Goal: Task Accomplishment & Management: Complete application form

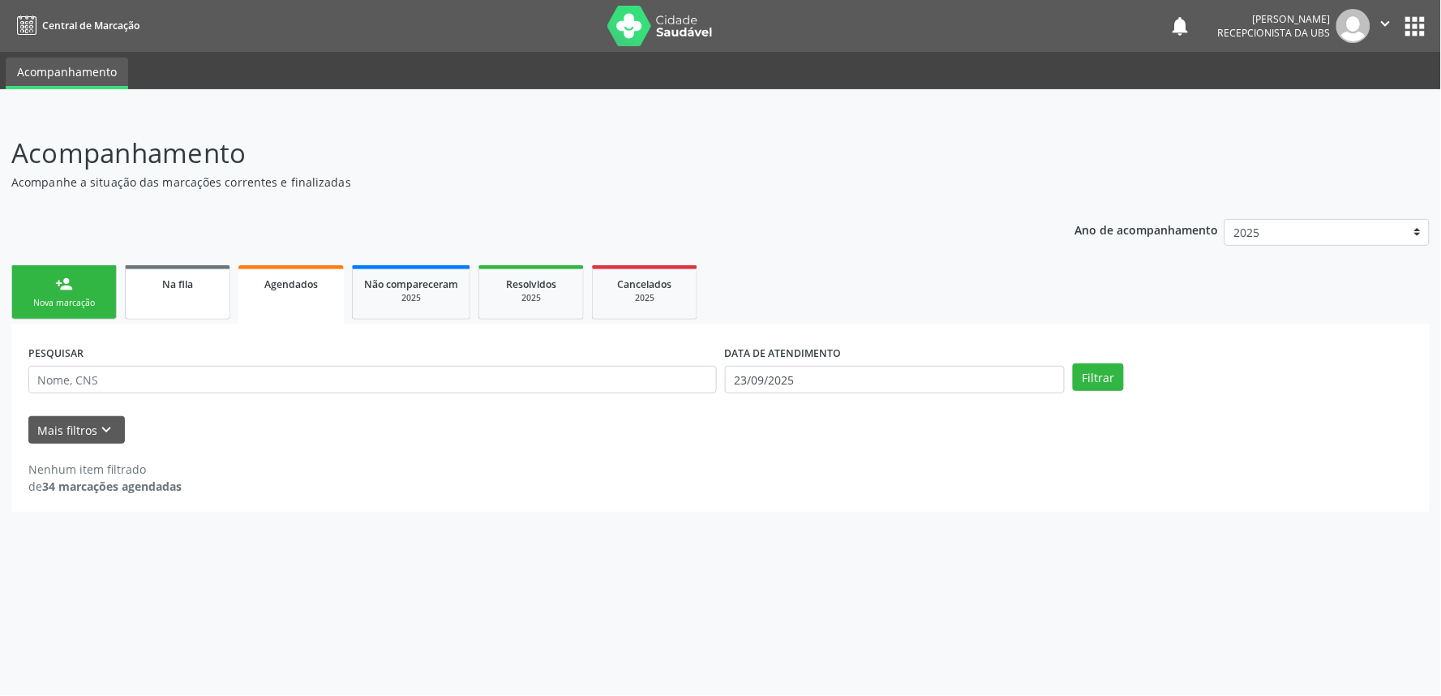
click at [204, 284] on div "Na fila" at bounding box center [177, 283] width 81 height 17
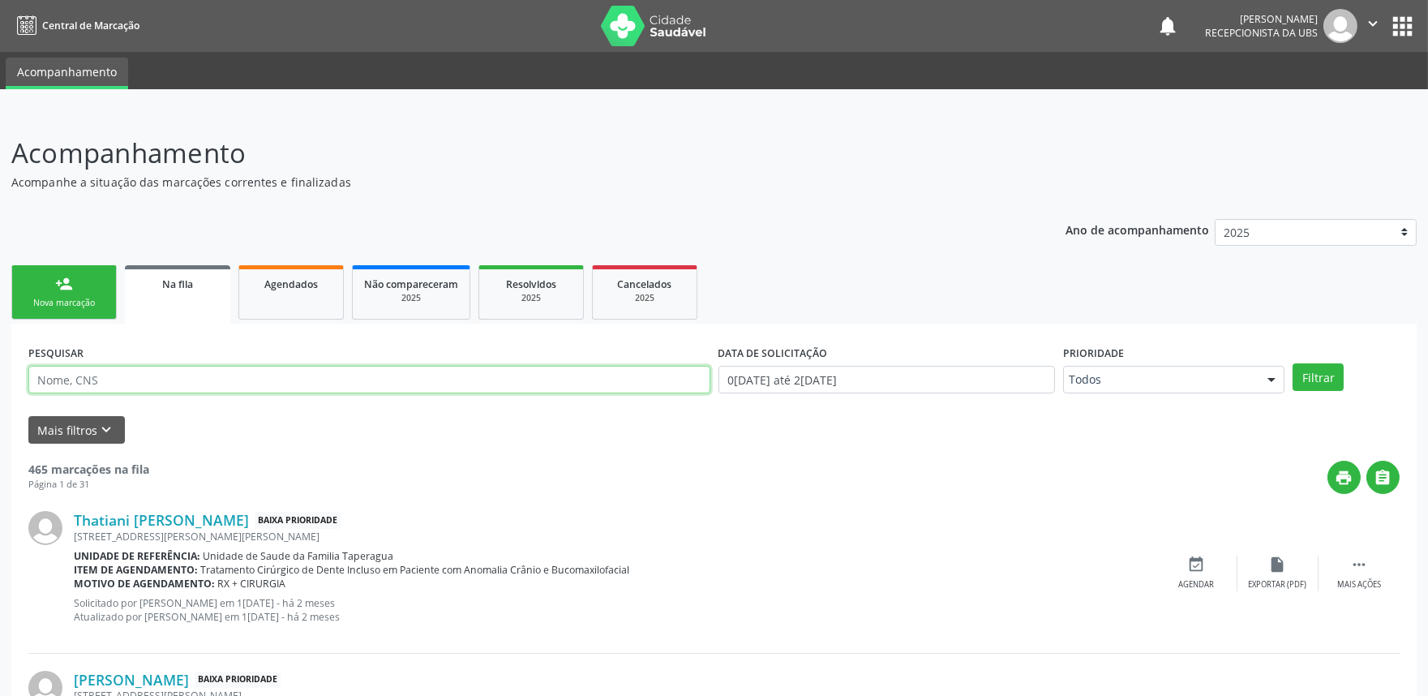
click at [216, 379] on input "text" at bounding box center [369, 380] width 682 height 28
paste input "701402651882932"
type input "701402651882932"
click at [1293, 363] on button "Filtrar" at bounding box center [1318, 377] width 51 height 28
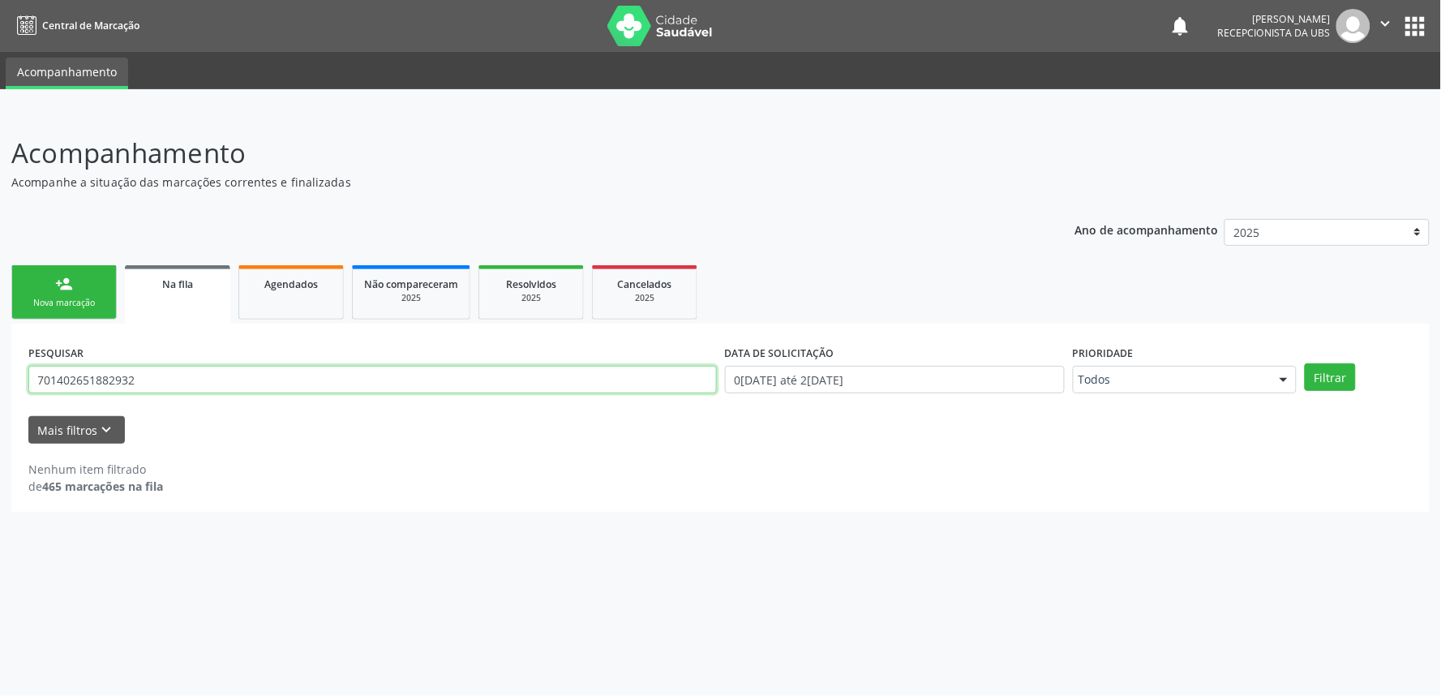
click at [327, 376] on input "701402651882932" at bounding box center [372, 380] width 688 height 28
click at [311, 311] on link "Agendados" at bounding box center [290, 292] width 105 height 54
click at [178, 272] on link "Na fila" at bounding box center [177, 292] width 105 height 54
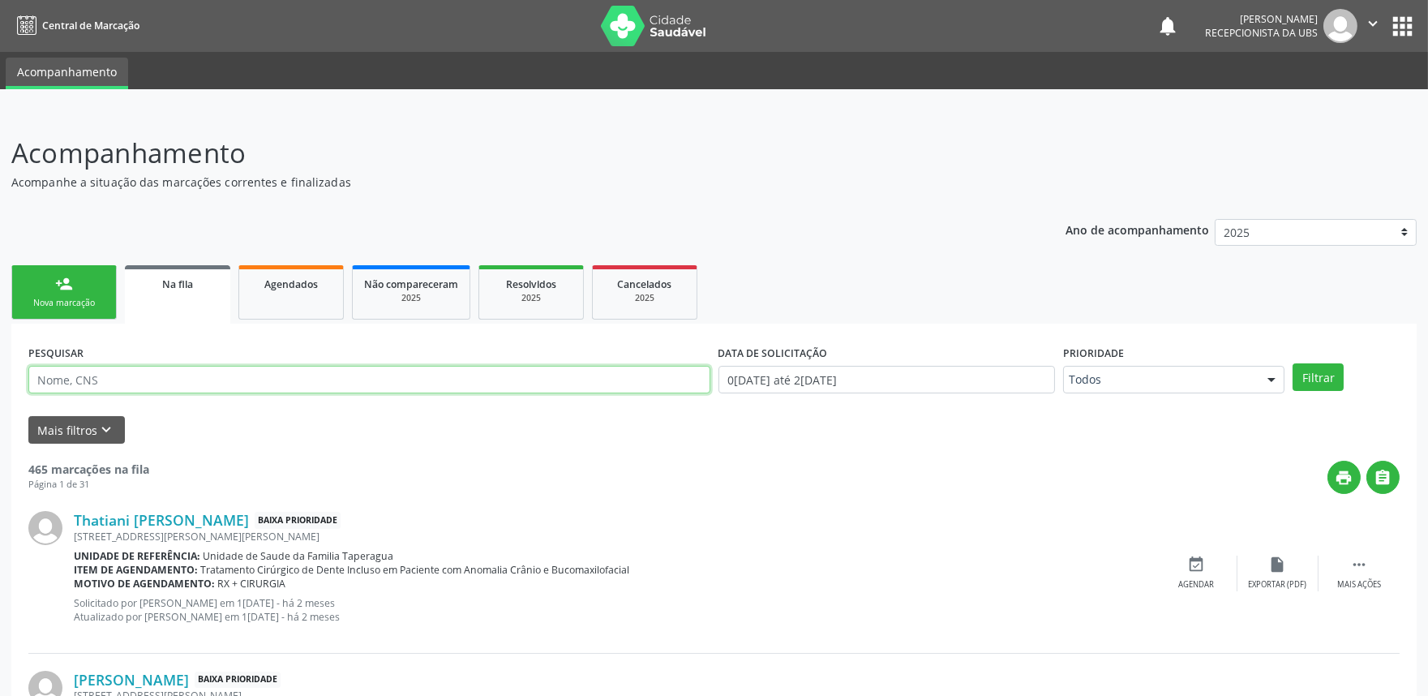
click at [208, 378] on input "text" at bounding box center [369, 380] width 682 height 28
paste input "700403406328246"
type input "700403406328246"
click at [1293, 363] on button "Filtrar" at bounding box center [1318, 377] width 51 height 28
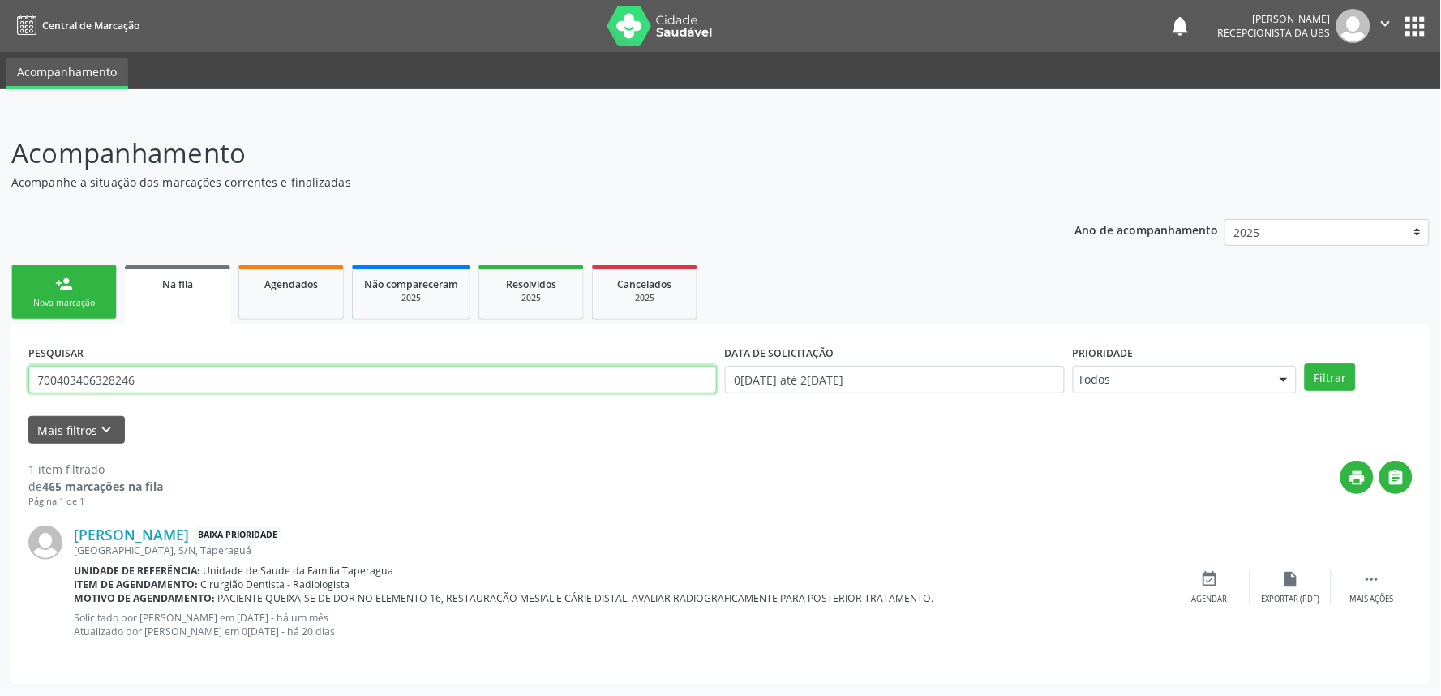
click at [128, 375] on input "700403406328246" at bounding box center [372, 380] width 688 height 28
click at [50, 276] on link "person_add Nova marcação" at bounding box center [63, 292] width 105 height 54
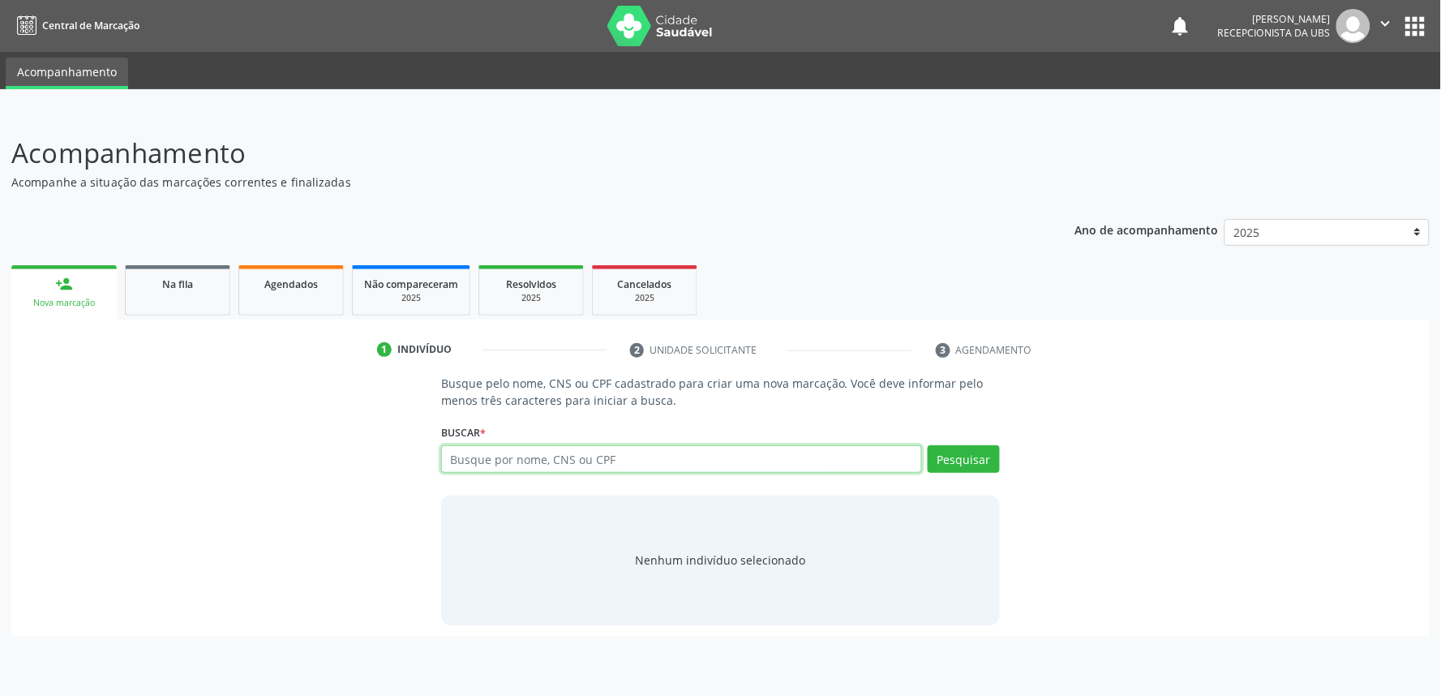
click at [517, 457] on input "text" at bounding box center [681, 459] width 481 height 28
paste input "700403406328246"
type input "700403406328246"
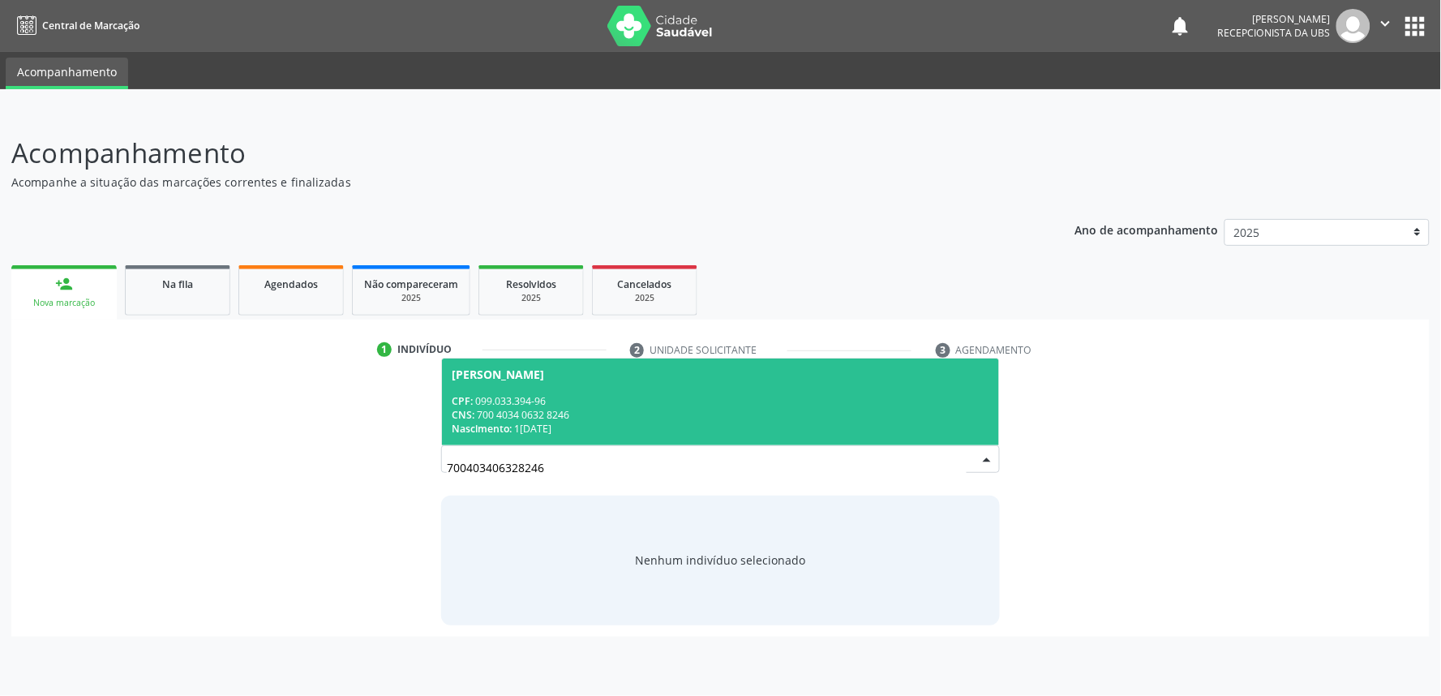
click at [572, 415] on div "CNS: 700 4034 0632 8246" at bounding box center [721, 415] width 538 height 14
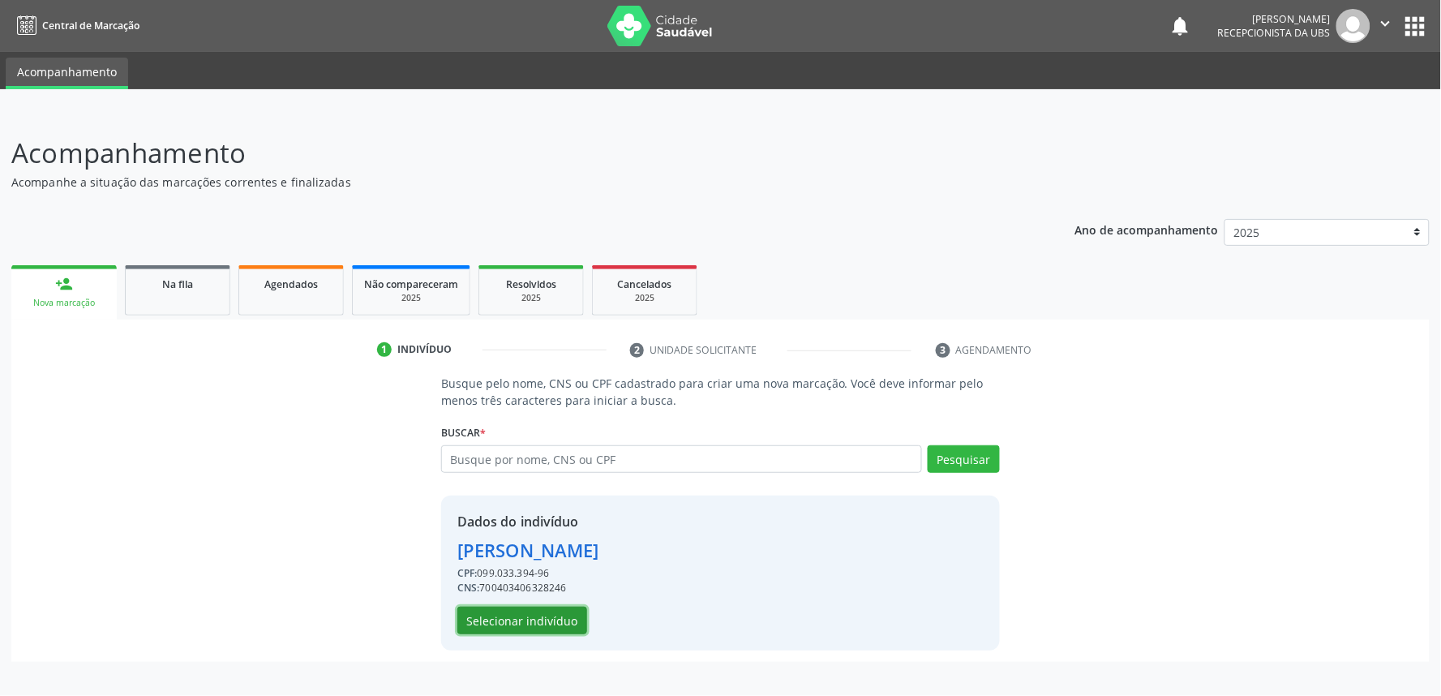
click at [543, 611] on button "Selecionar indivíduo" at bounding box center [522, 621] width 130 height 28
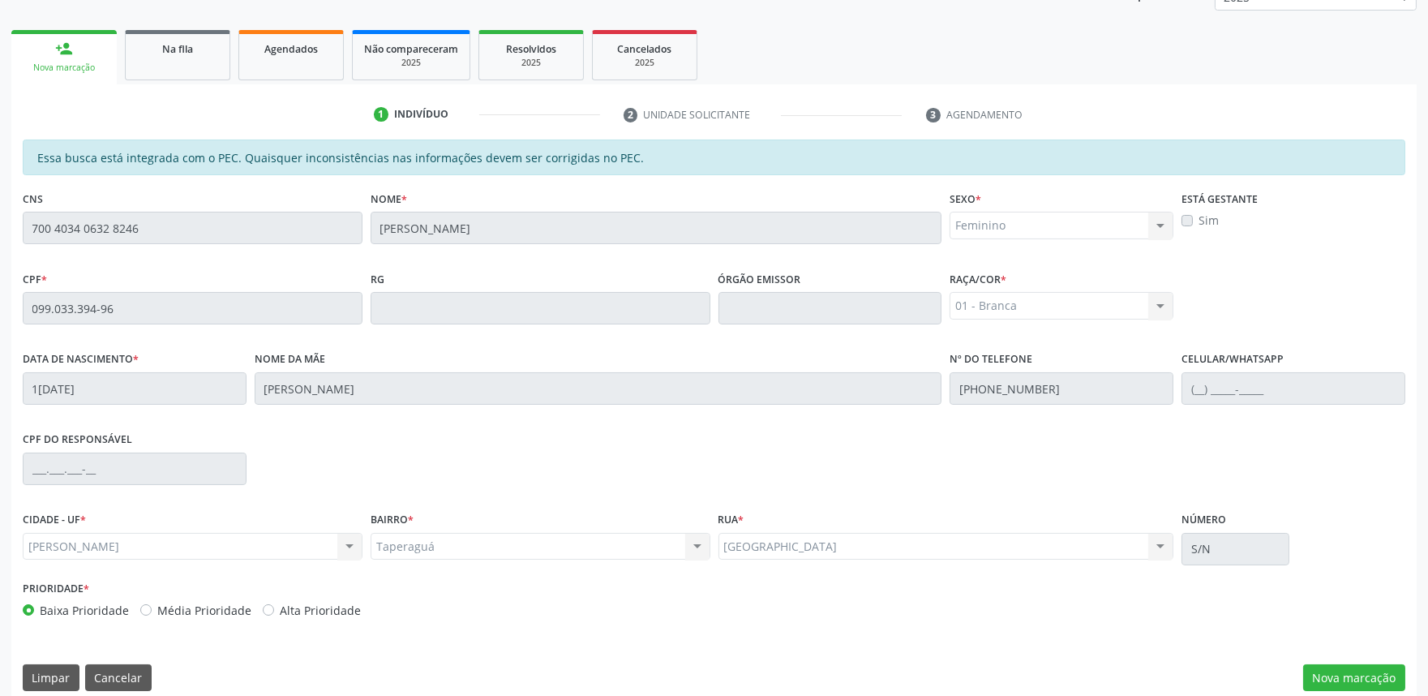
scroll to position [252, 0]
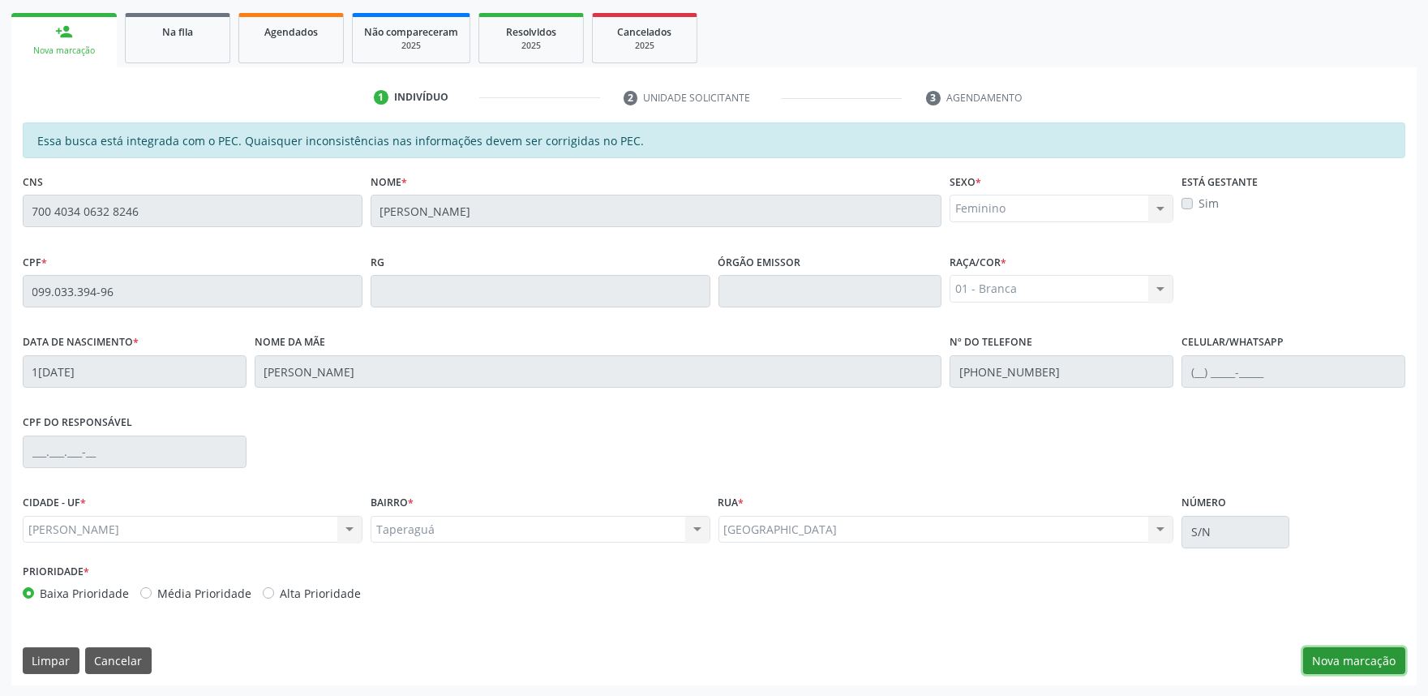
click at [1348, 669] on button "Nova marcação" at bounding box center [1354, 661] width 102 height 28
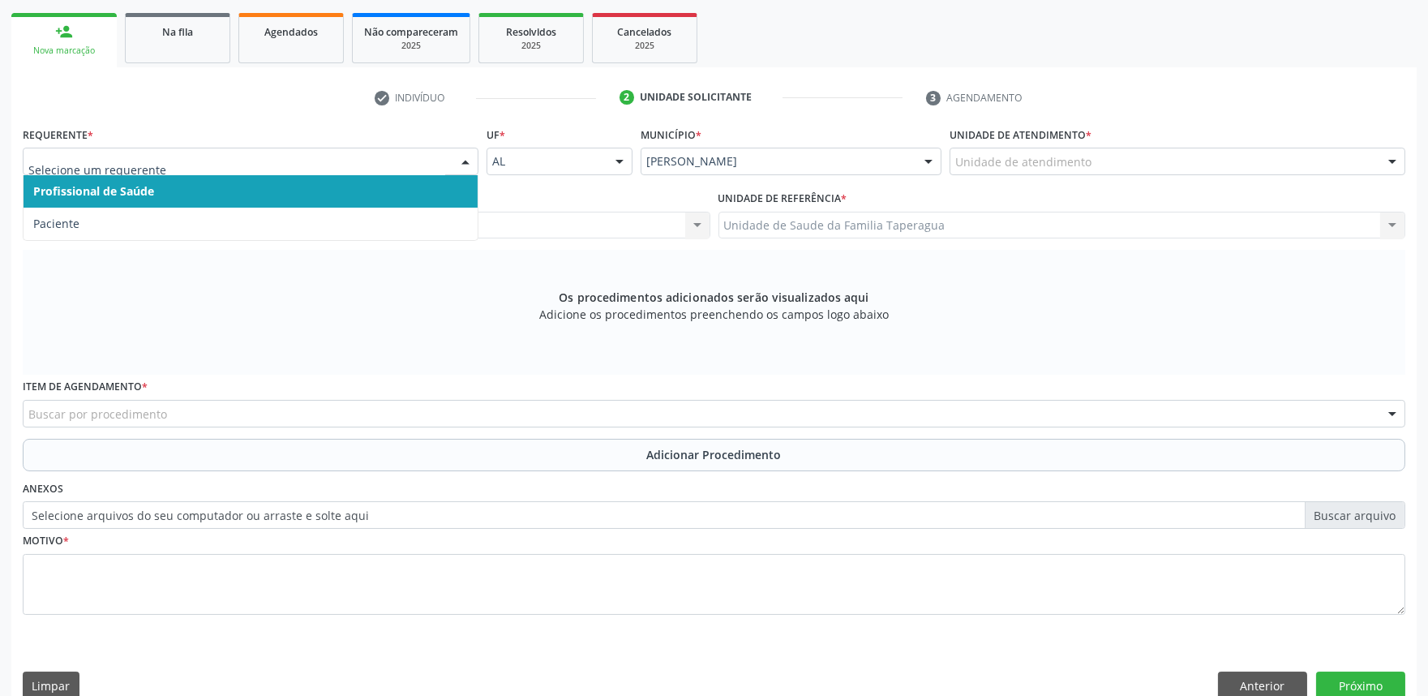
click at [408, 171] on div at bounding box center [251, 162] width 456 height 28
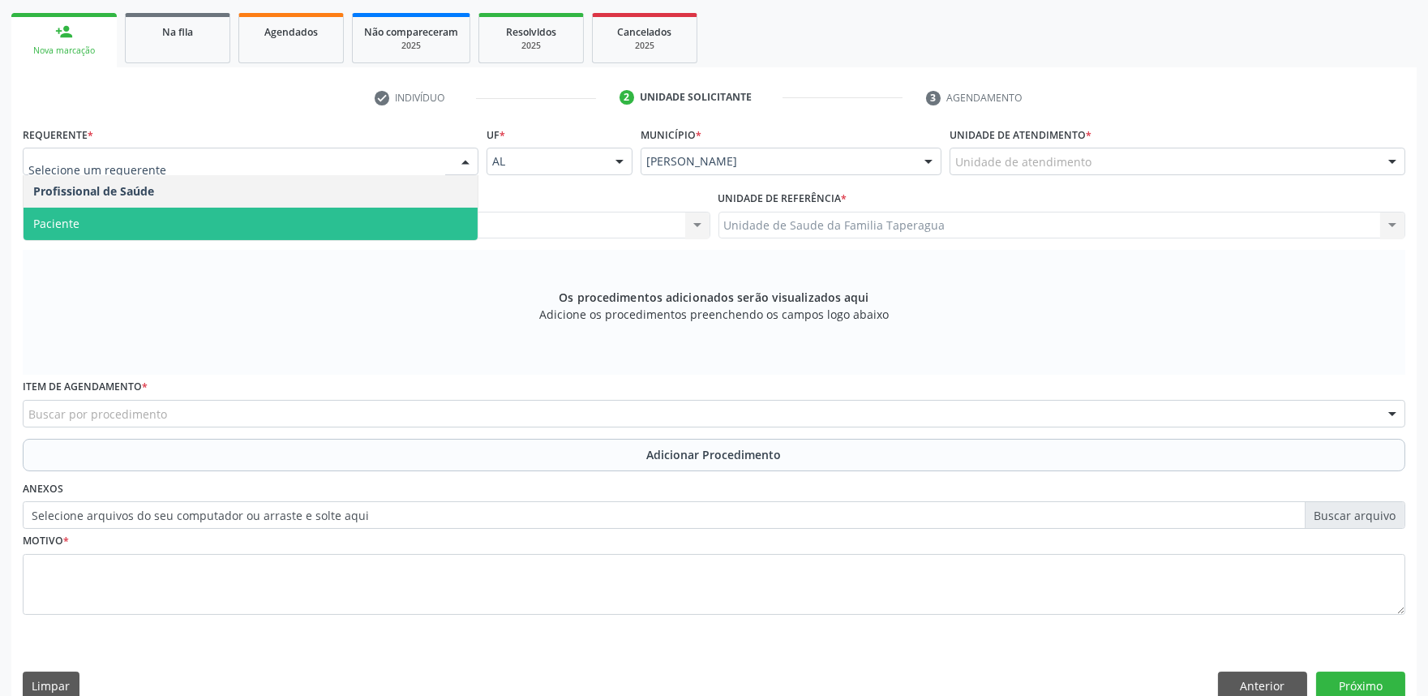
click at [385, 220] on span "Paciente" at bounding box center [251, 224] width 454 height 32
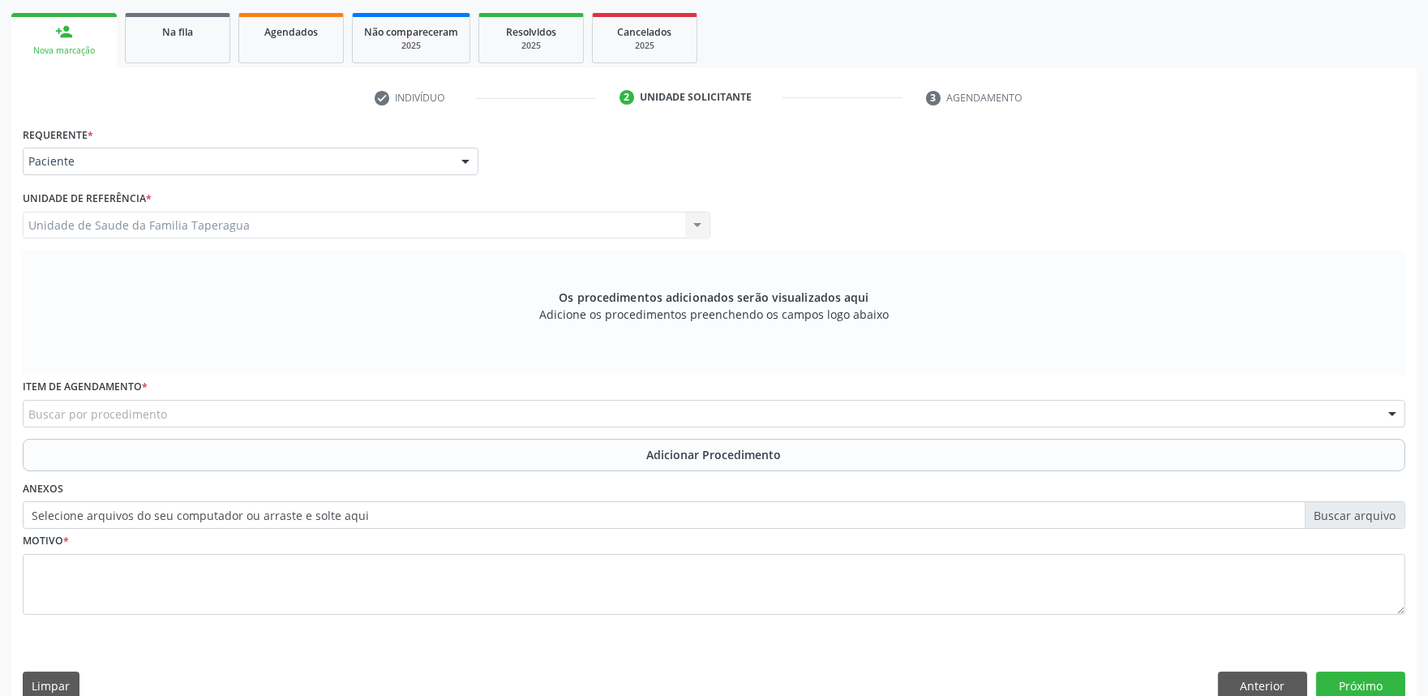
click at [440, 412] on div "Buscar por procedimento" at bounding box center [714, 414] width 1383 height 28
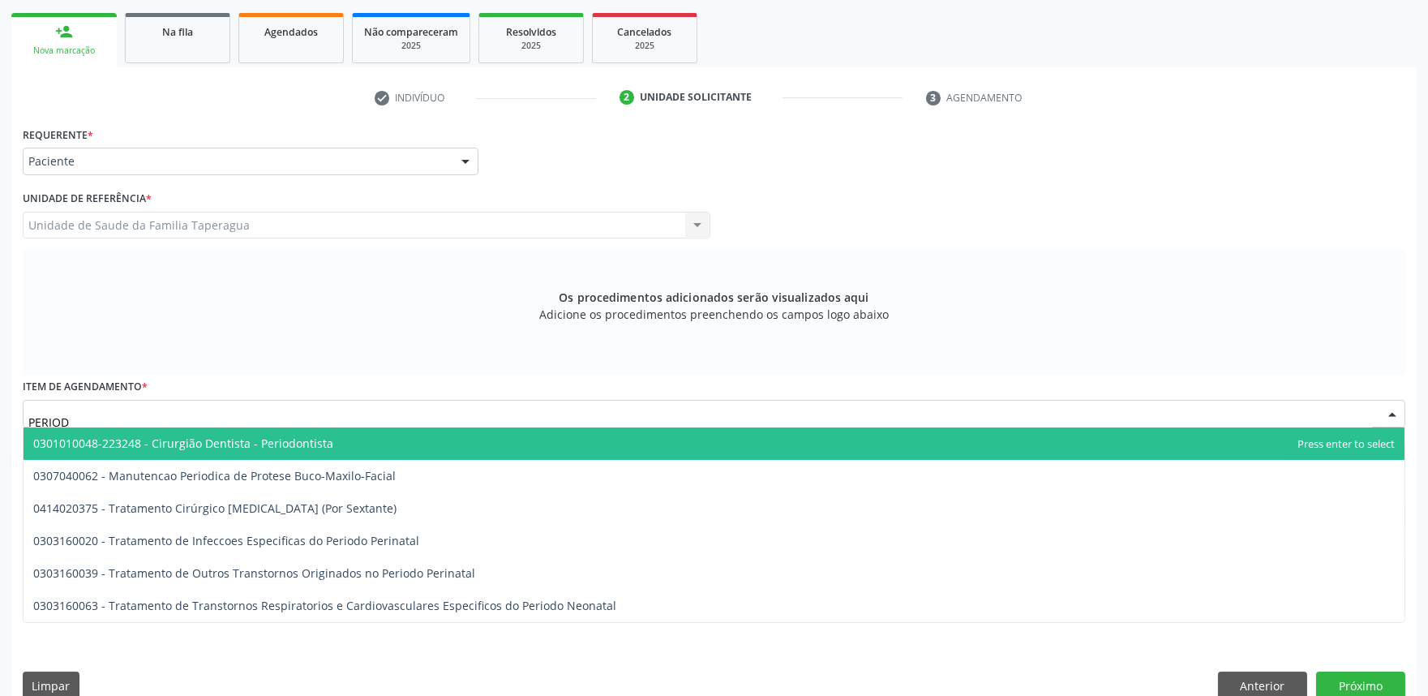
type input "PERIODO"
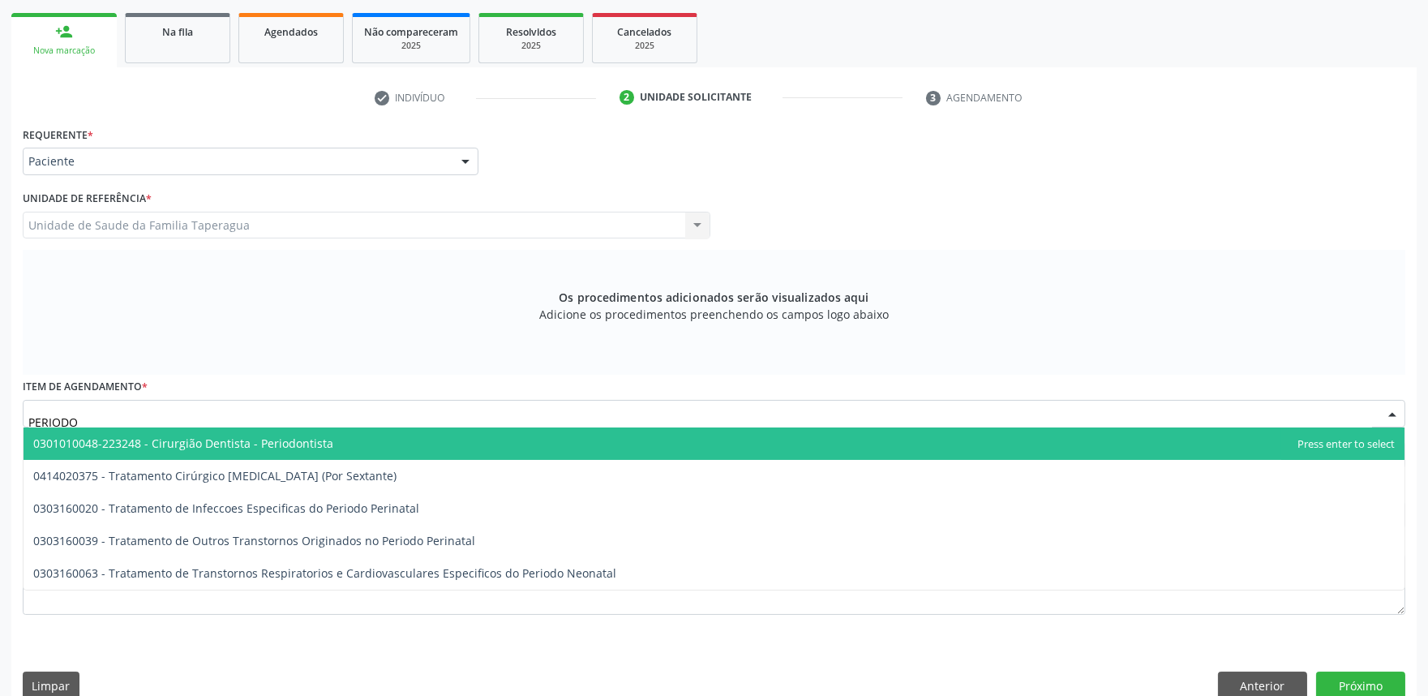
click at [438, 444] on span "0301010048-223248 - Cirurgião Dentista - Periodontista" at bounding box center [714, 443] width 1381 height 32
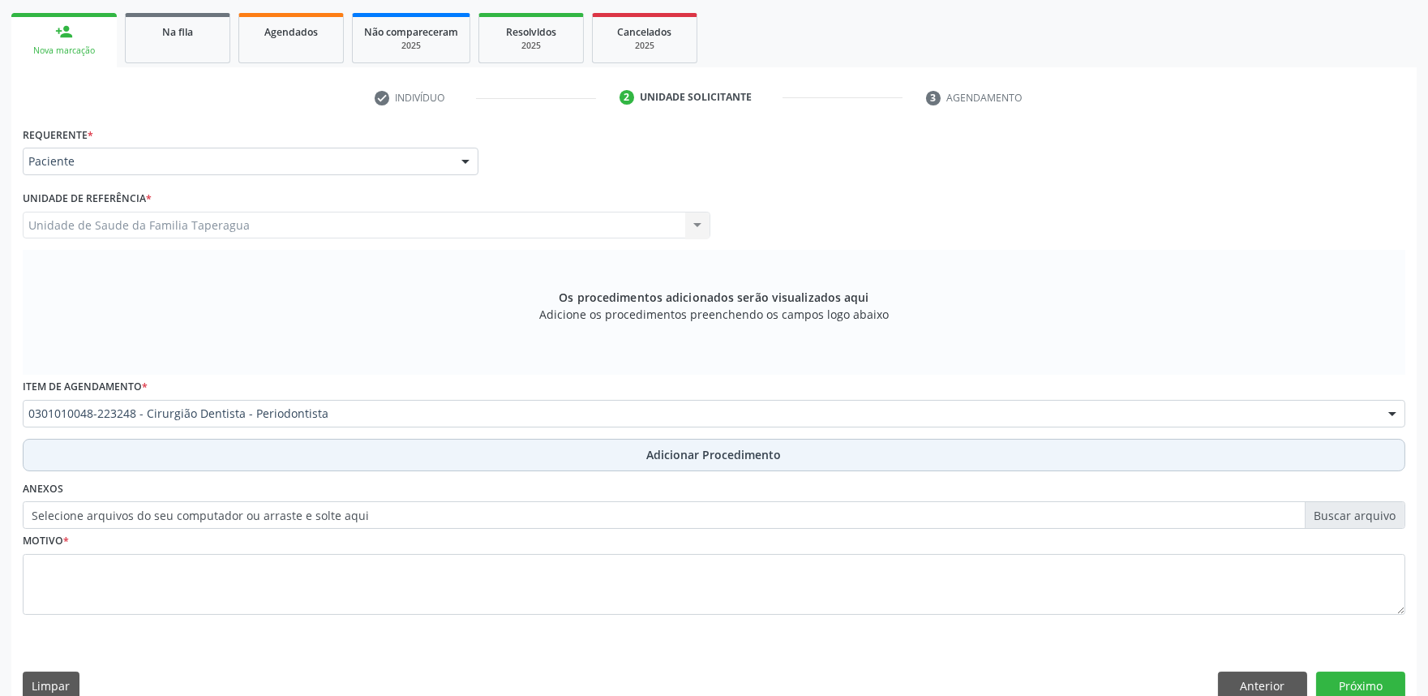
click at [427, 462] on button "Adicionar Procedimento" at bounding box center [714, 455] width 1383 height 32
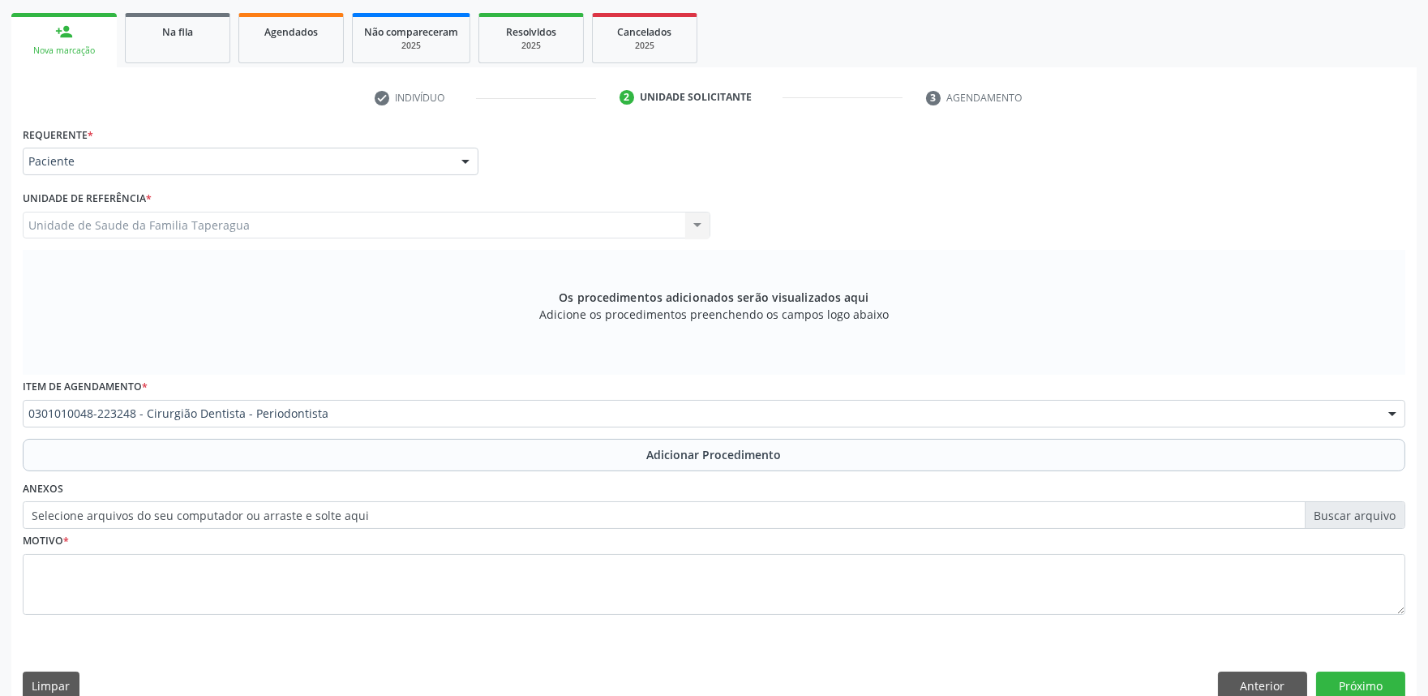
scroll to position [215, 0]
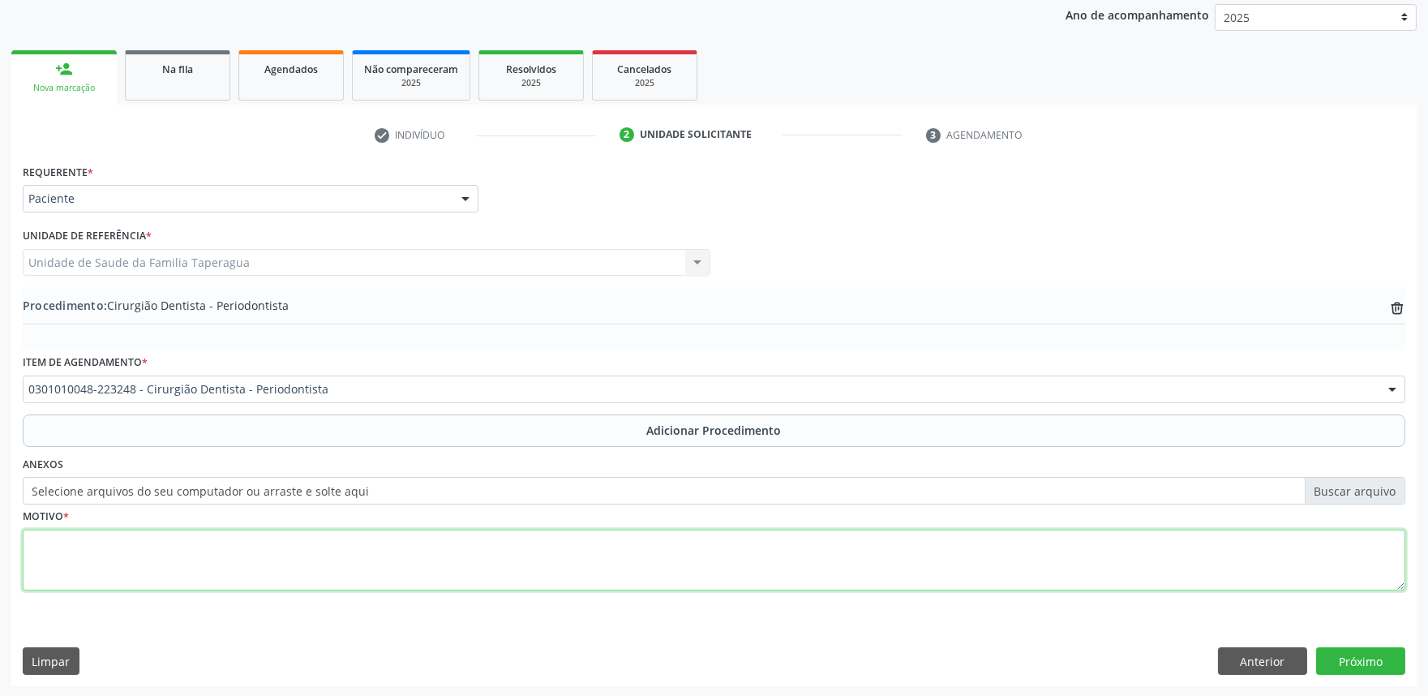
click at [395, 550] on textarea at bounding box center [714, 561] width 1383 height 62
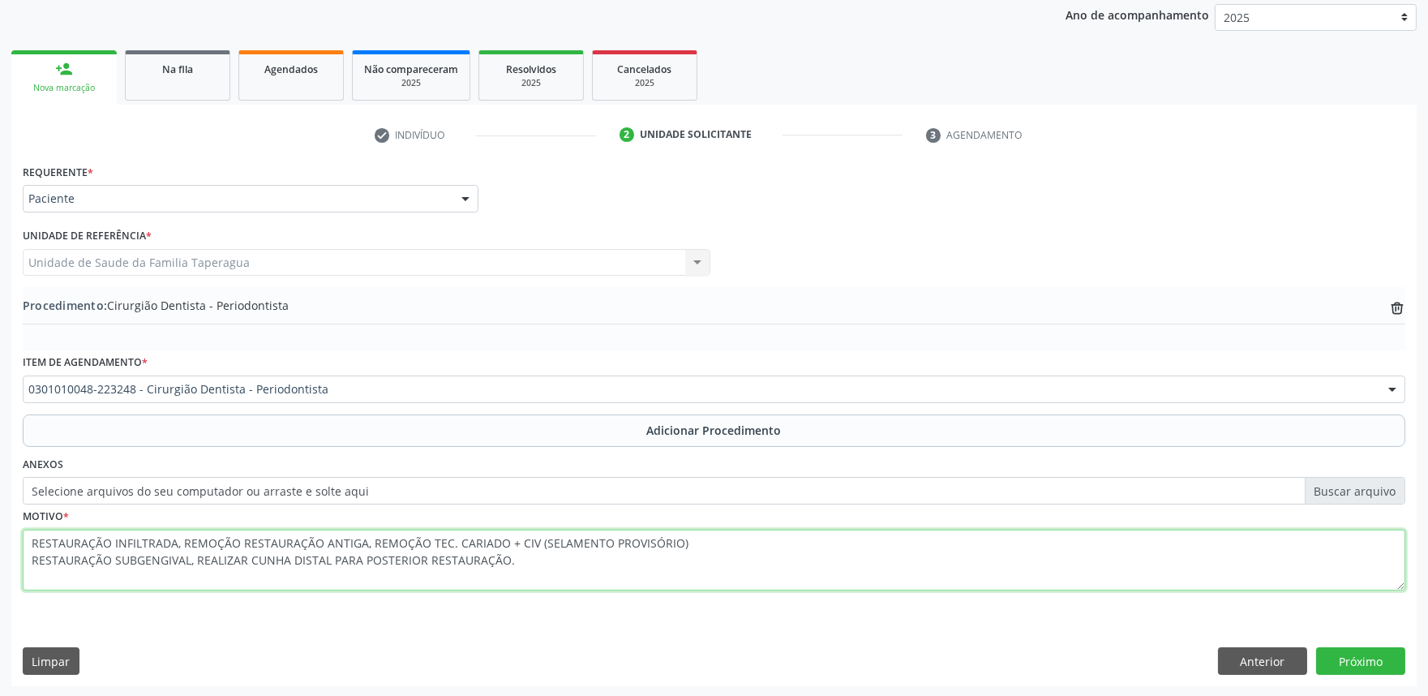
click at [449, 537] on textarea "RESTAURAÇÃO INFILTRADA, REMOÇÃO RESTAURAÇÃO ANTIGA, REMOÇÃO TEC. CARIADO + CIV …" at bounding box center [714, 561] width 1383 height 62
click at [450, 542] on textarea "RESTAURAÇÃO INFILTRADA, REMOÇÃO RESTAURAÇÃO ANTIGA, REMOÇÃO TEC CARIADO + CIV (…" at bounding box center [714, 561] width 1383 height 62
type textarea "RESTAURAÇÃO INFILTRADA, REMOÇÃO RESTAURAÇÃO ANTIGA, REMOÇÃO TEC CARIADO + CIV (…"
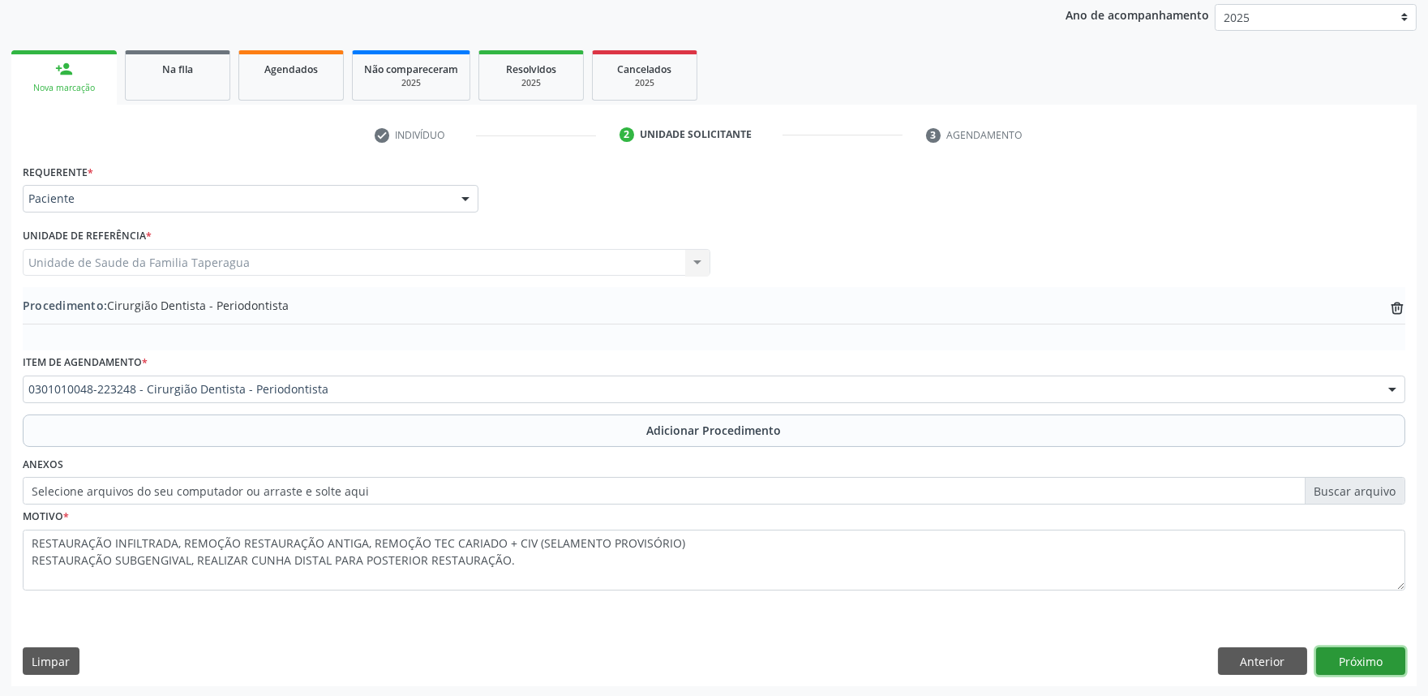
click at [1375, 658] on button "Próximo" at bounding box center [1360, 661] width 89 height 28
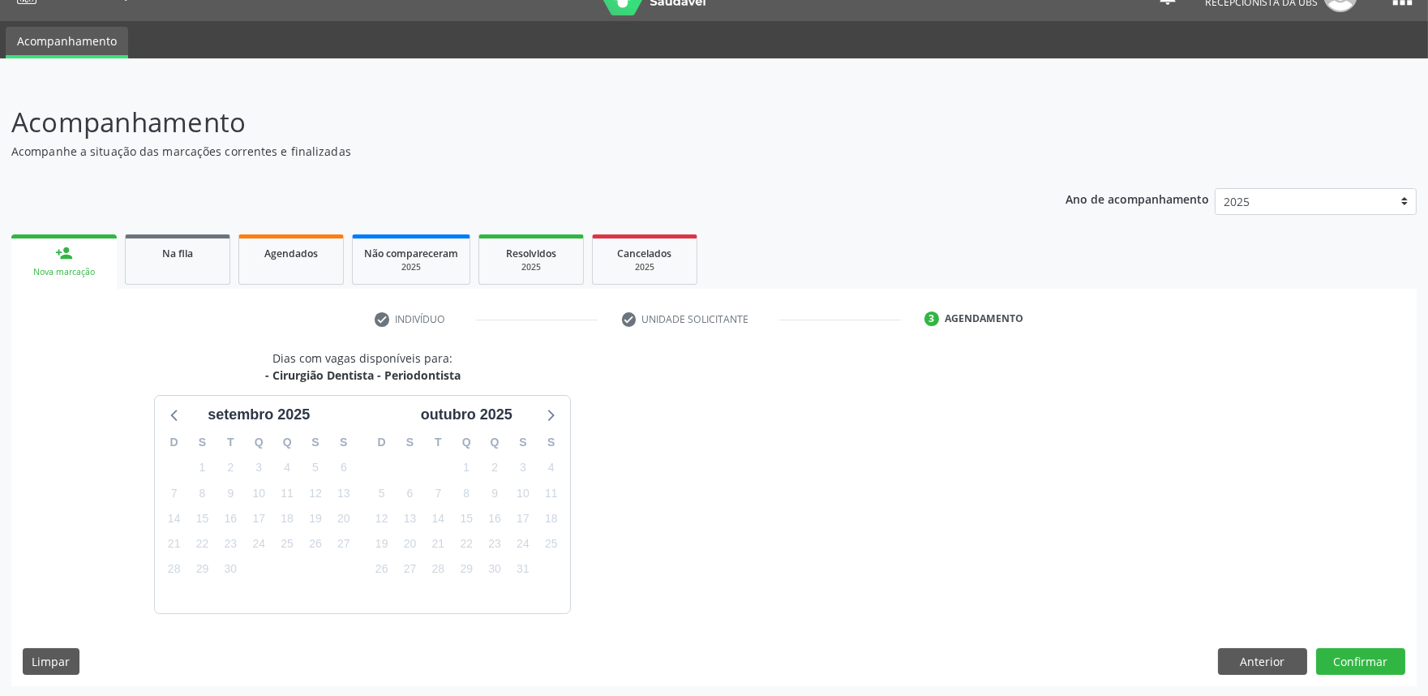
scroll to position [79, 0]
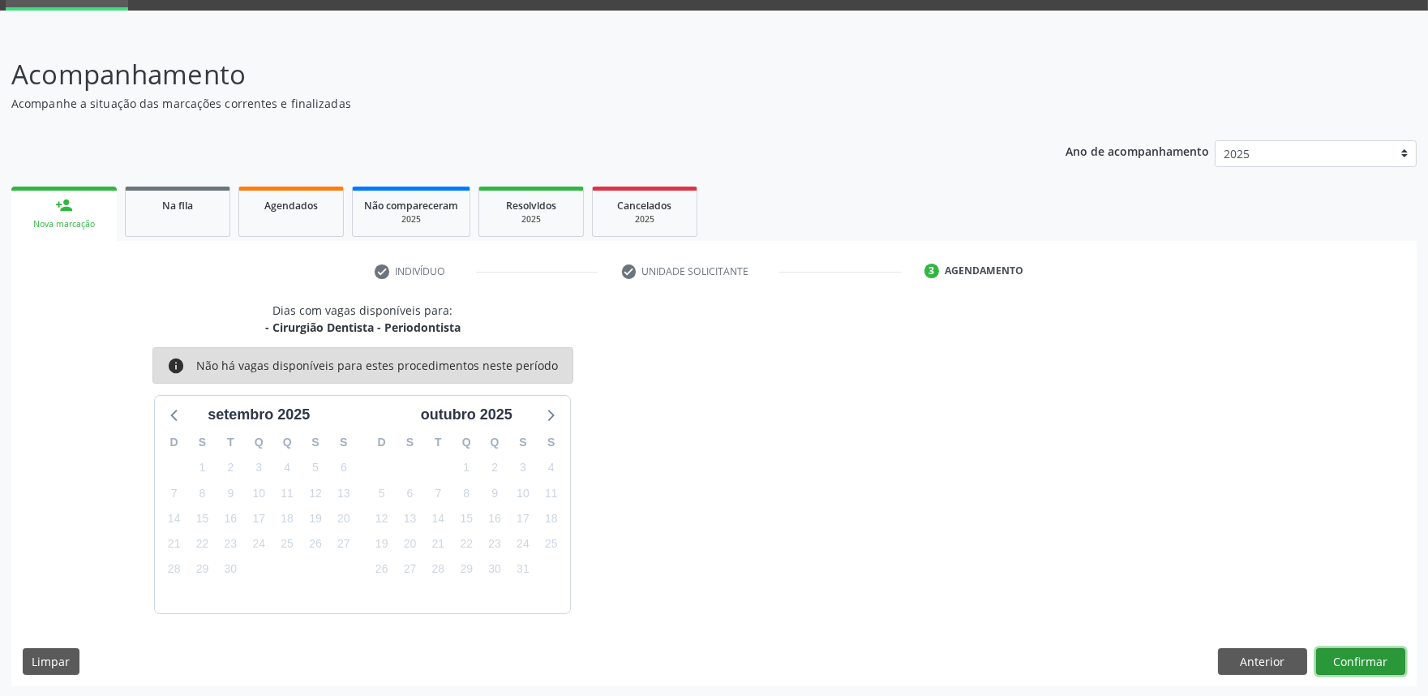
click at [1375, 658] on button "Confirmar" at bounding box center [1360, 662] width 89 height 28
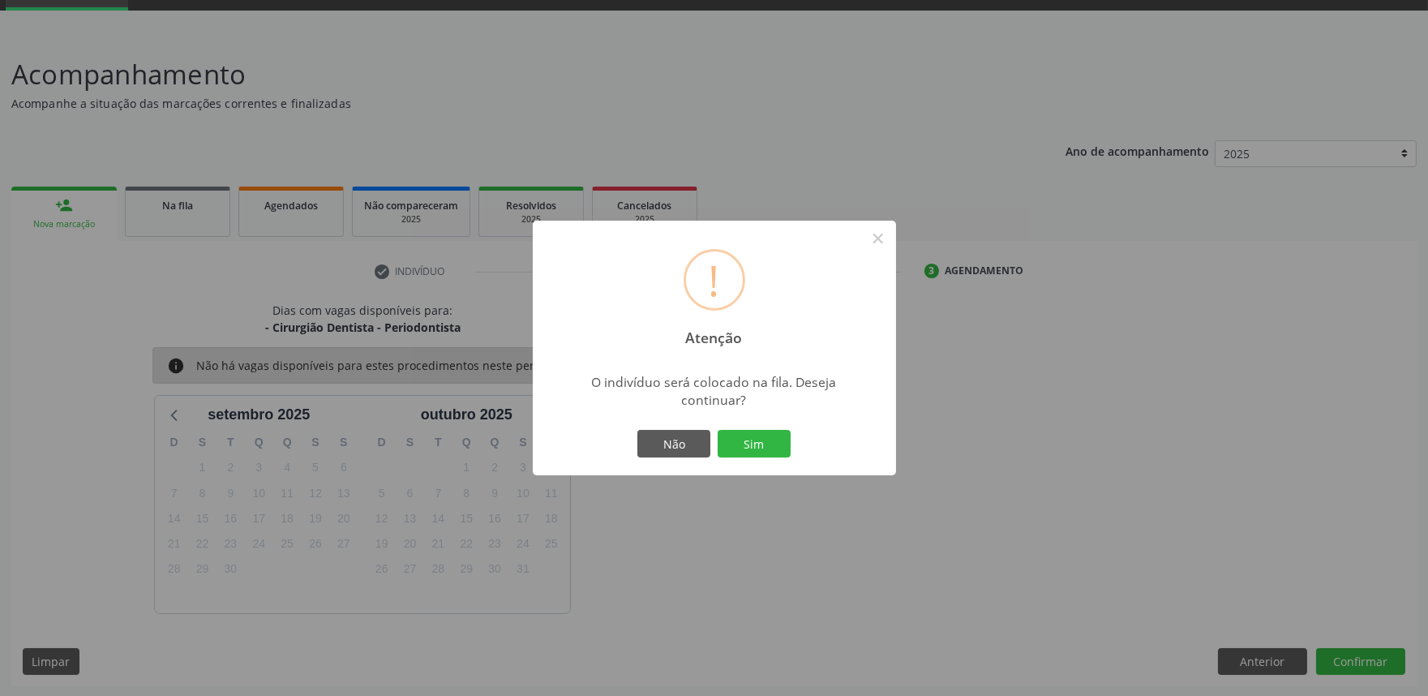
click at [718, 430] on button "Sim" at bounding box center [754, 444] width 73 height 28
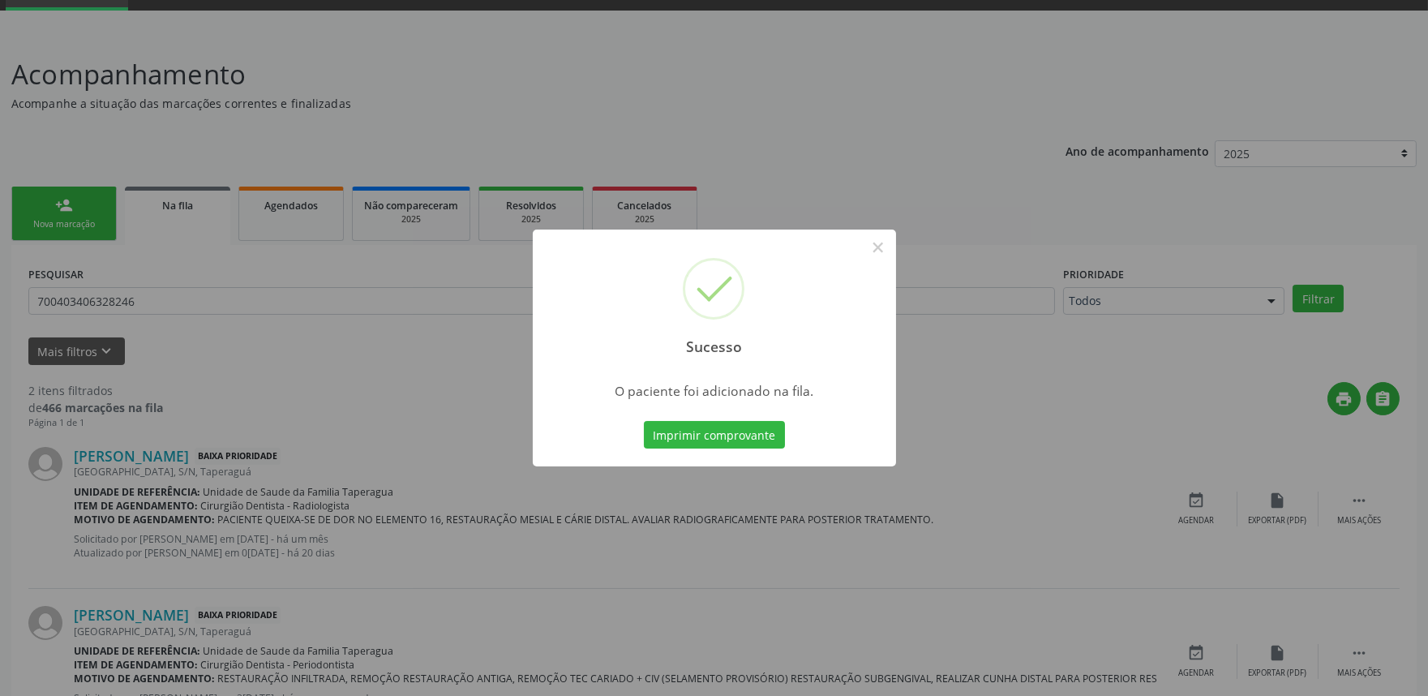
scroll to position [0, 0]
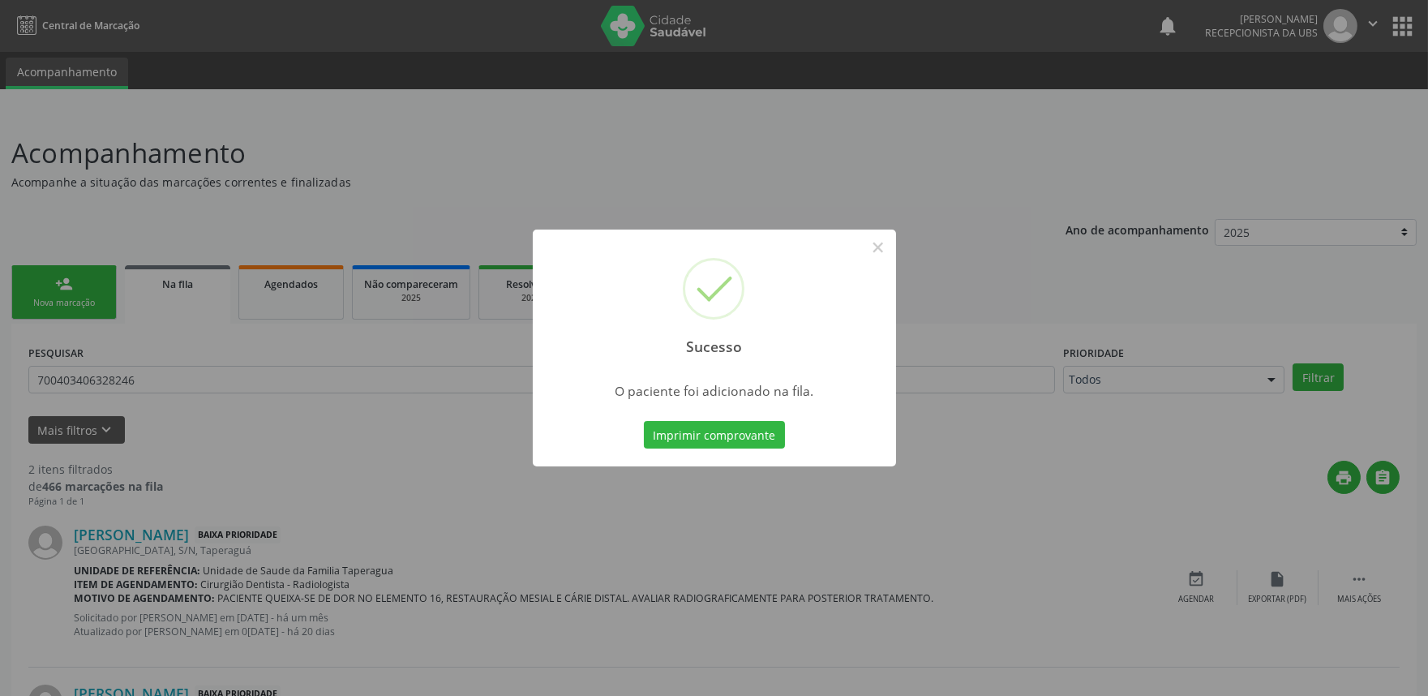
click at [238, 398] on div "Sucesso × O paciente foi adicionado na fila. Imprimir comprovante Cancel" at bounding box center [714, 348] width 1428 height 696
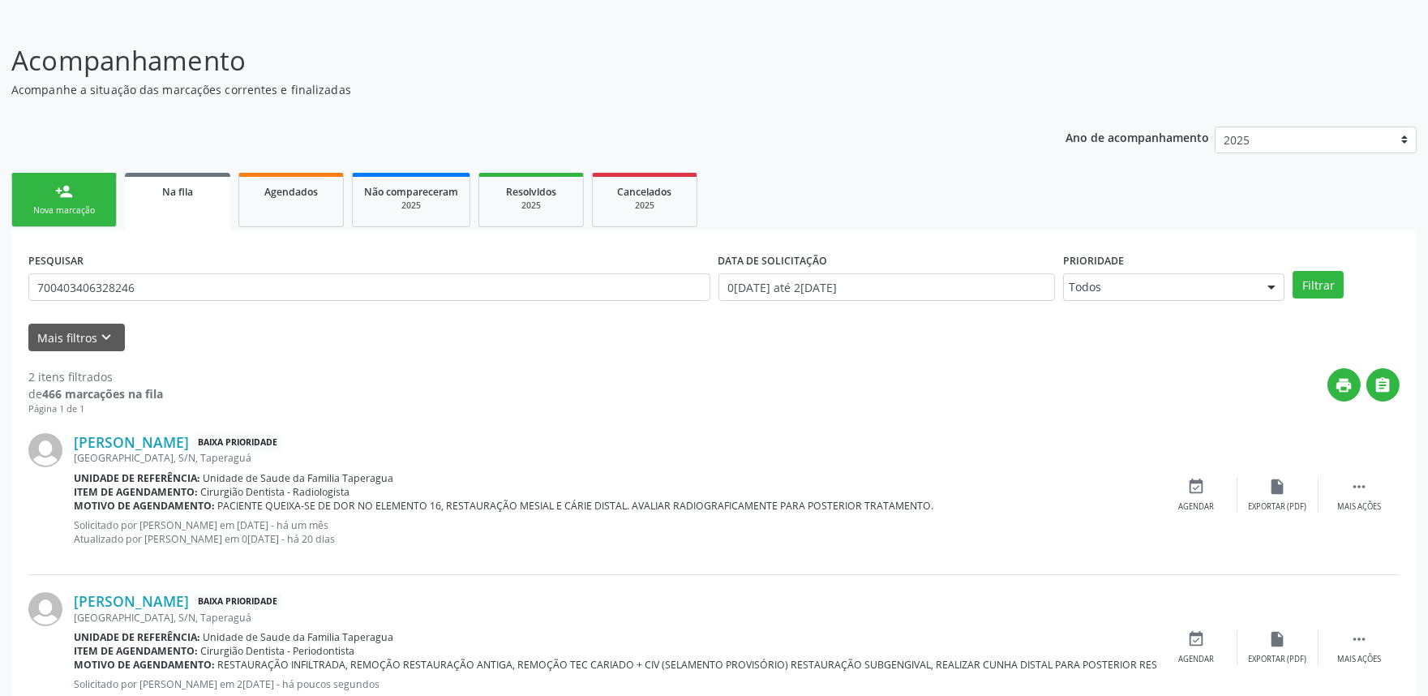
scroll to position [144, 0]
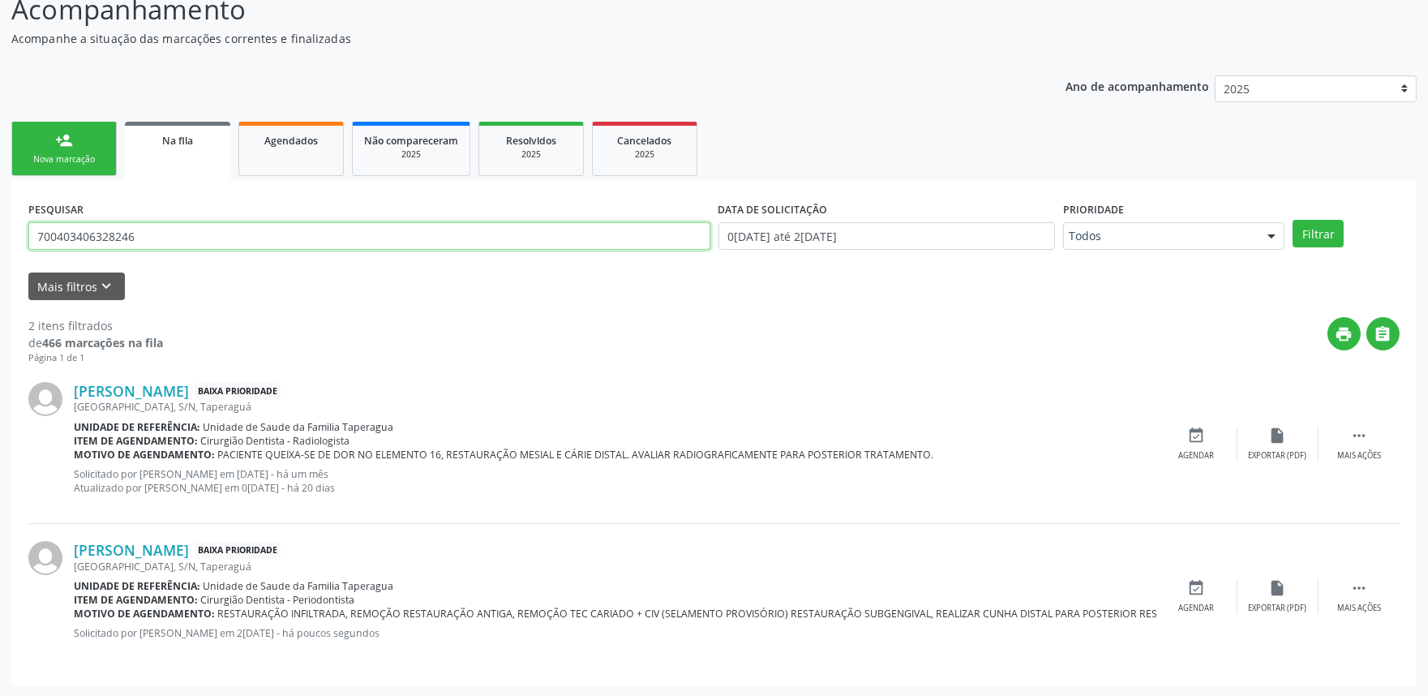
click at [158, 240] on input "700403406328246" at bounding box center [369, 236] width 682 height 28
click at [66, 148] on link "person_add Nova marcação" at bounding box center [63, 149] width 105 height 54
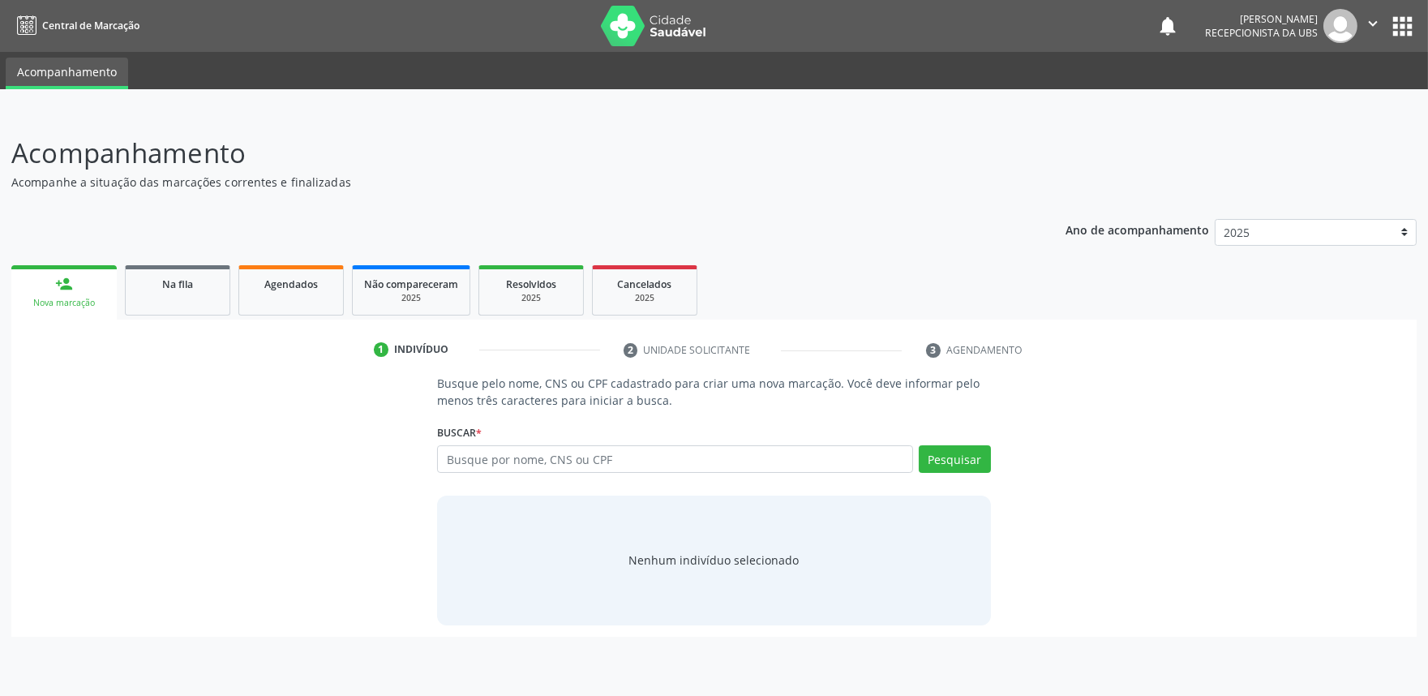
scroll to position [0, 0]
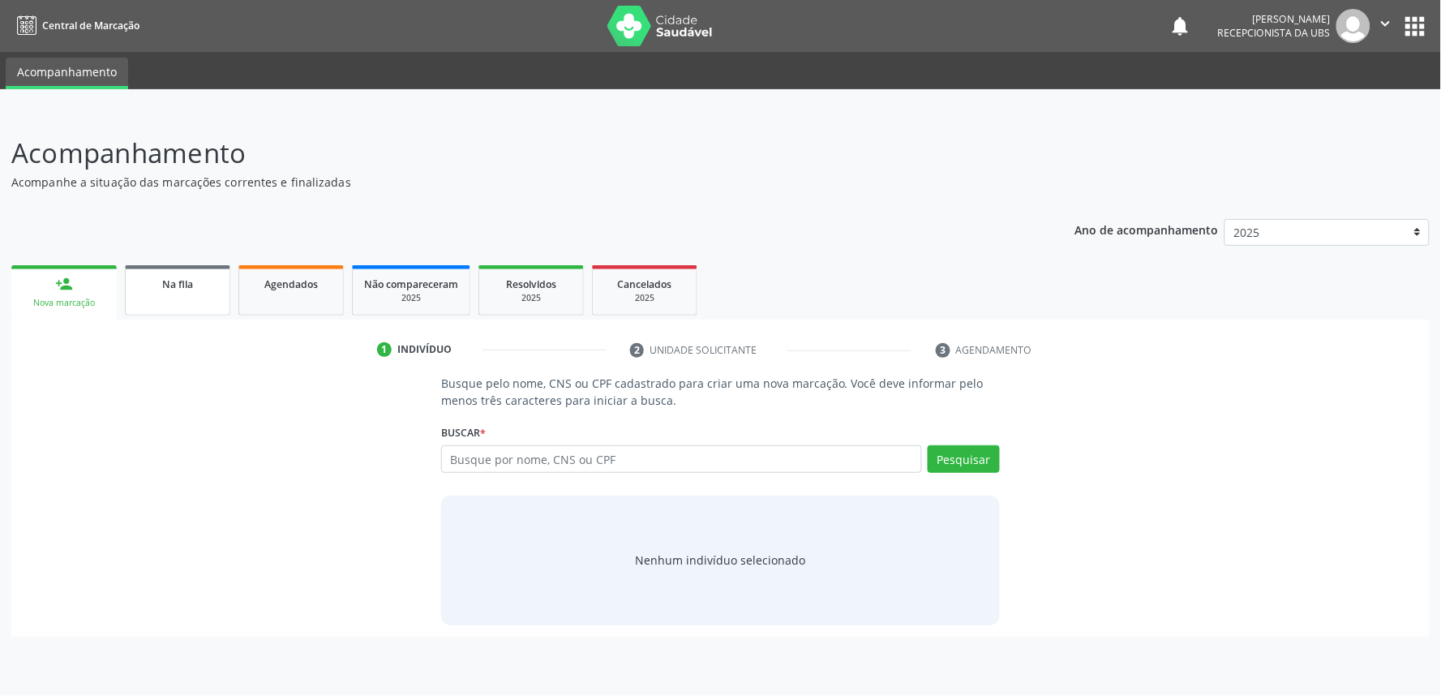
click at [200, 287] on div "Na fila" at bounding box center [177, 283] width 81 height 17
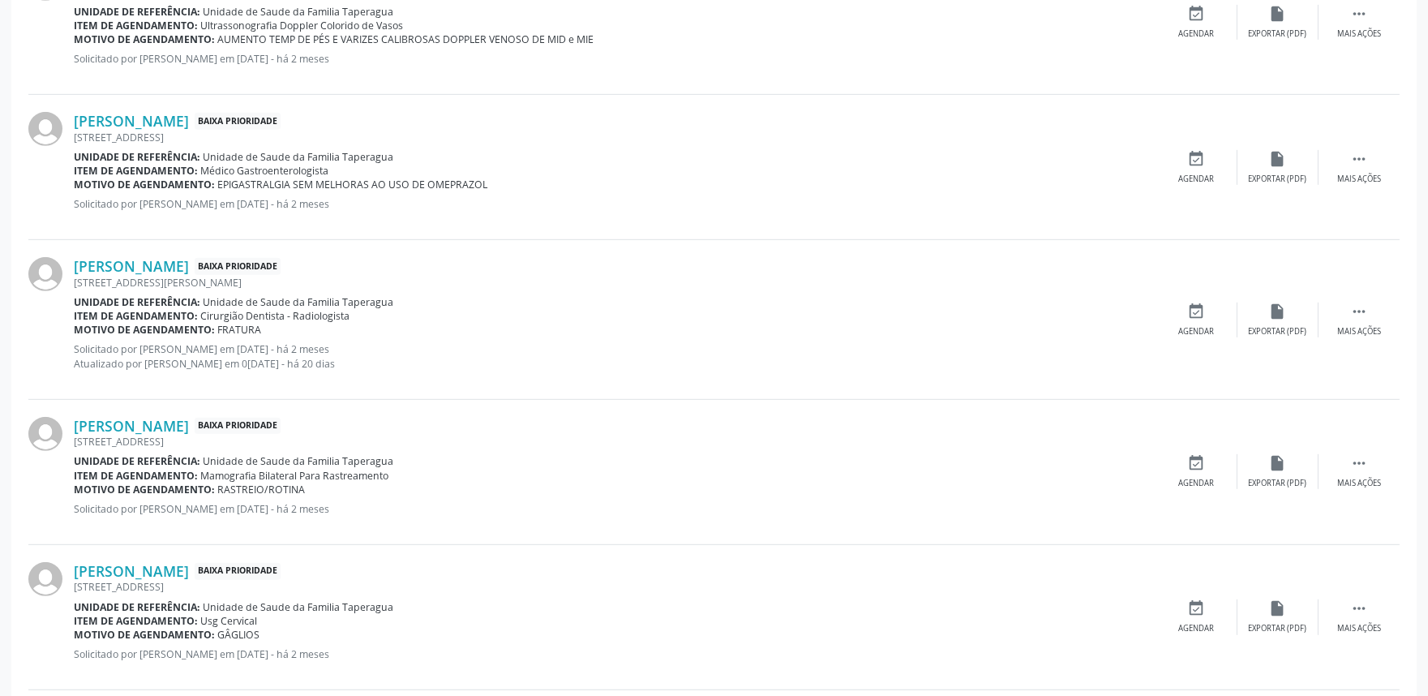
scroll to position [2163, 0]
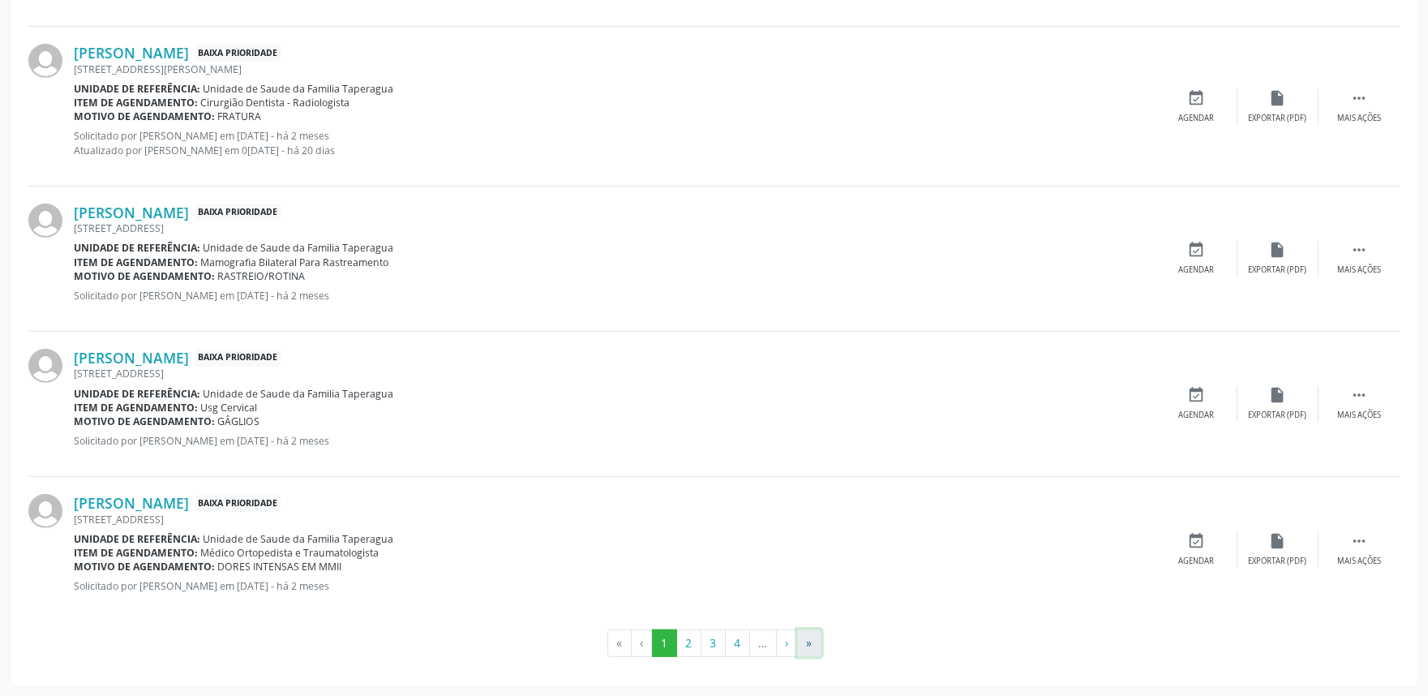
click at [811, 637] on button "»" at bounding box center [809, 643] width 24 height 28
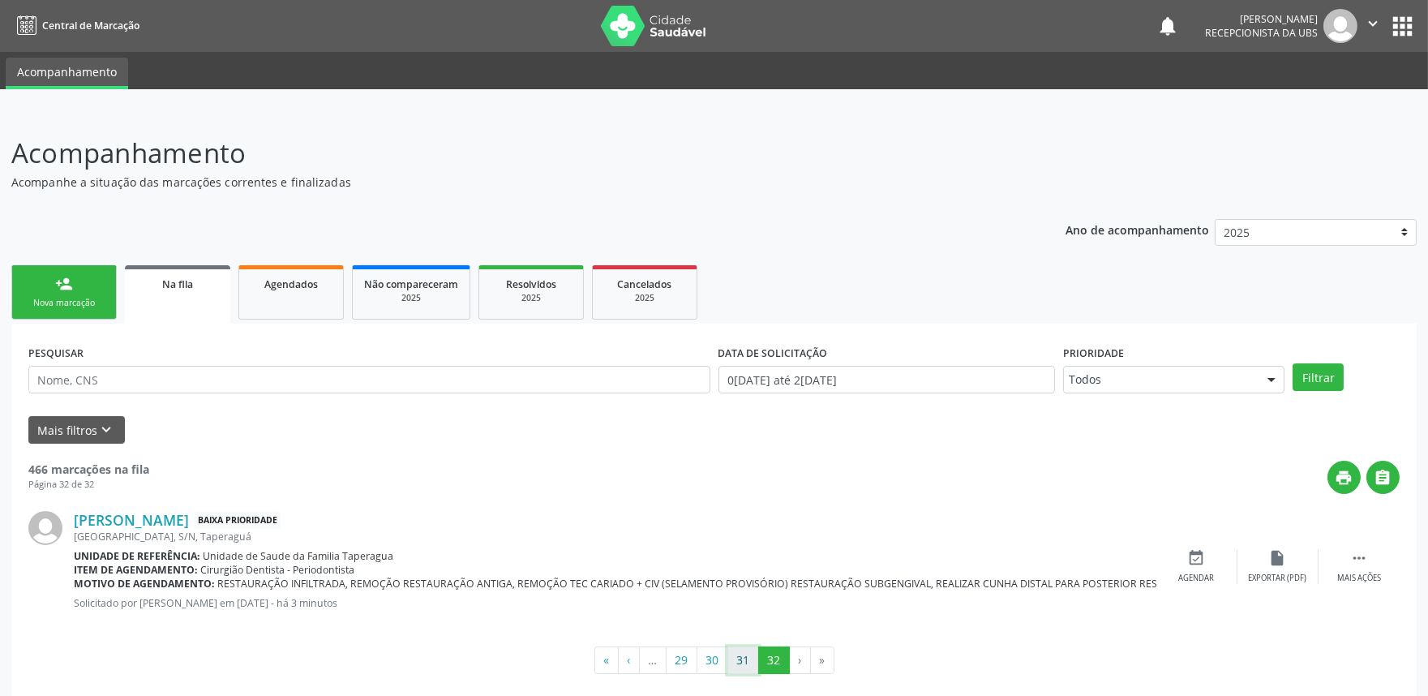
click at [748, 659] on button "31" at bounding box center [743, 660] width 32 height 28
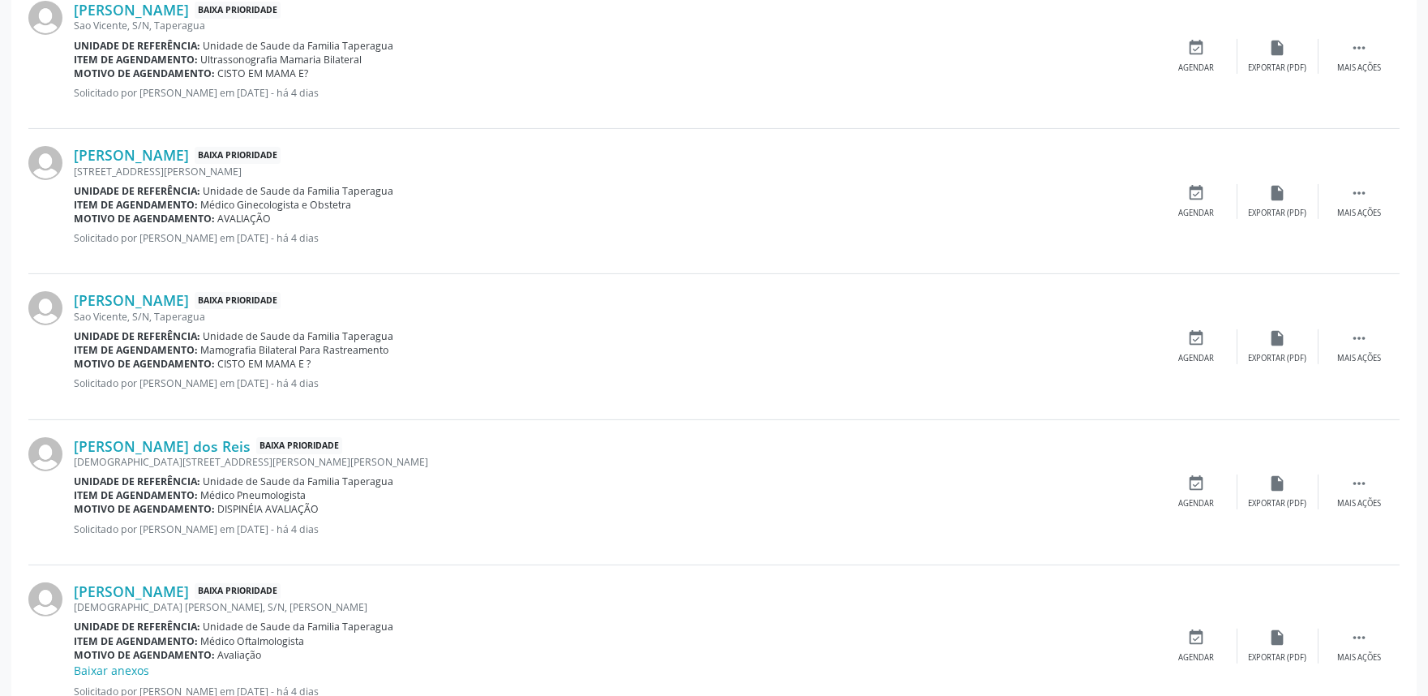
scroll to position [2137, 0]
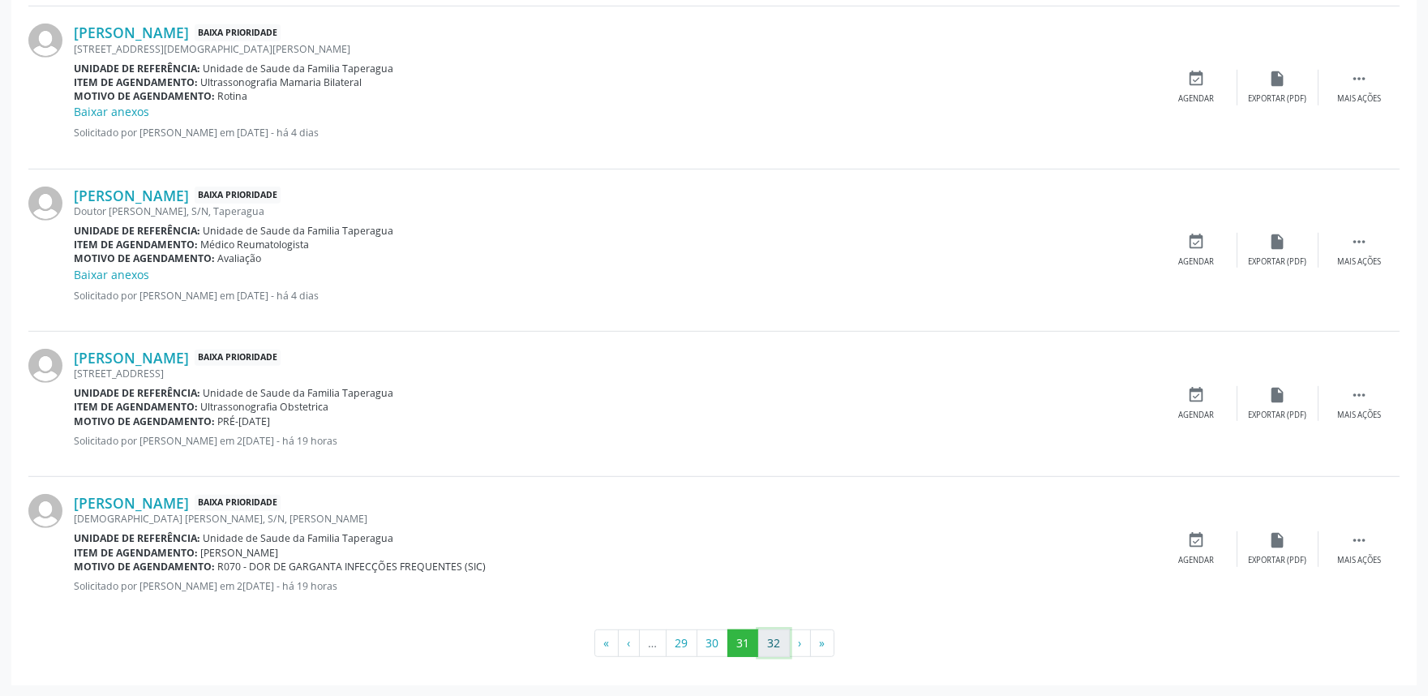
click at [765, 636] on button "32" at bounding box center [774, 643] width 32 height 28
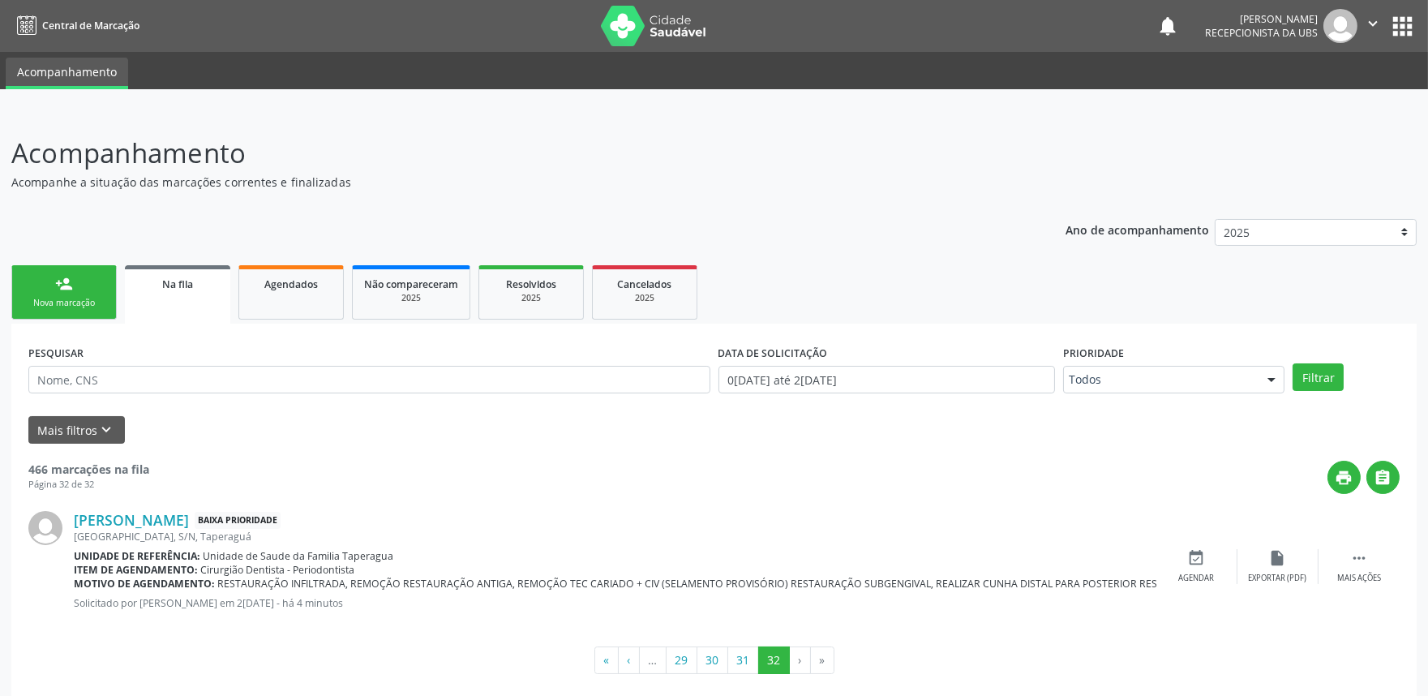
click at [77, 297] on div "Nova marcação" at bounding box center [64, 303] width 81 height 12
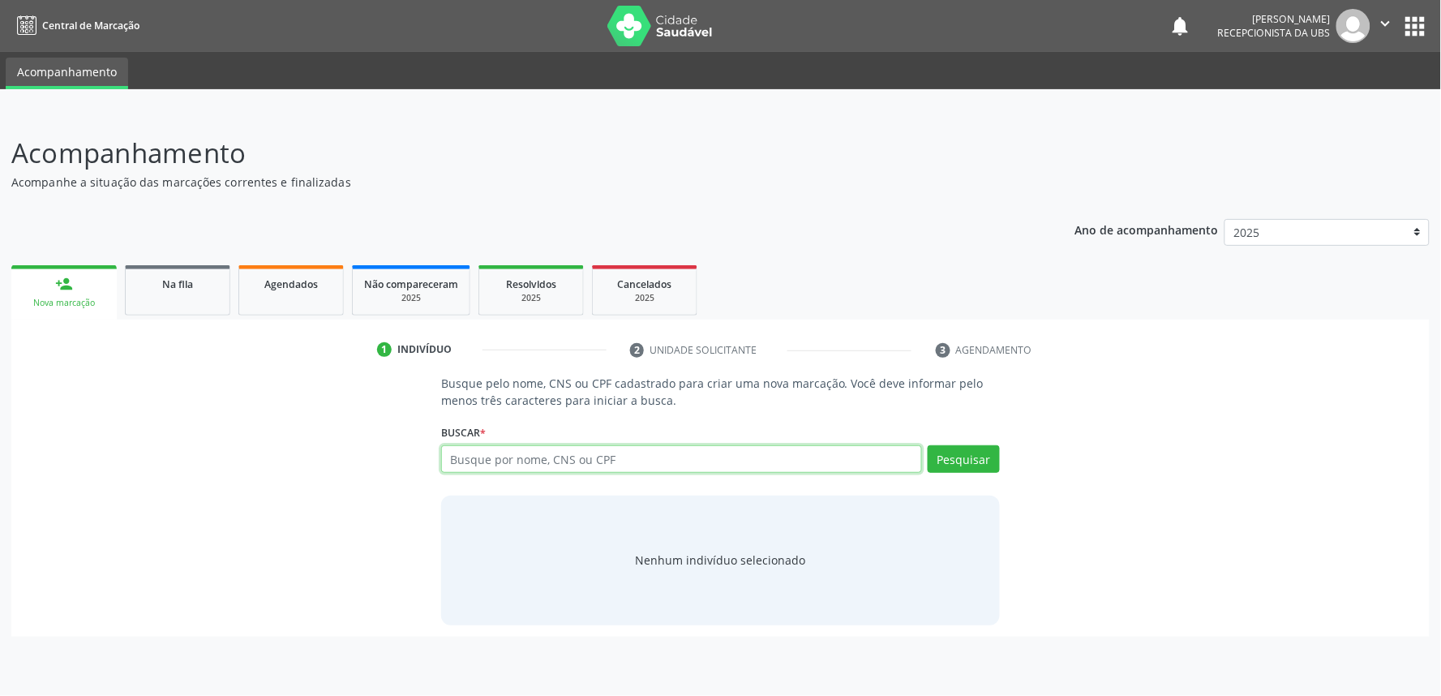
click at [552, 451] on input "text" at bounding box center [681, 459] width 481 height 28
paste input "700609960270970"
type input "700609960270970"
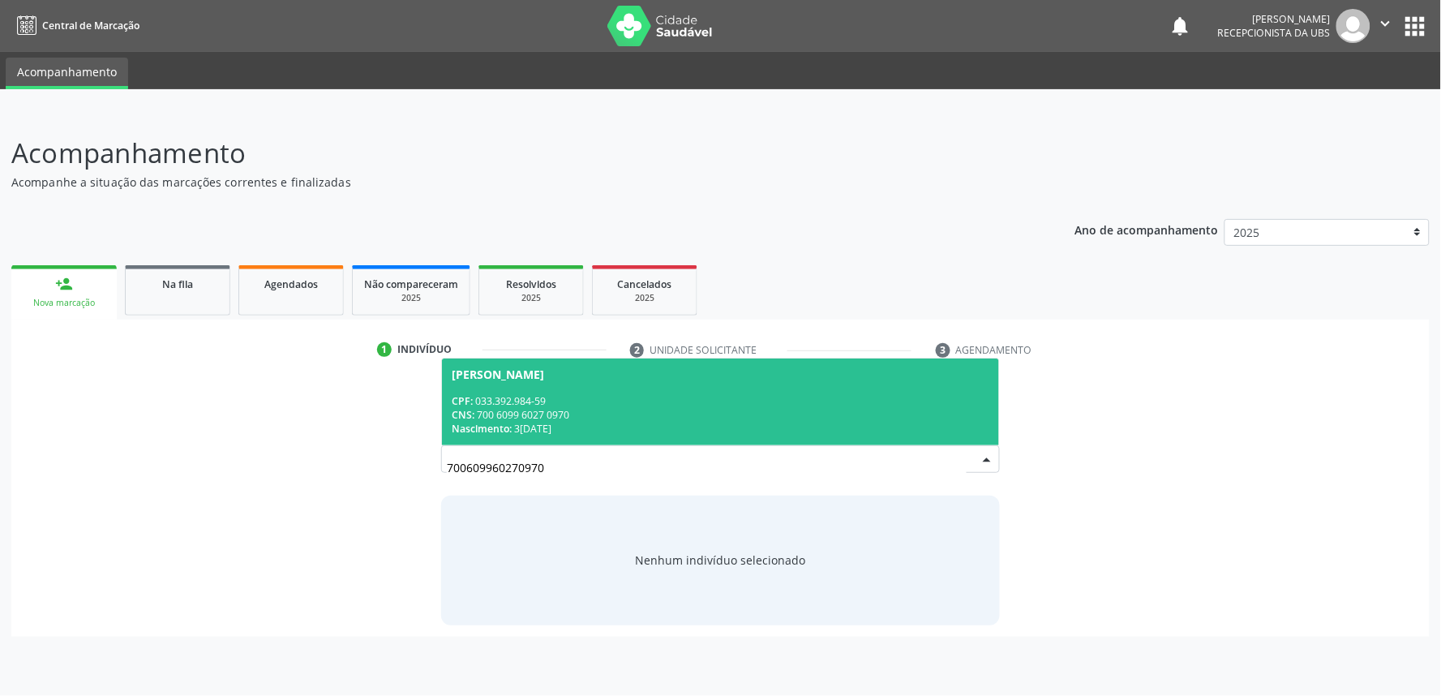
click at [581, 402] on div "CPF: 033.392.984-59" at bounding box center [721, 401] width 538 height 14
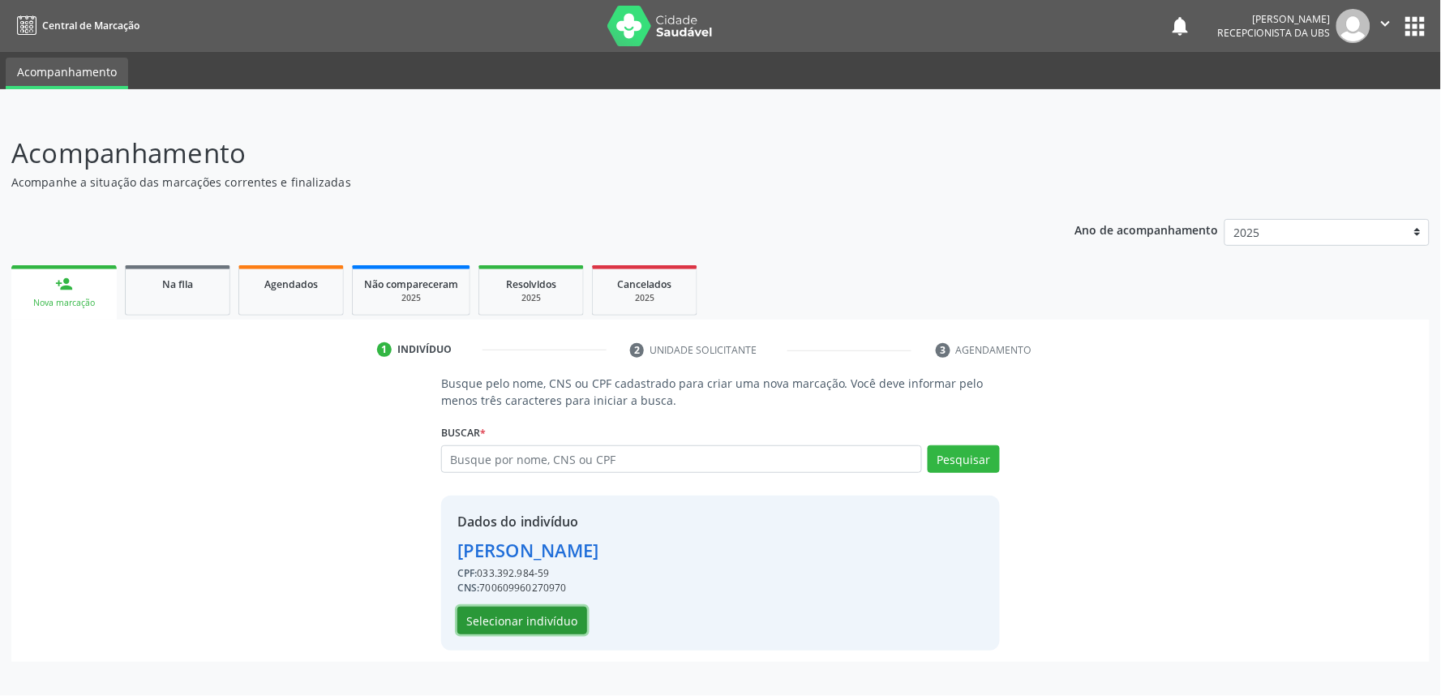
click at [542, 608] on button "Selecionar indivíduo" at bounding box center [522, 621] width 130 height 28
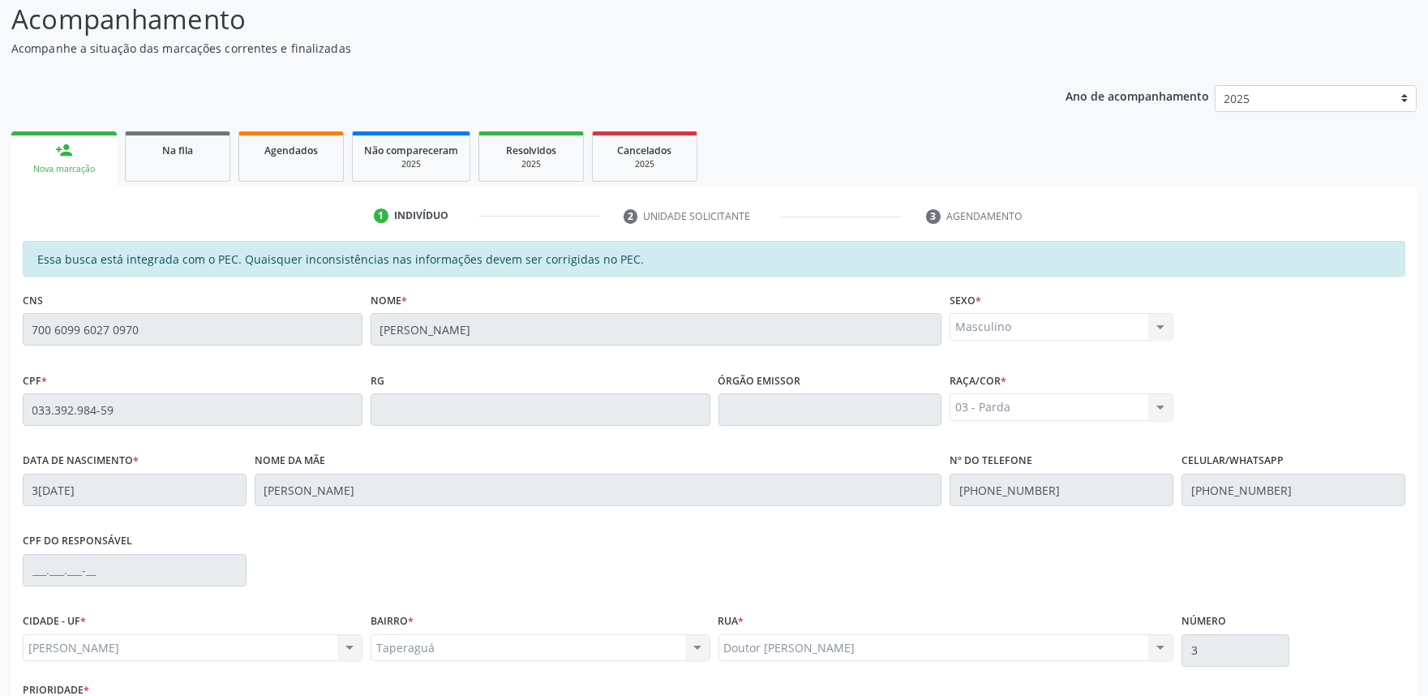
scroll to position [252, 0]
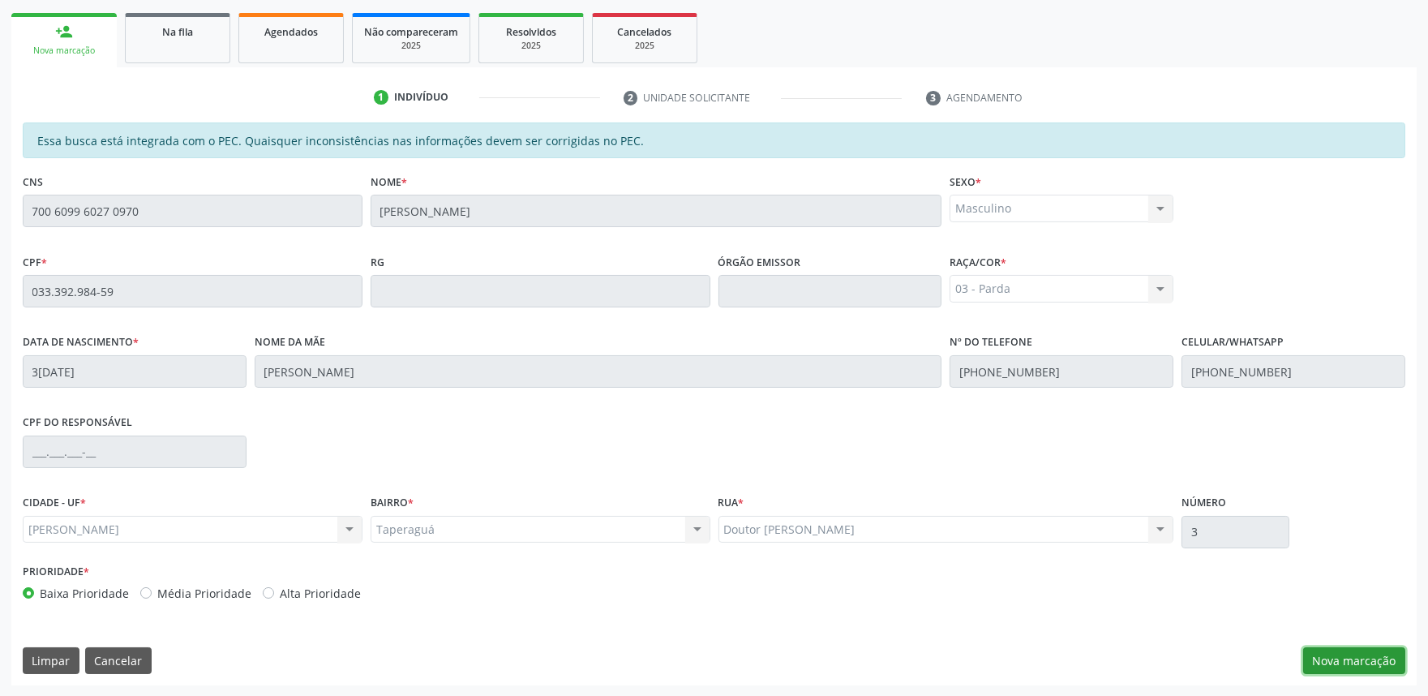
click at [1338, 659] on button "Nova marcação" at bounding box center [1354, 661] width 102 height 28
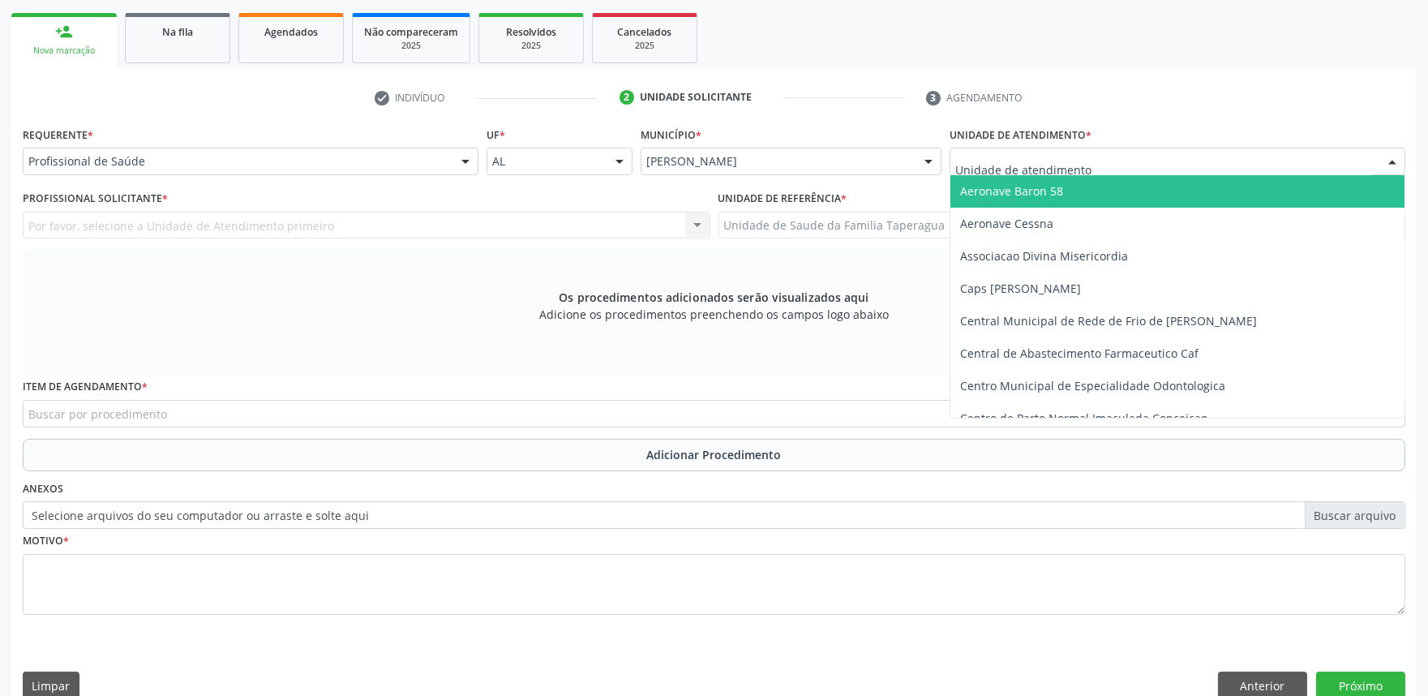
click at [1039, 170] on div at bounding box center [1178, 162] width 456 height 28
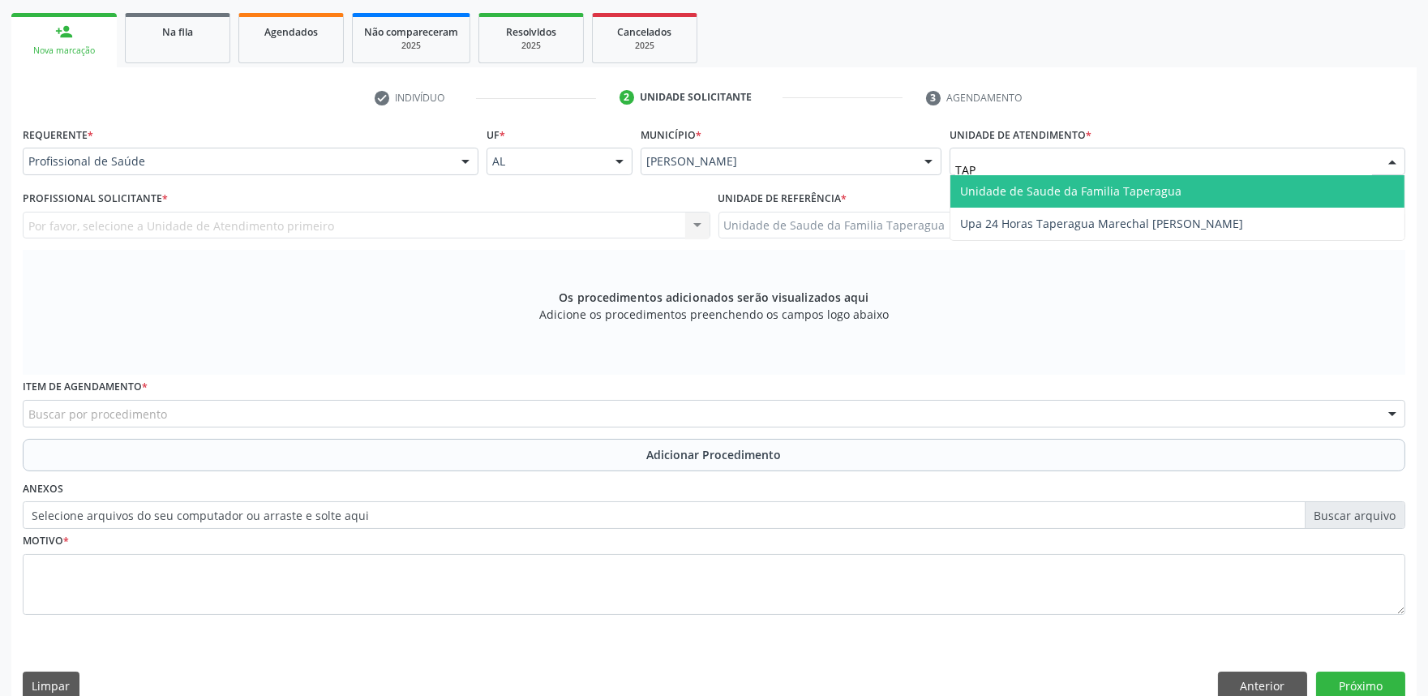
type input "TAPE"
click at [1052, 190] on span "Unidade de Saude da Familia Taperagua" at bounding box center [1070, 190] width 221 height 15
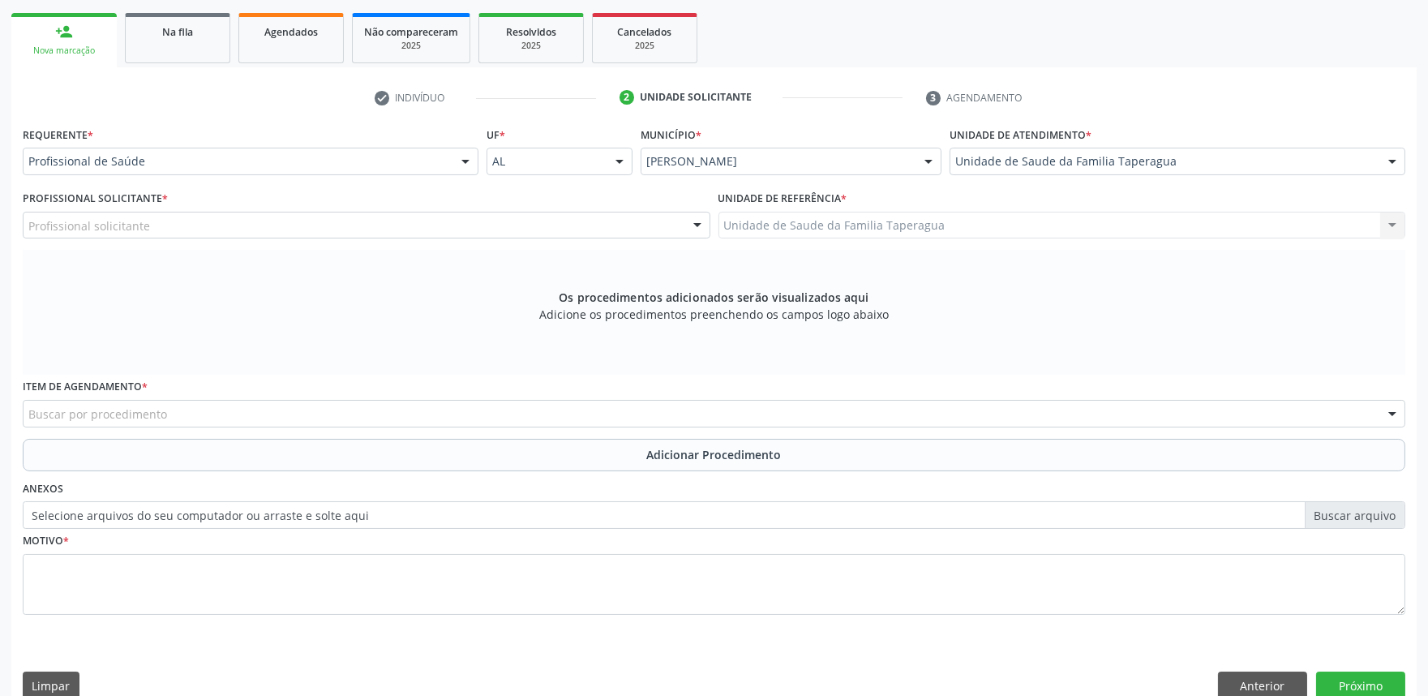
click at [363, 228] on div "Profissional solicitante" at bounding box center [367, 226] width 688 height 28
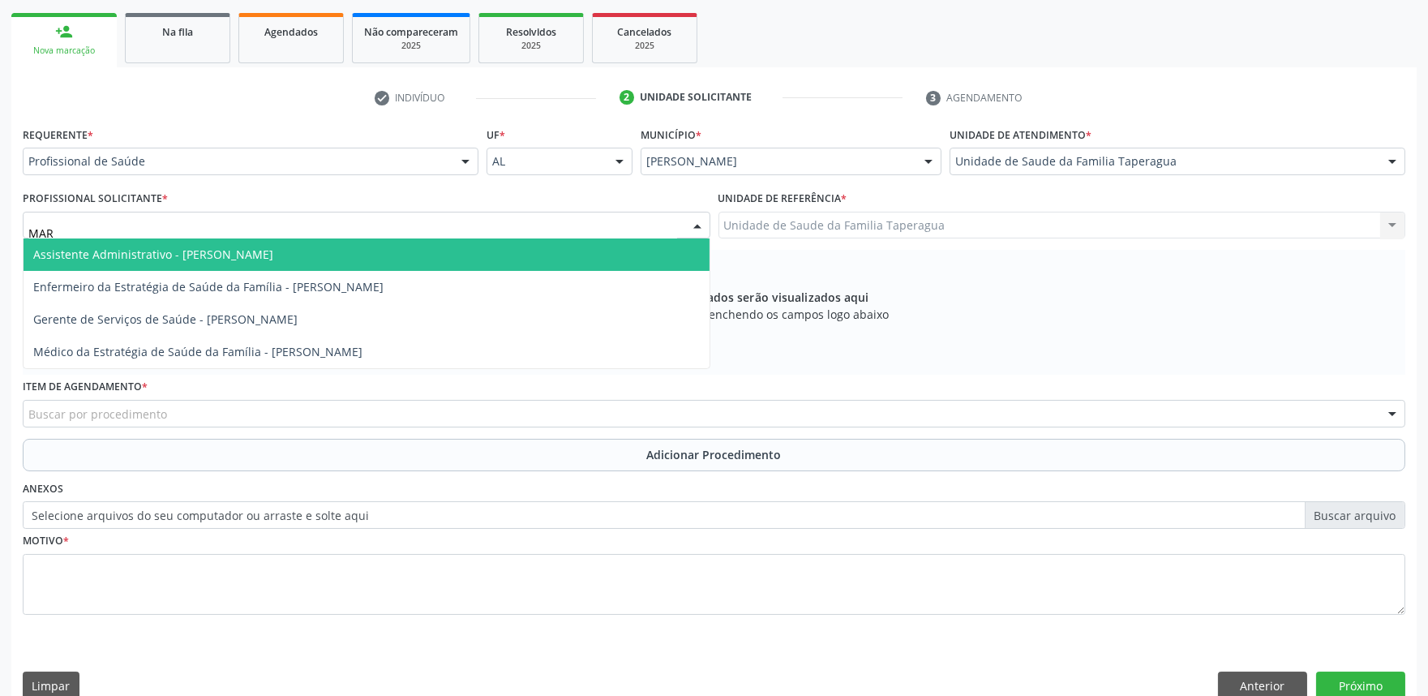
type input "MART"
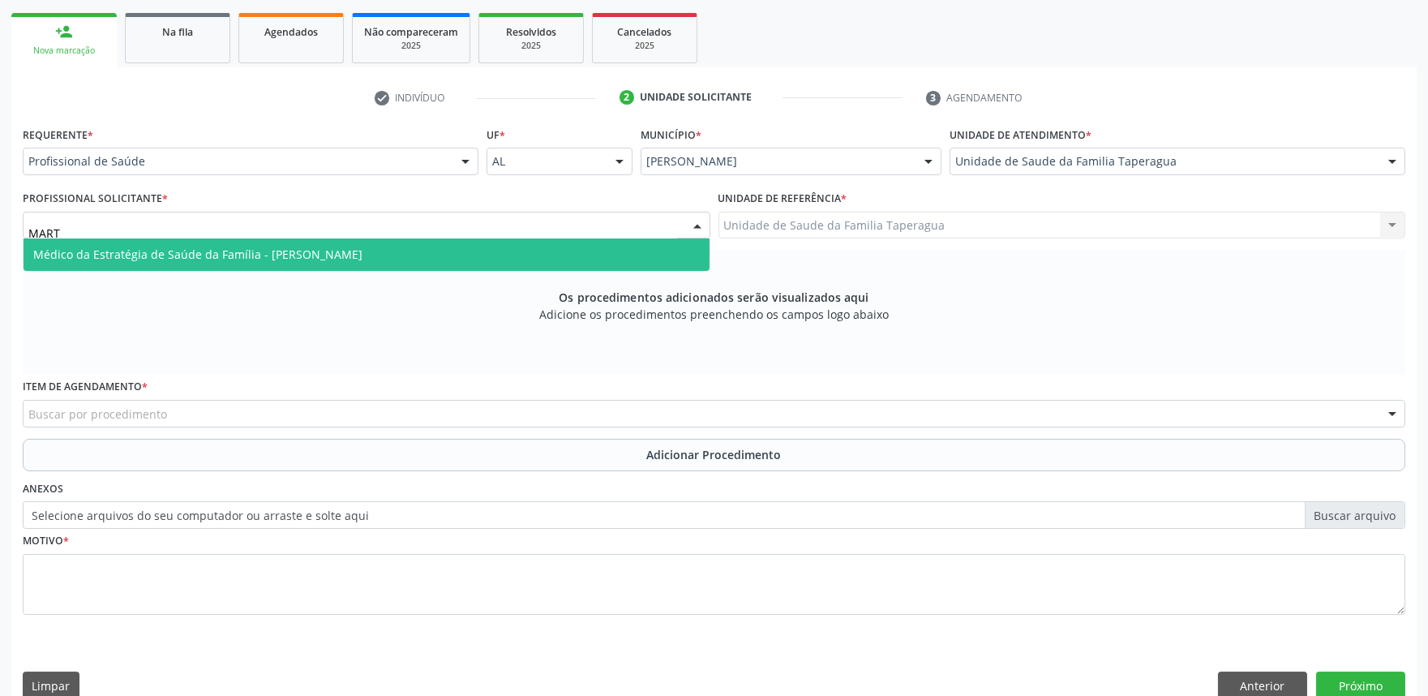
click at [362, 254] on span "Médico da Estratégia de Saúde da Família - Martina Toledo Valadao" at bounding box center [197, 254] width 329 height 15
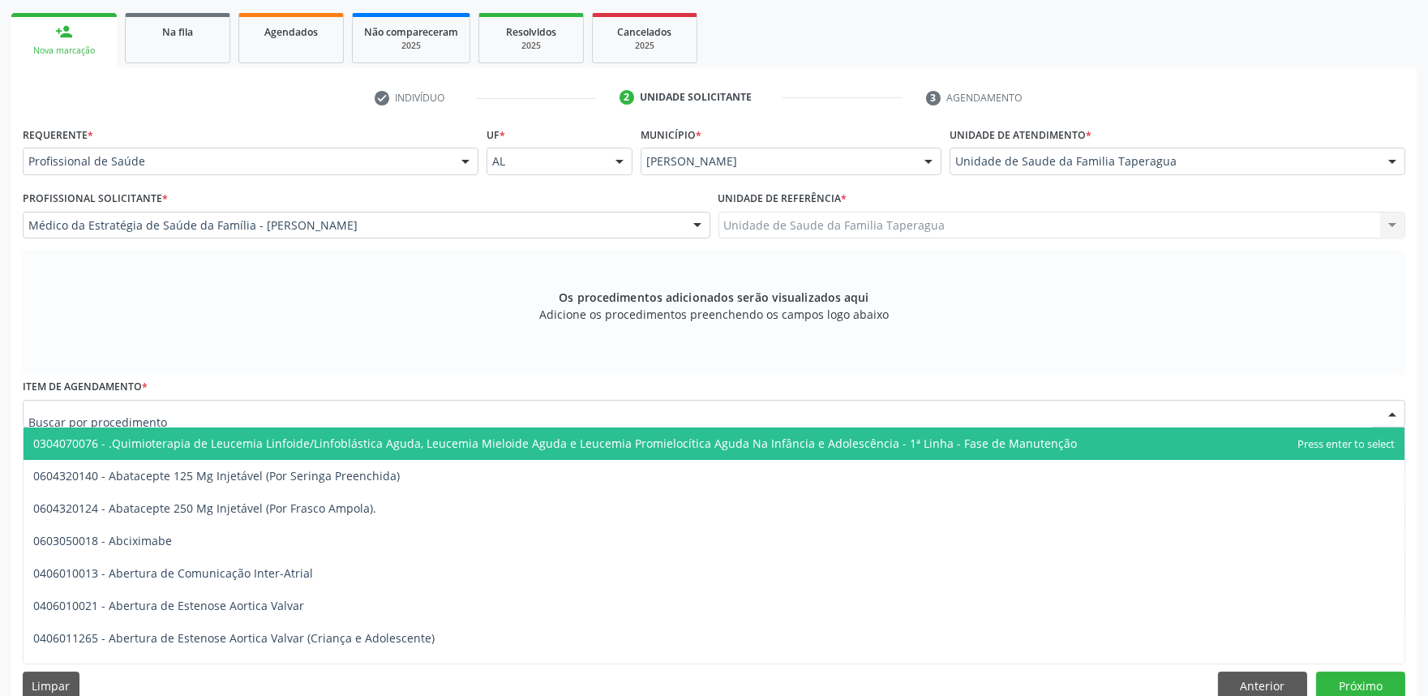
click at [407, 410] on div at bounding box center [714, 414] width 1383 height 28
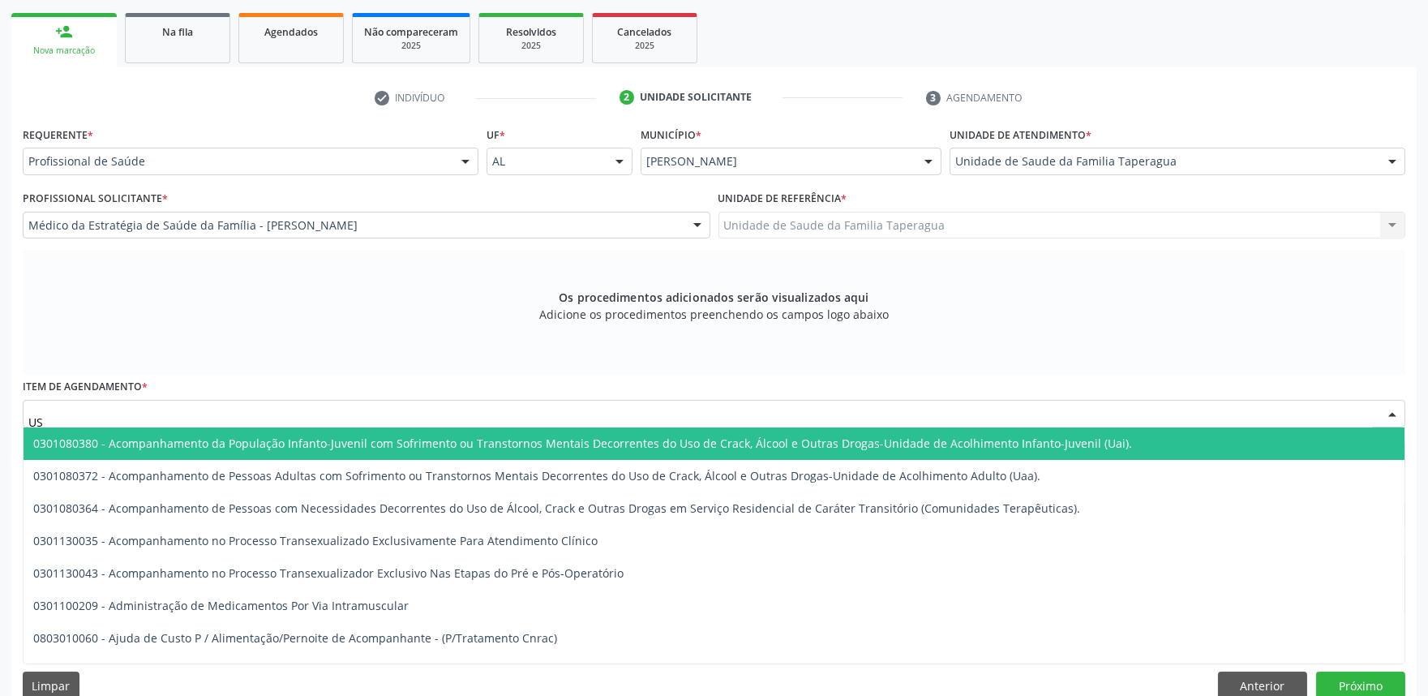
type input "USG"
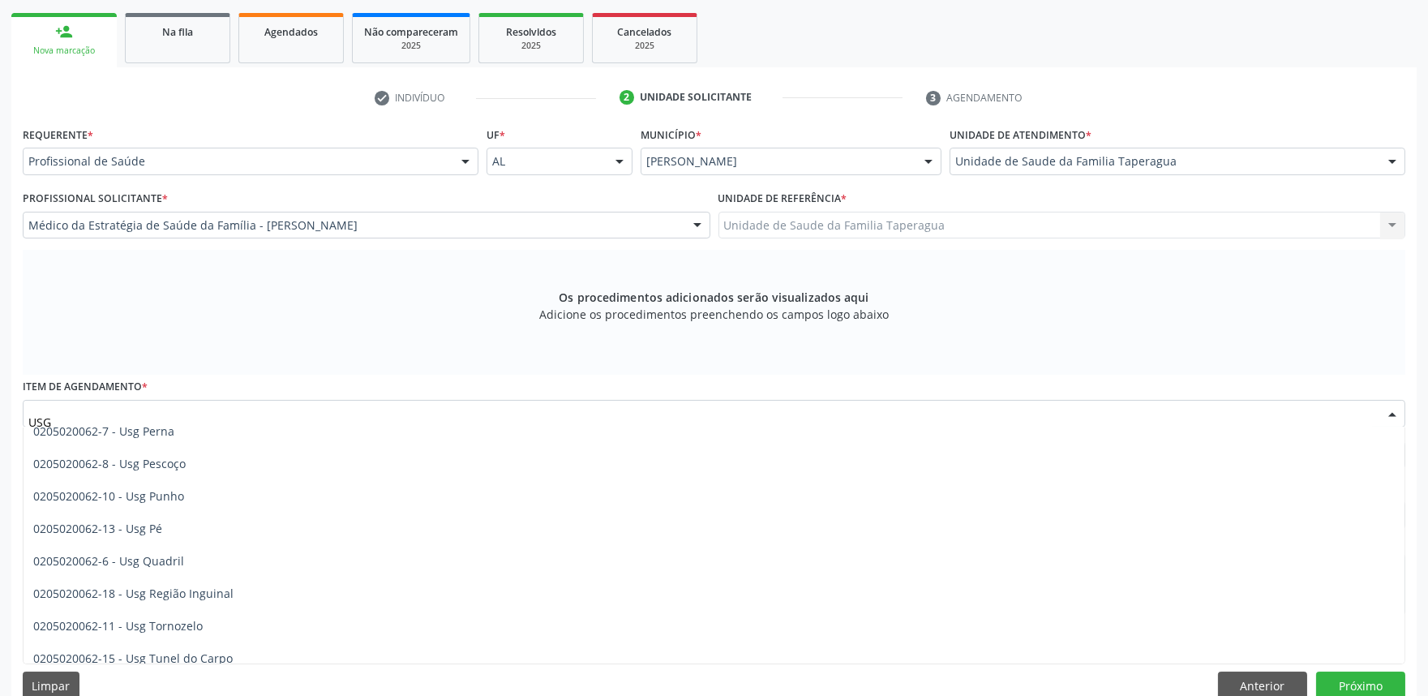
scroll to position [380, 0]
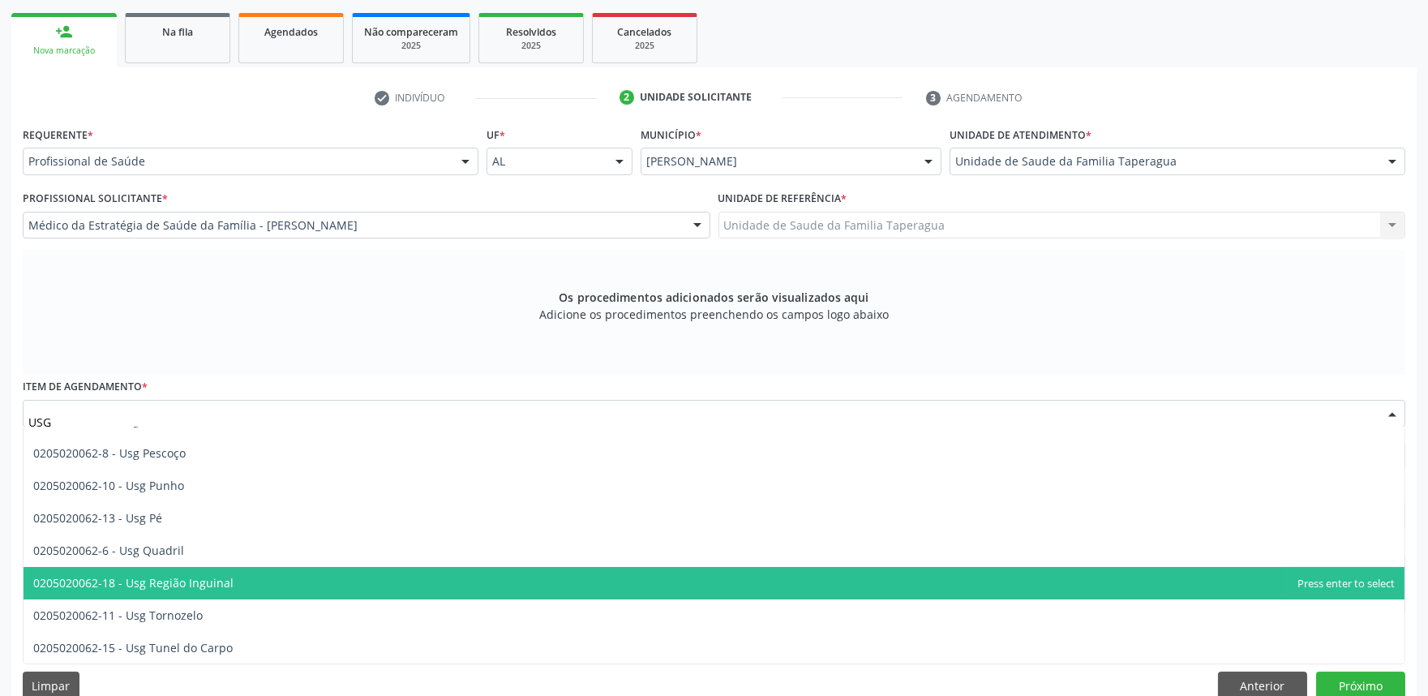
click at [493, 579] on span "0205020062-18 - Usg Região Inguinal" at bounding box center [714, 583] width 1381 height 32
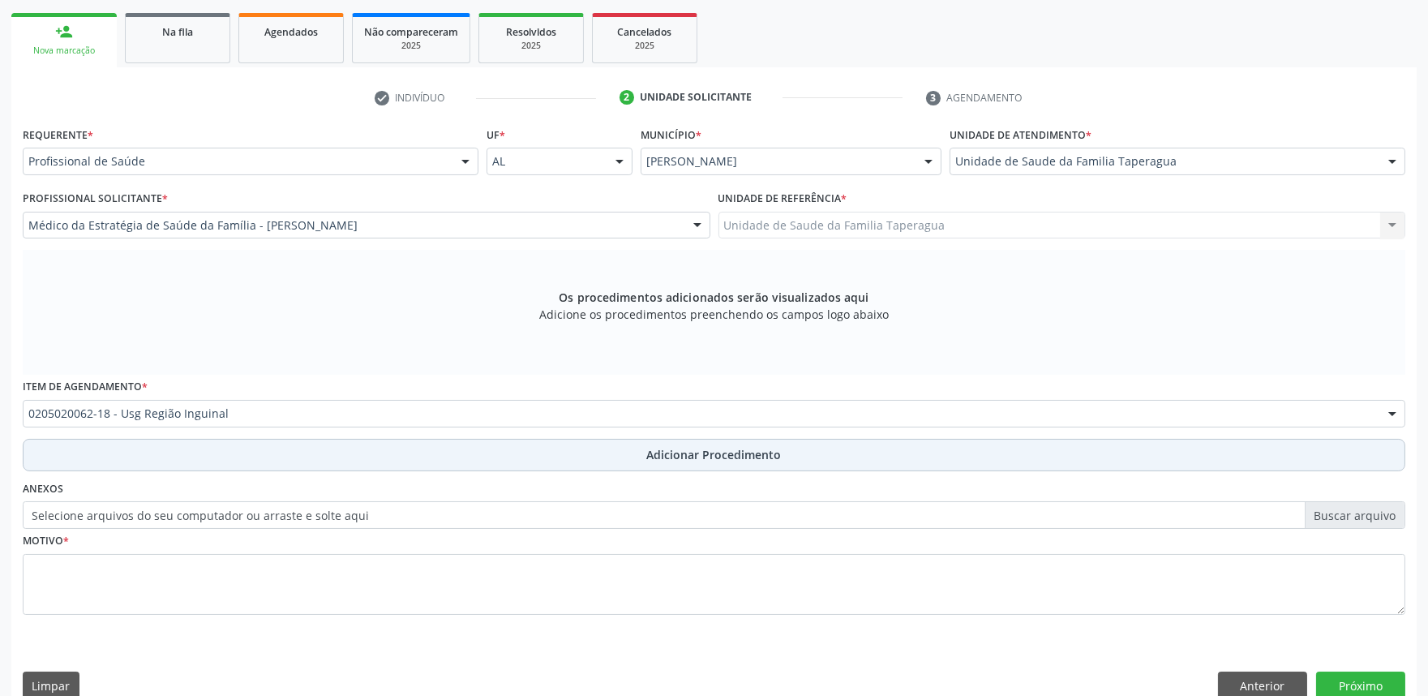
click at [456, 452] on button "Adicionar Procedimento" at bounding box center [714, 455] width 1383 height 32
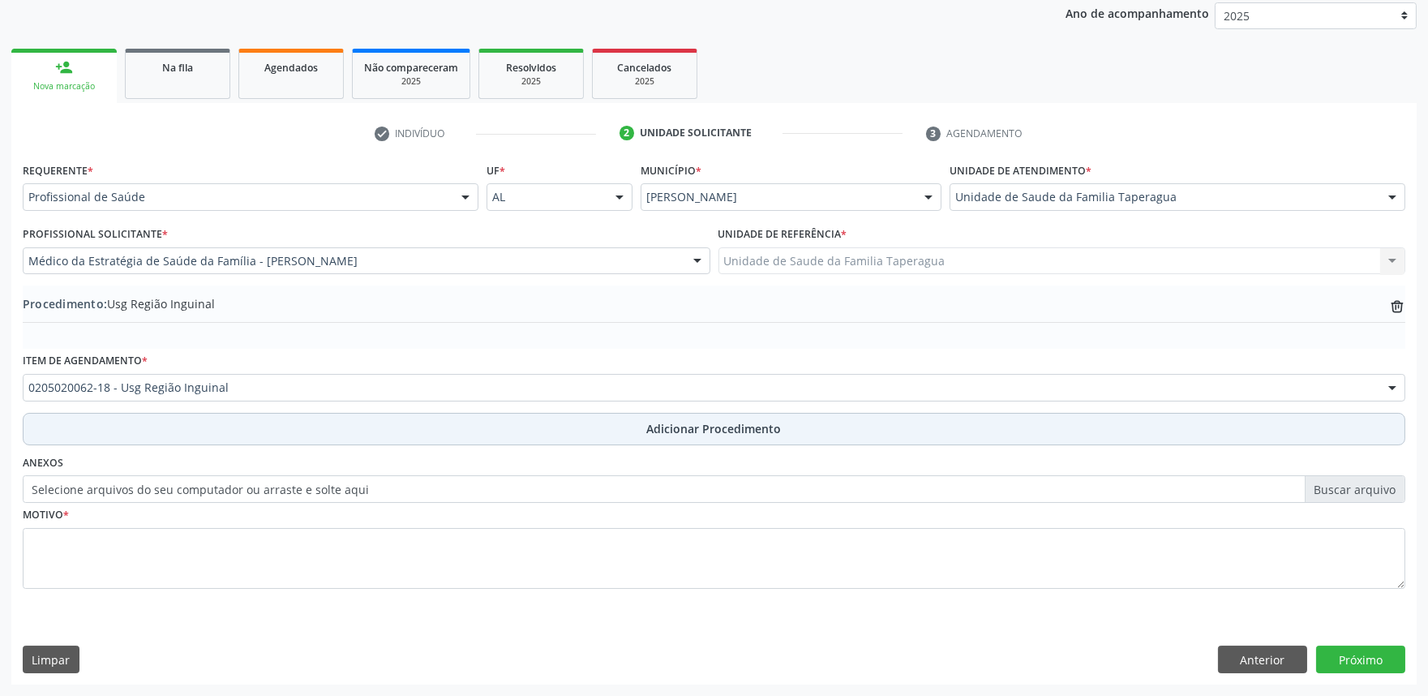
scroll to position [215, 0]
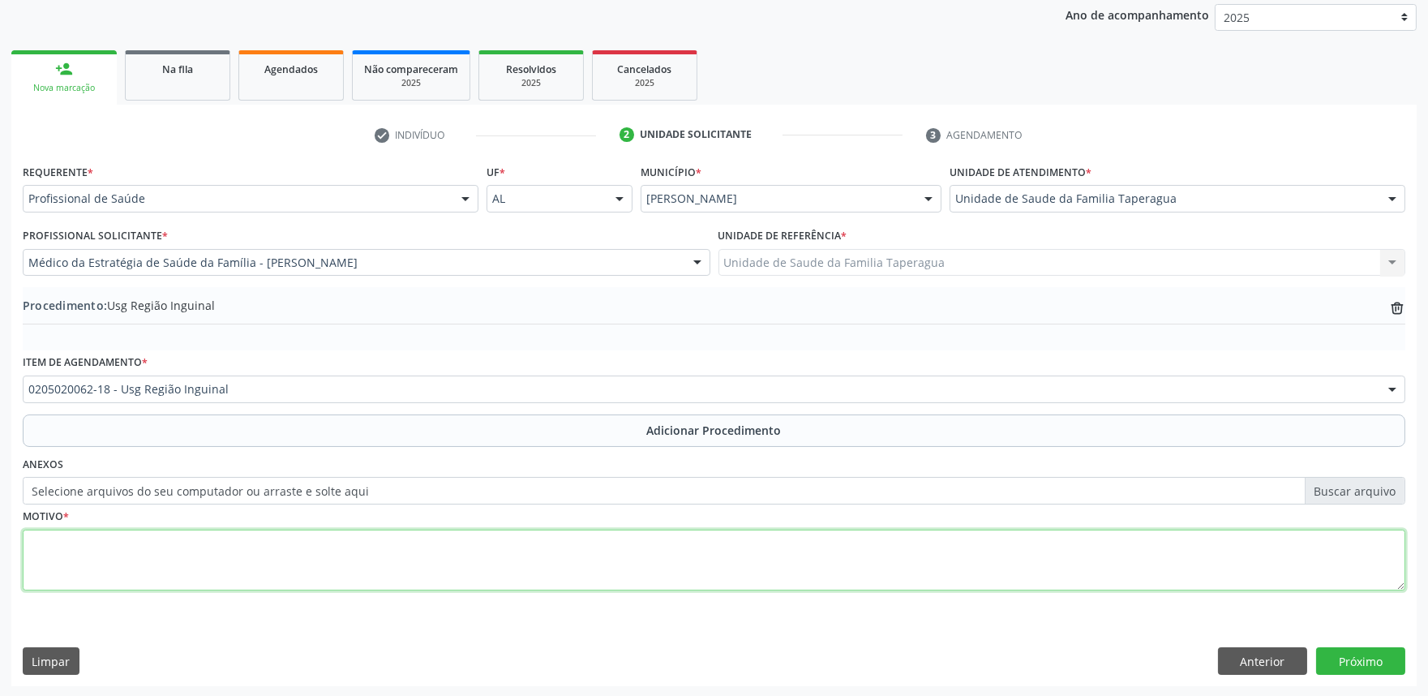
click at [430, 558] on textarea at bounding box center [714, 561] width 1383 height 62
click at [120, 541] on textarea "REG INGUINAL E e E" at bounding box center [714, 561] width 1383 height 62
click at [181, 560] on textarea "REG INGUINAL D e E" at bounding box center [714, 561] width 1383 height 62
click at [128, 560] on textarea "REG INGUINAL D e E IND: DOR EM REG IGUINAL" at bounding box center [714, 561] width 1383 height 62
click at [132, 560] on textarea "REG INGUINAL D e E IND: DOR EM REG IGUINAL" at bounding box center [714, 561] width 1383 height 62
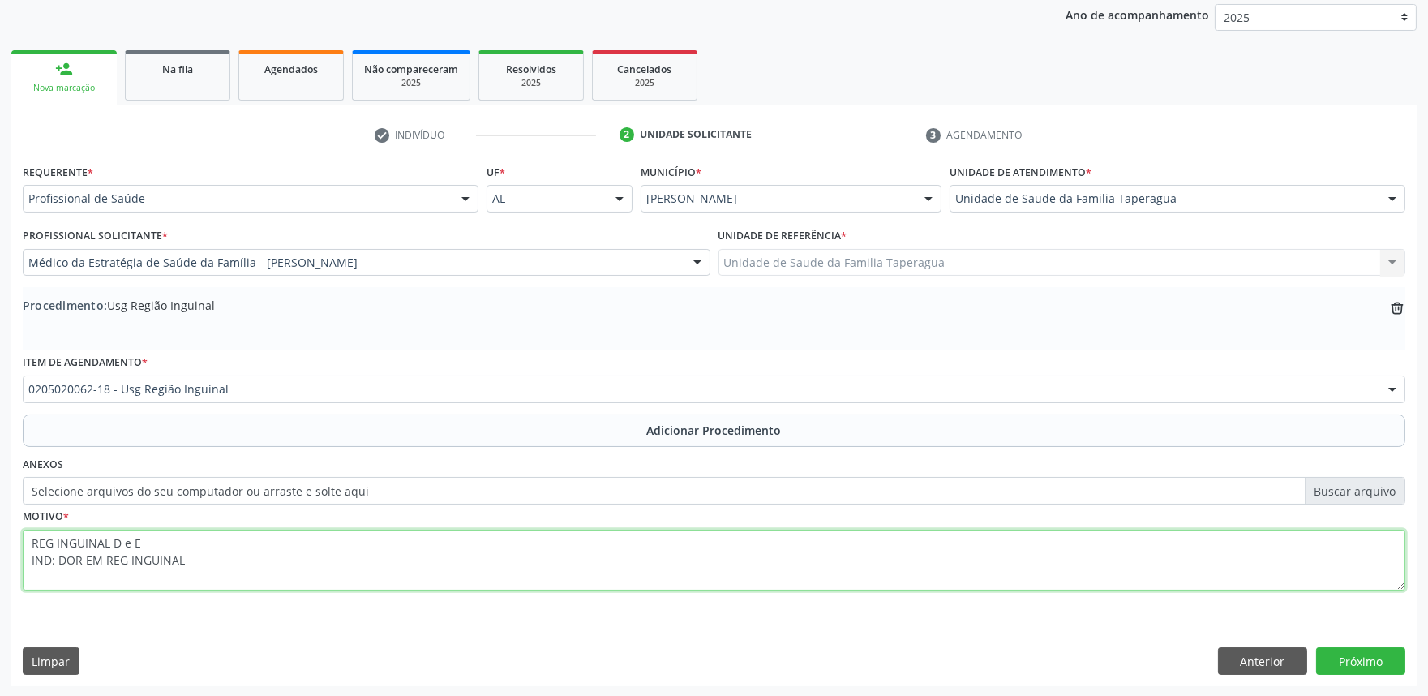
click at [199, 562] on textarea "REG INGUINAL D e E IND: DOR EM REG INGUINAL" at bounding box center [714, 561] width 1383 height 62
type textarea "REG INGUINAL D e E IND: DOR EM REG INGUINAL"
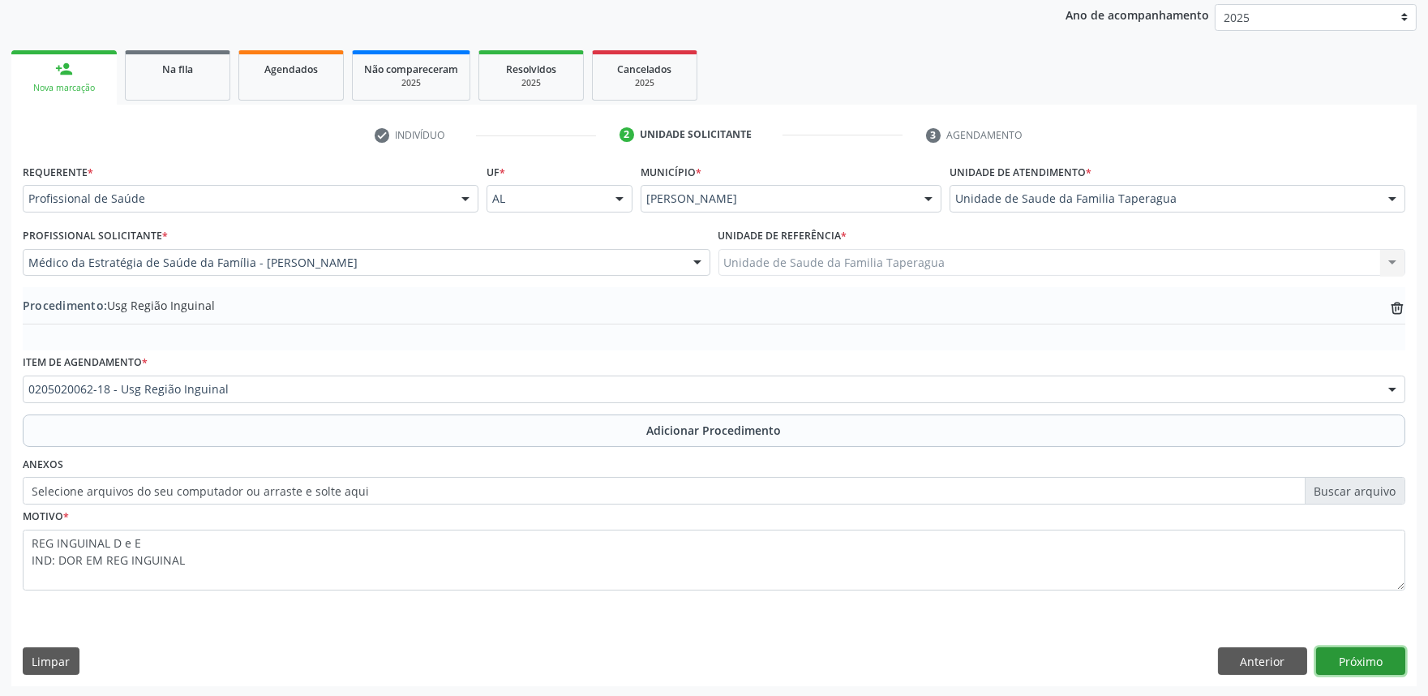
click at [1374, 653] on button "Próximo" at bounding box center [1360, 661] width 89 height 28
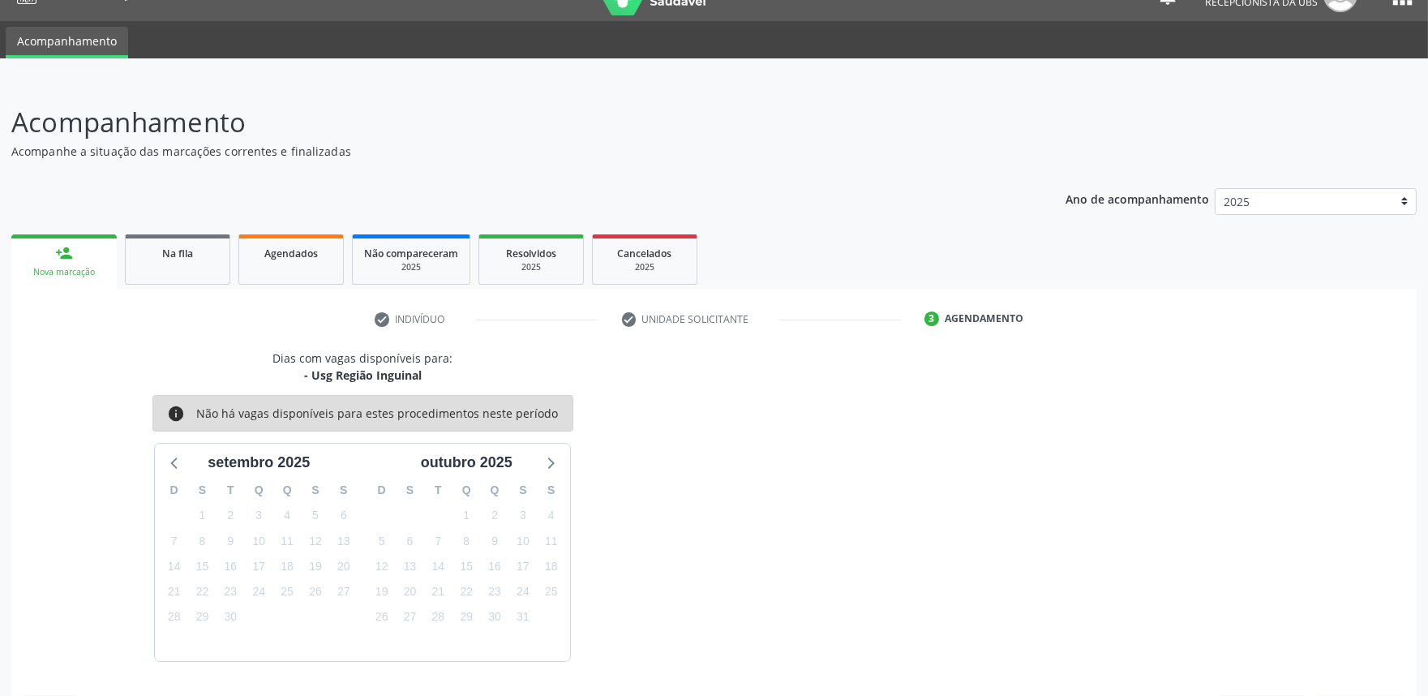
scroll to position [79, 0]
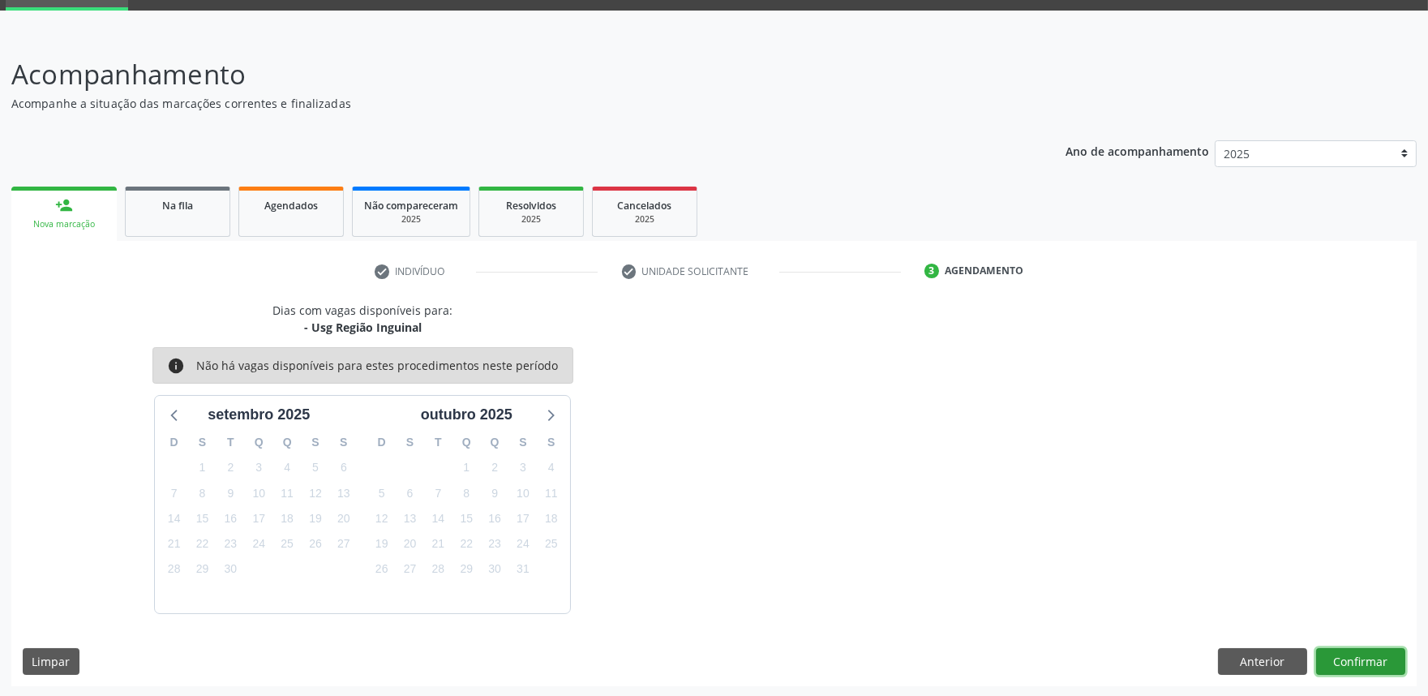
click at [1358, 657] on button "Confirmar" at bounding box center [1360, 662] width 89 height 28
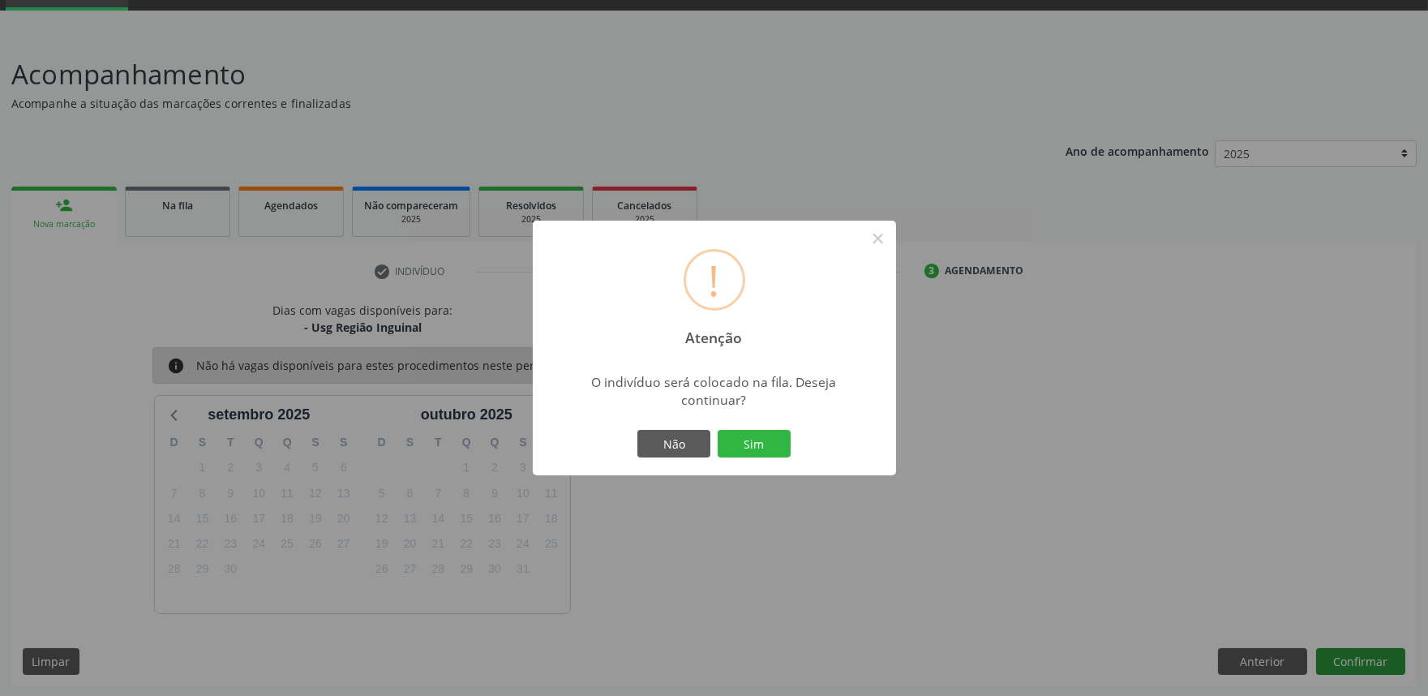
click at [718, 430] on button "Sim" at bounding box center [754, 444] width 73 height 28
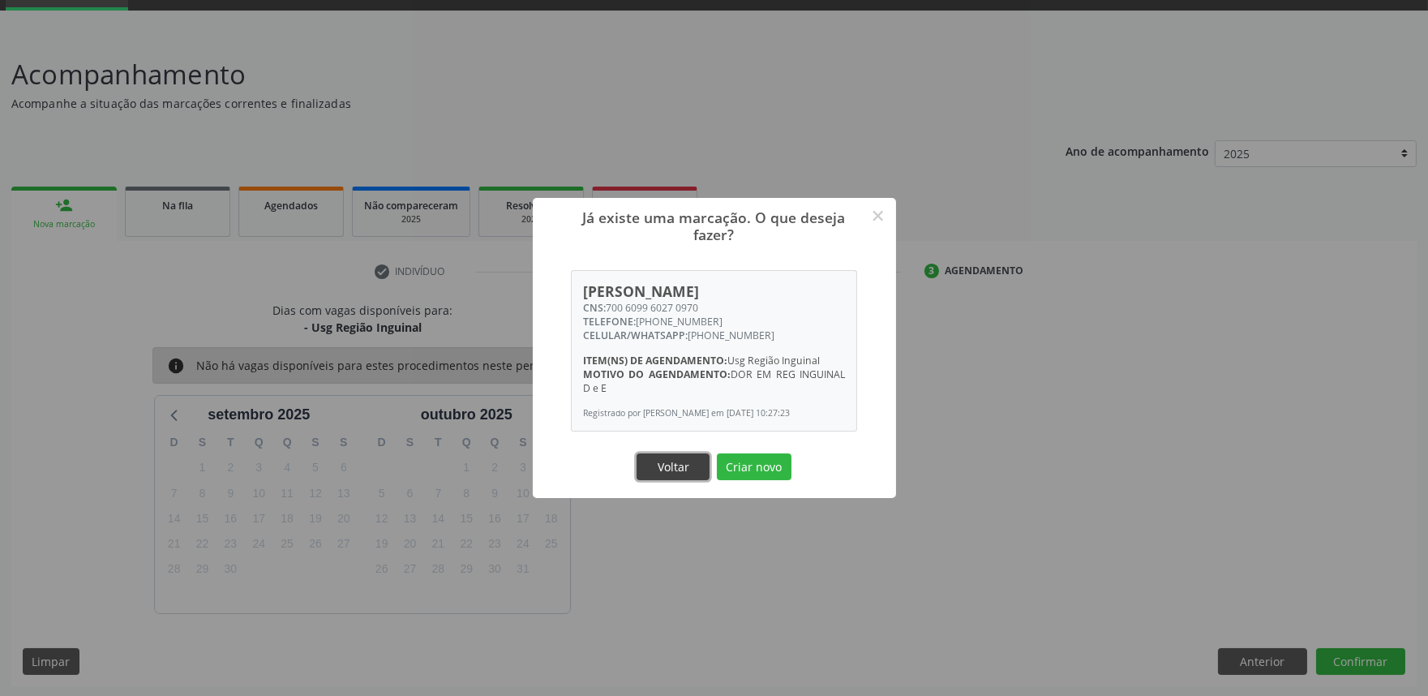
click at [681, 457] on button "Voltar" at bounding box center [673, 467] width 73 height 28
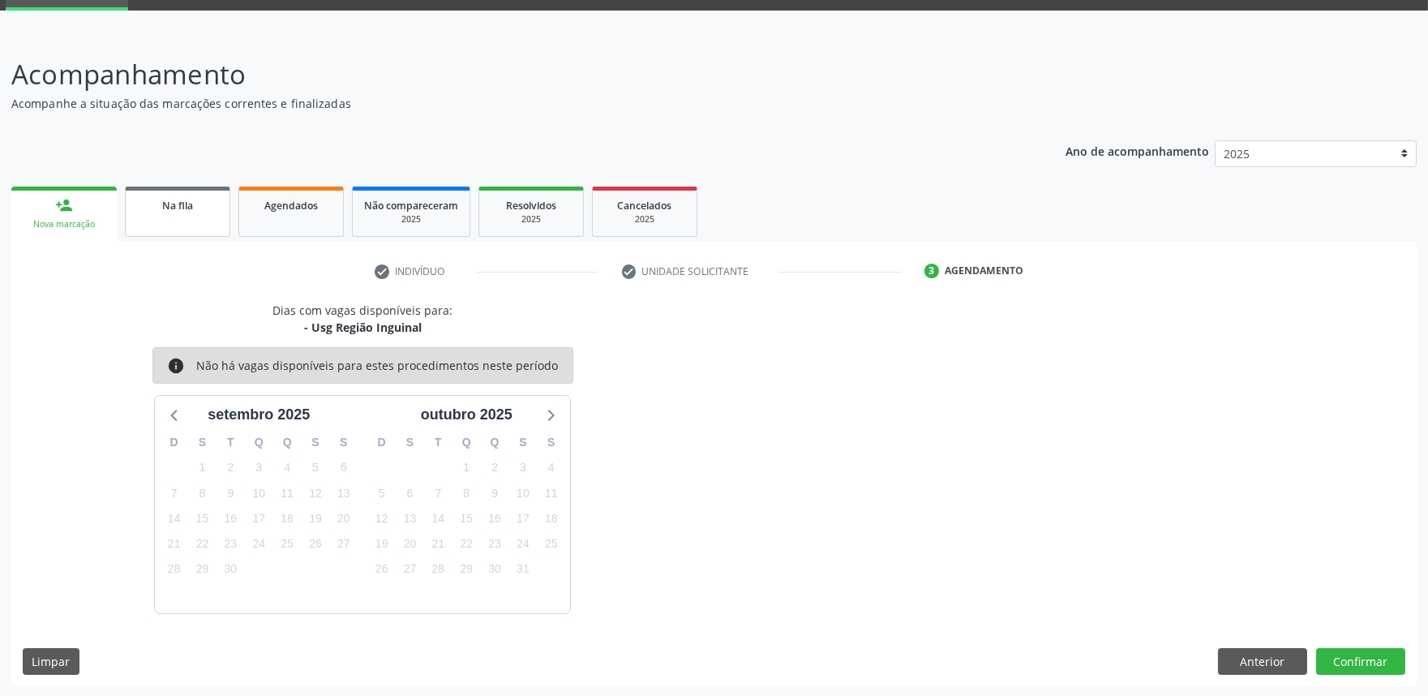
click at [183, 204] on span "Na fila" at bounding box center [177, 206] width 31 height 14
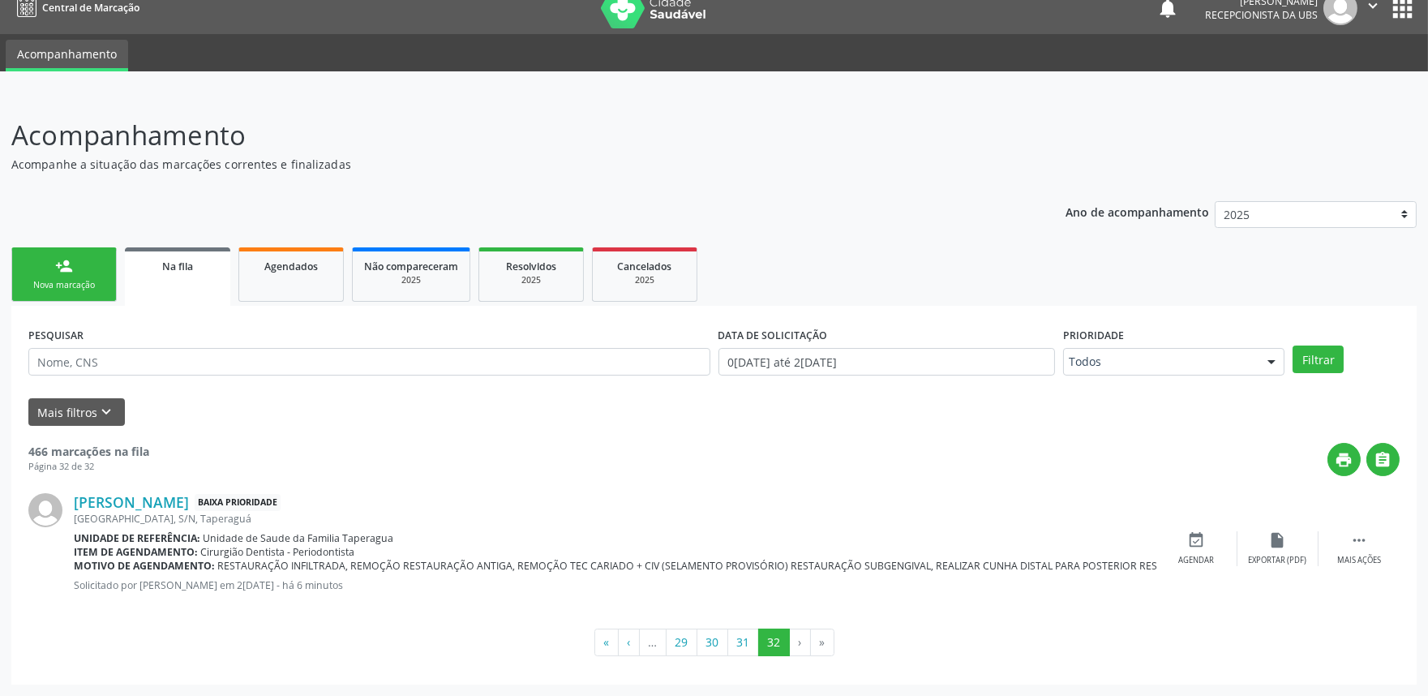
scroll to position [0, 0]
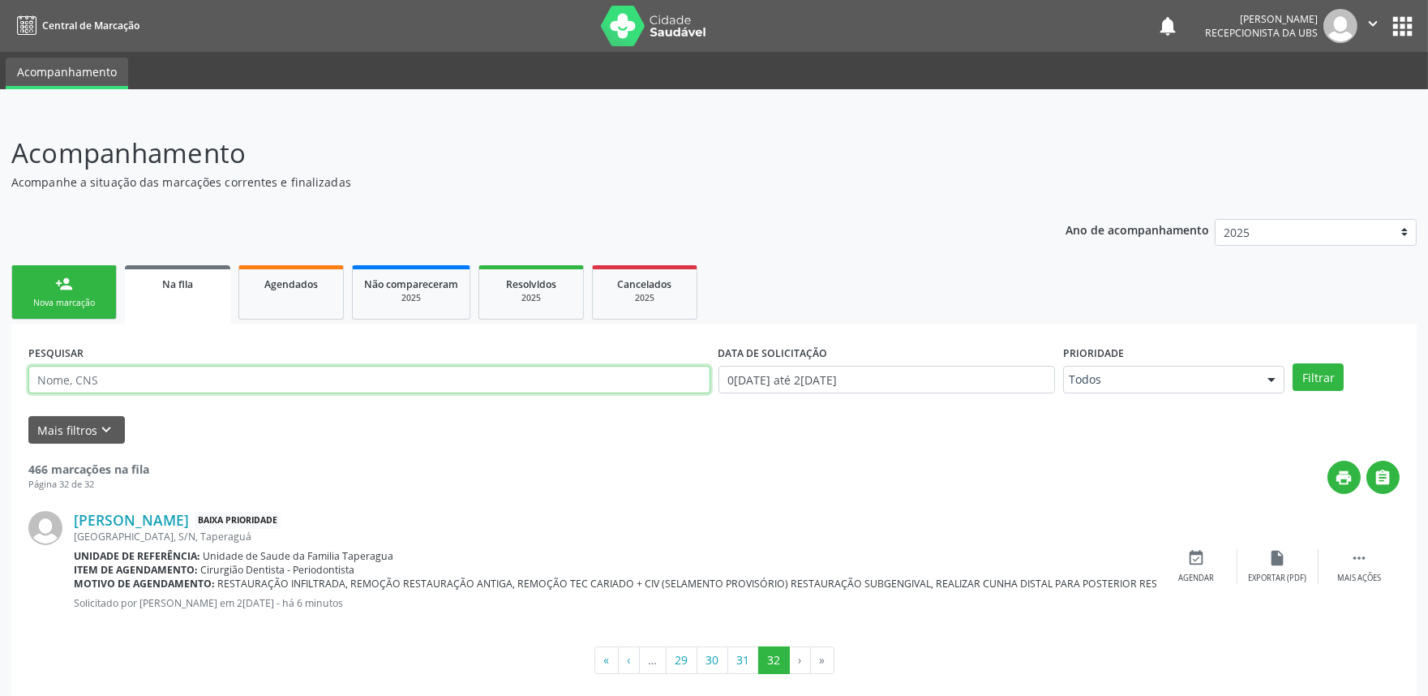
click at [253, 379] on input "text" at bounding box center [369, 380] width 682 height 28
paste input "700609960270970"
type input "700609960270970"
click at [1293, 363] on button "Filtrar" at bounding box center [1318, 377] width 51 height 28
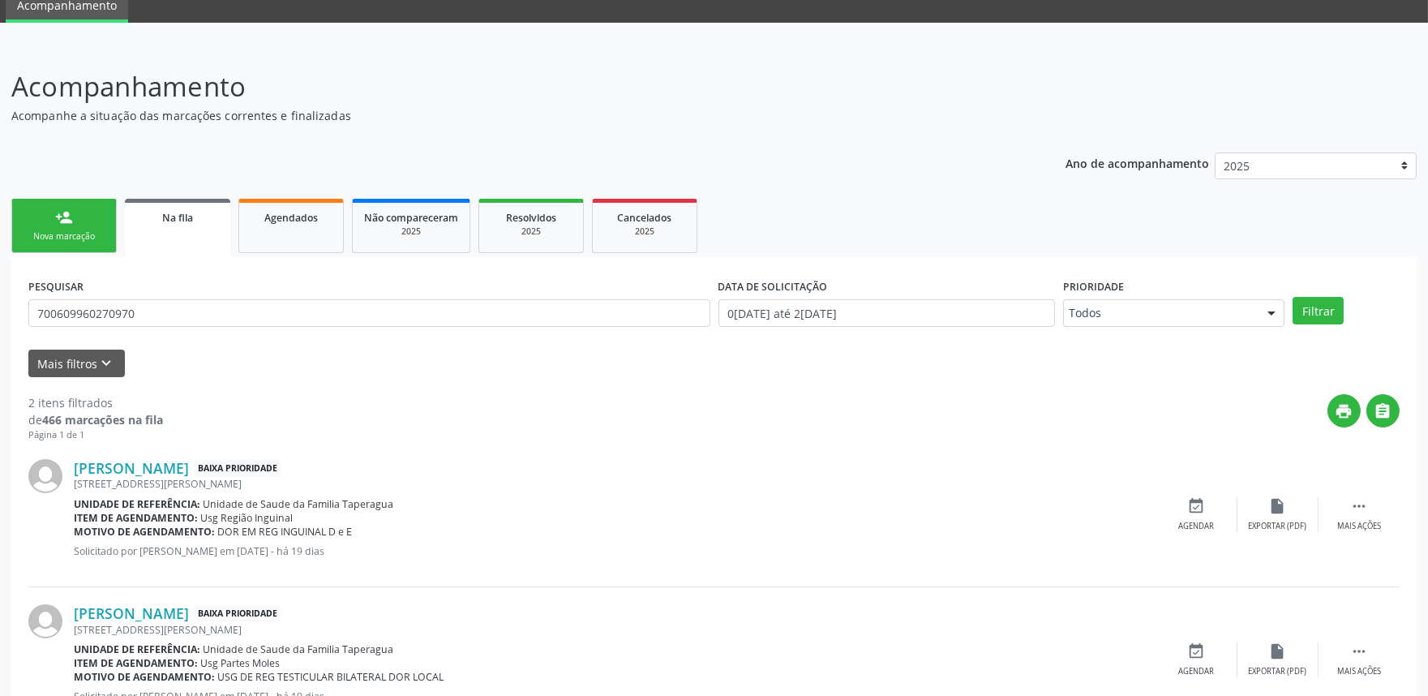
scroll to position [130, 0]
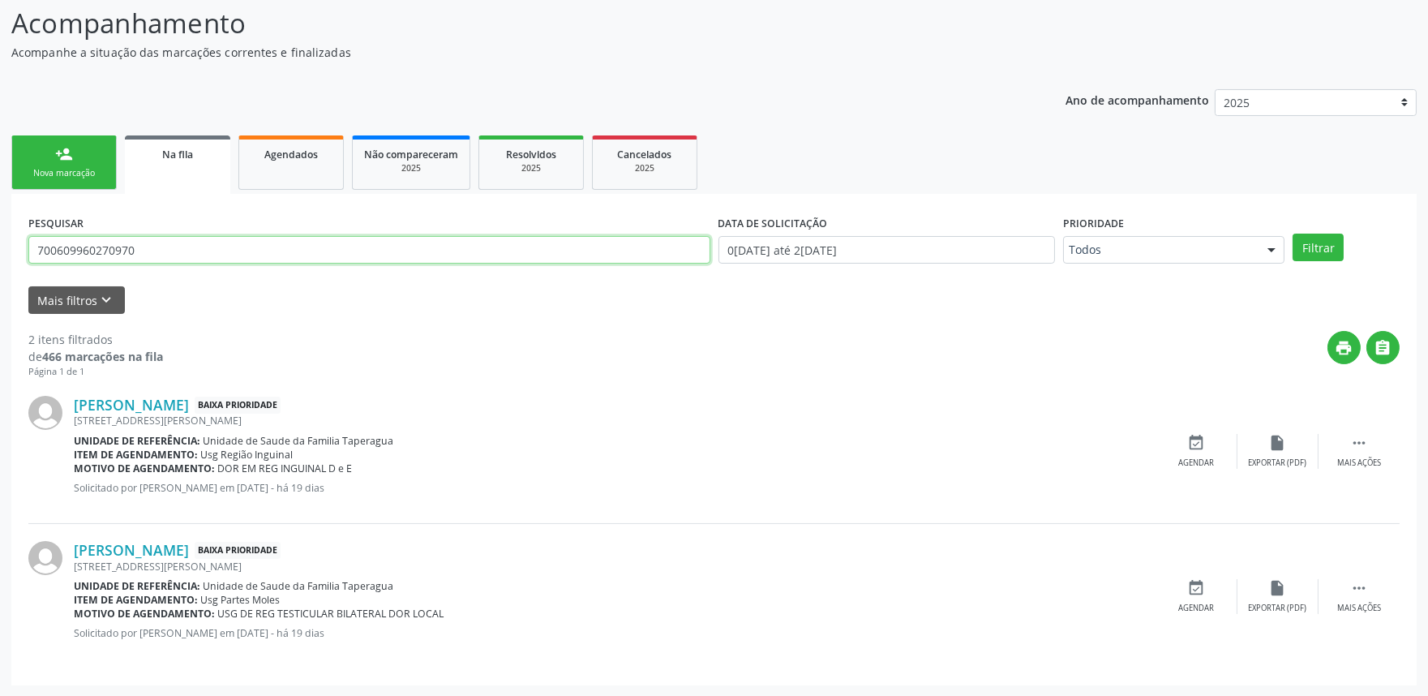
click at [174, 247] on input "700609960270970" at bounding box center [369, 250] width 682 height 28
click at [280, 318] on div "2 itens filtrados de 466 marcações na fila Página 1 de 1 print  Alexandre Xavi…" at bounding box center [713, 491] width 1371 height 354
click at [1327, 251] on button "Filtrar" at bounding box center [1318, 248] width 51 height 28
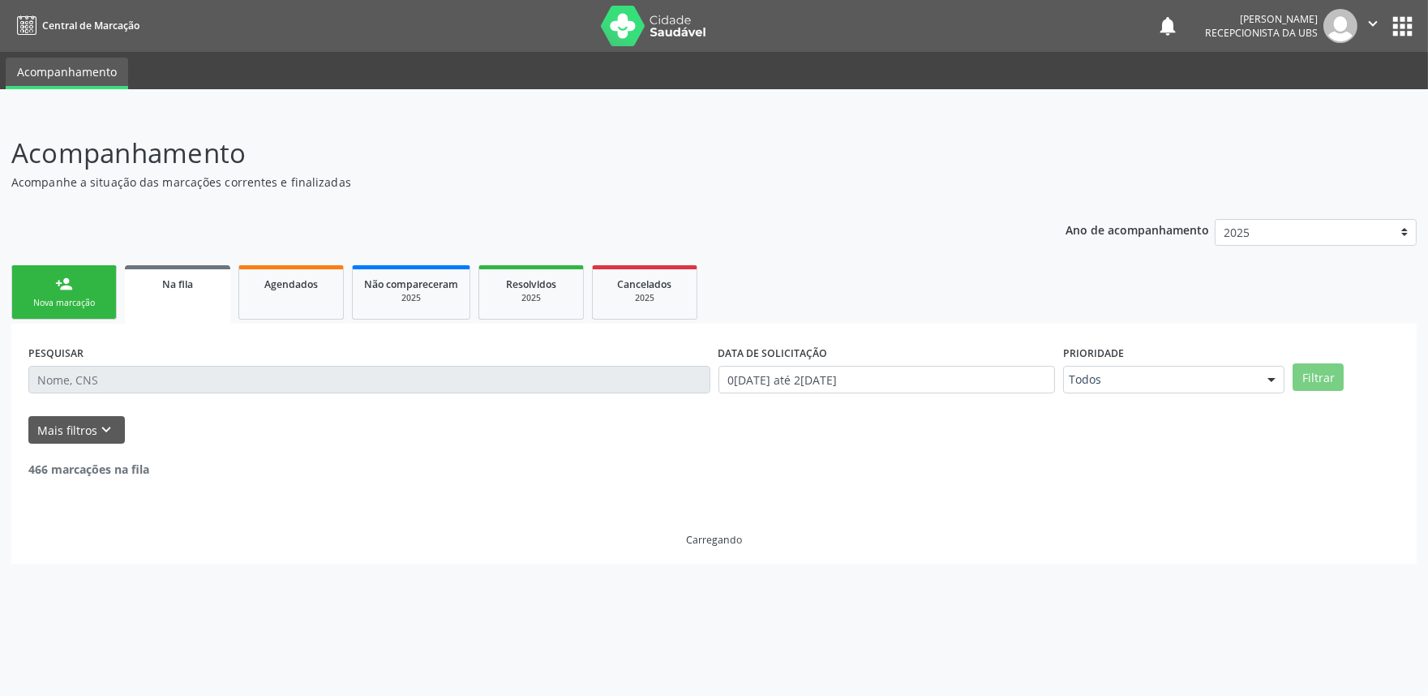
scroll to position [0, 0]
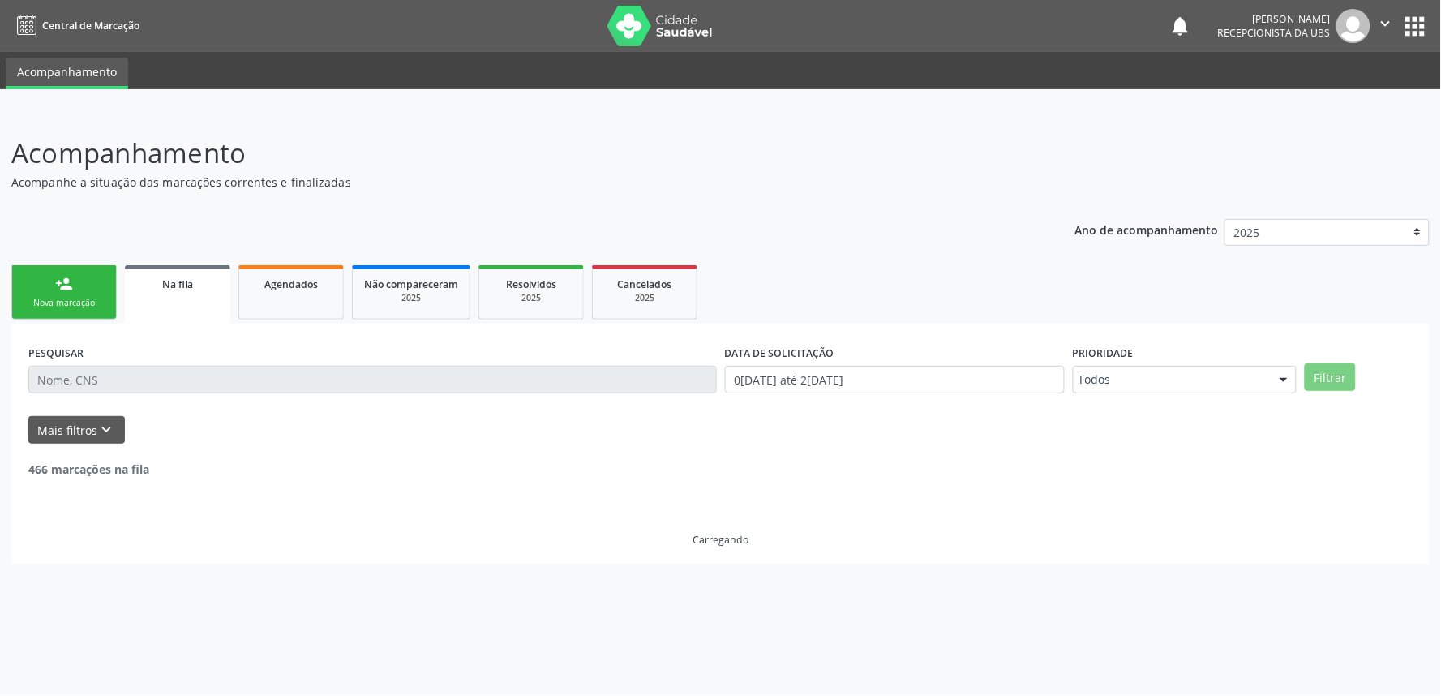
click at [73, 287] on link "person_add Nova marcação" at bounding box center [63, 292] width 105 height 54
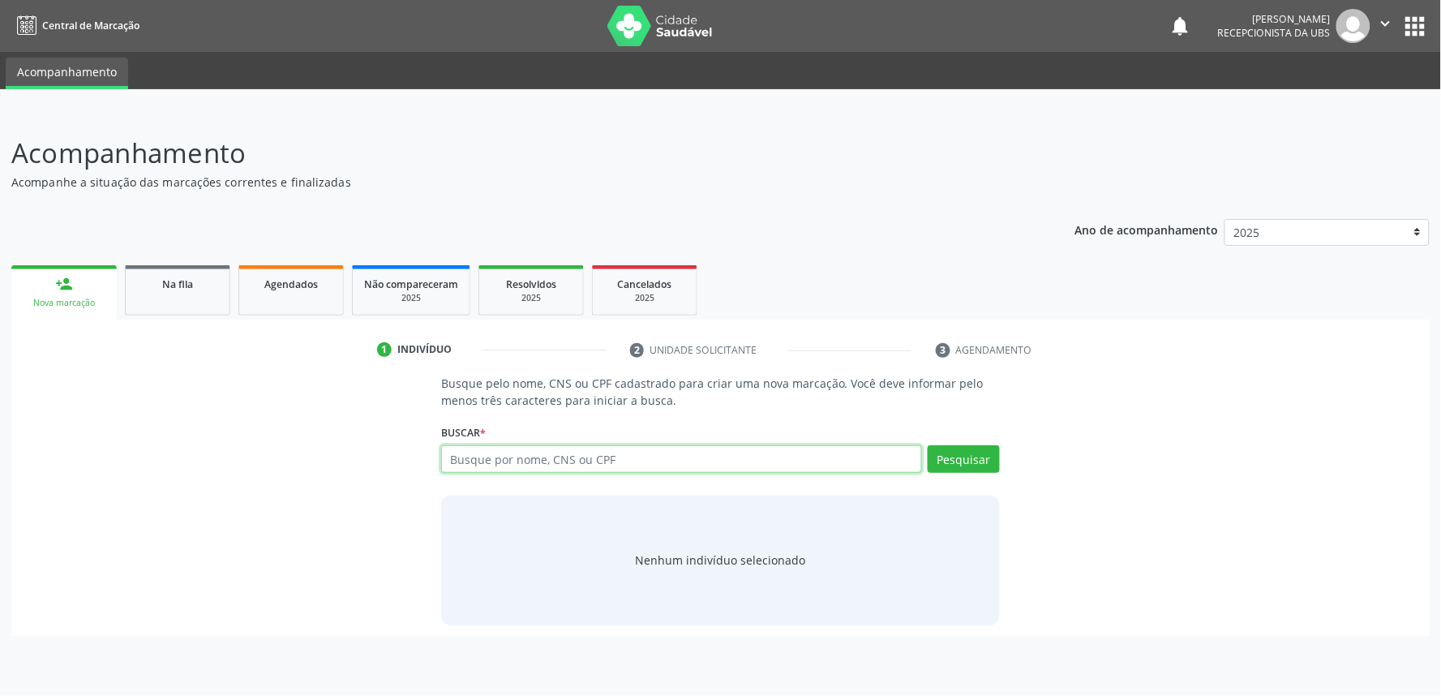
click at [581, 452] on input "text" at bounding box center [681, 459] width 481 height 28
paste input "700609960270970"
type input "700609960270970"
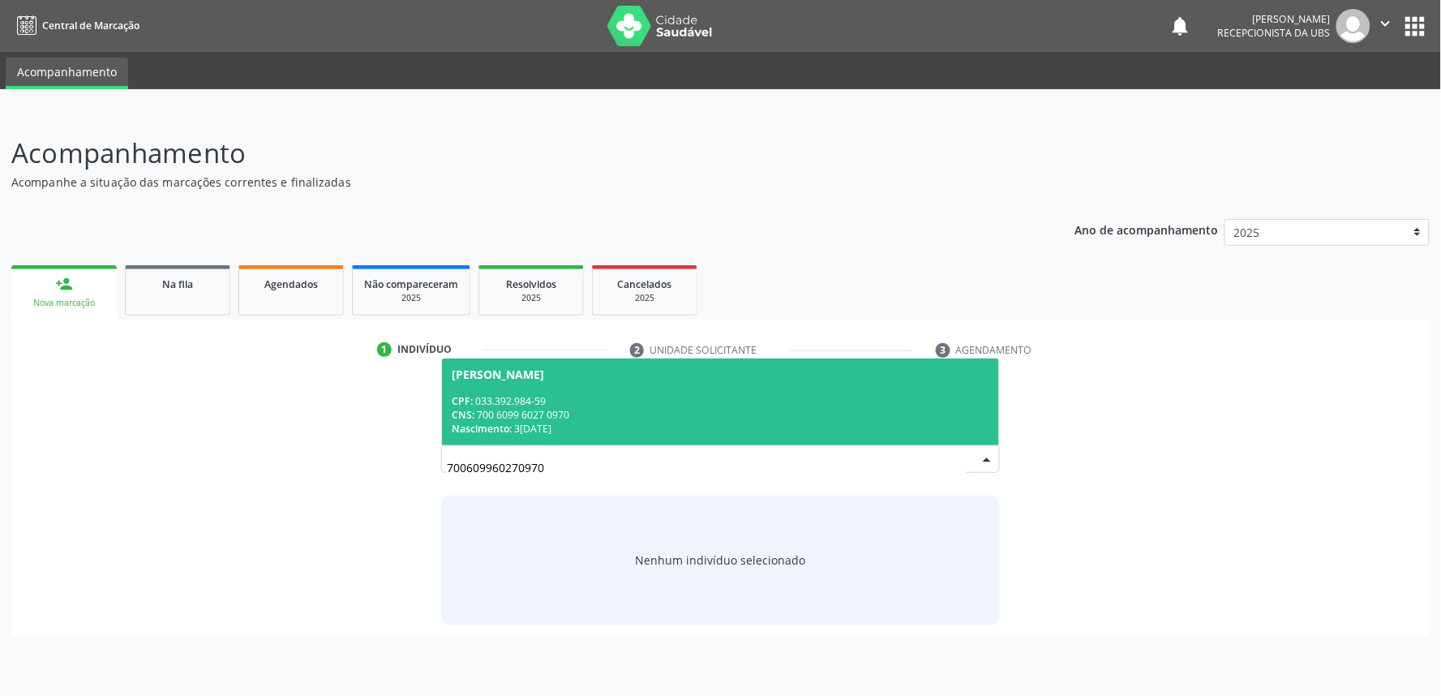
click at [581, 404] on div "CPF: 033.392.984-59" at bounding box center [721, 401] width 538 height 14
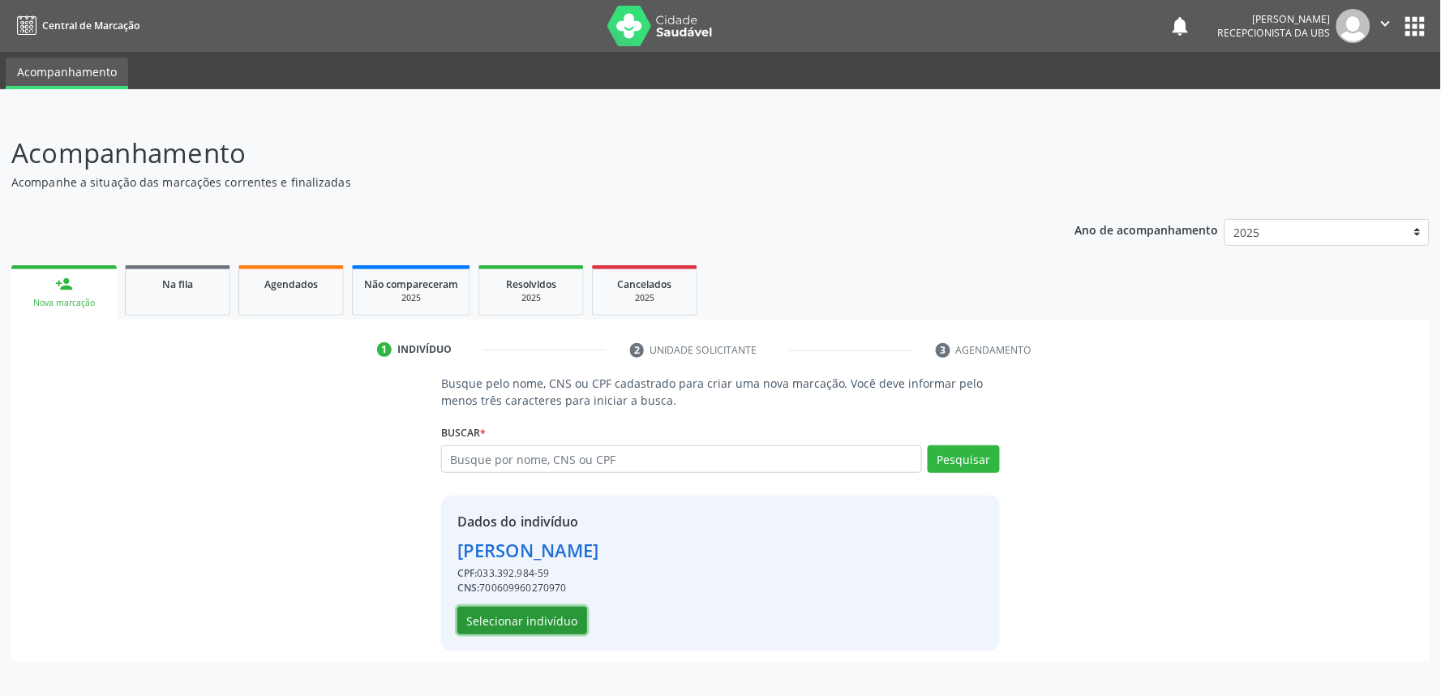
click at [537, 621] on button "Selecionar indivíduo" at bounding box center [522, 621] width 130 height 28
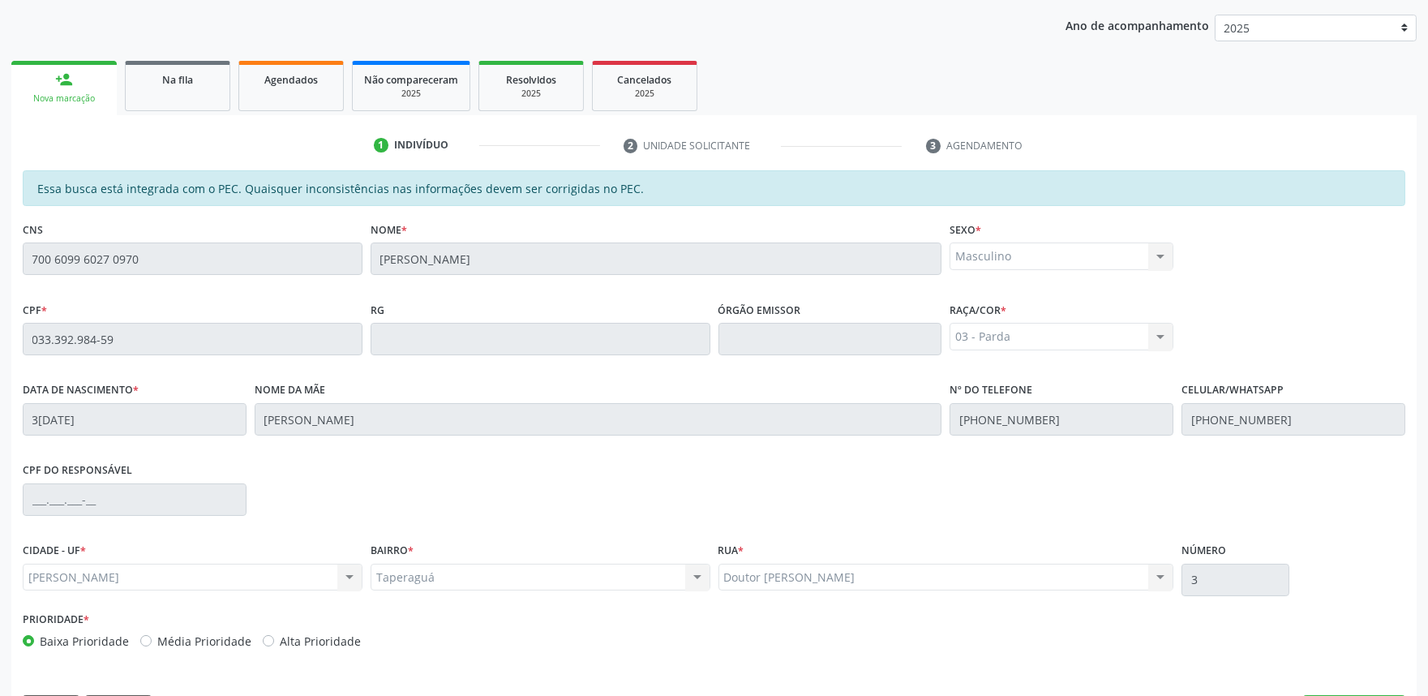
scroll to position [252, 0]
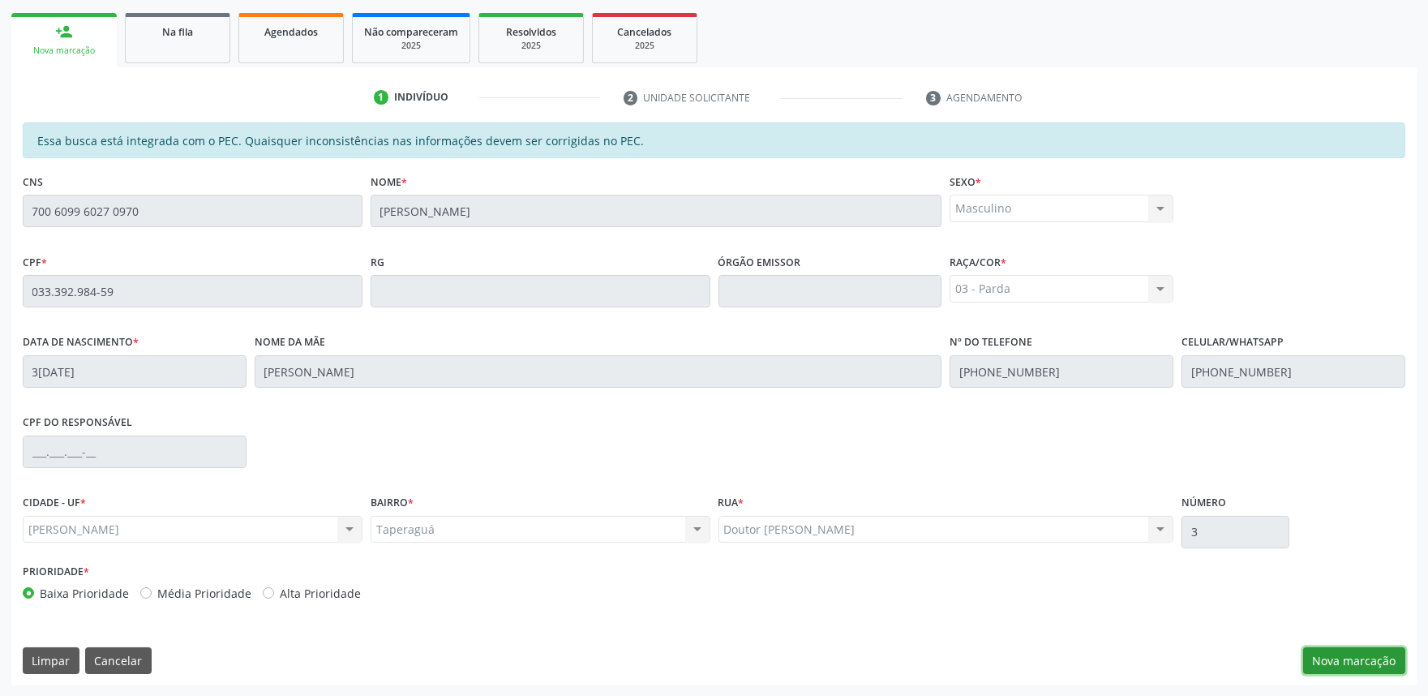
click at [1366, 659] on button "Nova marcação" at bounding box center [1354, 661] width 102 height 28
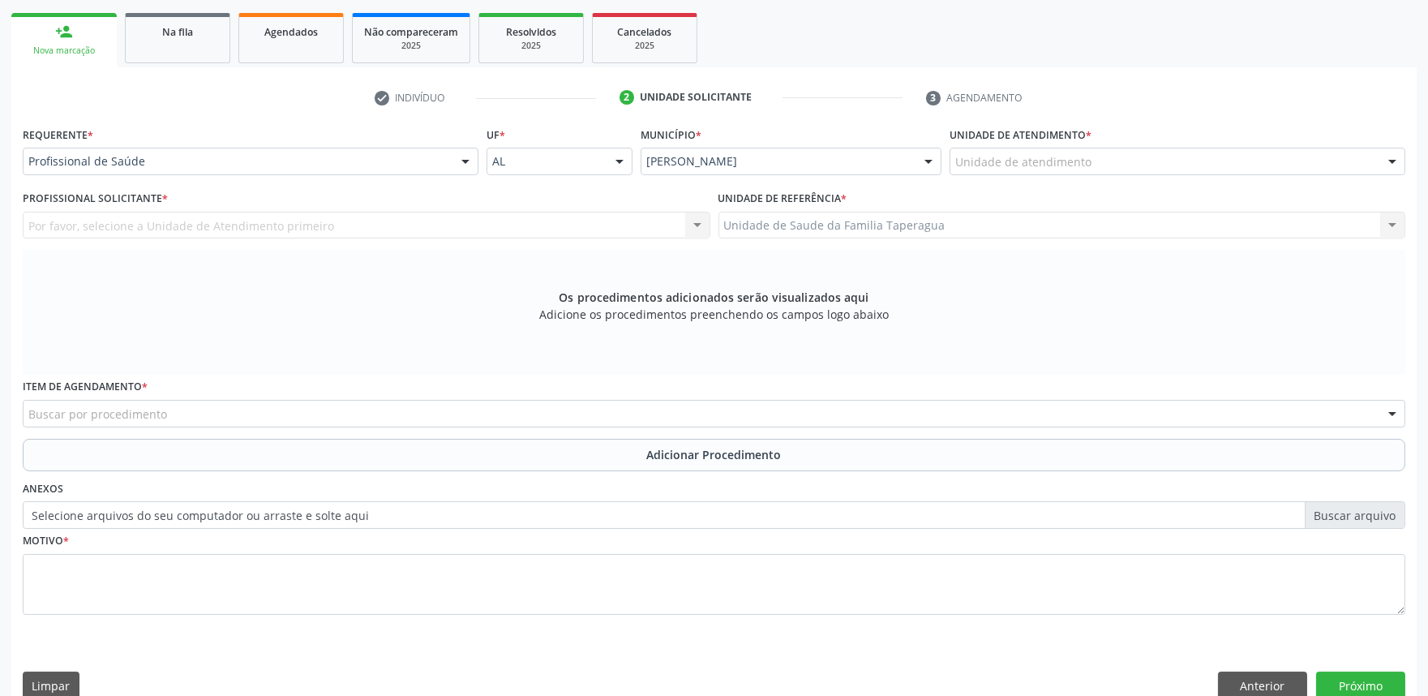
click at [1147, 157] on div "Unidade de atendimento" at bounding box center [1178, 162] width 456 height 28
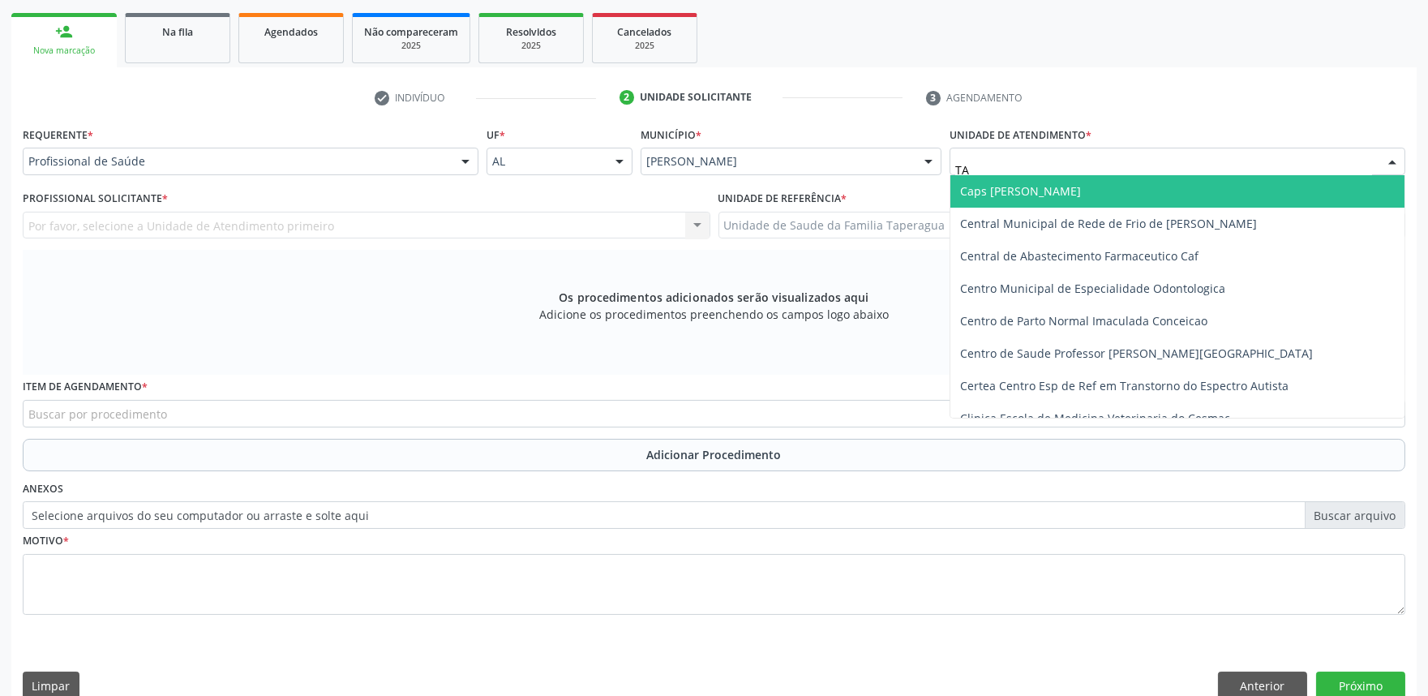
type input "TAP"
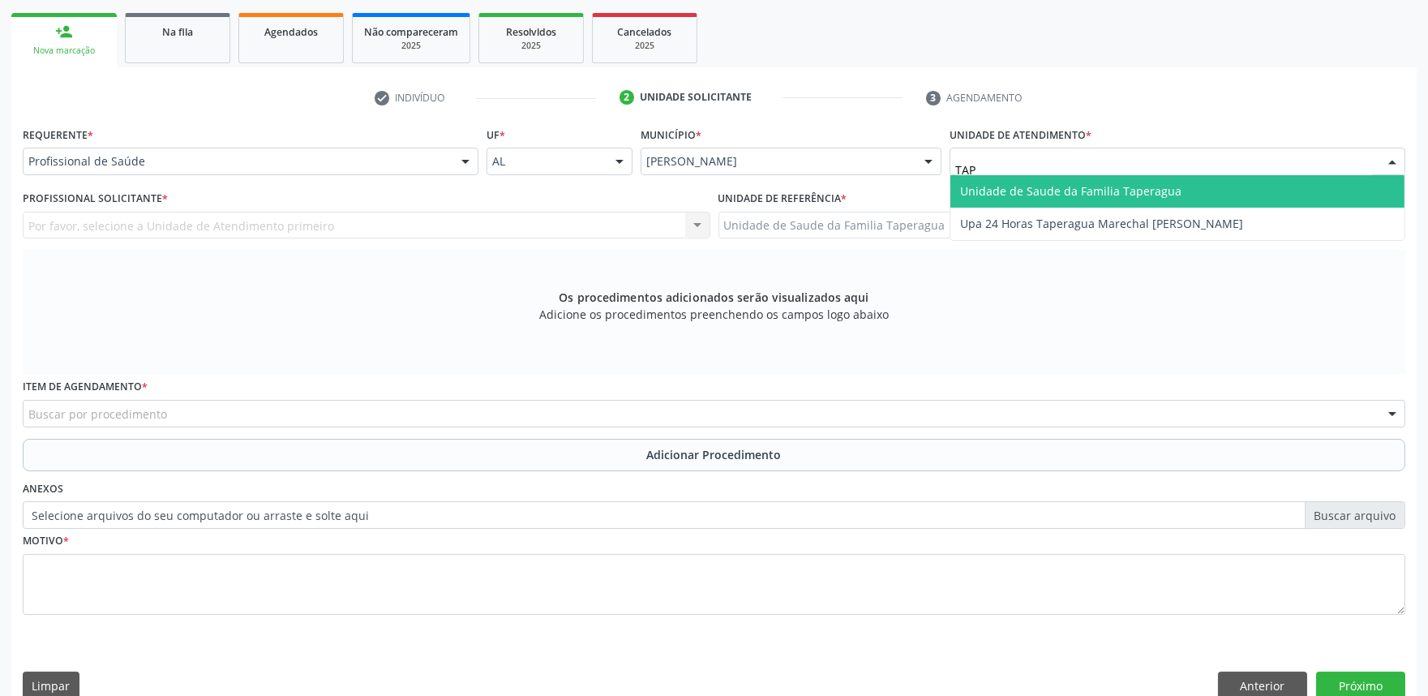
click at [1147, 157] on input "TAP" at bounding box center [1163, 169] width 417 height 32
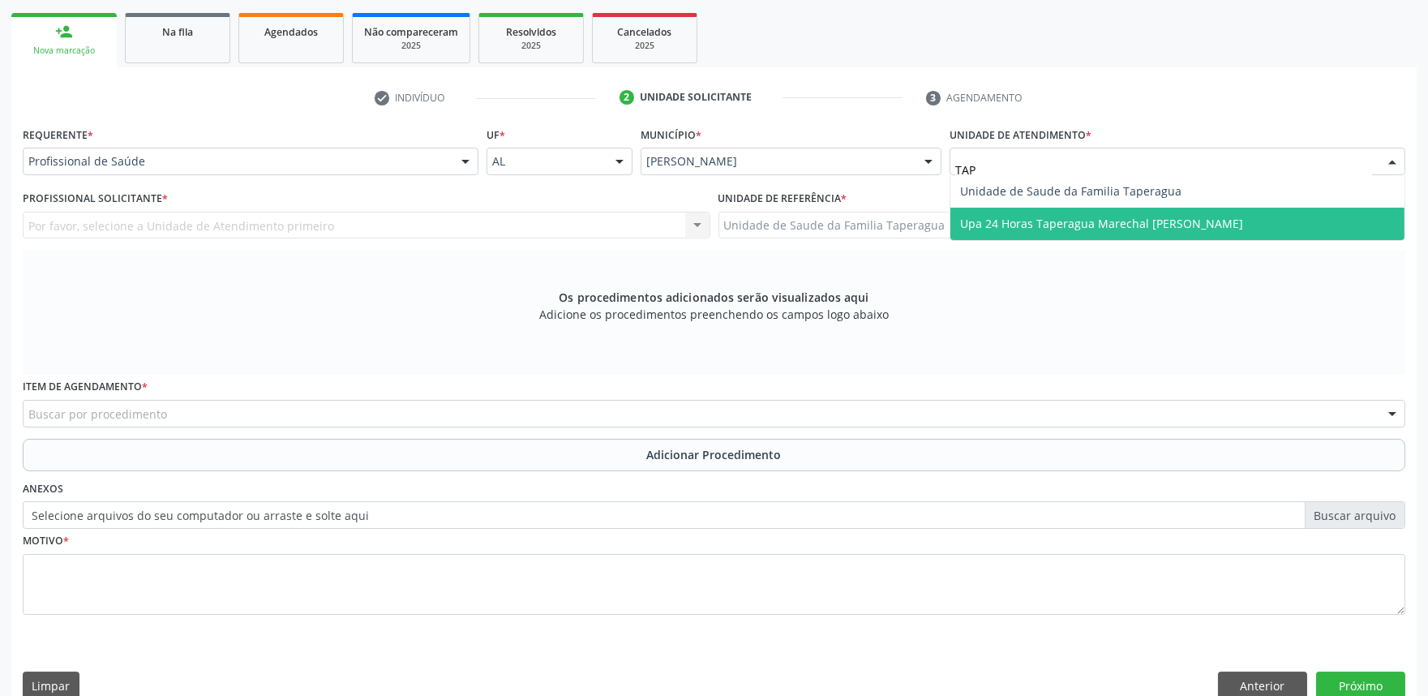
click at [1138, 219] on span "Upa 24 Horas Taperagua Marechal [PERSON_NAME]" at bounding box center [1101, 223] width 283 height 15
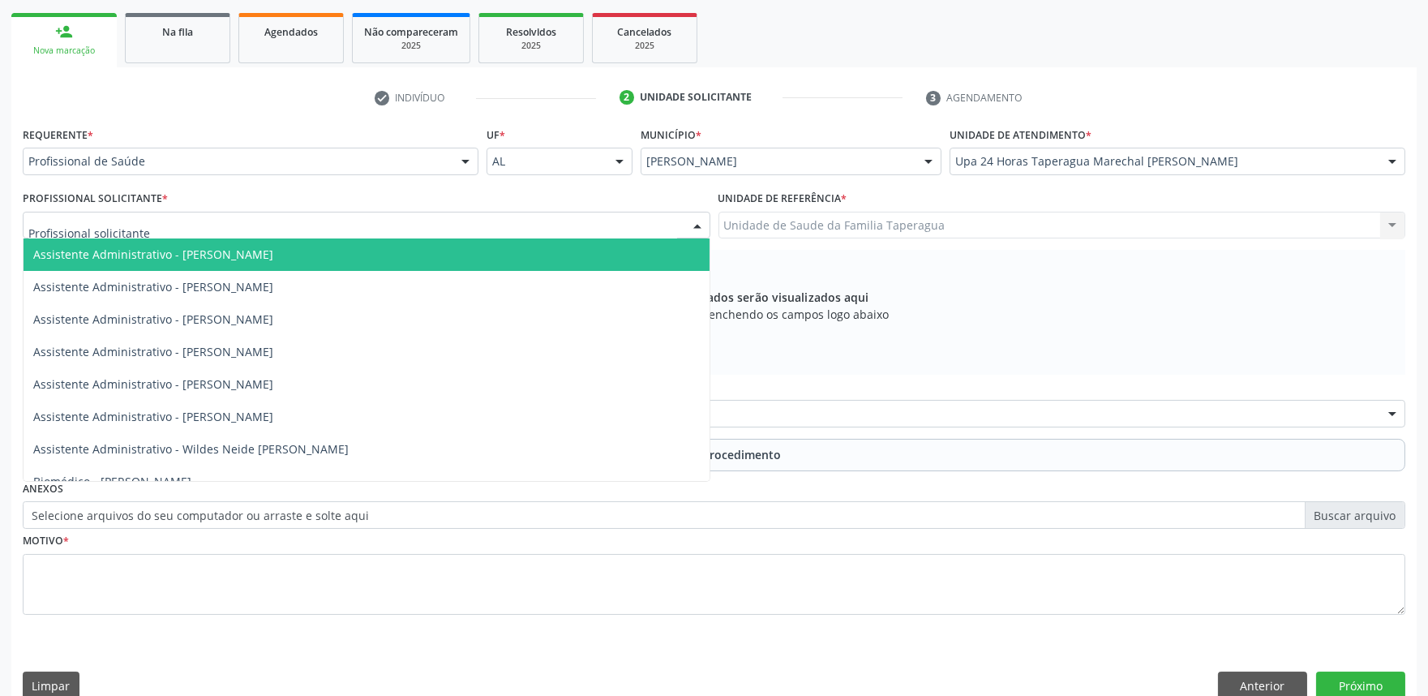
click at [247, 227] on div at bounding box center [367, 226] width 688 height 28
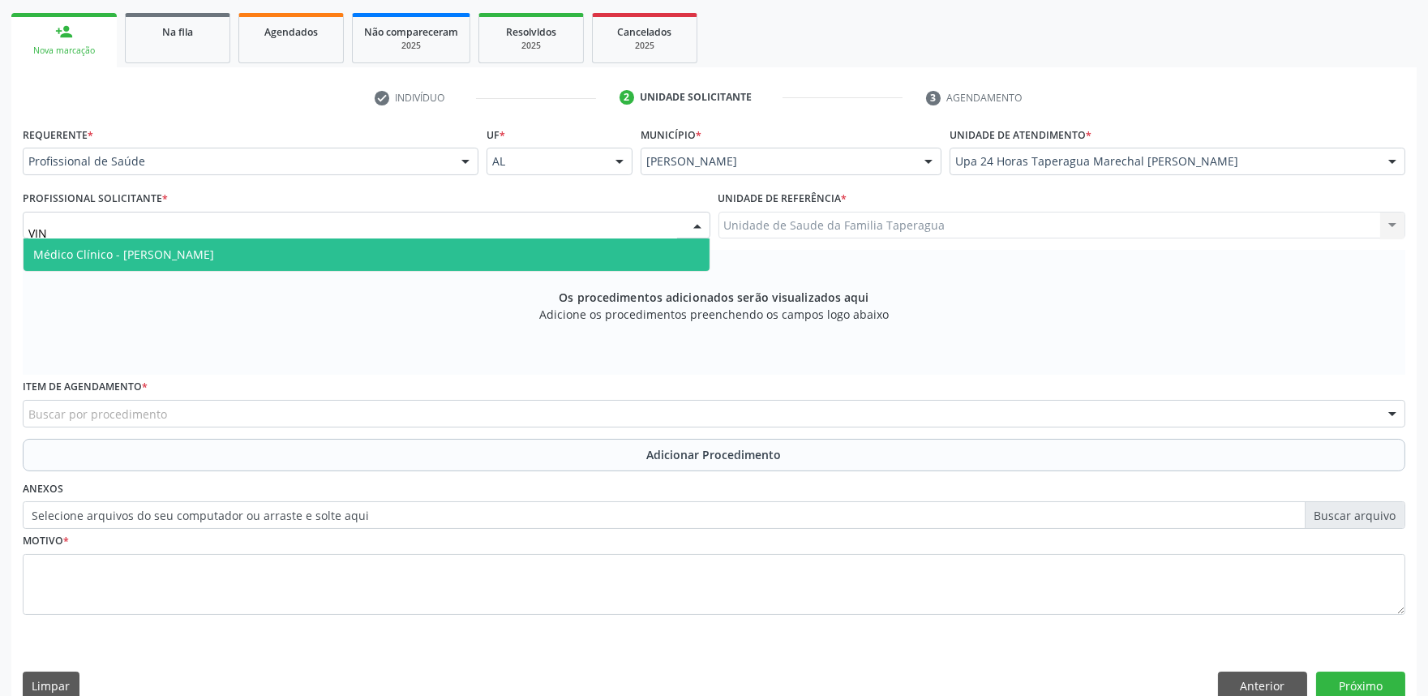
type input "VINI"
click at [214, 249] on span "Médico Clínico - Vinicius Albuquerque de Menezes" at bounding box center [123, 254] width 181 height 15
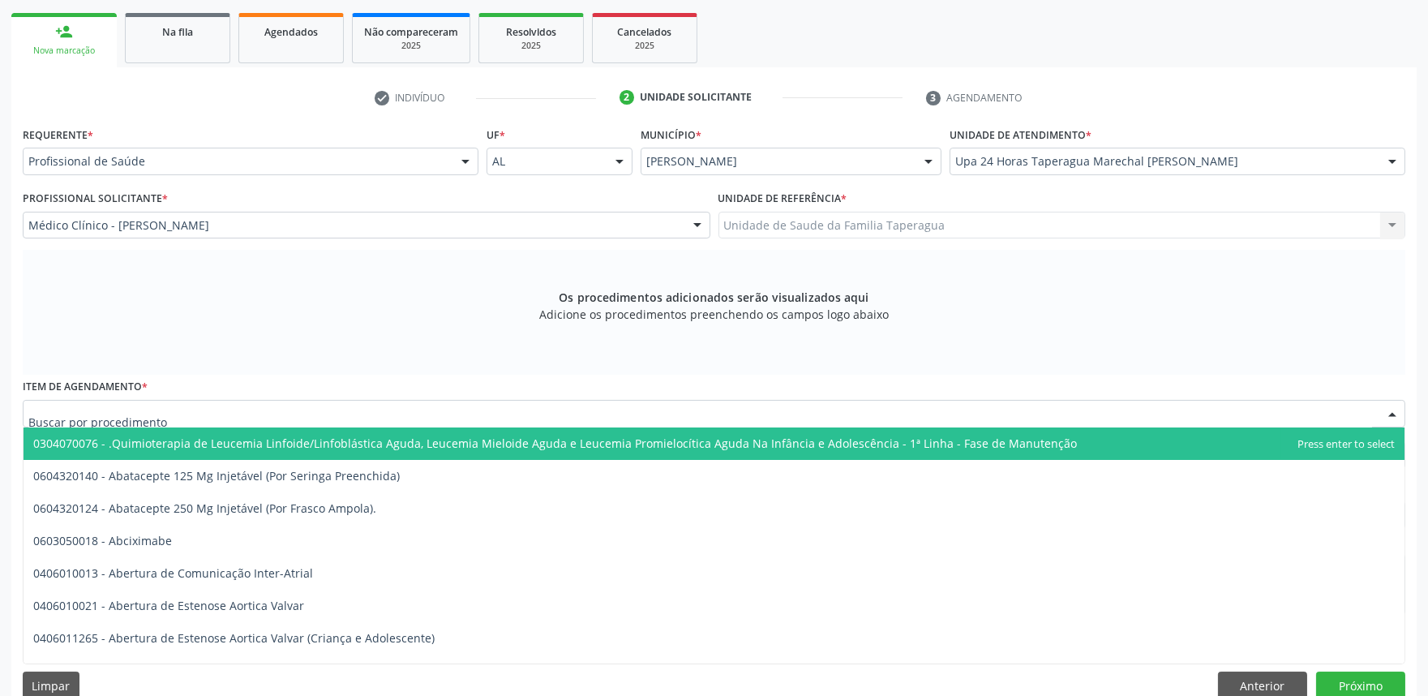
click at [317, 411] on div at bounding box center [714, 414] width 1383 height 28
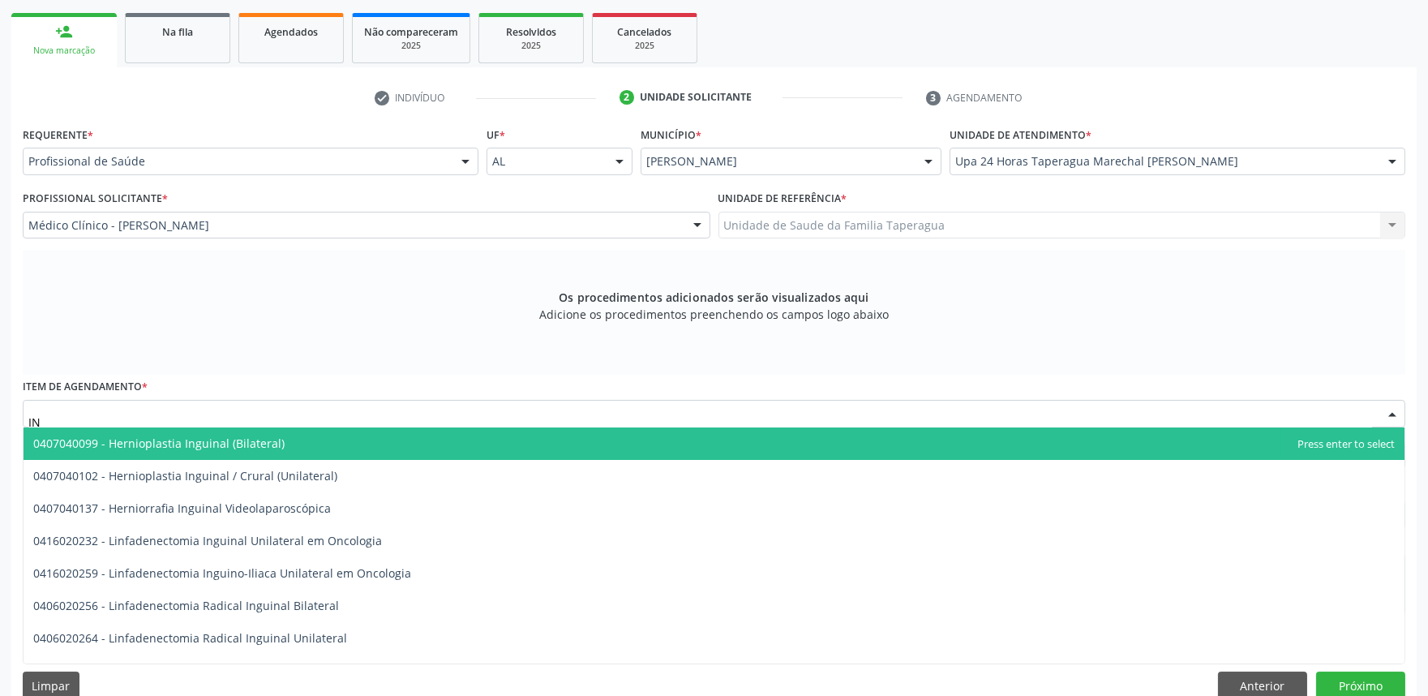
type input "I"
type input "ESCROTAL"
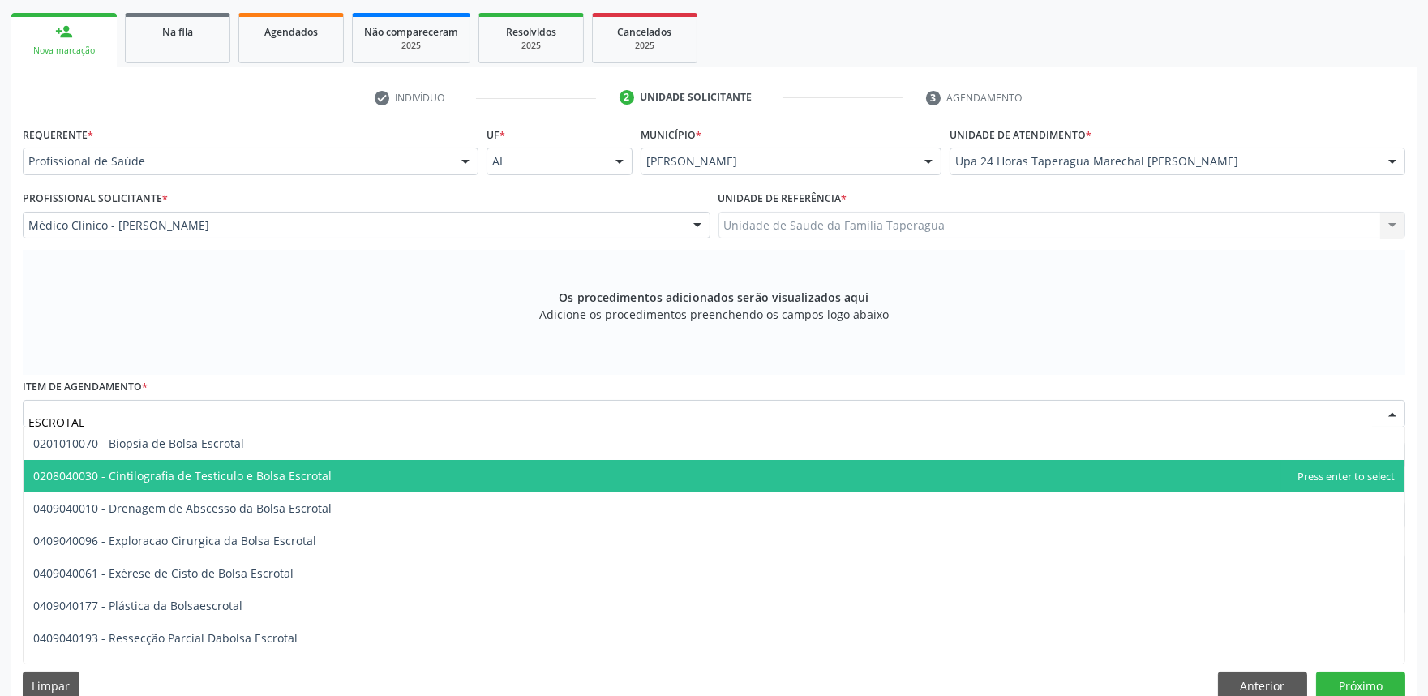
scroll to position [55, 0]
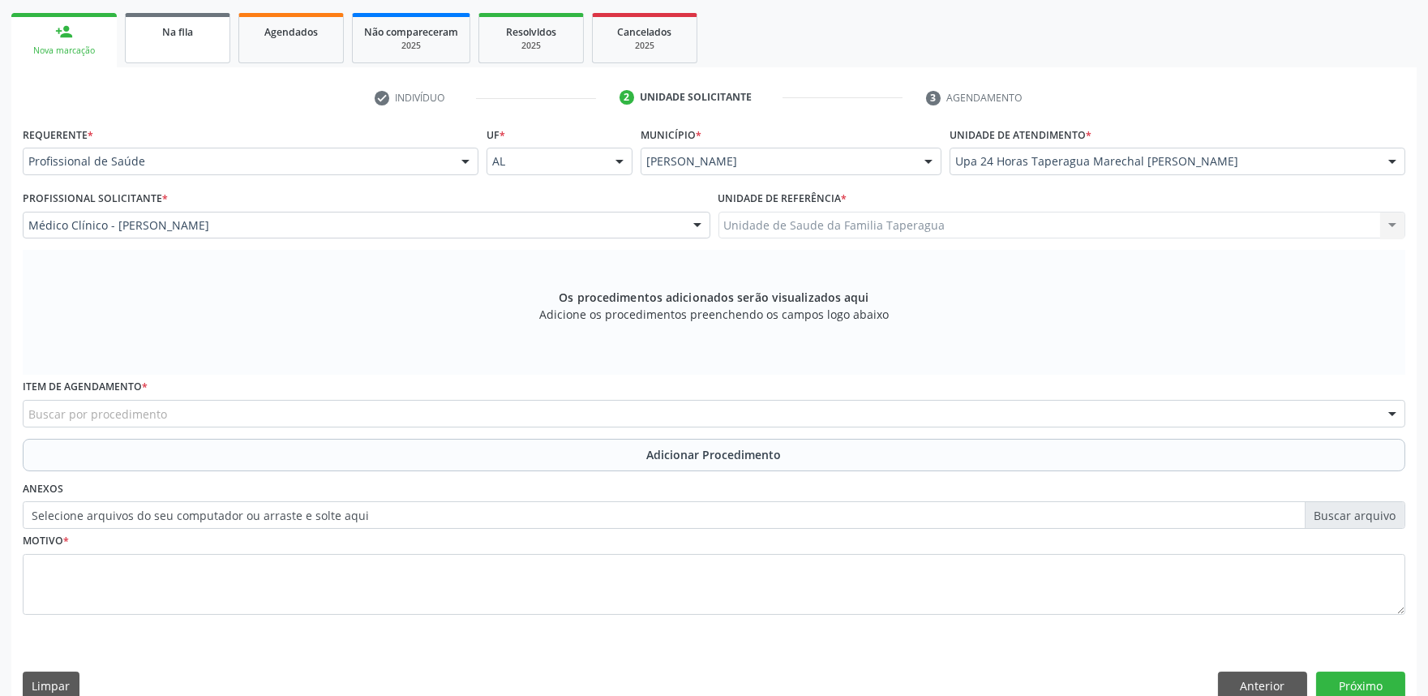
click at [154, 31] on div "Na fila" at bounding box center [177, 31] width 81 height 17
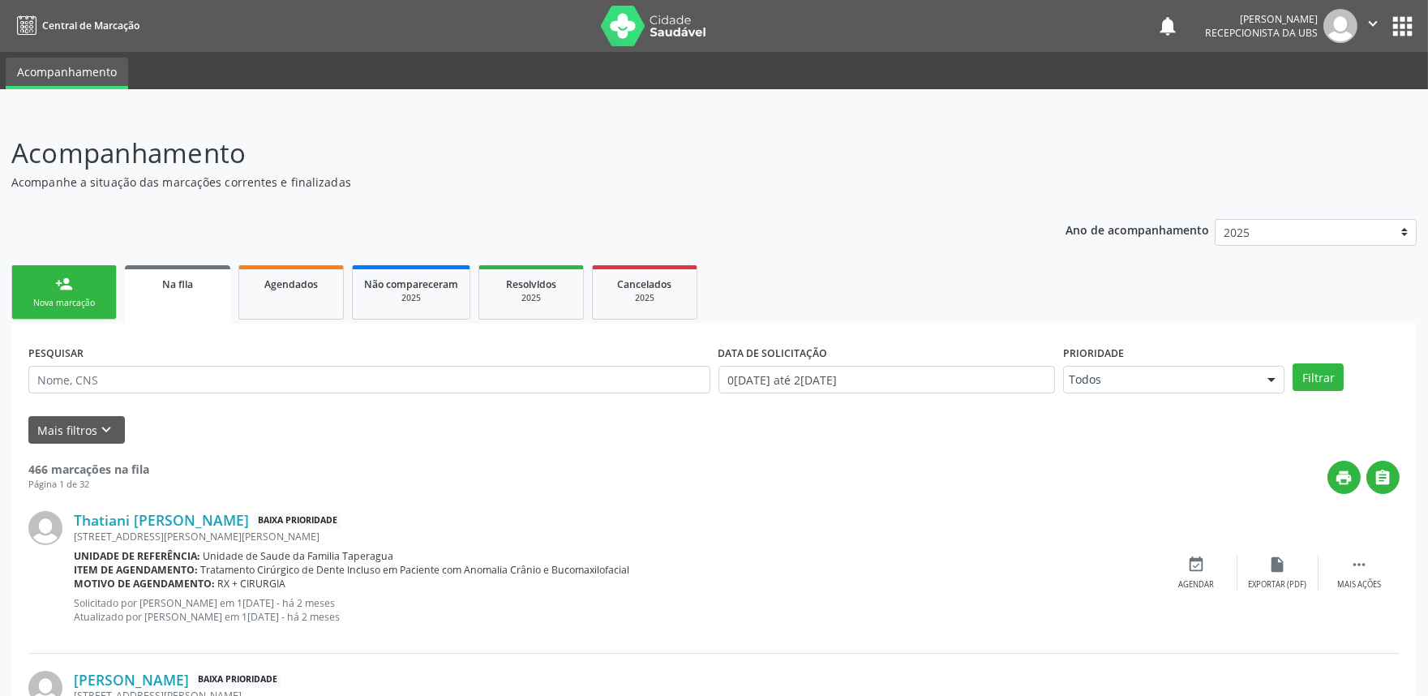
scroll to position [2163, 0]
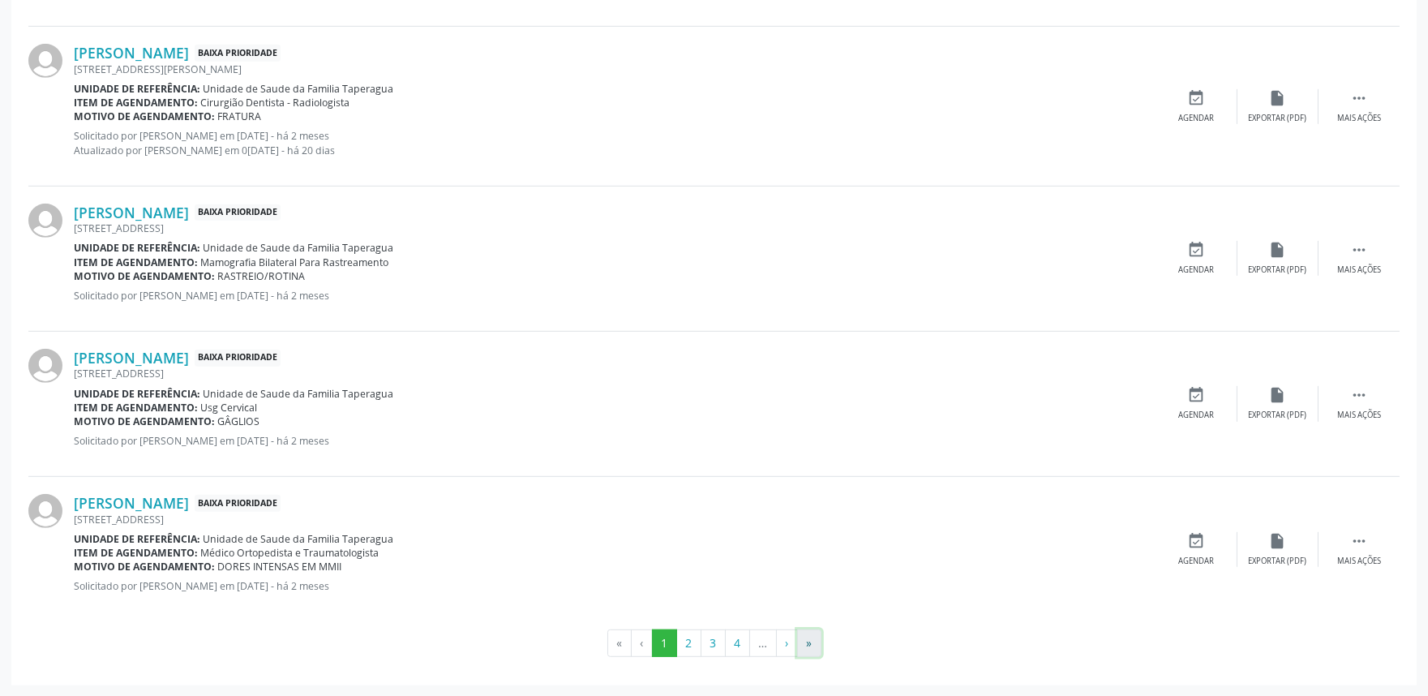
click at [811, 638] on button "»" at bounding box center [809, 643] width 24 height 28
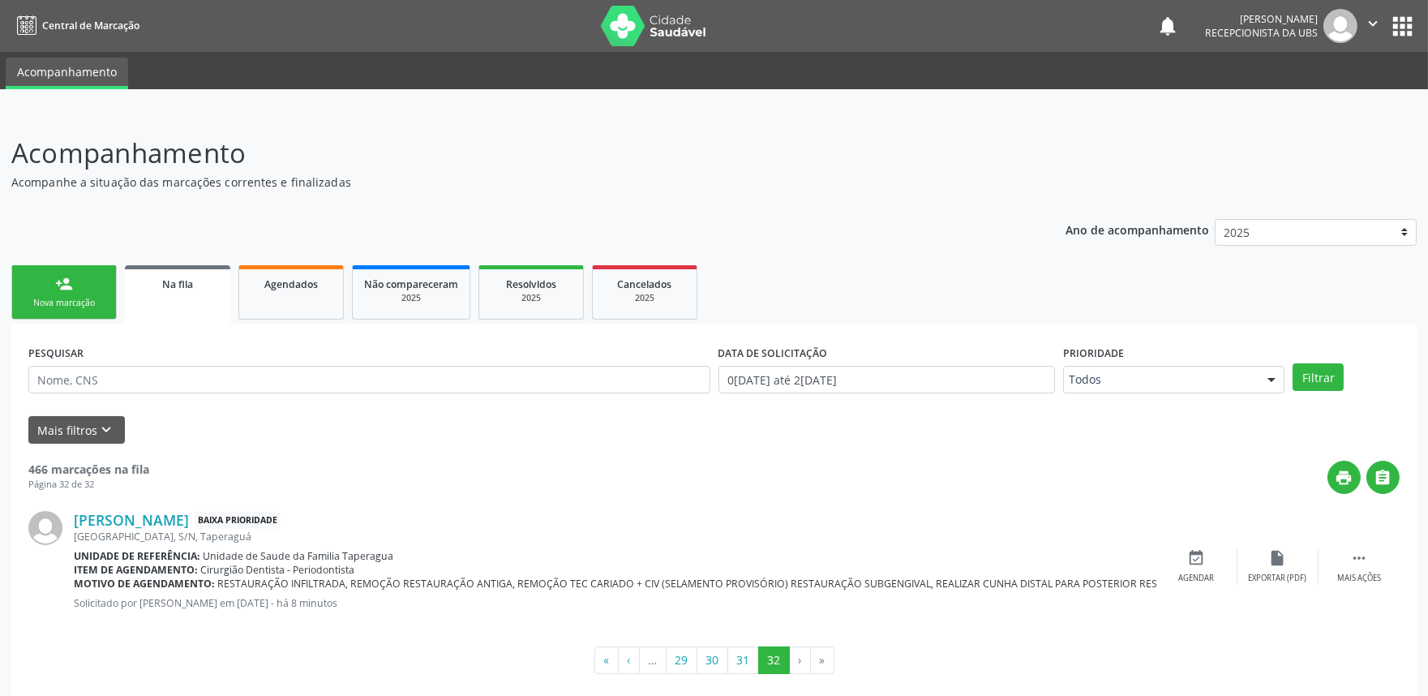
click at [811, 638] on div "466 marcações na fila Página 32 de 32 print  Jessica Maria dos Santos Baixa Pr…" at bounding box center [713, 559] width 1371 height 230
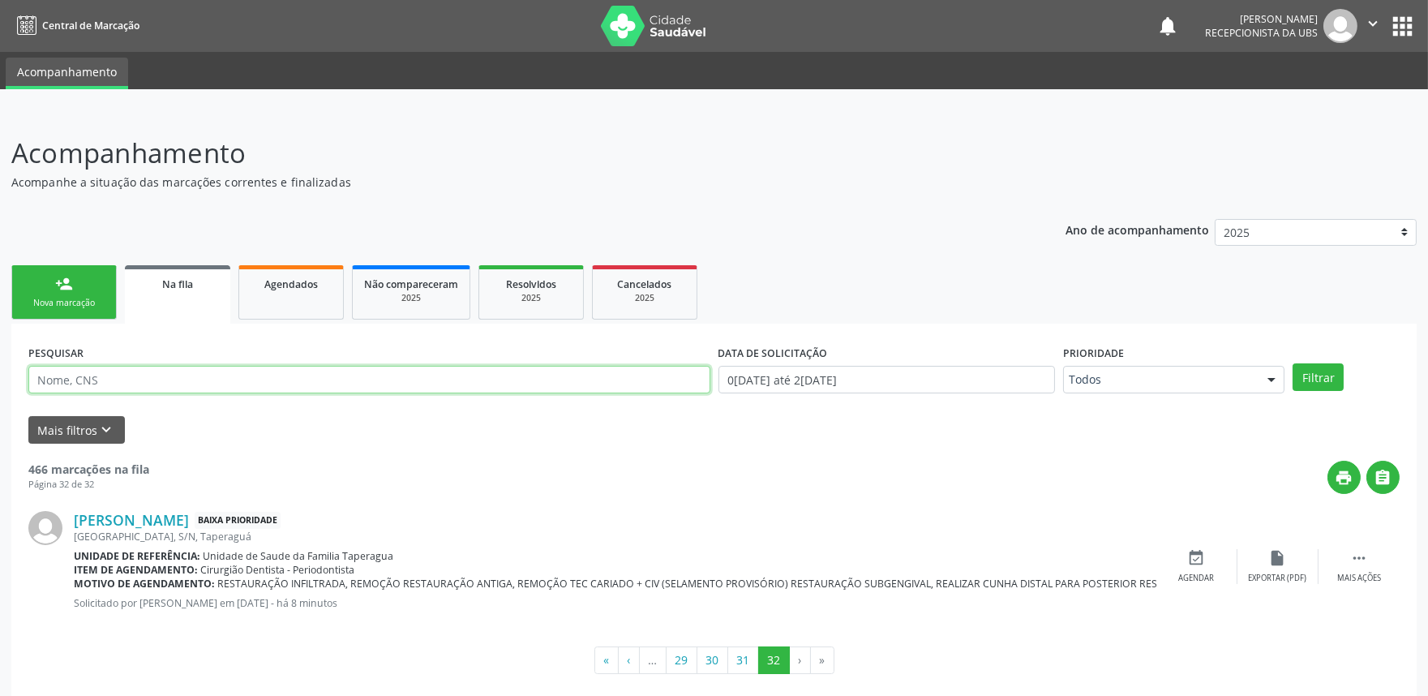
click at [302, 375] on input "text" at bounding box center [369, 380] width 682 height 28
paste input "702409548569121"
type input "702409548569121"
click at [1293, 363] on button "Filtrar" at bounding box center [1318, 377] width 51 height 28
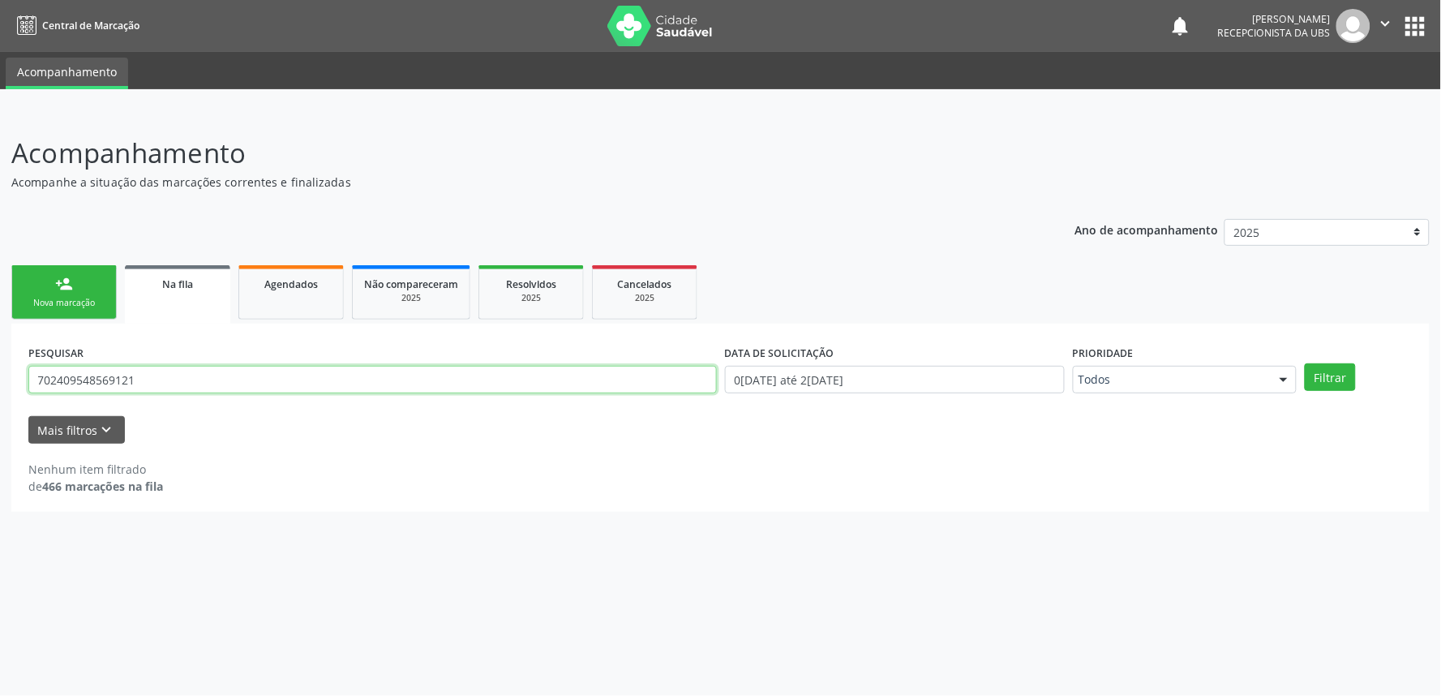
click at [489, 375] on input "702409548569121" at bounding box center [372, 380] width 688 height 28
paste input "702409548569121"
type input "702409548569121"
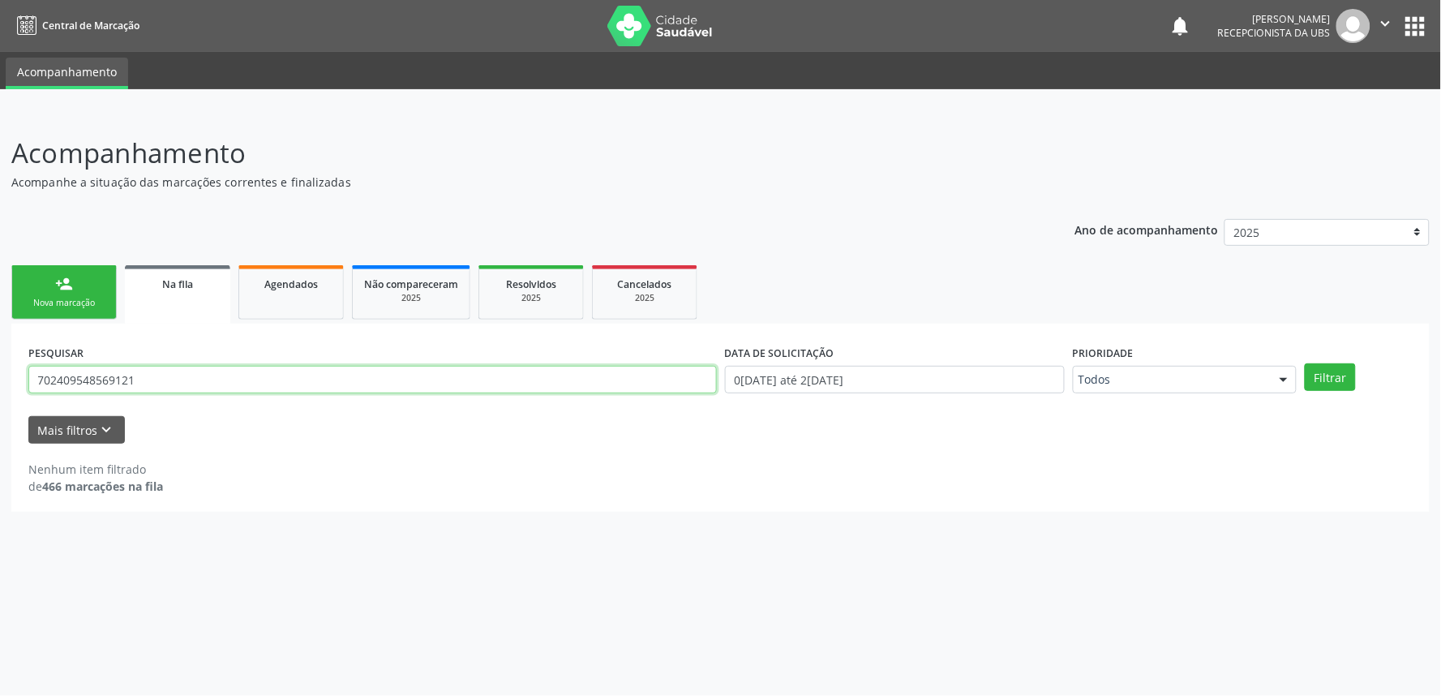
click at [1305, 363] on button "Filtrar" at bounding box center [1330, 377] width 51 height 28
click at [251, 371] on input "702409548569121" at bounding box center [372, 380] width 688 height 28
paste input "708703164527199"
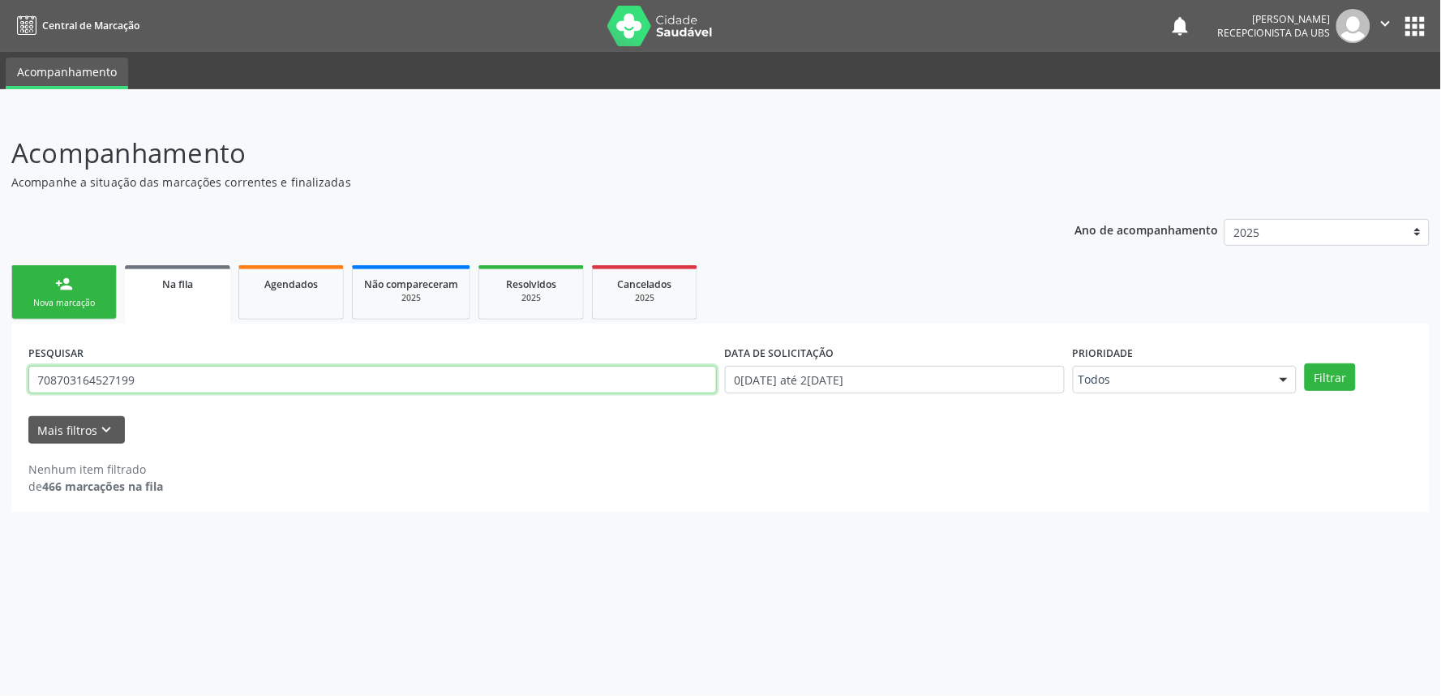
type input "708703164527199"
click at [1305, 363] on button "Filtrar" at bounding box center [1330, 377] width 51 height 28
click at [255, 378] on input "708703164527199" at bounding box center [372, 380] width 688 height 28
click at [52, 271] on link "person_add Nova marcação" at bounding box center [63, 292] width 105 height 54
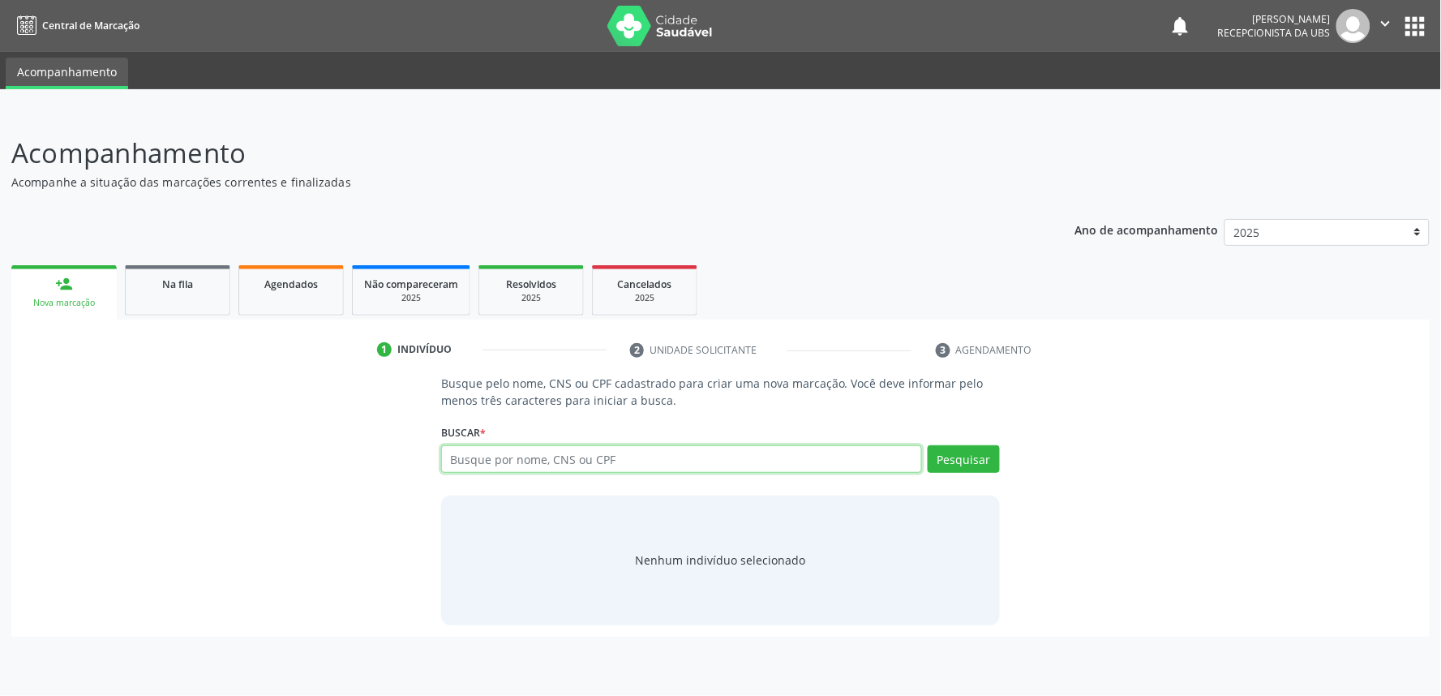
click at [540, 465] on input "text" at bounding box center [681, 459] width 481 height 28
paste input "700001365392907"
type input "700001365392907"
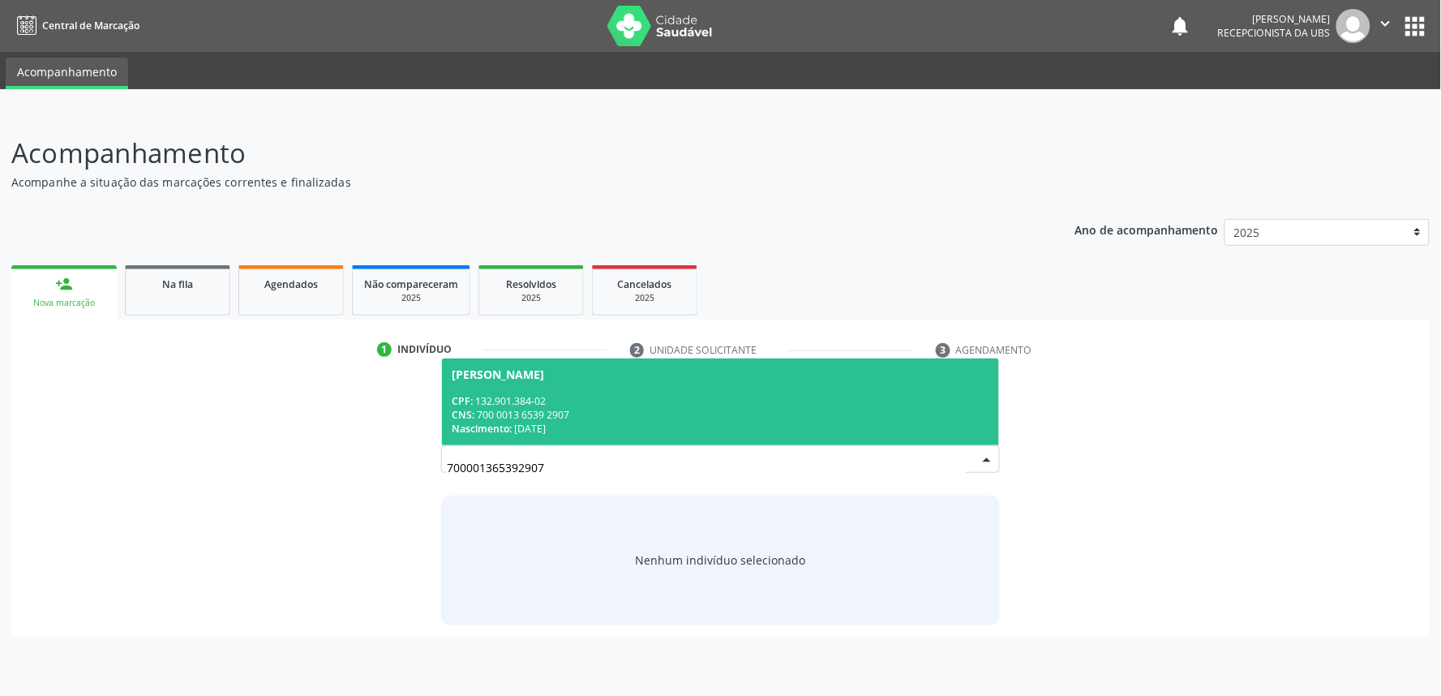
click at [555, 382] on span "Natalicia de Lima de Oliveira CPF: 132.901.384-02 CNS: 700 0013 6539 2907 Nasci…" at bounding box center [720, 401] width 557 height 87
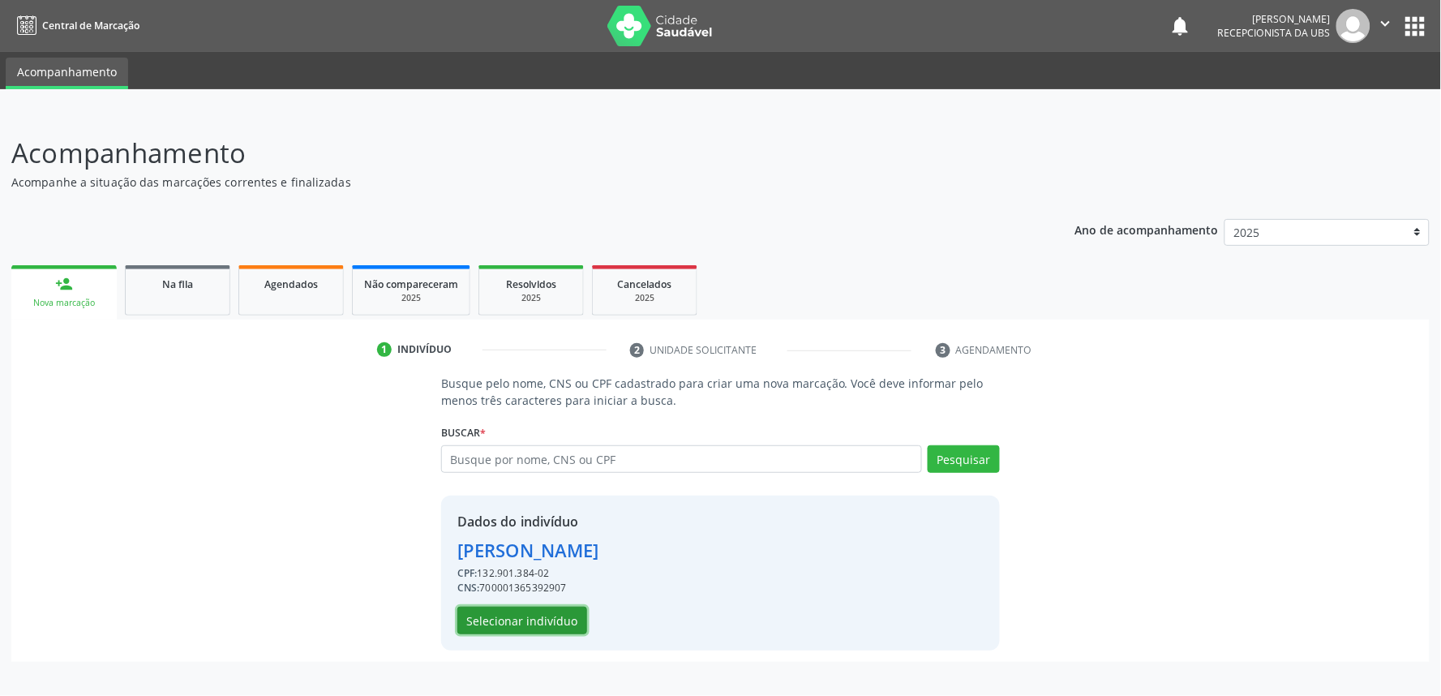
click at [531, 607] on button "Selecionar indivíduo" at bounding box center [522, 621] width 130 height 28
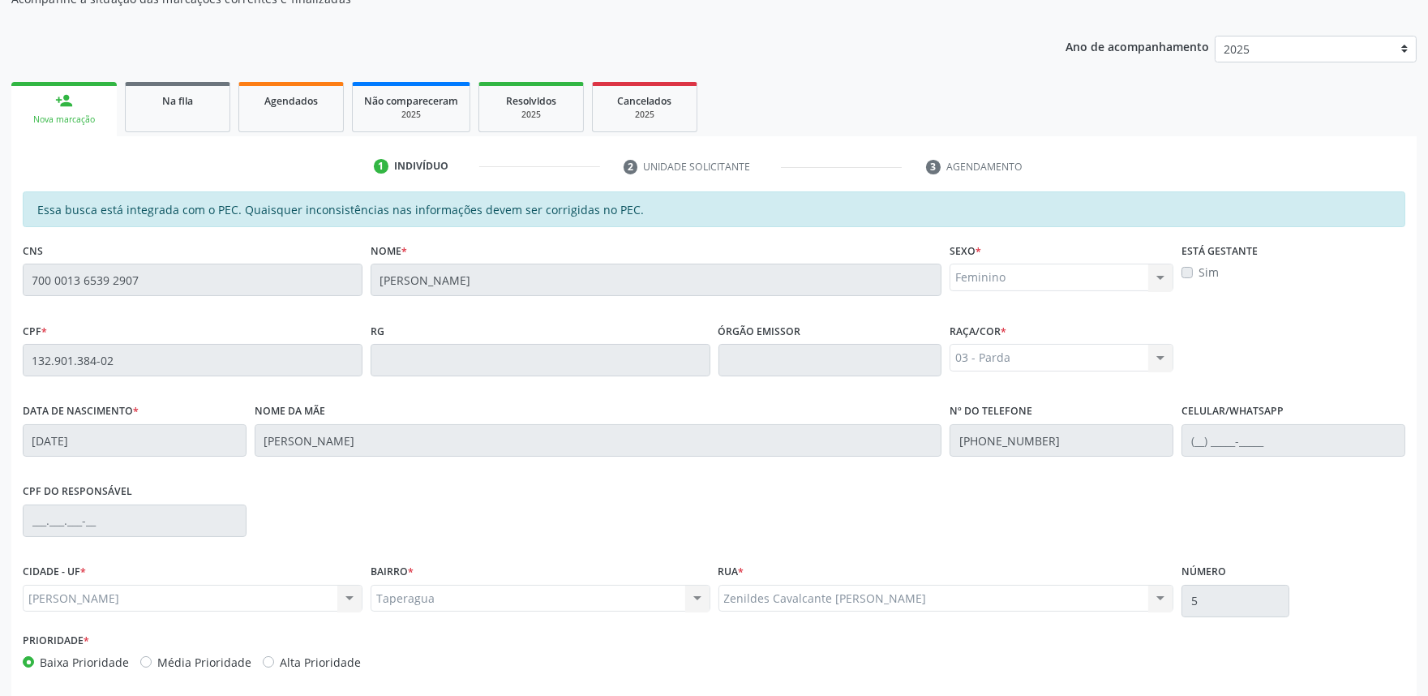
scroll to position [252, 0]
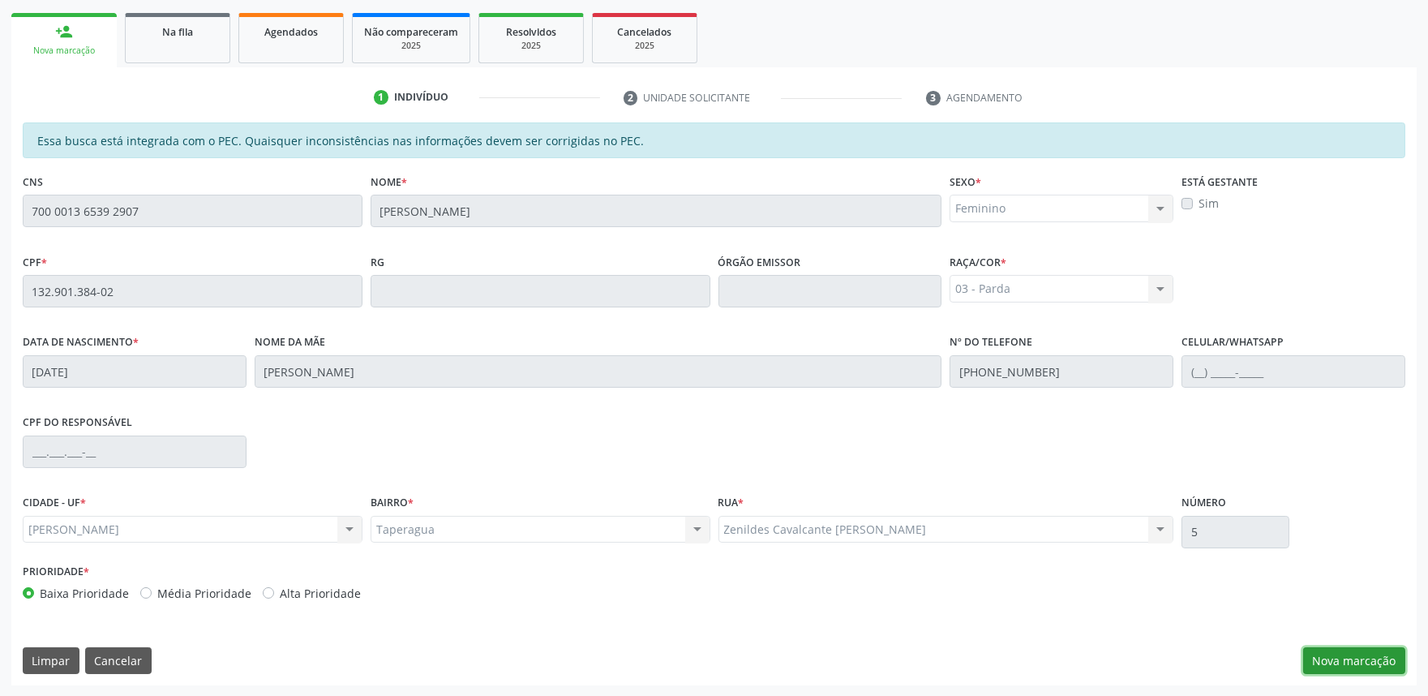
click at [1358, 647] on button "Nova marcação" at bounding box center [1354, 661] width 102 height 28
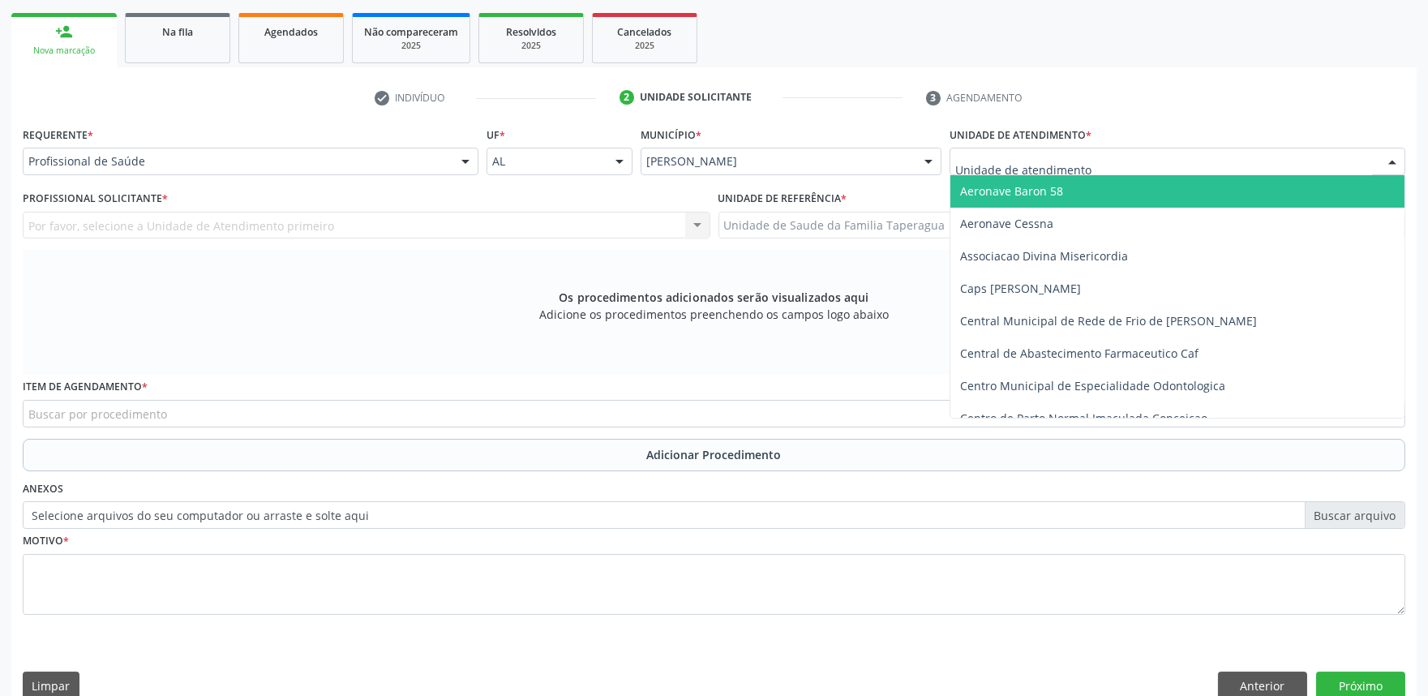
click at [1139, 155] on div at bounding box center [1178, 162] width 456 height 28
type input "T"
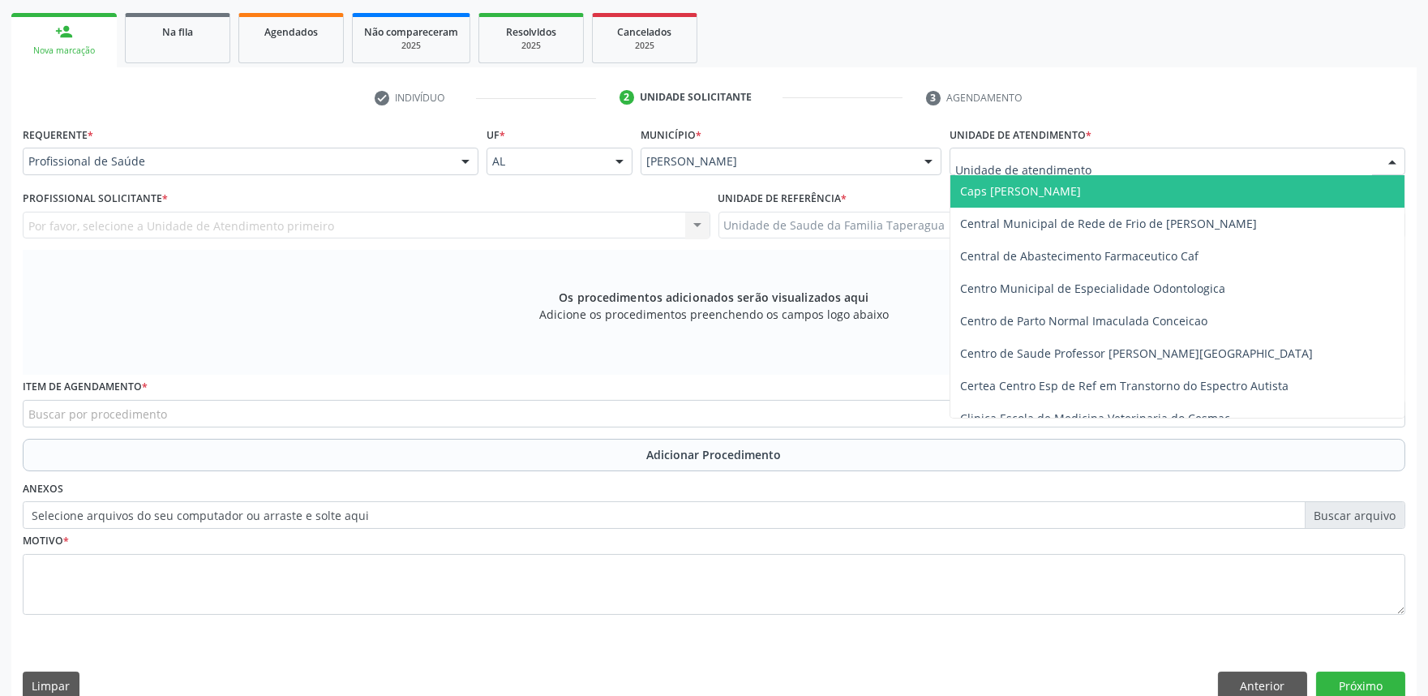
click at [448, 157] on div "Profissional de Saúde Profissional de Saúde Paciente Nenhum resultado encontrad…" at bounding box center [251, 162] width 456 height 28
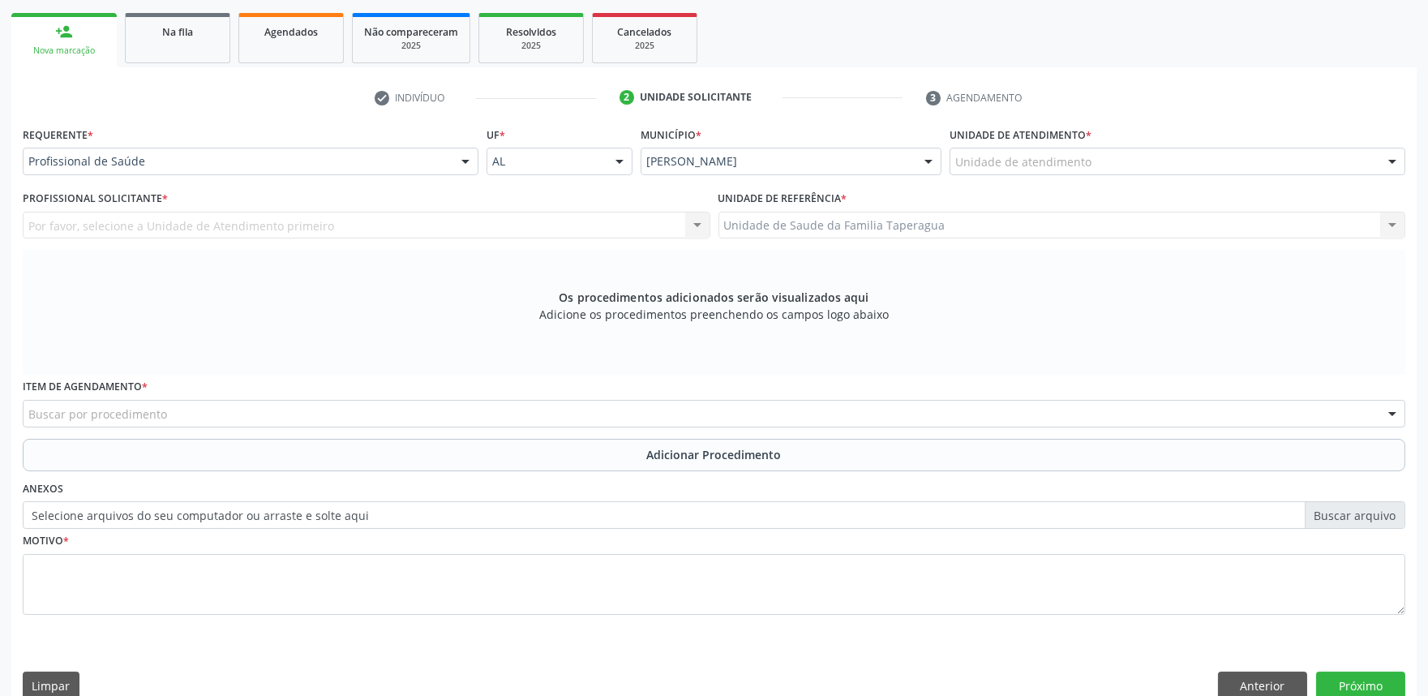
click at [417, 243] on div "Profissional Solicitante * Por favor, selecione a Unidade de Atendimento primei…" at bounding box center [367, 218] width 696 height 63
click at [438, 176] on div "Requerente * Profissional de Saúde Profissional de Saúde Paciente Nenhum result…" at bounding box center [251, 153] width 464 height 63
click at [444, 150] on div "Profissional de Saúde" at bounding box center [251, 162] width 456 height 28
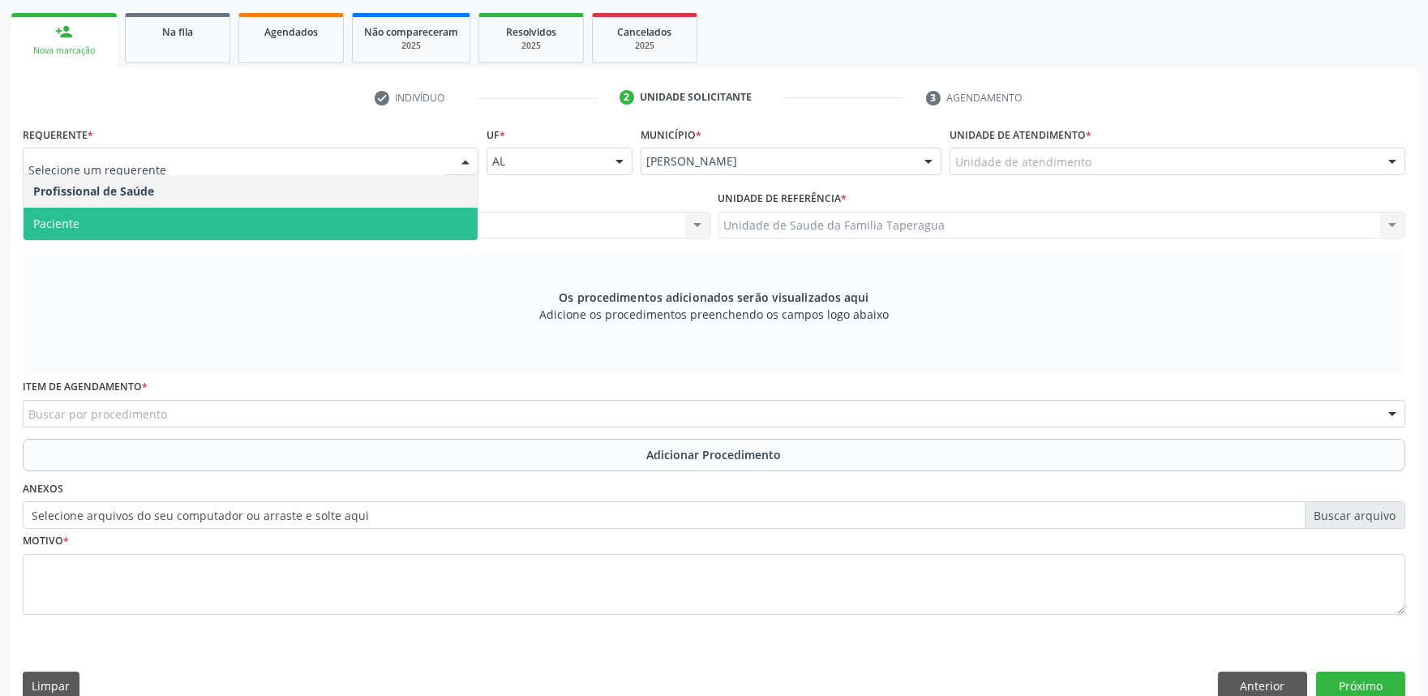
click at [422, 213] on span "Paciente" at bounding box center [251, 224] width 454 height 32
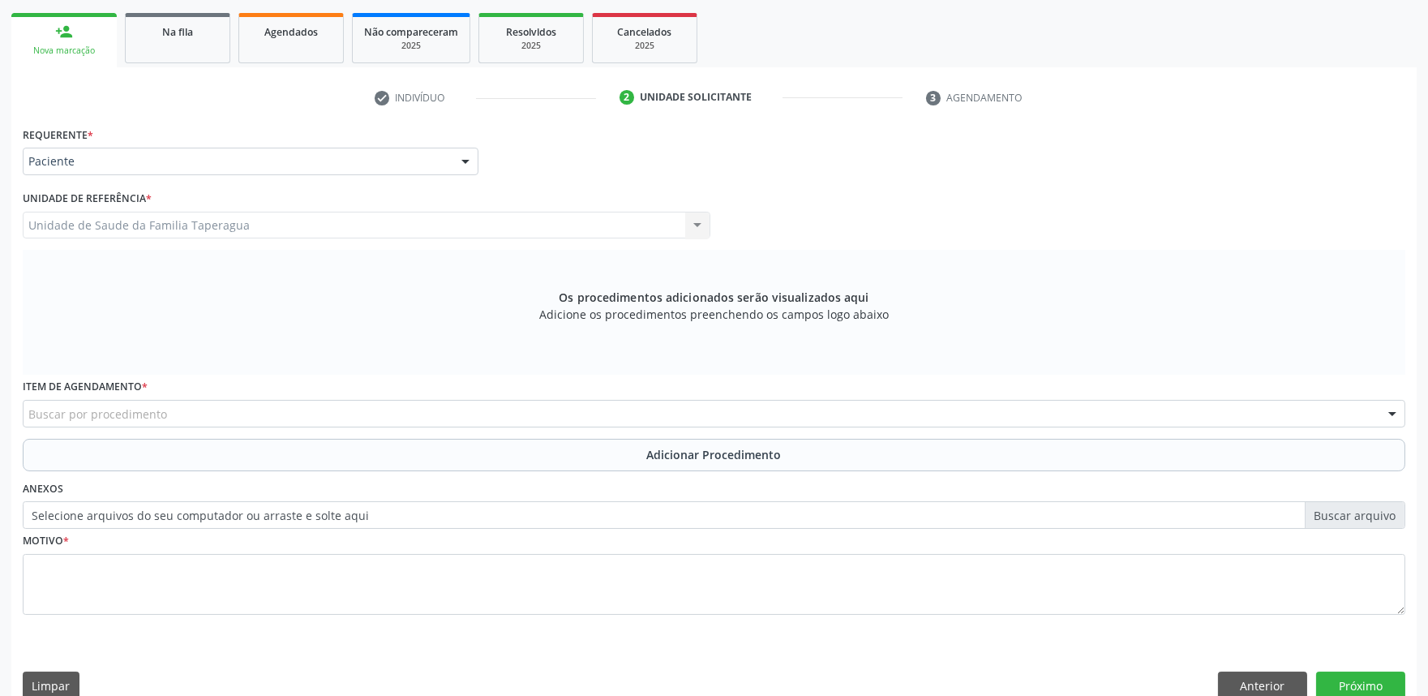
click at [442, 409] on div "Buscar por procedimento" at bounding box center [714, 414] width 1383 height 28
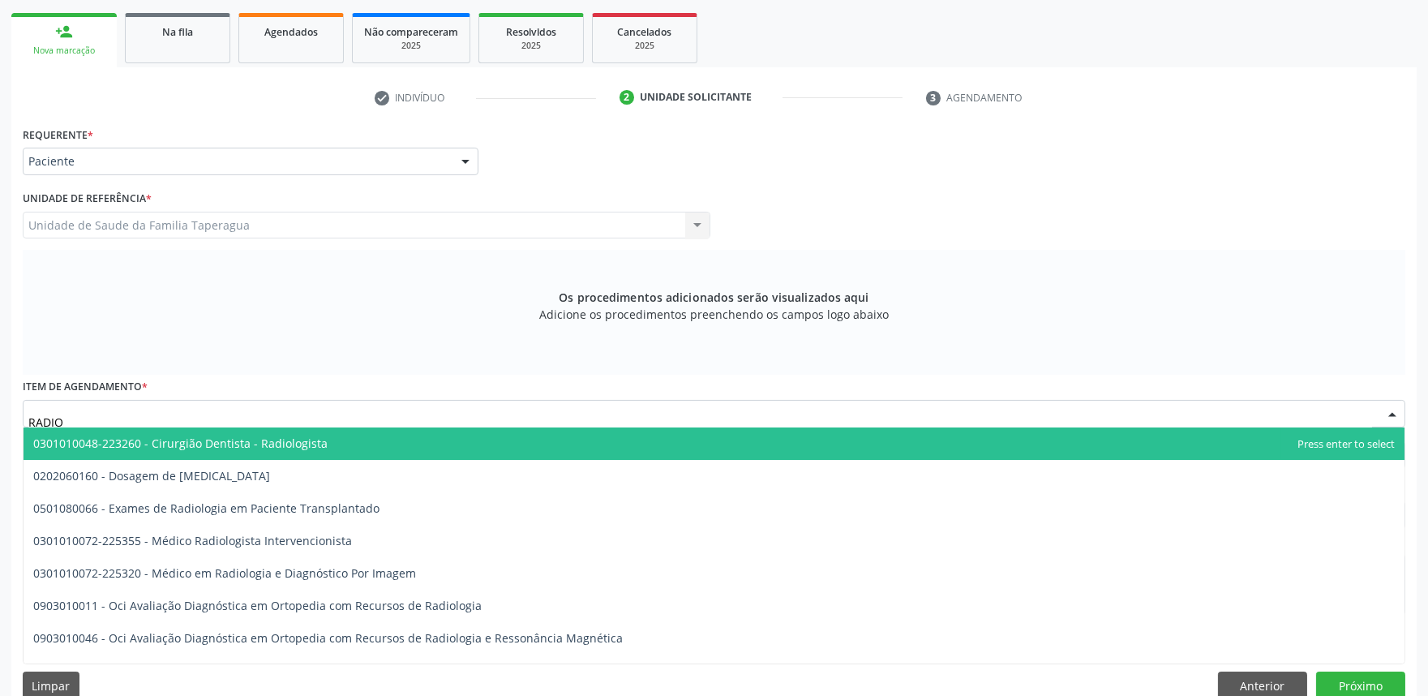
type input "RADIOL"
click at [430, 444] on span "0301010048-223260 - Cirurgião Dentista - Radiologista" at bounding box center [714, 443] width 1381 height 32
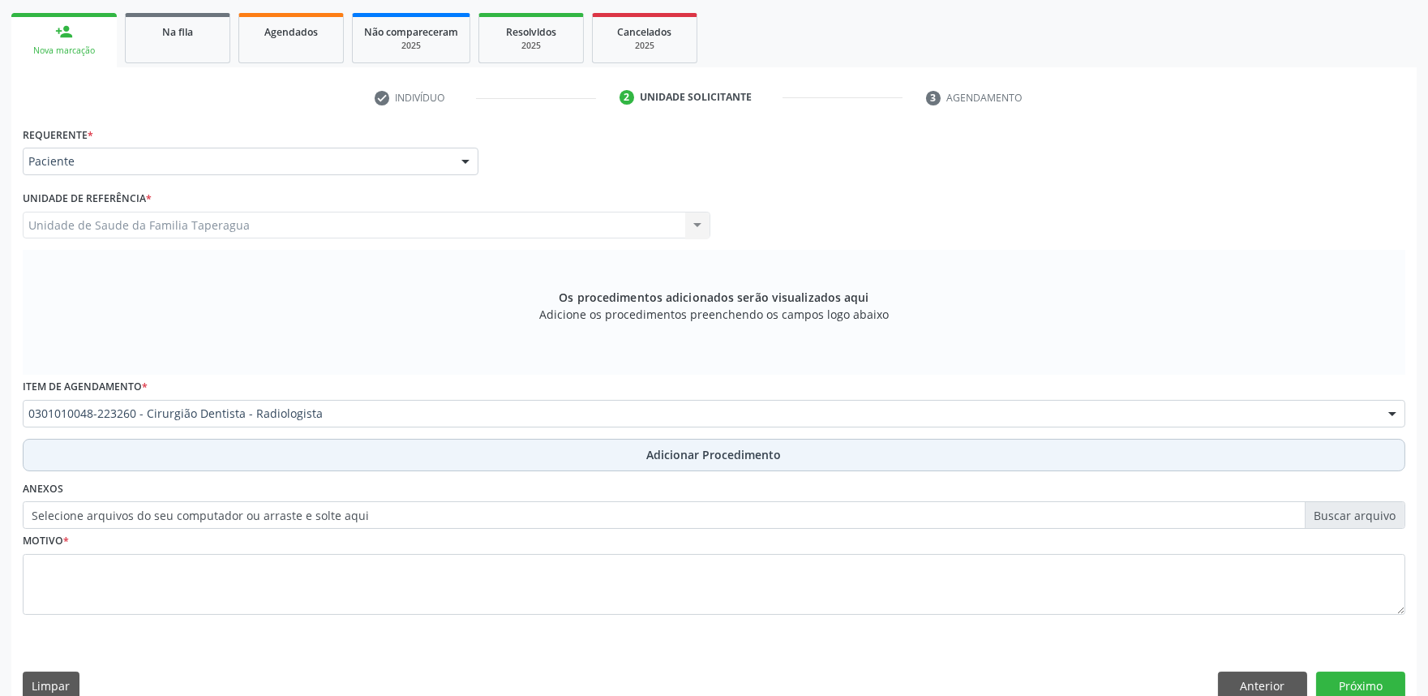
click at [428, 460] on button "Adicionar Procedimento" at bounding box center [714, 455] width 1383 height 32
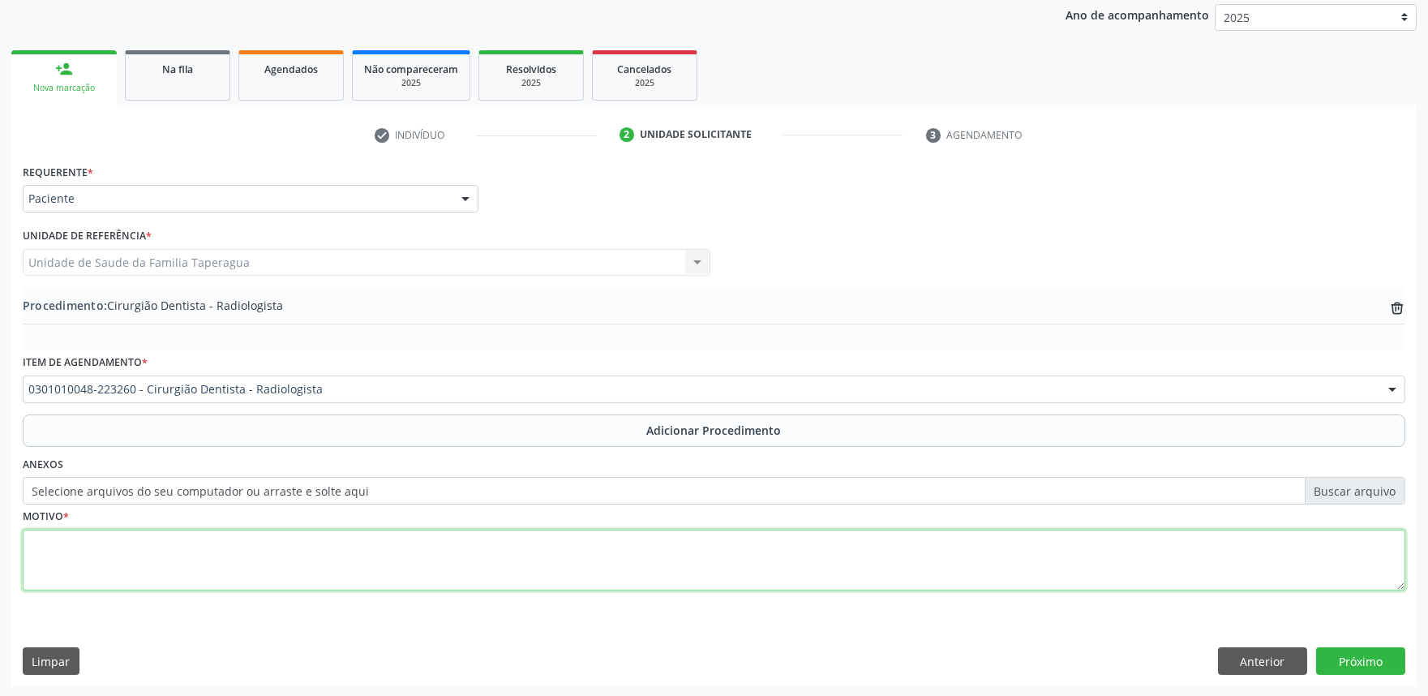
click at [446, 554] on textarea at bounding box center [714, 561] width 1383 height 62
type textarea "D"
type textarea "E"
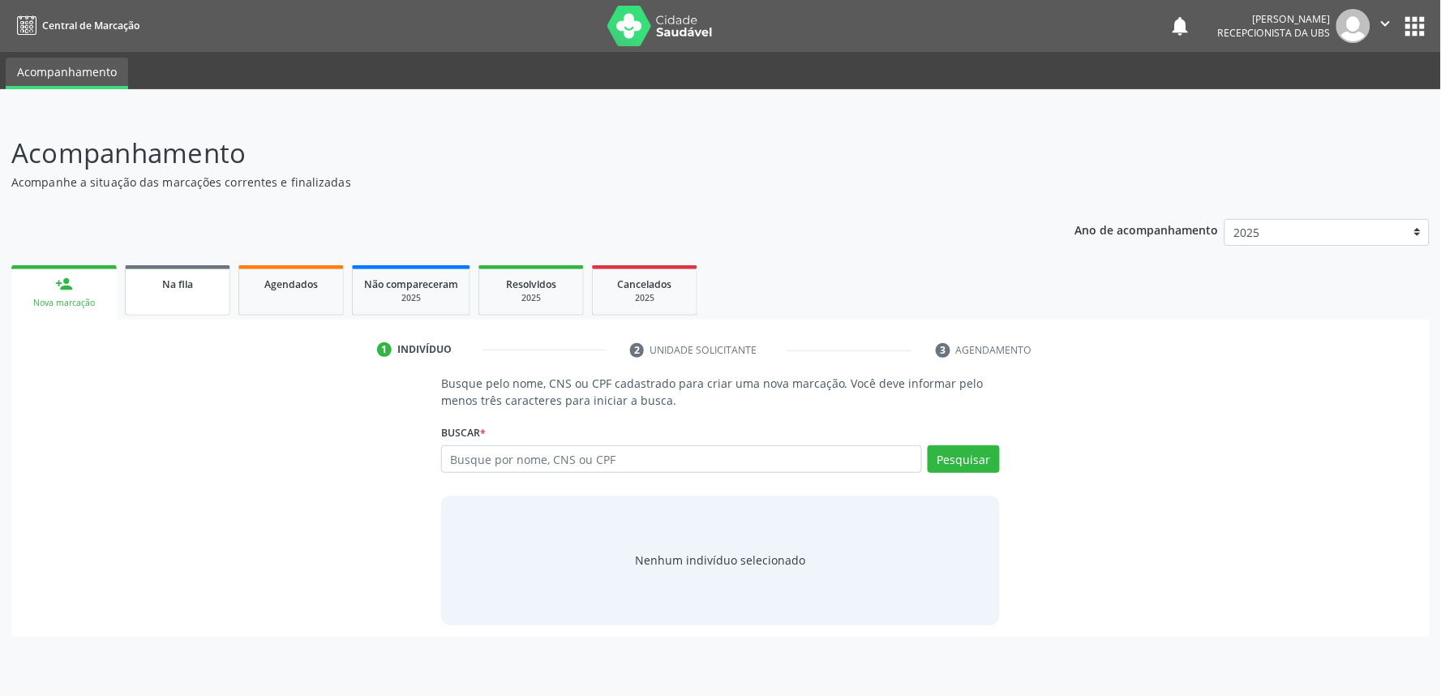
click at [204, 284] on div "Na fila" at bounding box center [177, 283] width 81 height 17
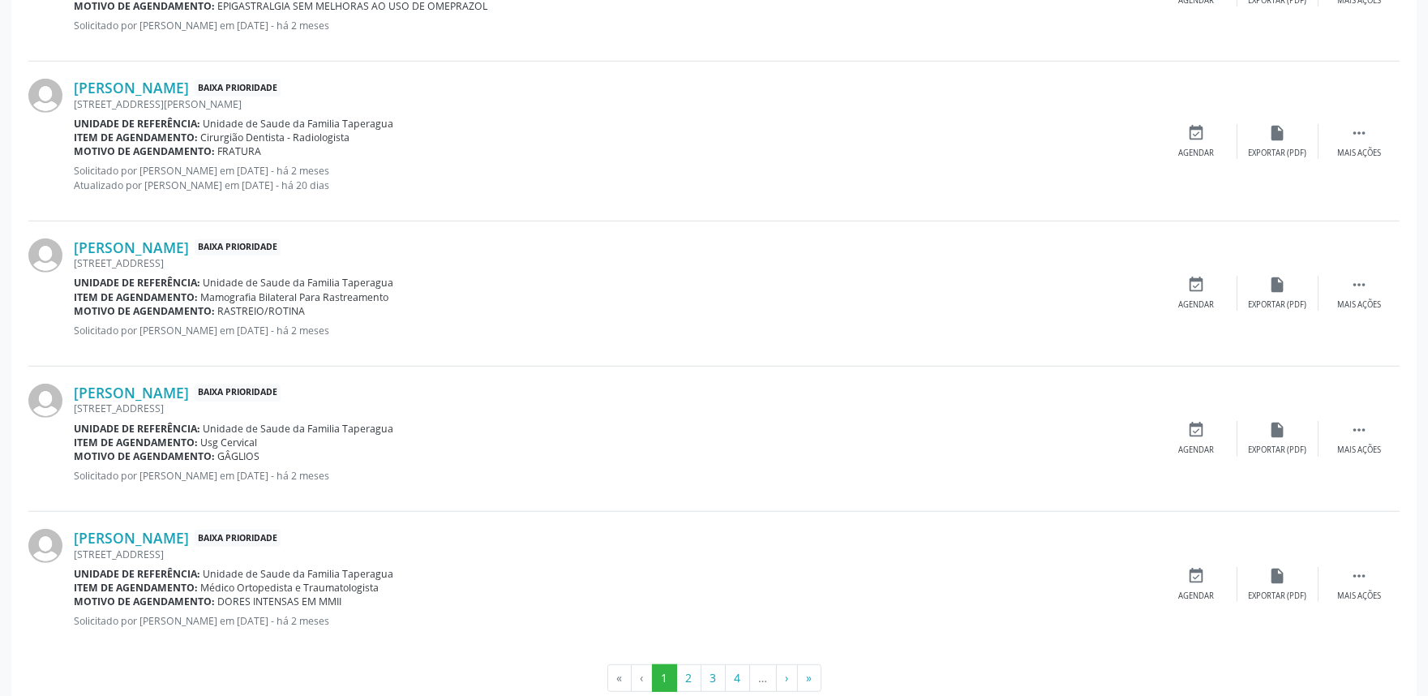
scroll to position [2163, 0]
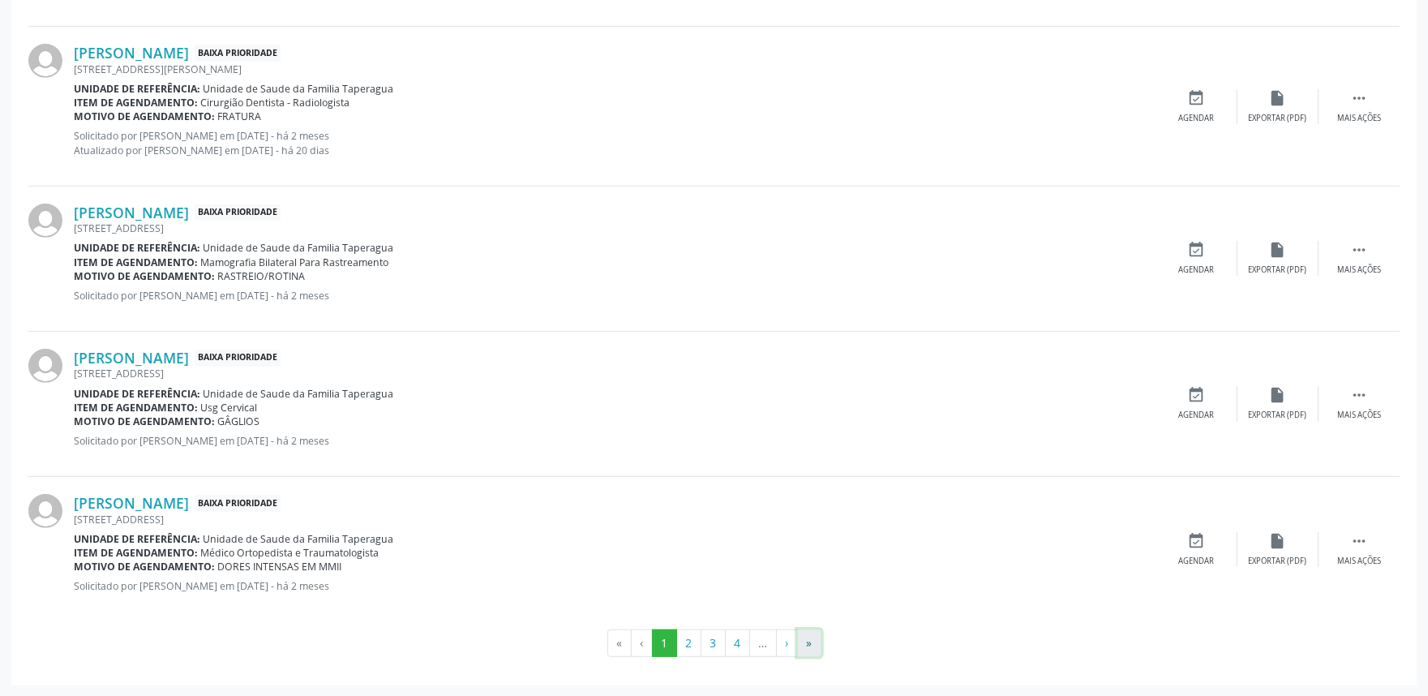
click at [815, 644] on button "»" at bounding box center [809, 643] width 24 height 28
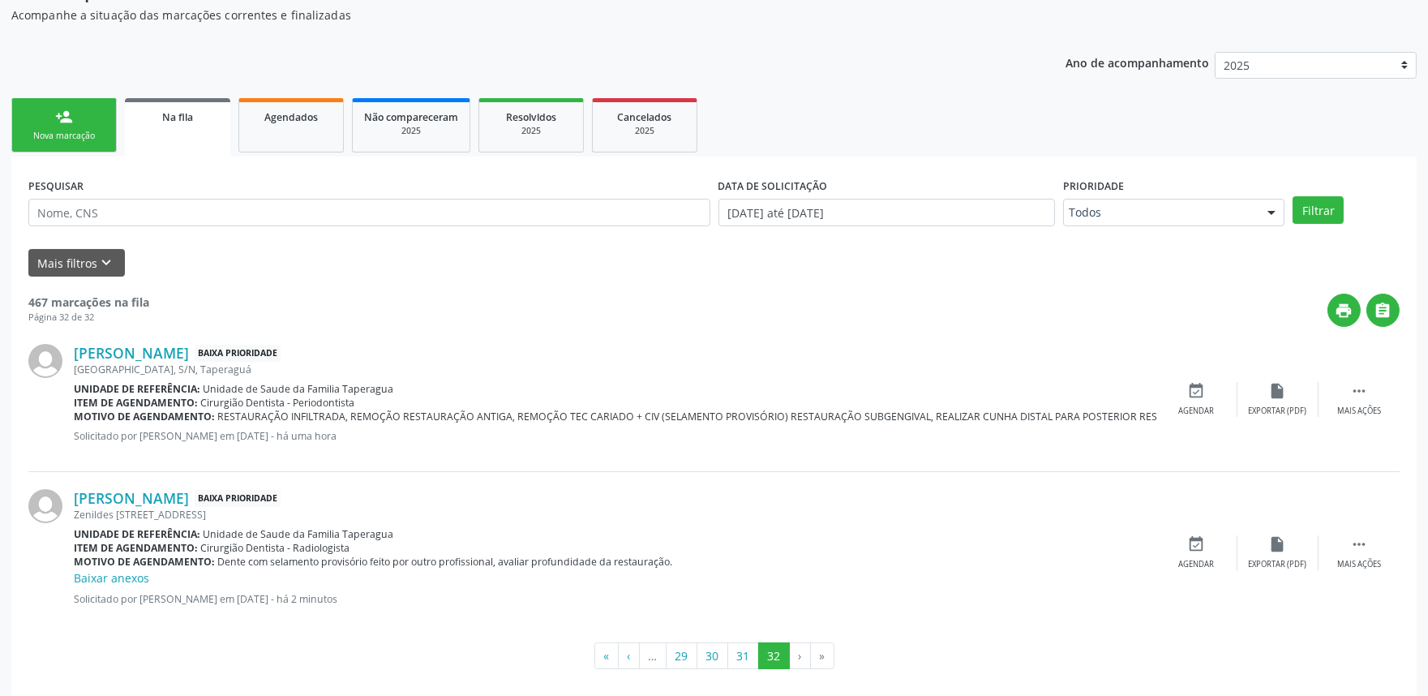
scroll to position [179, 0]
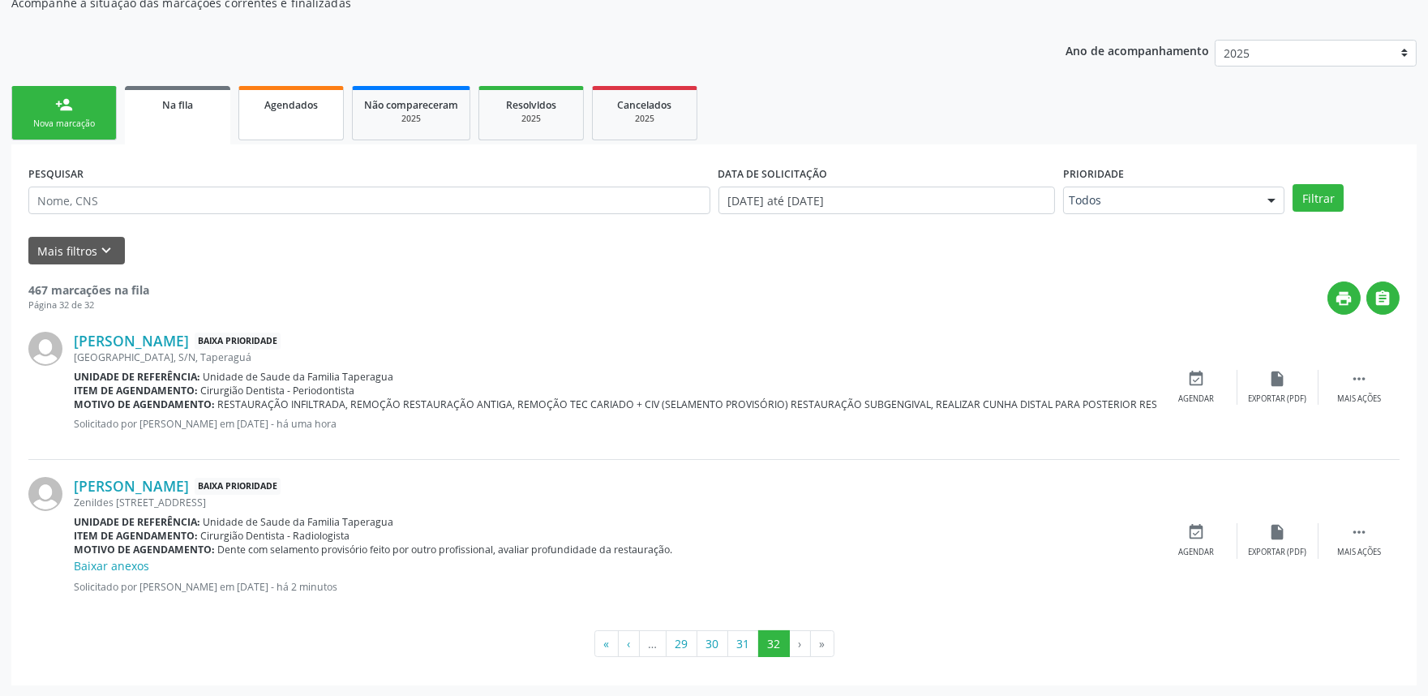
click at [262, 118] on link "Agendados" at bounding box center [290, 113] width 105 height 54
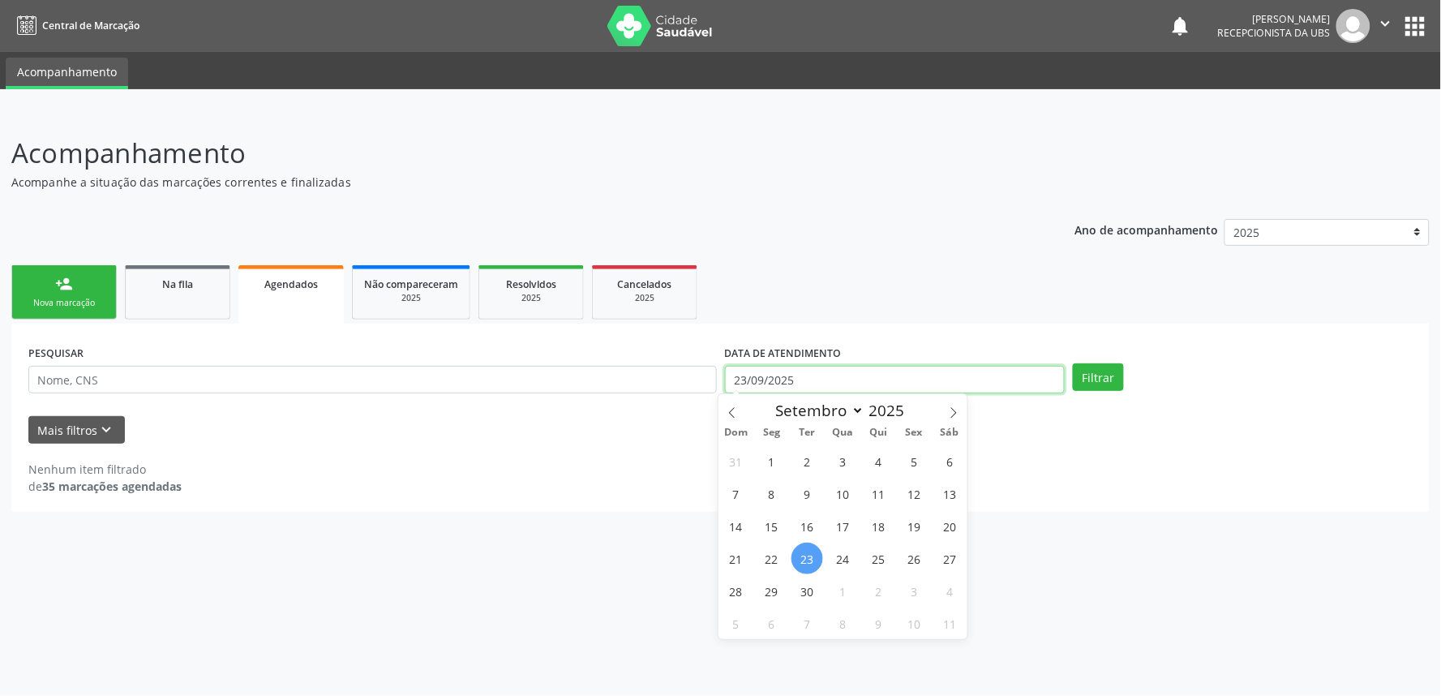
click at [835, 371] on input "23/09/2025" at bounding box center [895, 380] width 340 height 28
click at [738, 401] on span at bounding box center [732, 408] width 28 height 28
select select "7"
click at [920, 457] on span "1" at bounding box center [914, 461] width 32 height 32
type input "01/08/2025"
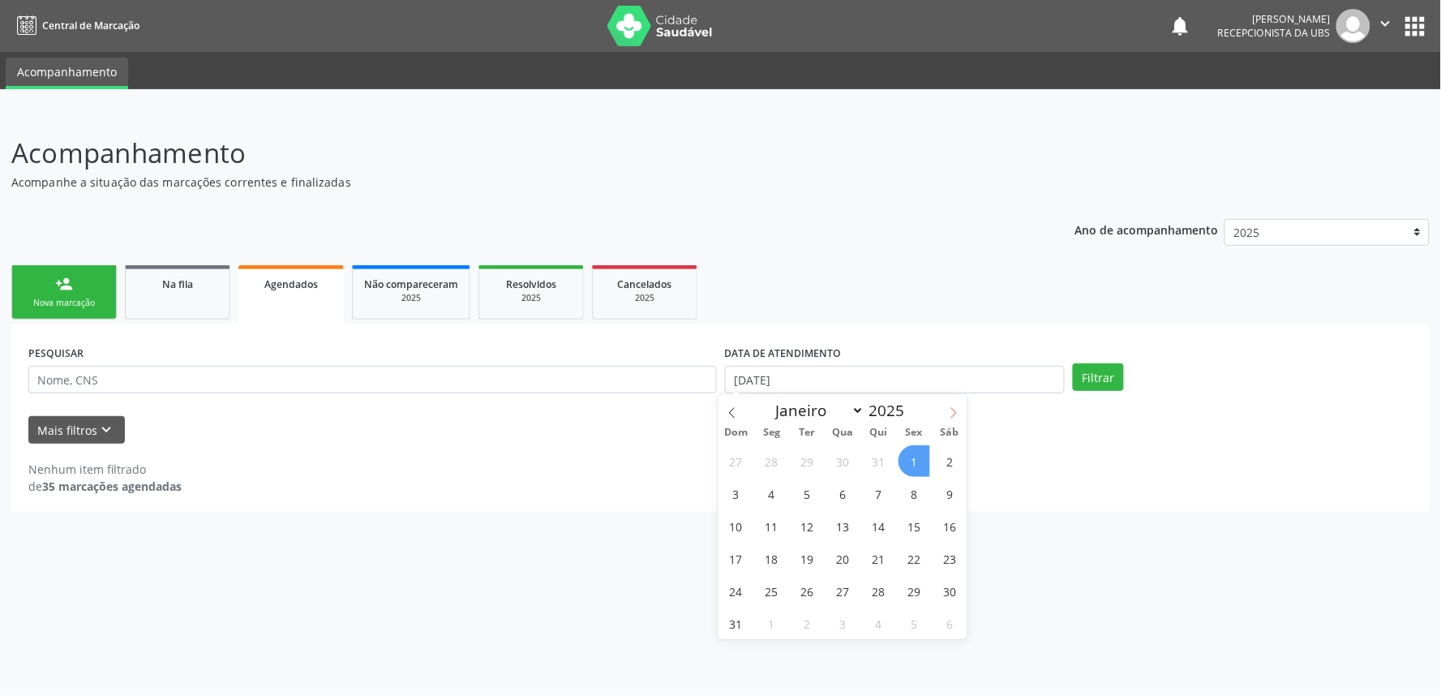
click at [948, 415] on icon at bounding box center [953, 412] width 11 height 11
select select "9"
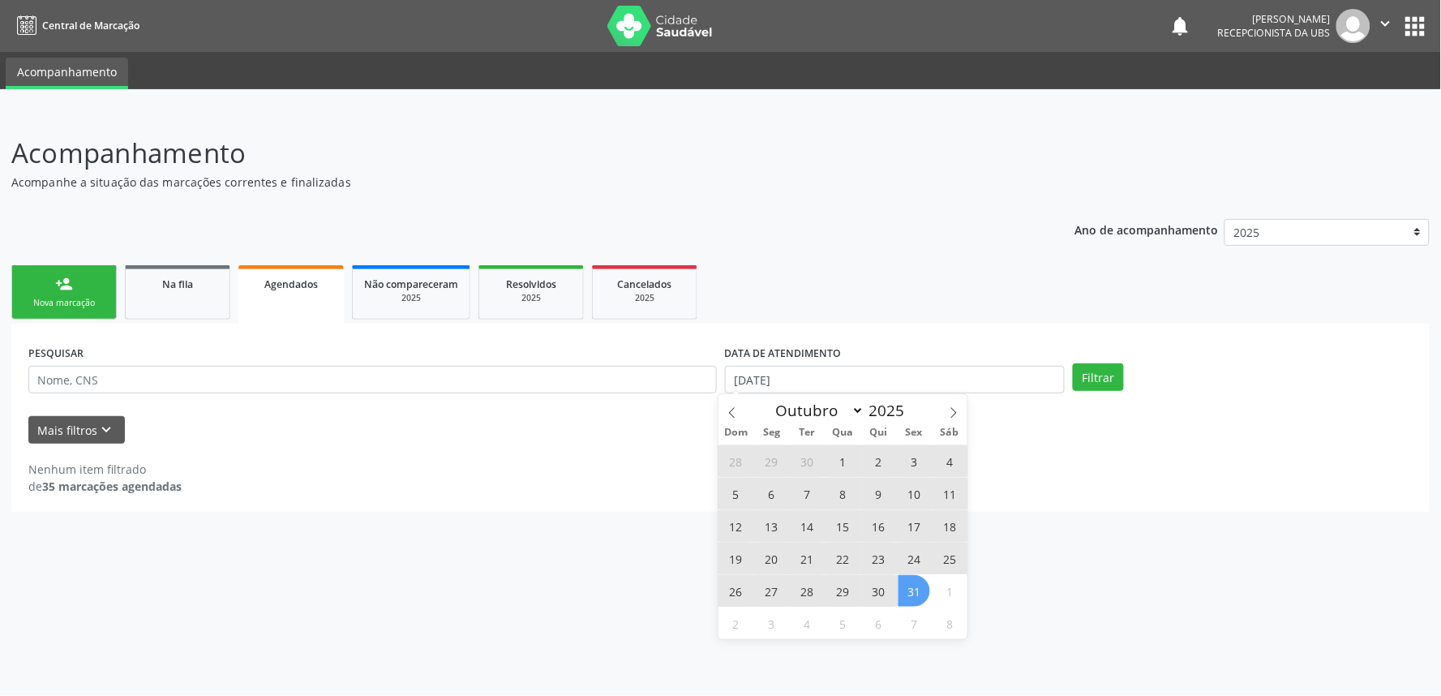
click at [908, 592] on span "31" at bounding box center [914, 591] width 32 height 32
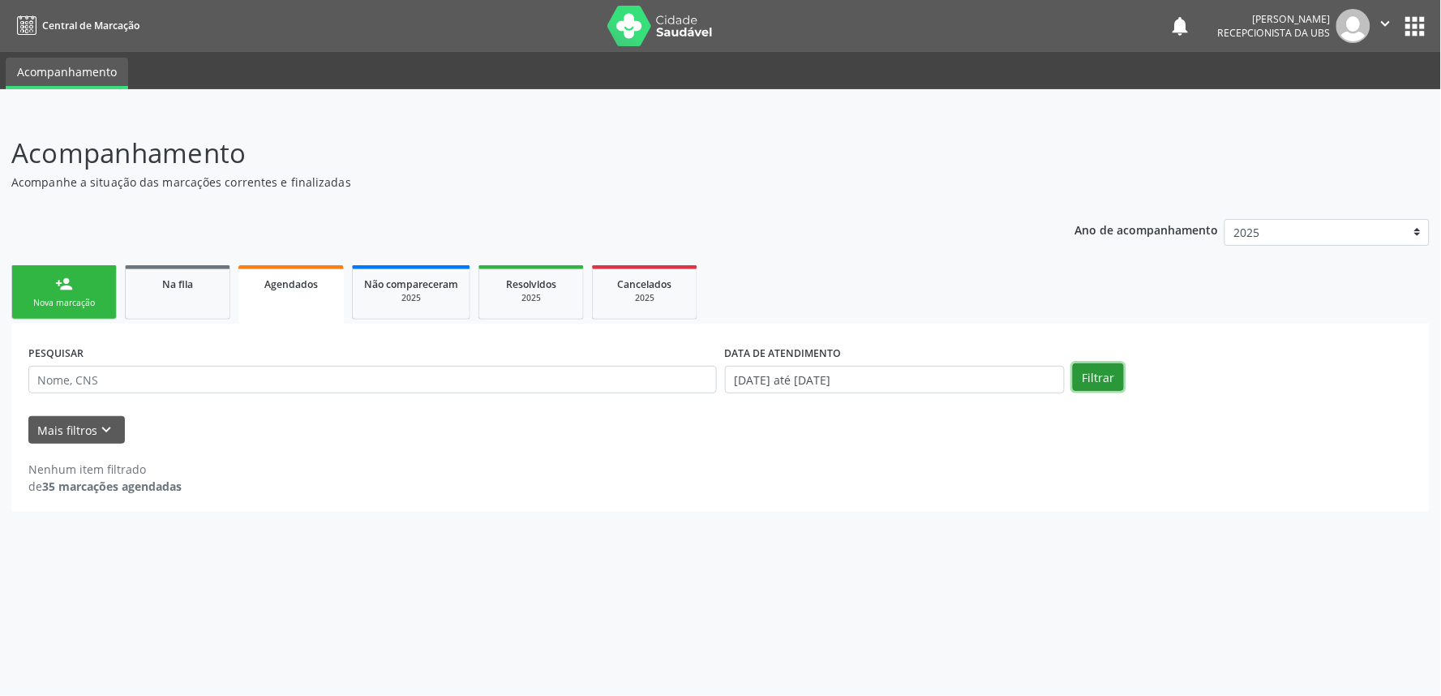
click at [1095, 377] on button "Filtrar" at bounding box center [1098, 377] width 51 height 28
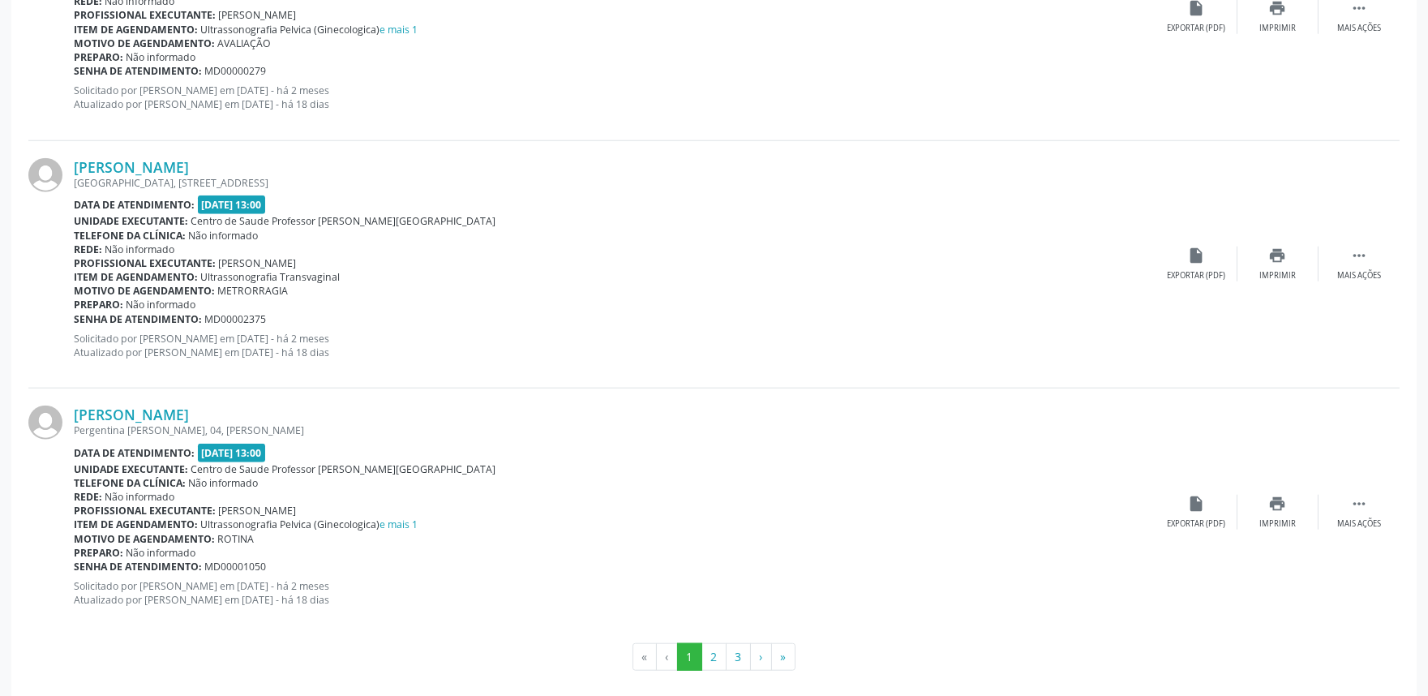
scroll to position [3587, 0]
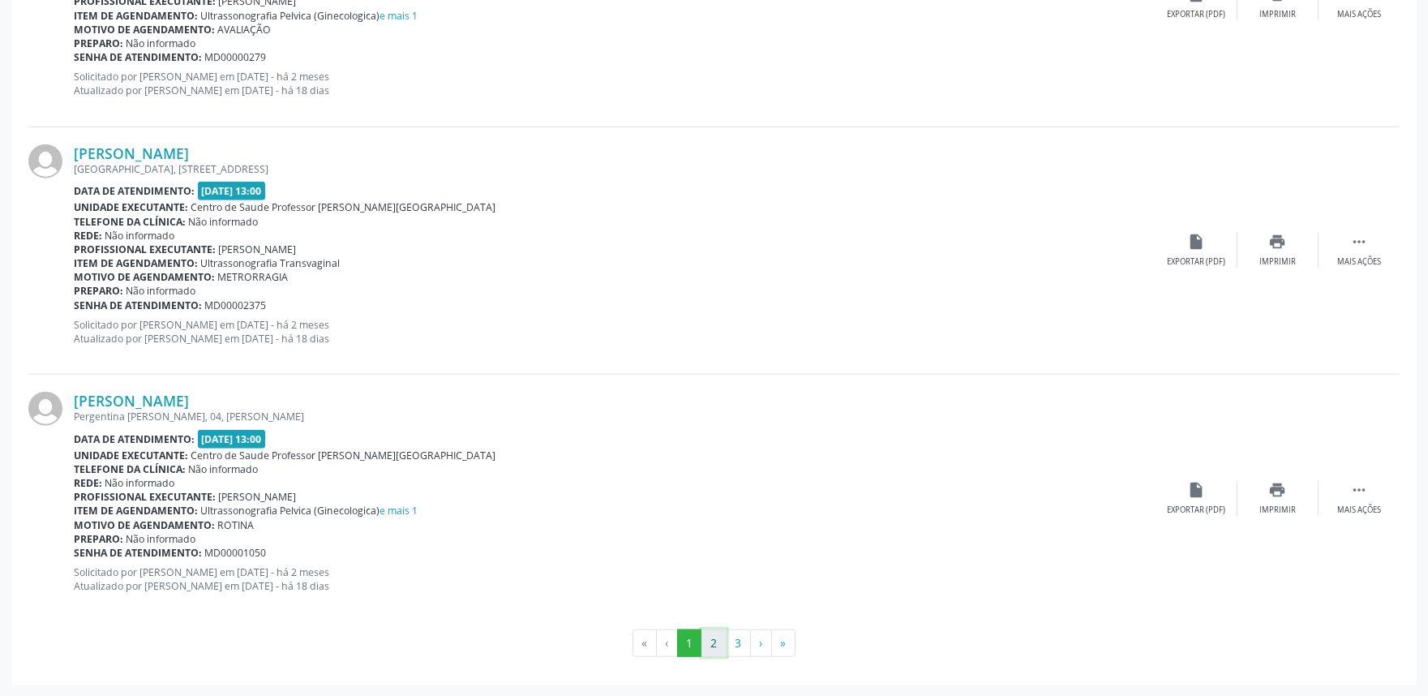
click at [718, 646] on button "2" at bounding box center [713, 643] width 25 height 28
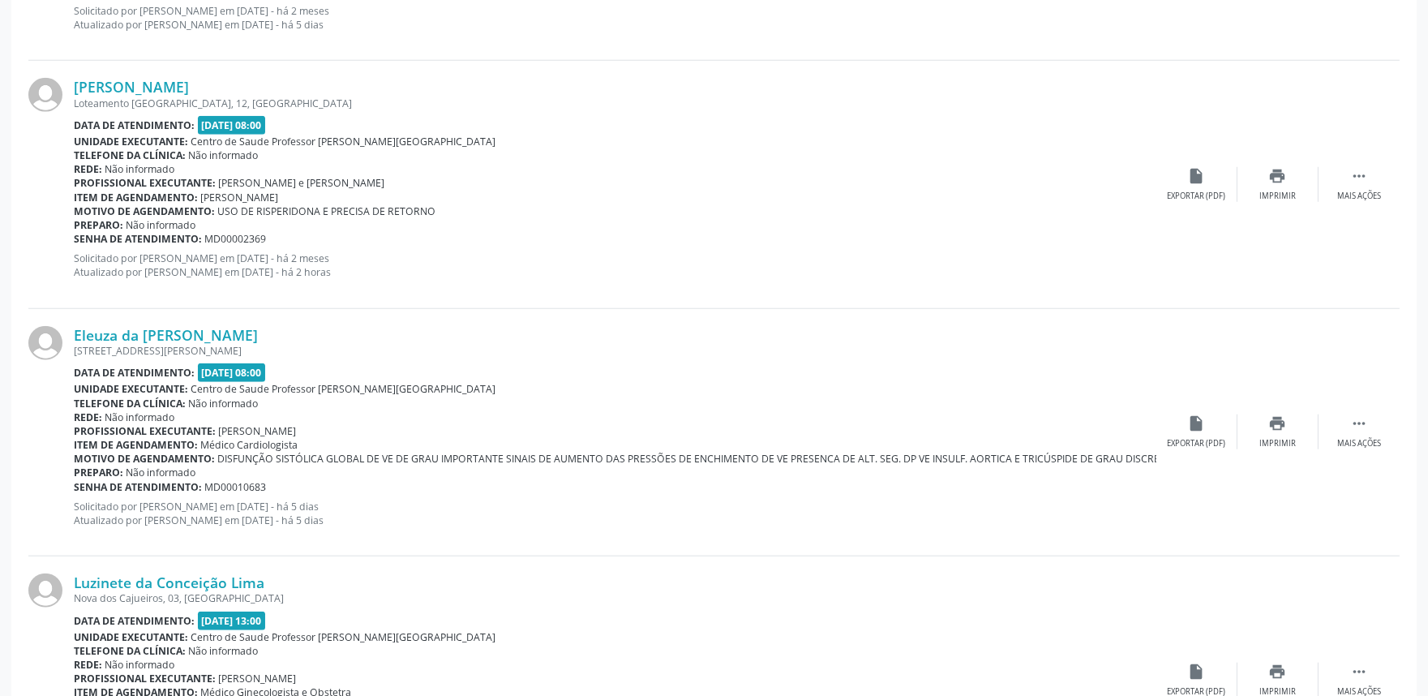
scroll to position [3416, 0]
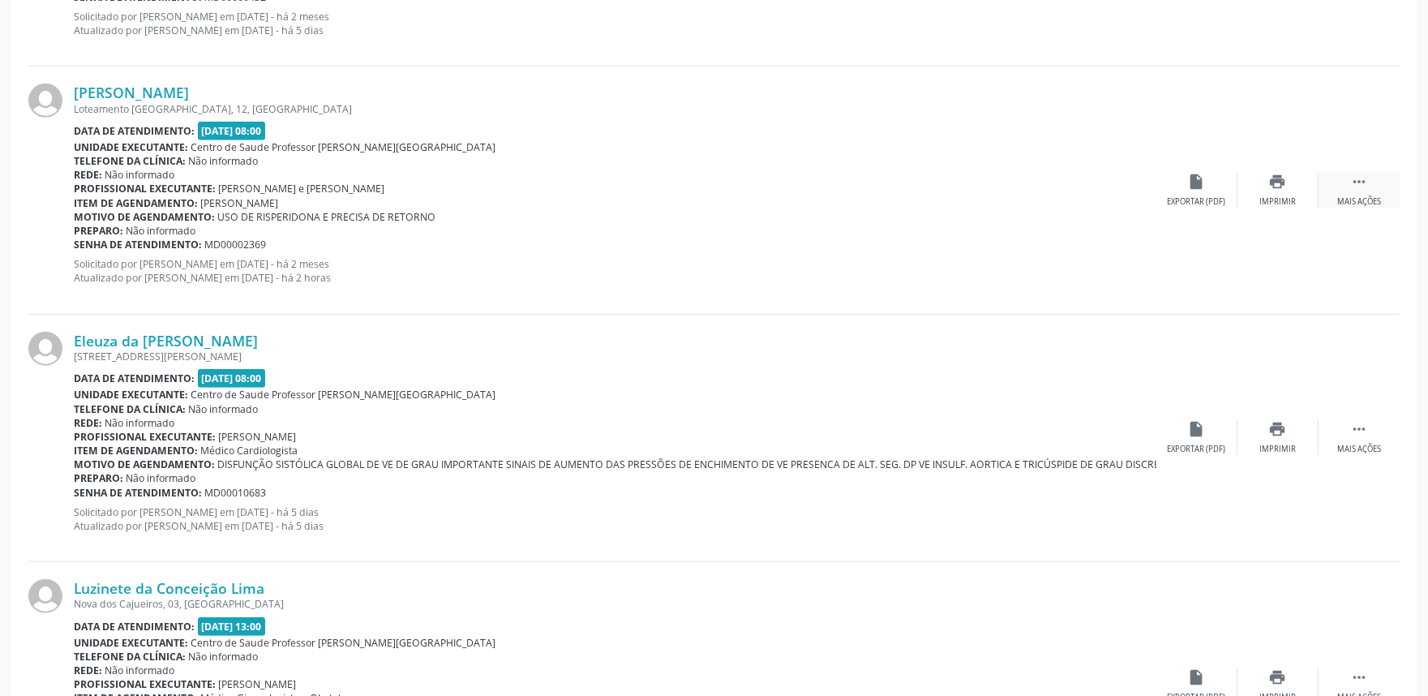
click at [1364, 185] on icon "" at bounding box center [1359, 182] width 18 height 18
click at [1115, 192] on div "print Imprimir" at bounding box center [1115, 190] width 81 height 35
click at [189, 84] on link "Amanda Alicia da Silva Pereira" at bounding box center [131, 93] width 115 height 18
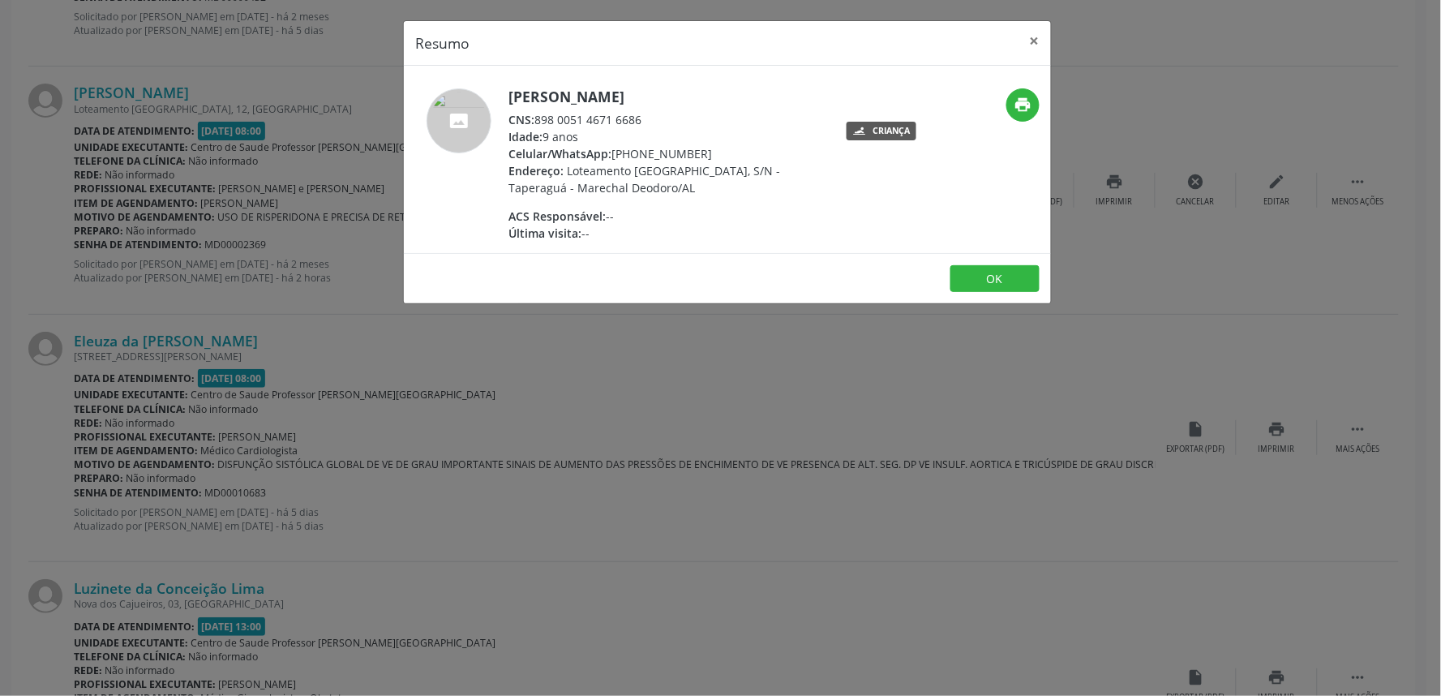
drag, startPoint x: 537, startPoint y: 117, endPoint x: 644, endPoint y: 114, distance: 107.1
click at [644, 114] on div "CNS: 898 0051 4671 6686" at bounding box center [665, 119] width 315 height 17
copy div "898 0051 4671 6686"
click at [1273, 341] on div "Resumo × Amanda Alicia da Silva Pereira CNS: 898 0051 4671 6686 Idade: 9 anos C…" at bounding box center [720, 348] width 1441 height 696
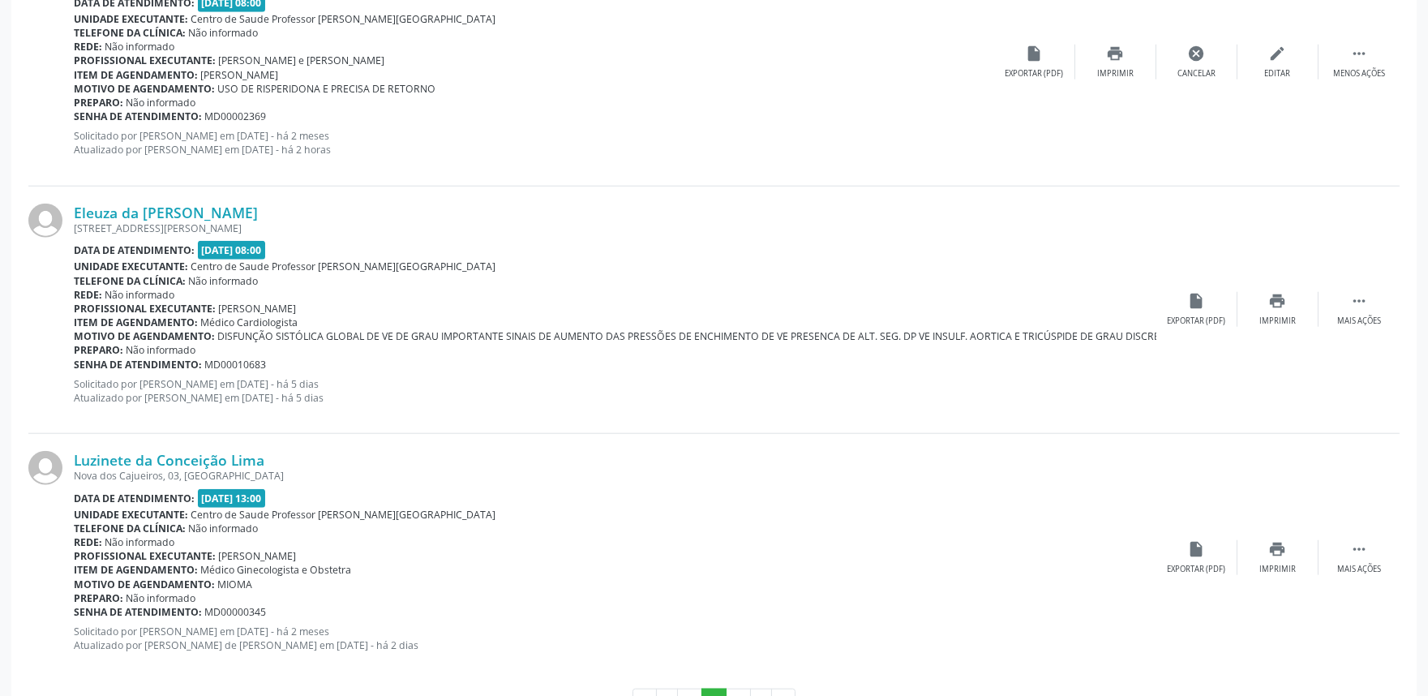
scroll to position [3603, 0]
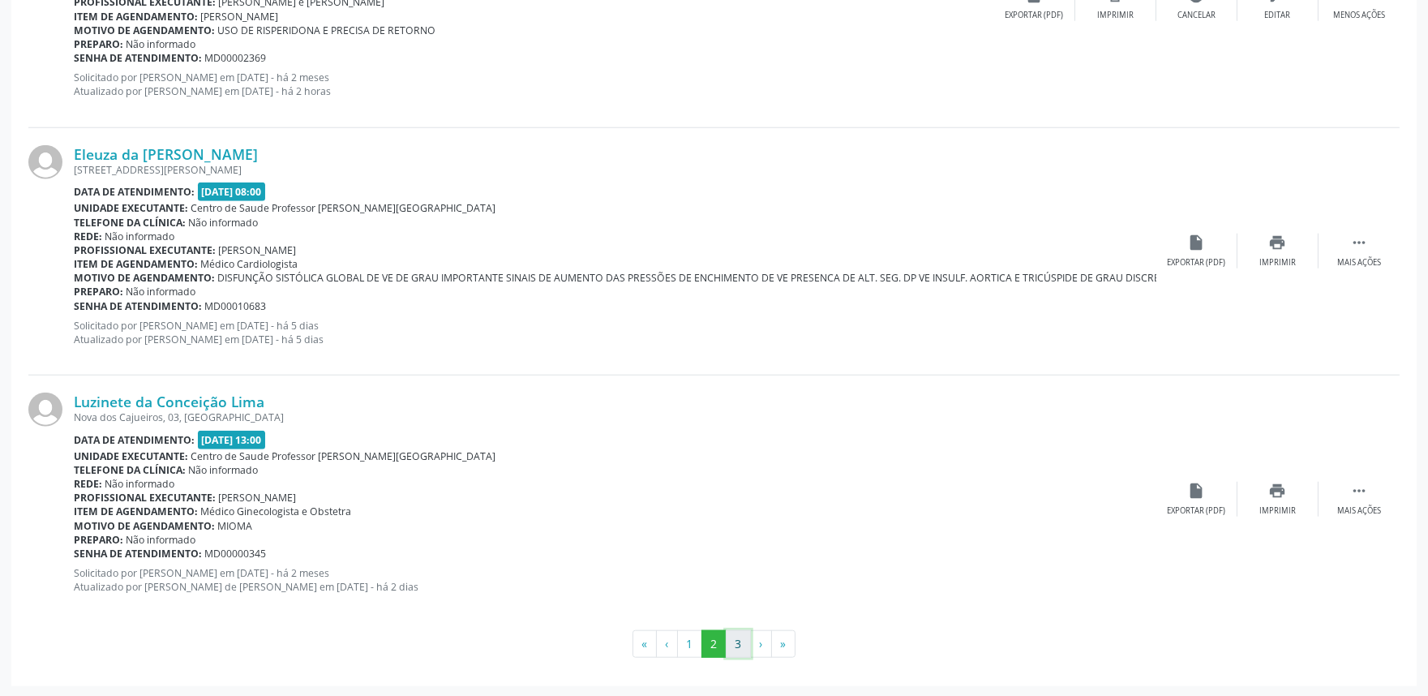
click at [736, 638] on button "3" at bounding box center [738, 644] width 25 height 28
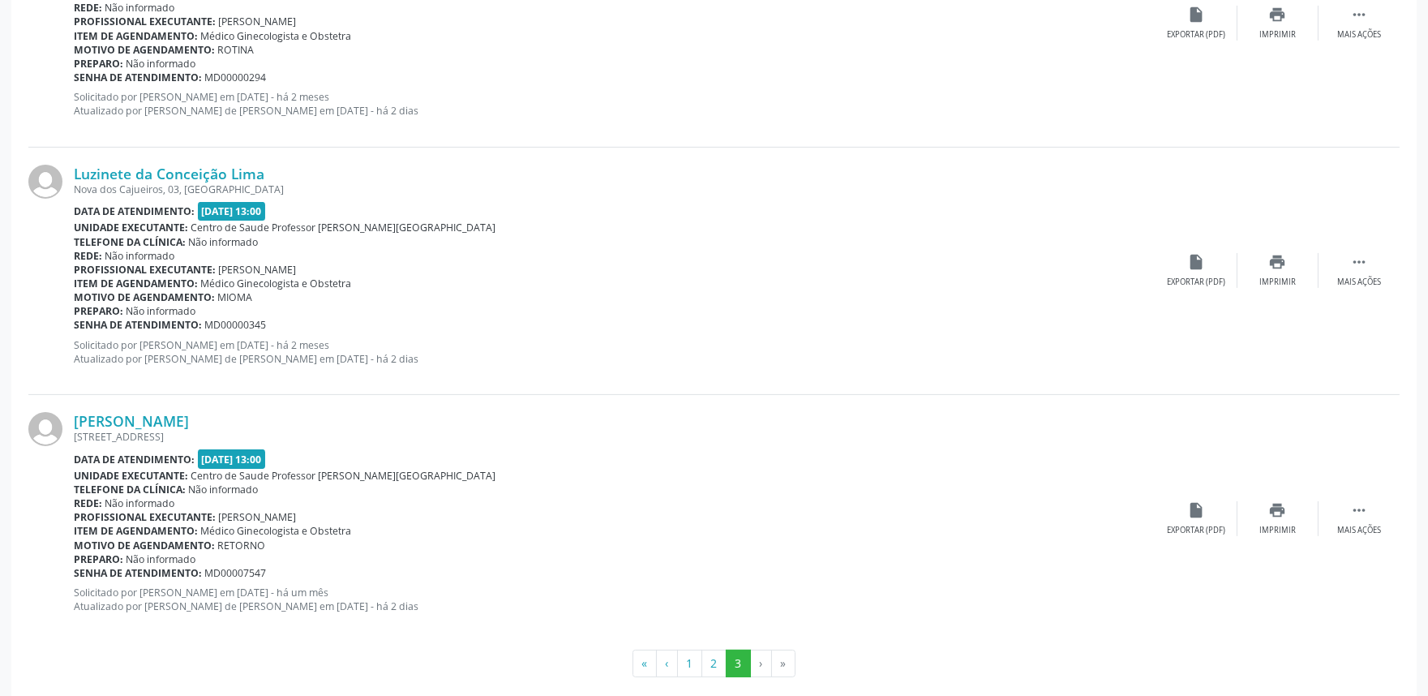
scroll to position [1109, 0]
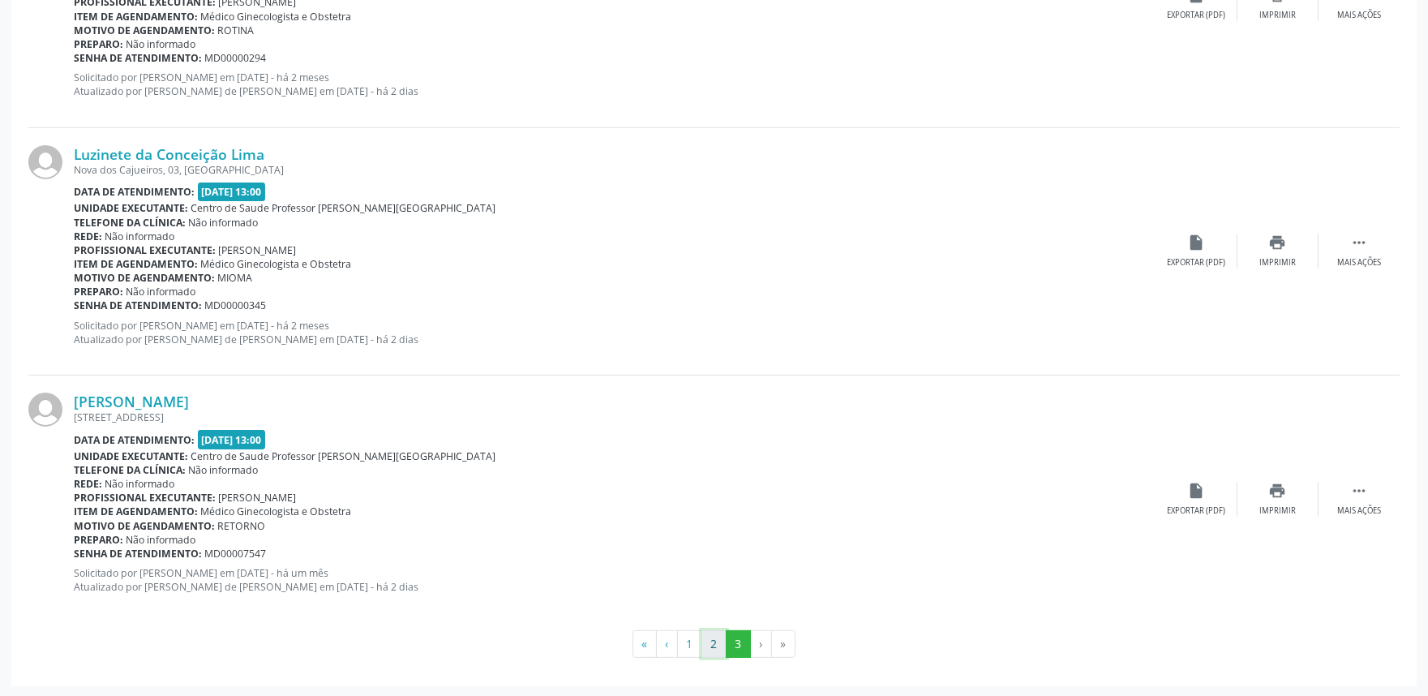
click at [718, 637] on button "2" at bounding box center [713, 644] width 25 height 28
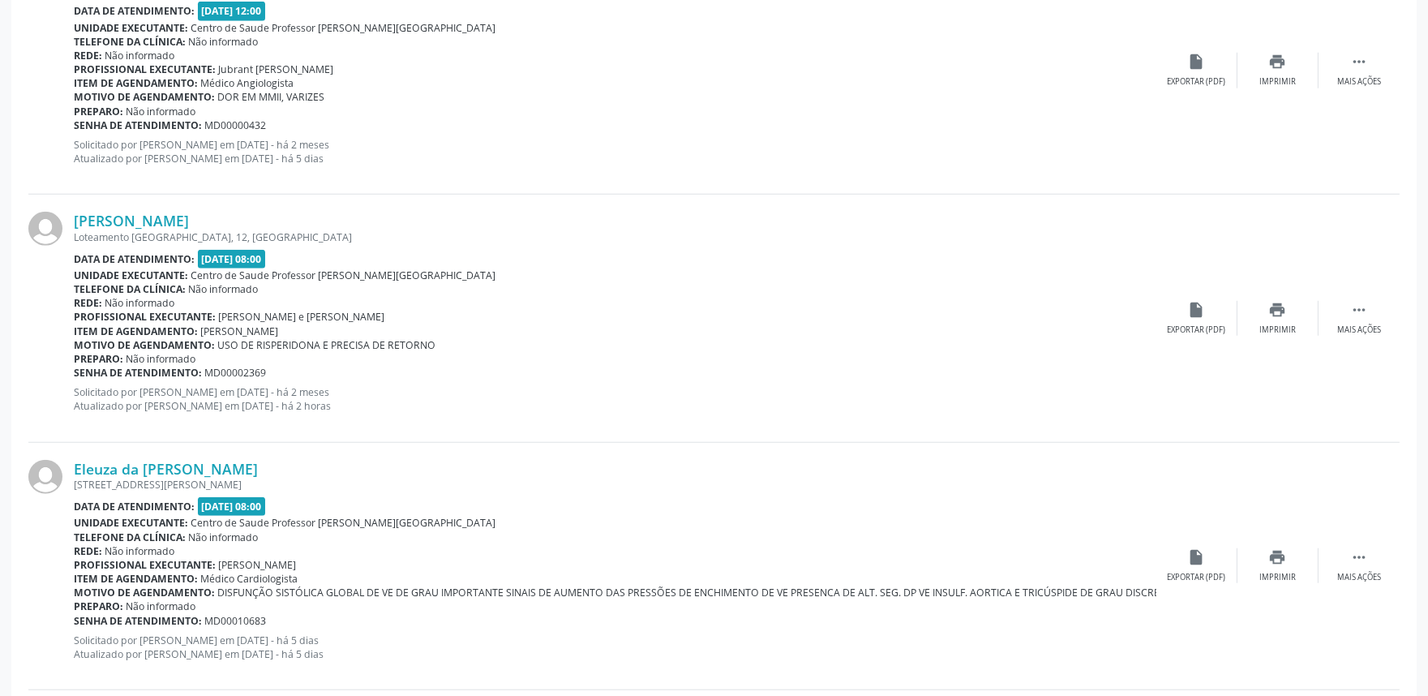
scroll to position [3603, 0]
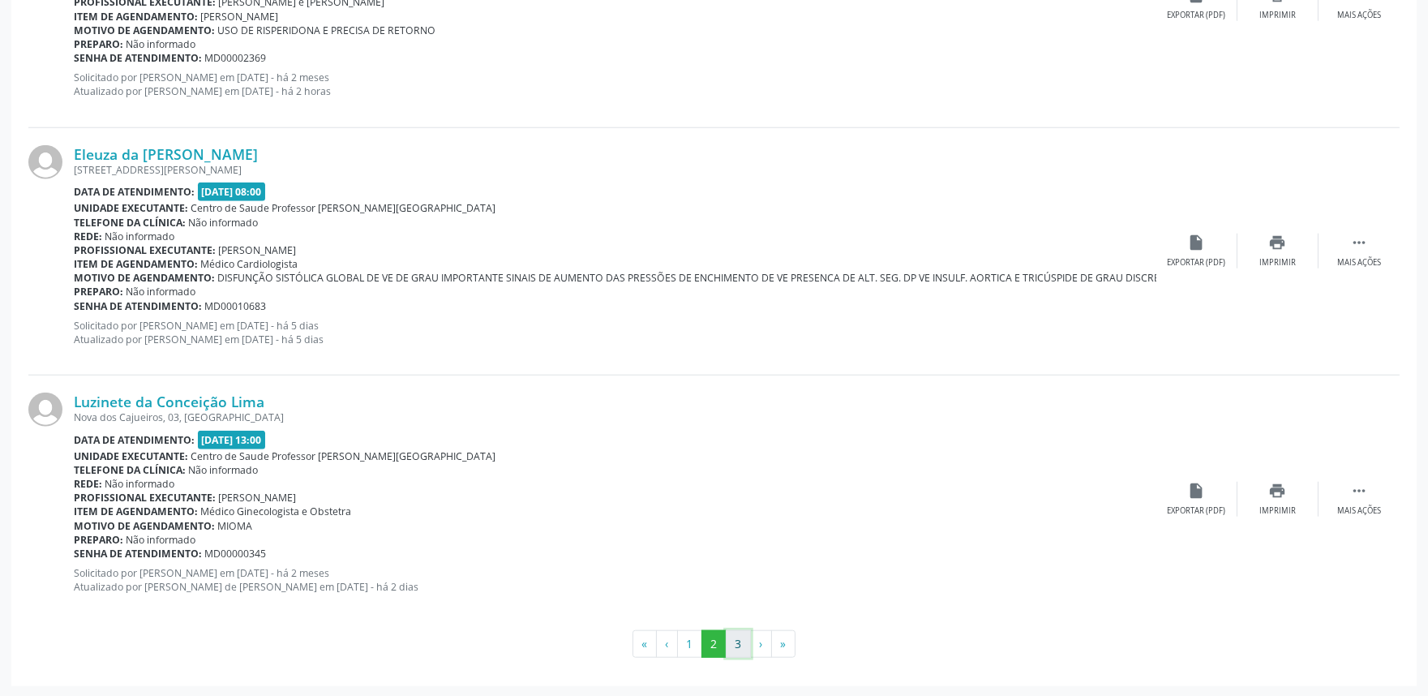
click at [732, 644] on button "3" at bounding box center [738, 644] width 25 height 28
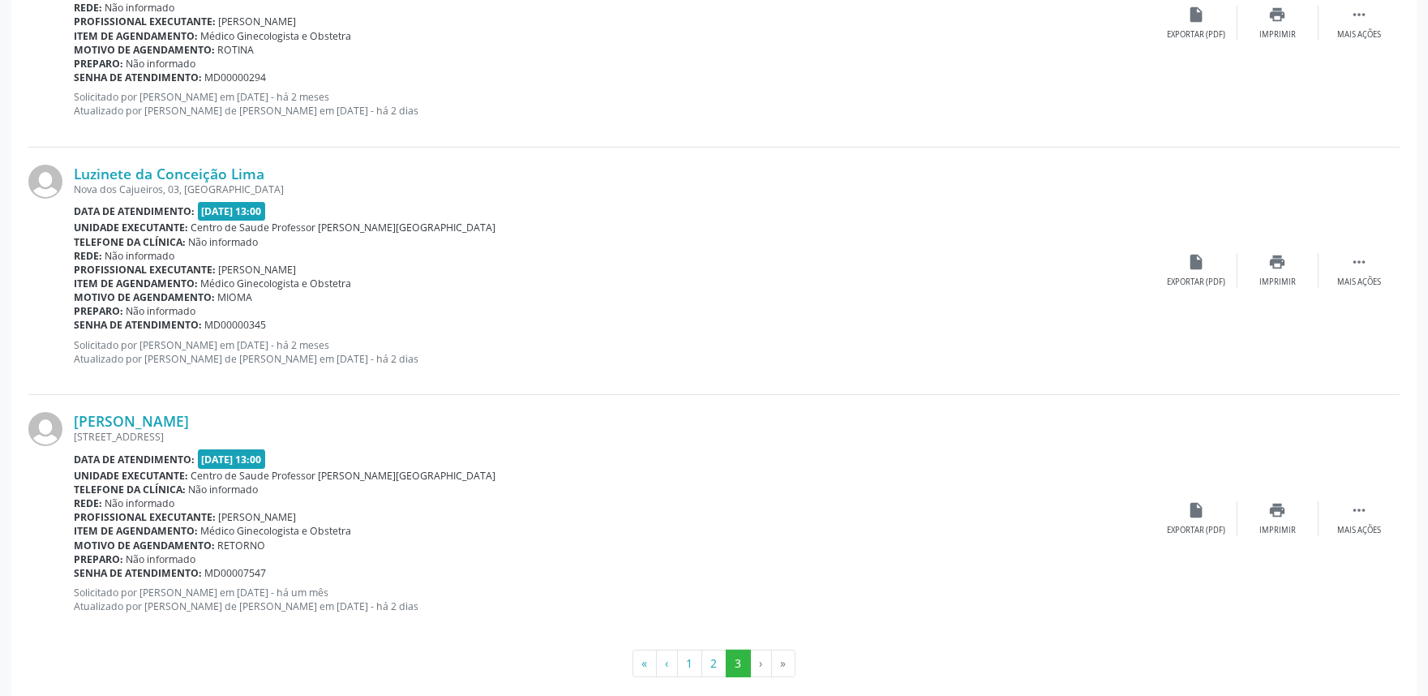
scroll to position [1109, 0]
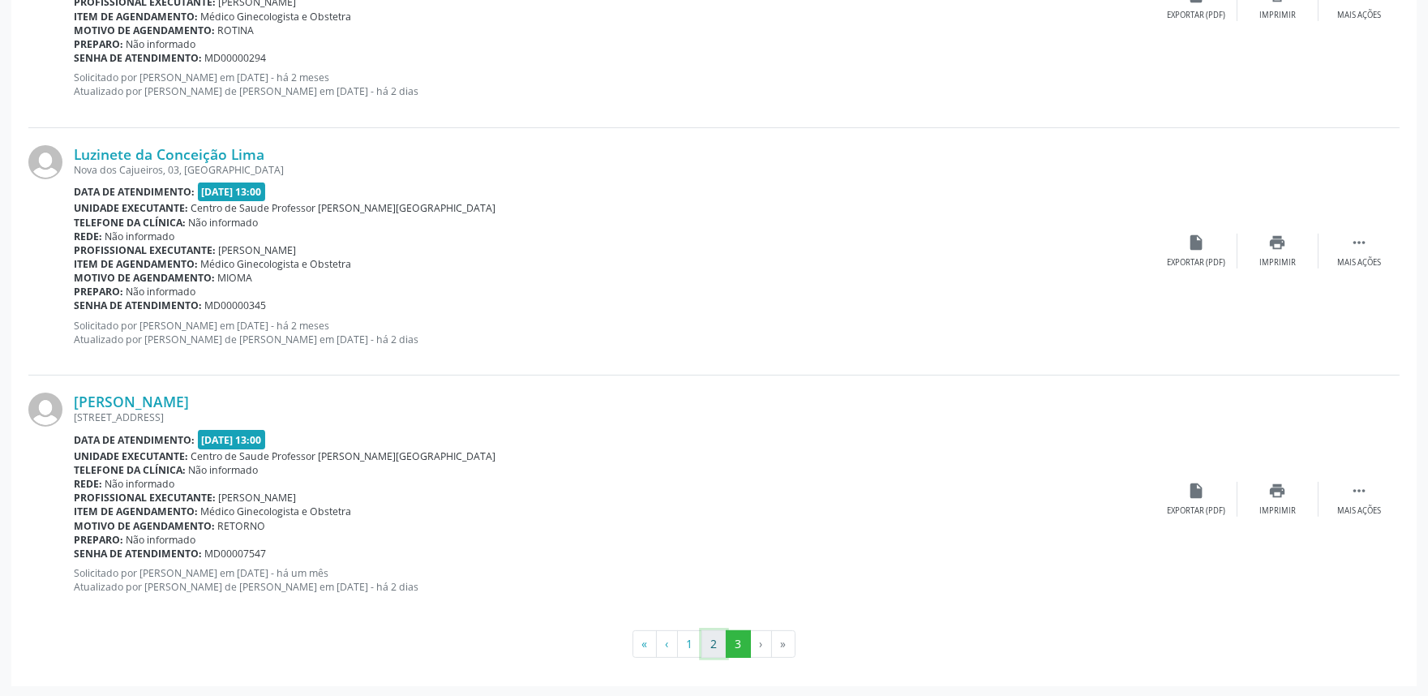
click at [718, 637] on button "2" at bounding box center [713, 644] width 25 height 28
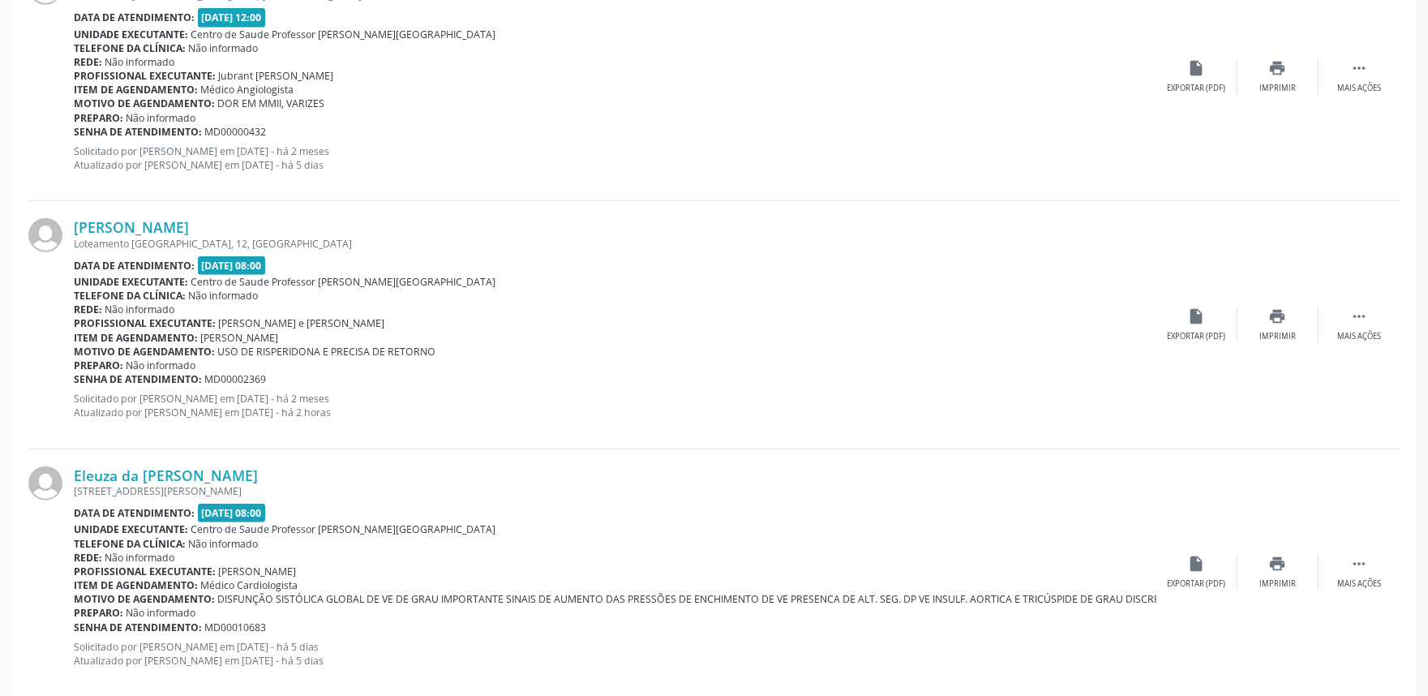
scroll to position [3603, 0]
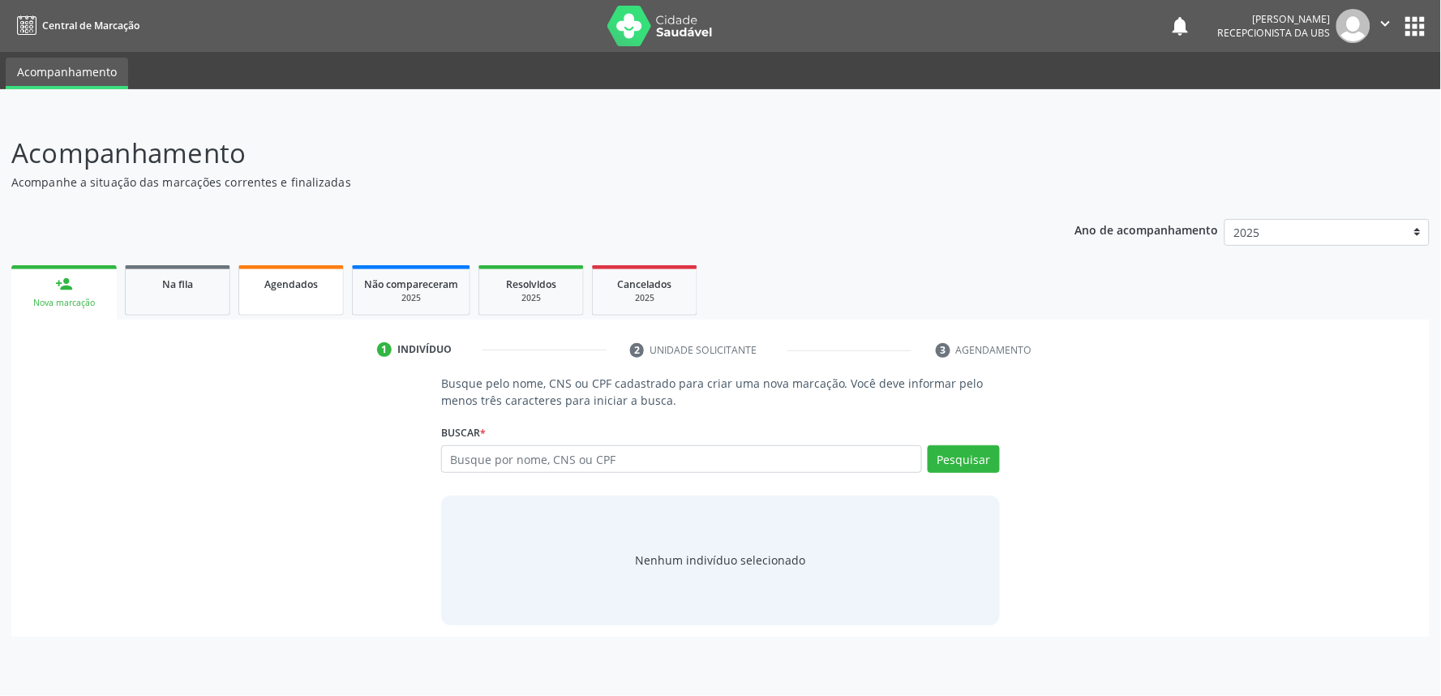
click at [320, 269] on link "Agendados" at bounding box center [290, 290] width 105 height 50
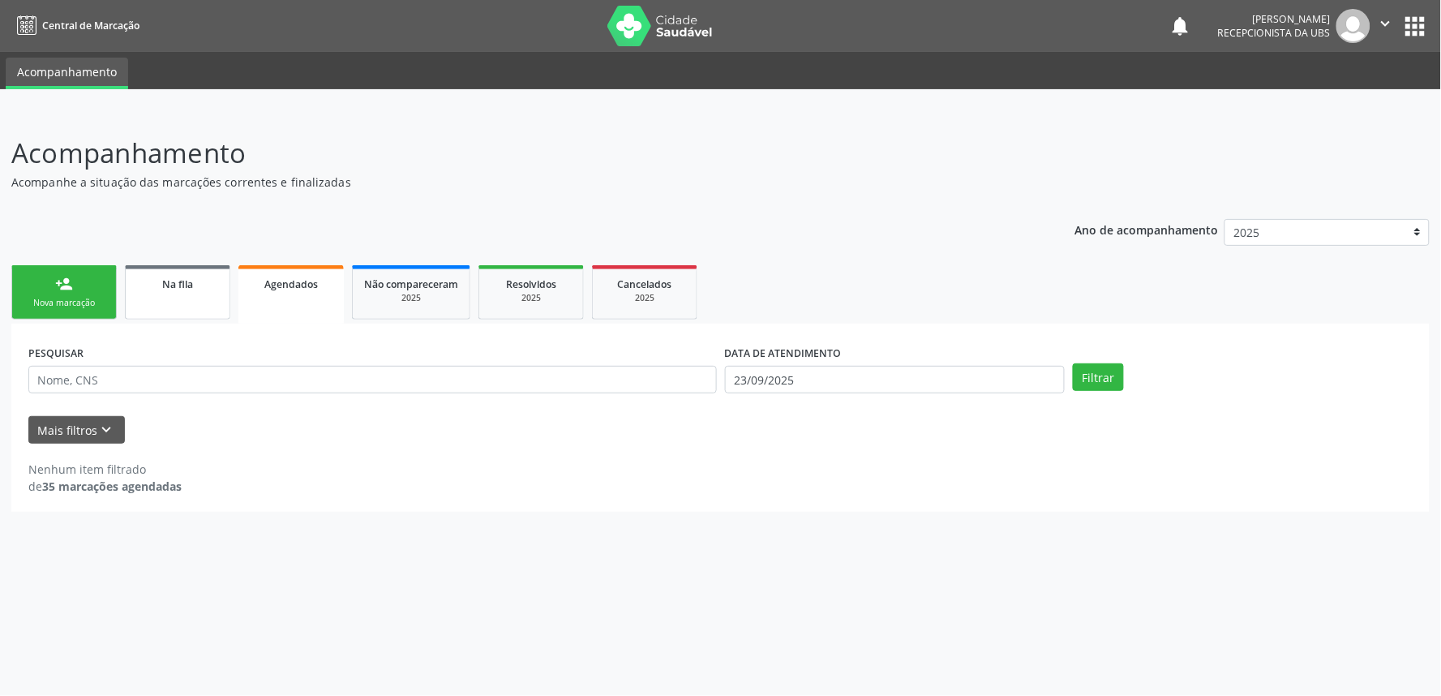
click at [209, 284] on div "Na fila" at bounding box center [177, 283] width 81 height 17
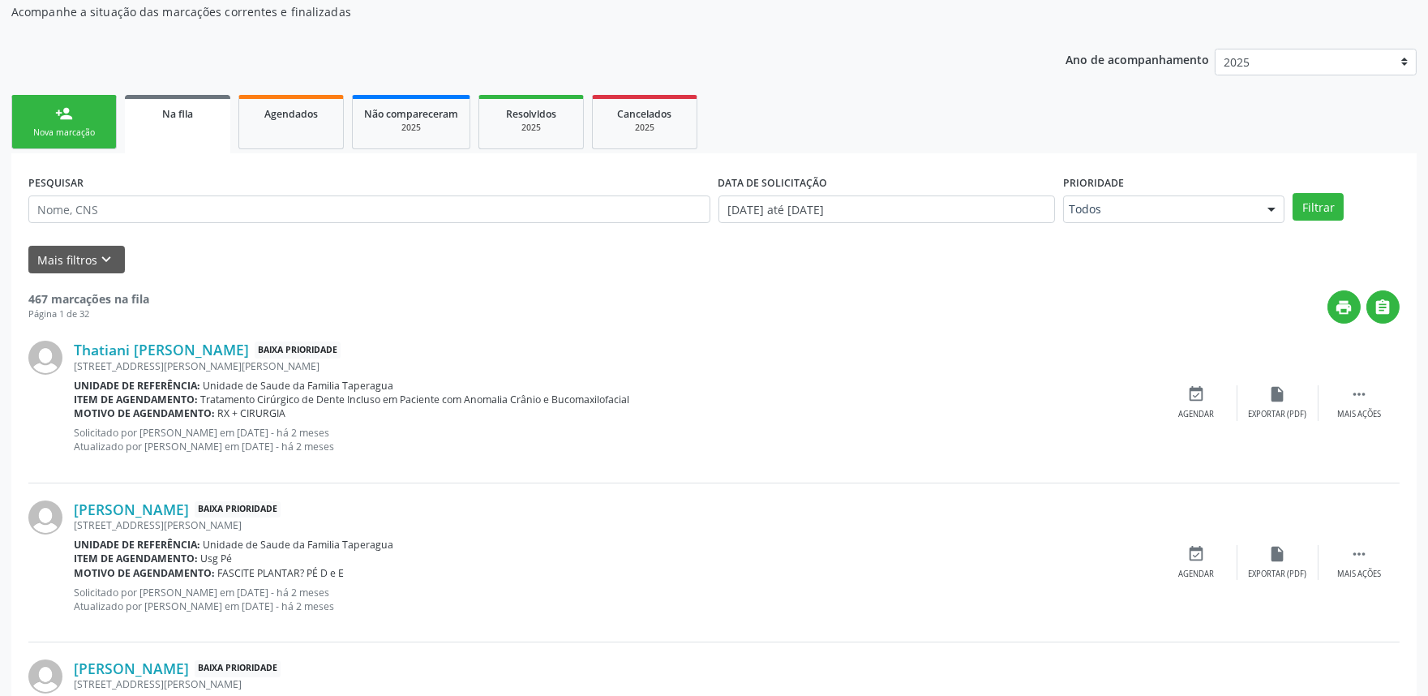
scroll to position [166, 0]
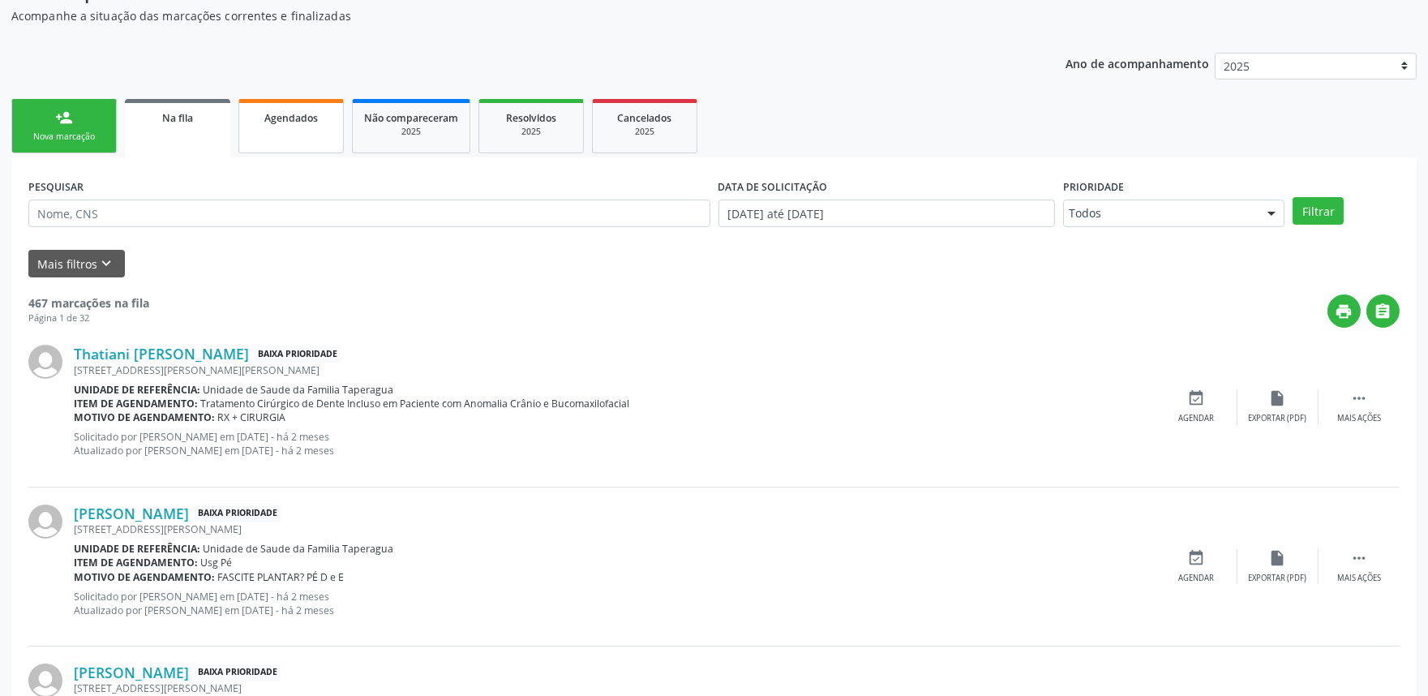
click at [261, 131] on link "Agendados" at bounding box center [290, 126] width 105 height 54
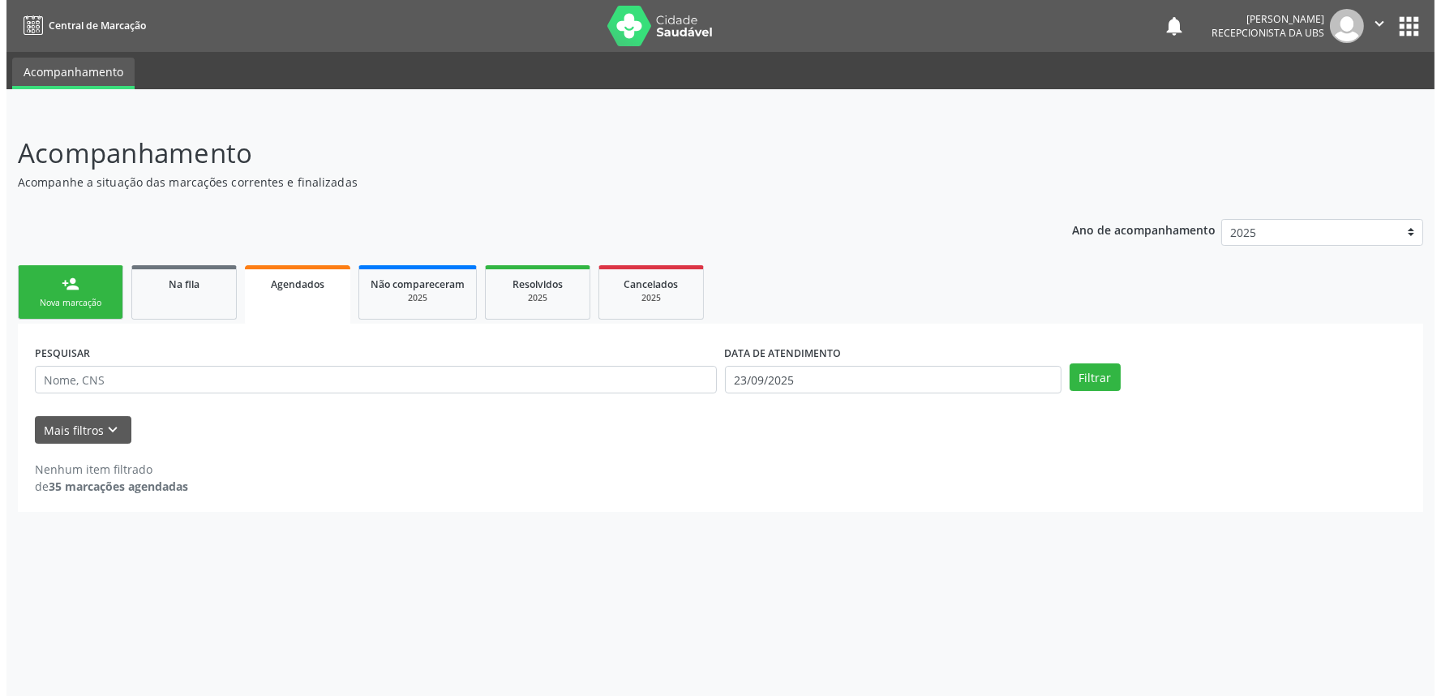
scroll to position [0, 0]
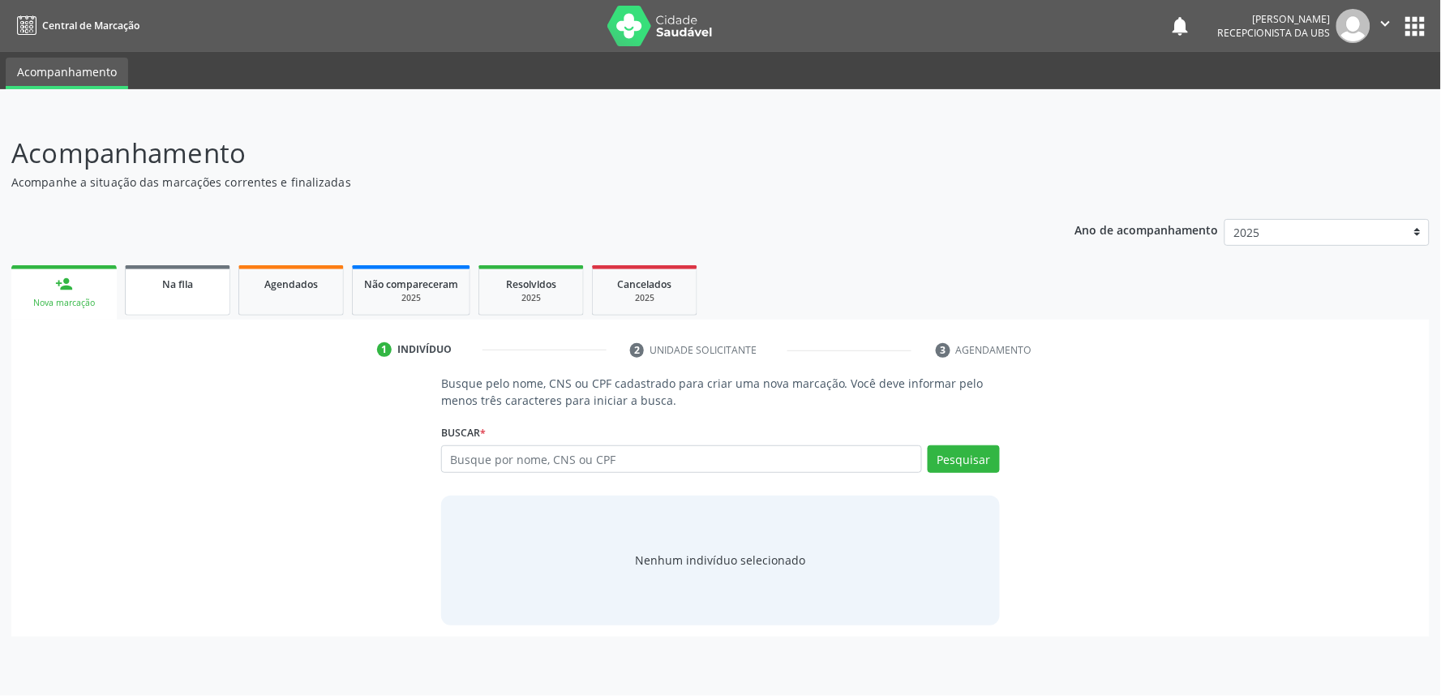
click at [178, 303] on link "Na fila" at bounding box center [177, 290] width 105 height 50
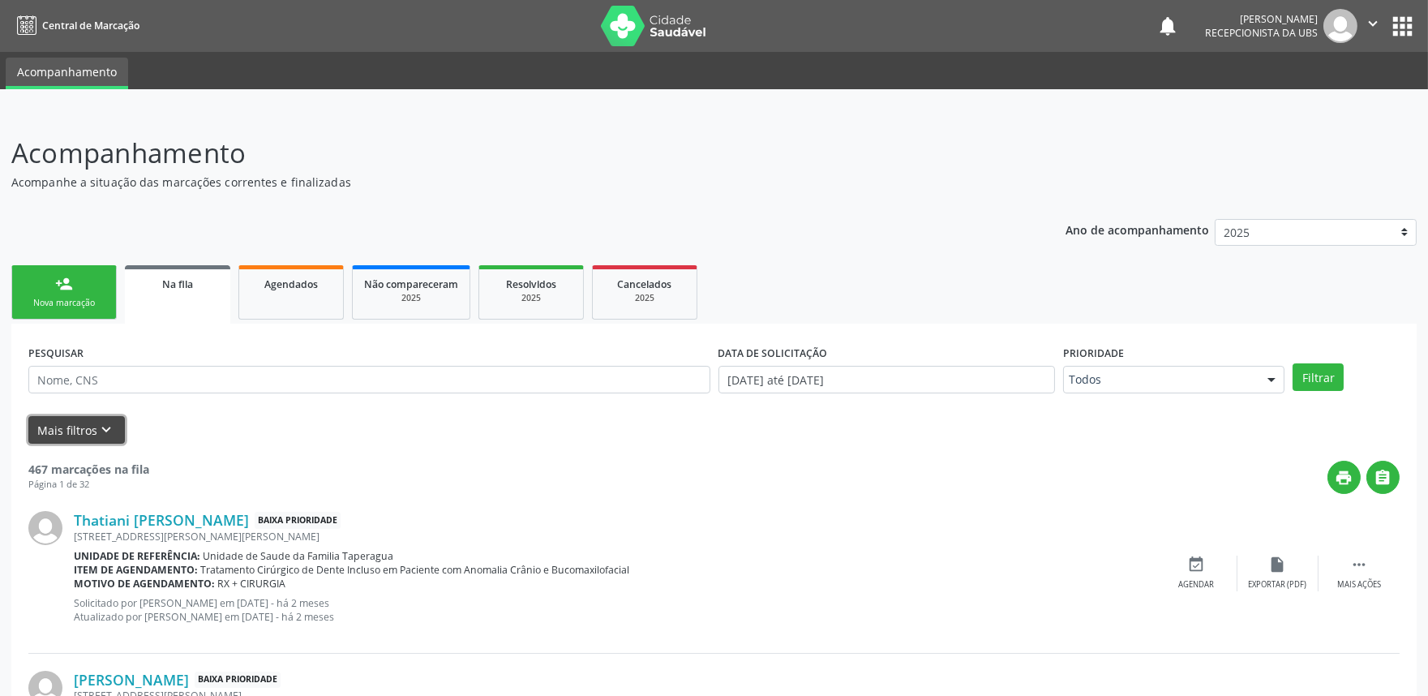
click at [73, 433] on button "Mais filtros keyboard_arrow_down" at bounding box center [76, 430] width 96 height 28
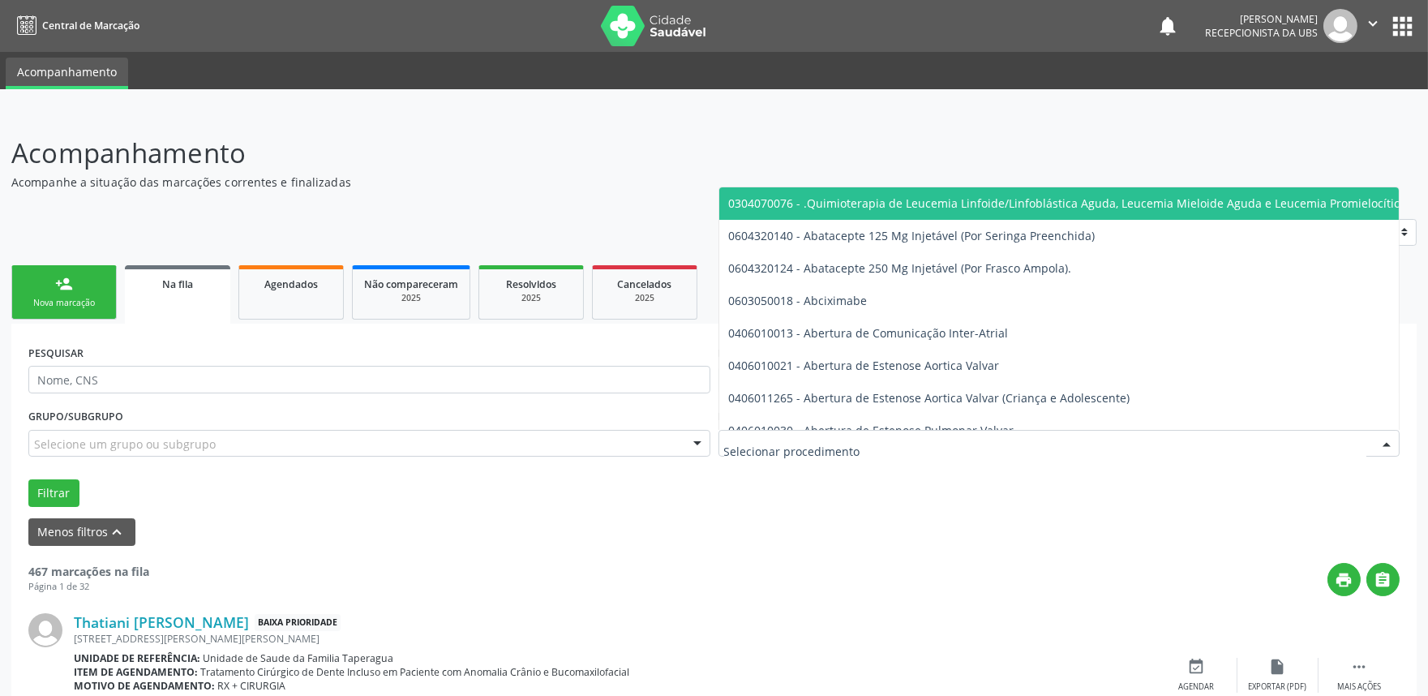
click at [870, 435] on div at bounding box center [1059, 444] width 682 height 28
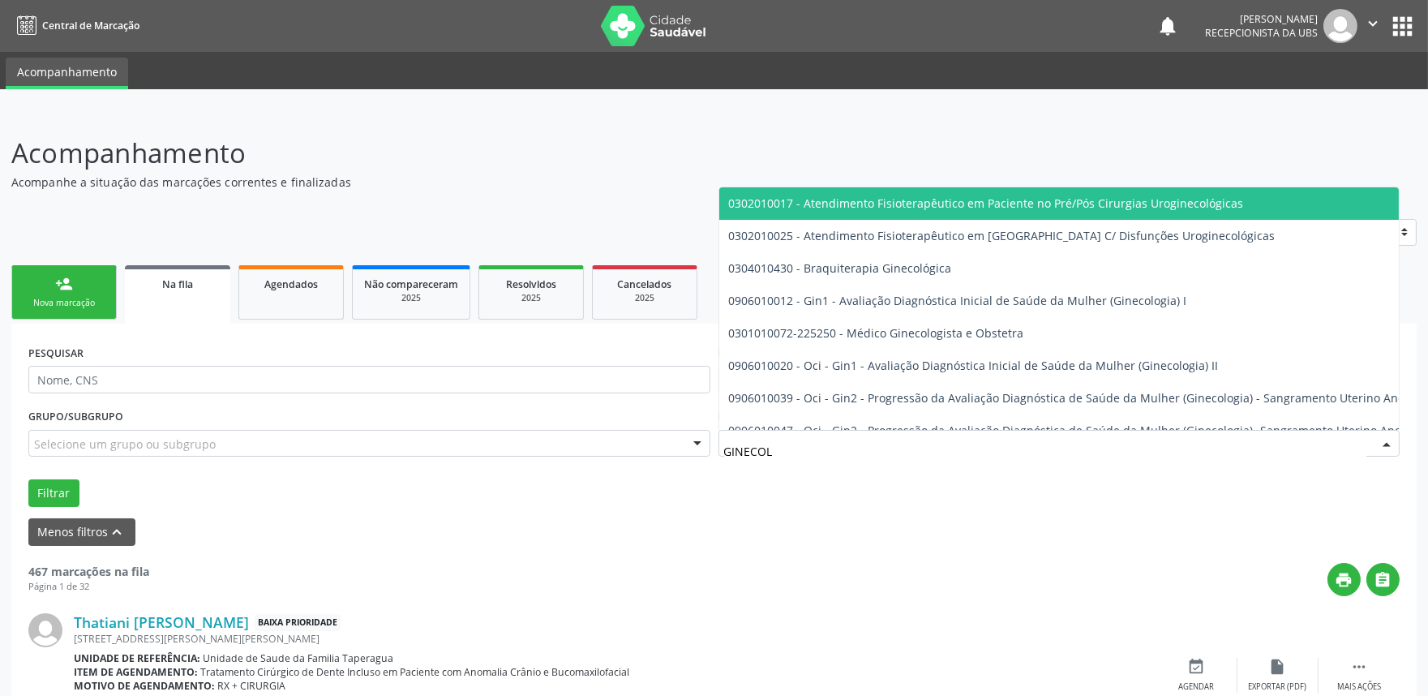
type input "GINECOLO"
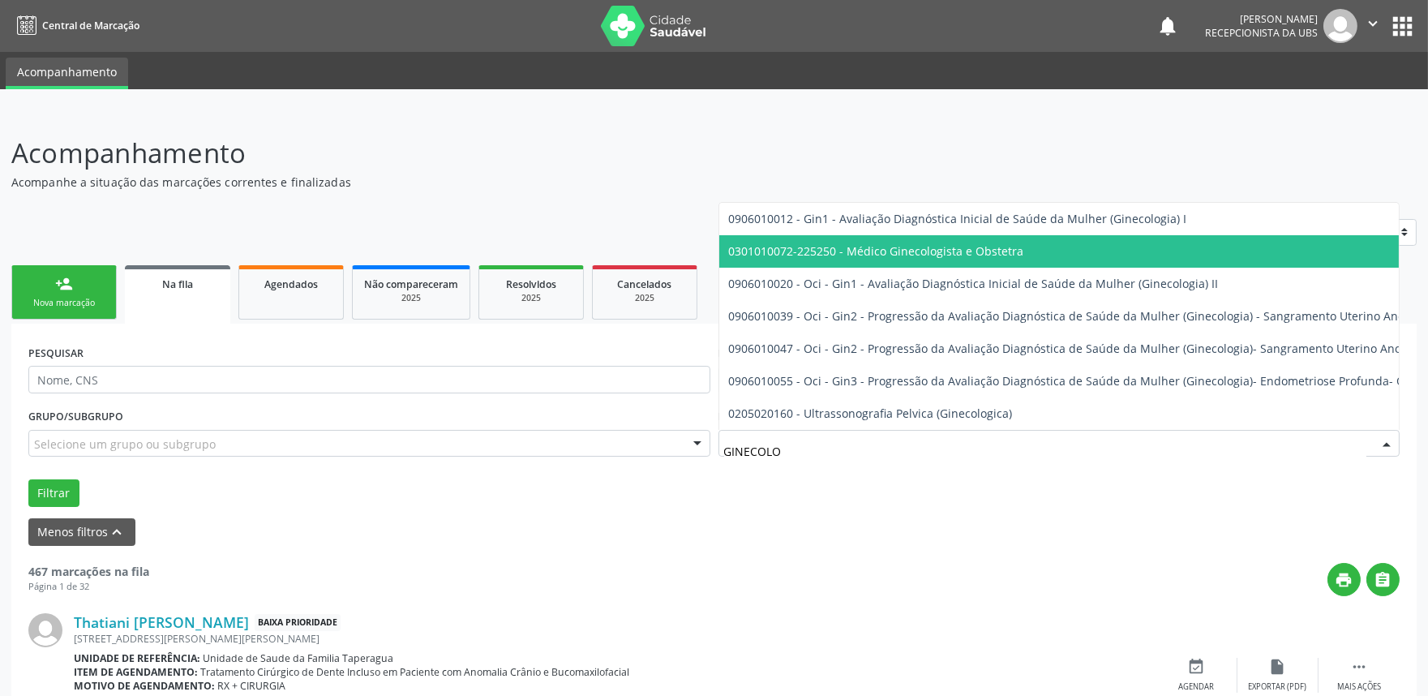
click at [938, 243] on span "0301010072-225250 - Médico Ginecologista e Obstetra" at bounding box center [876, 250] width 295 height 15
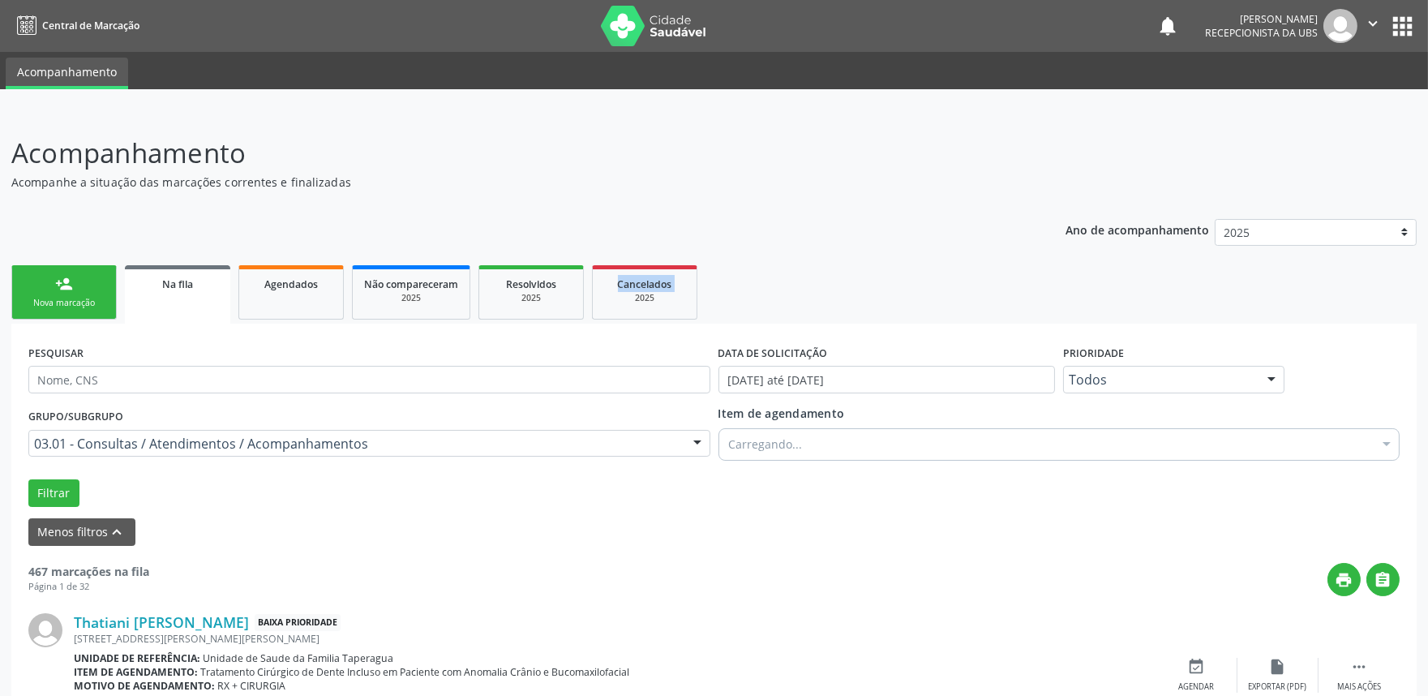
click at [55, 487] on button "Filtrar" at bounding box center [53, 493] width 51 height 28
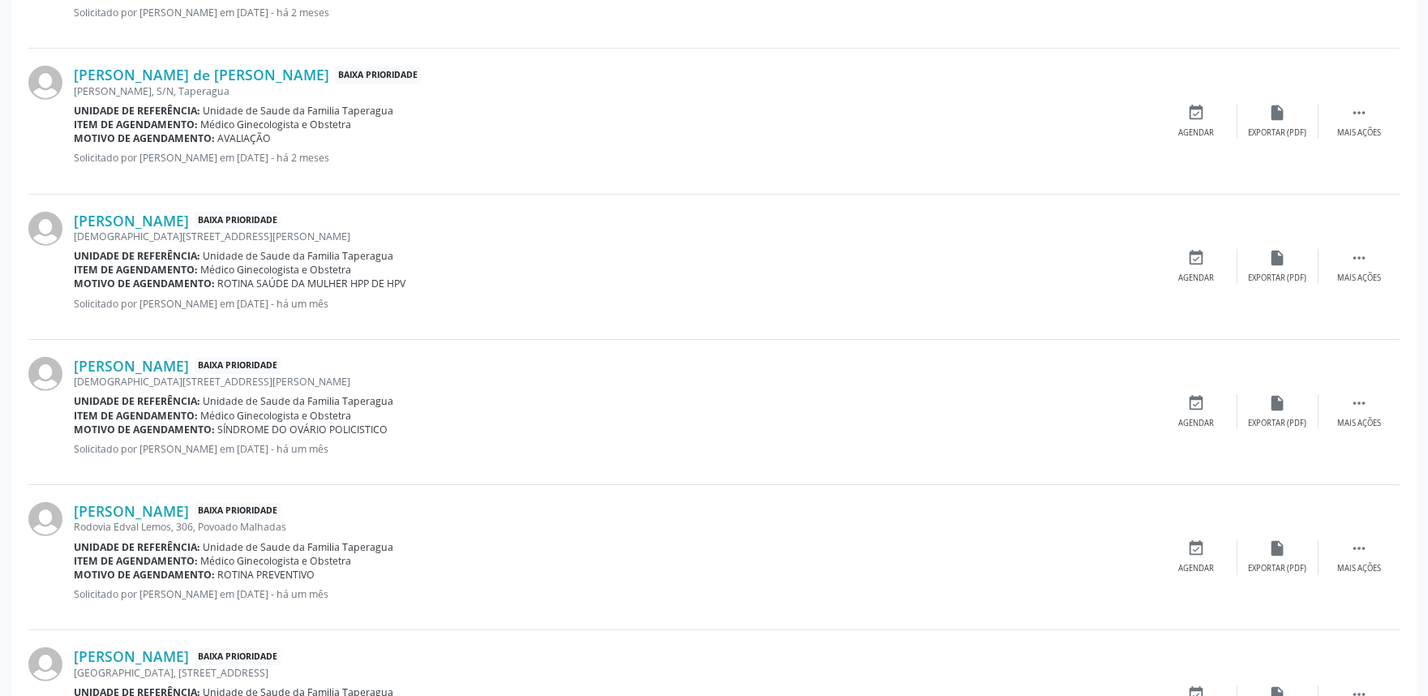
scroll to position [2182, 0]
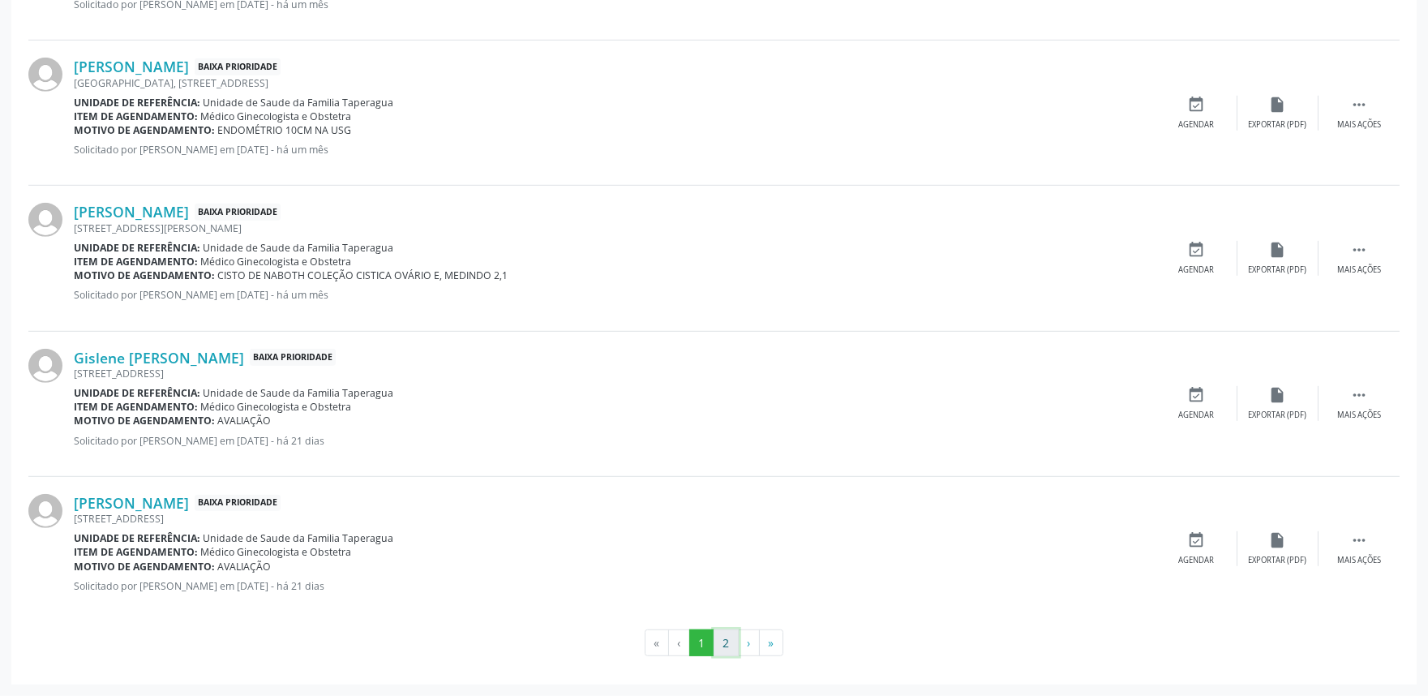
click at [730, 641] on button "2" at bounding box center [726, 643] width 25 height 28
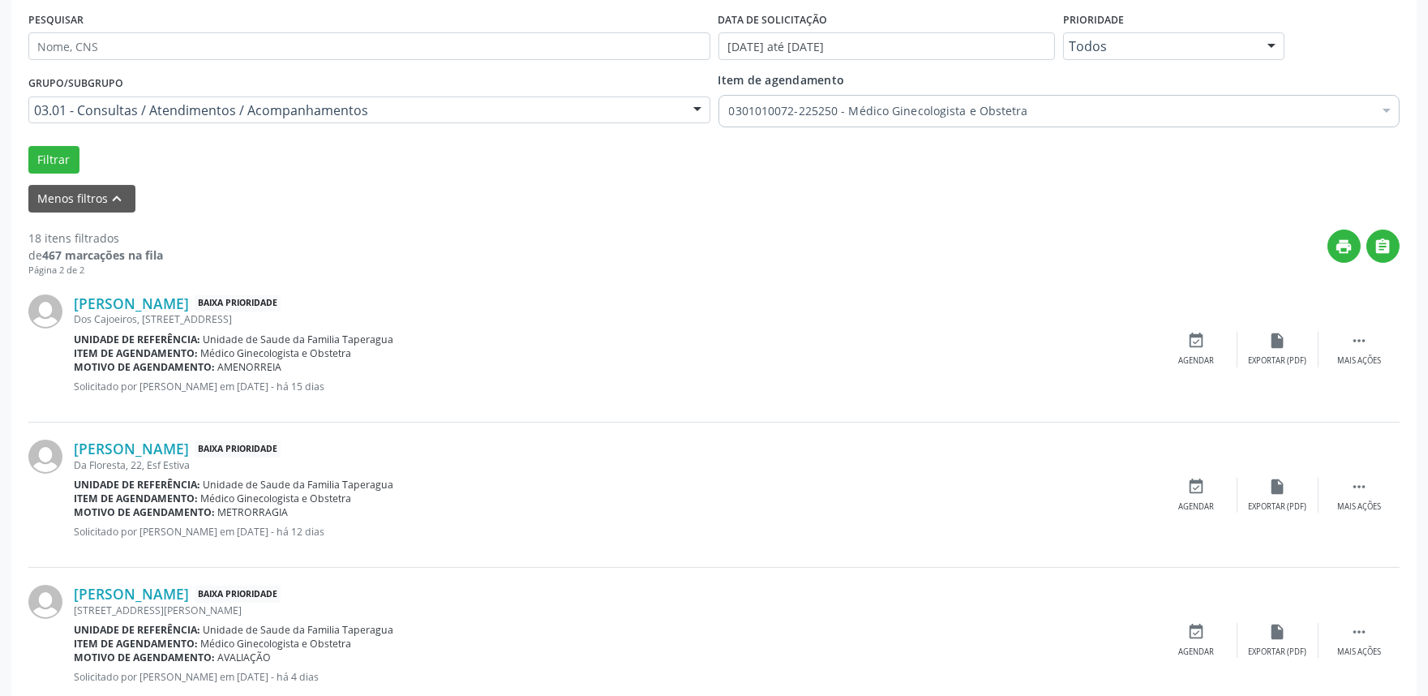
scroll to position [424, 0]
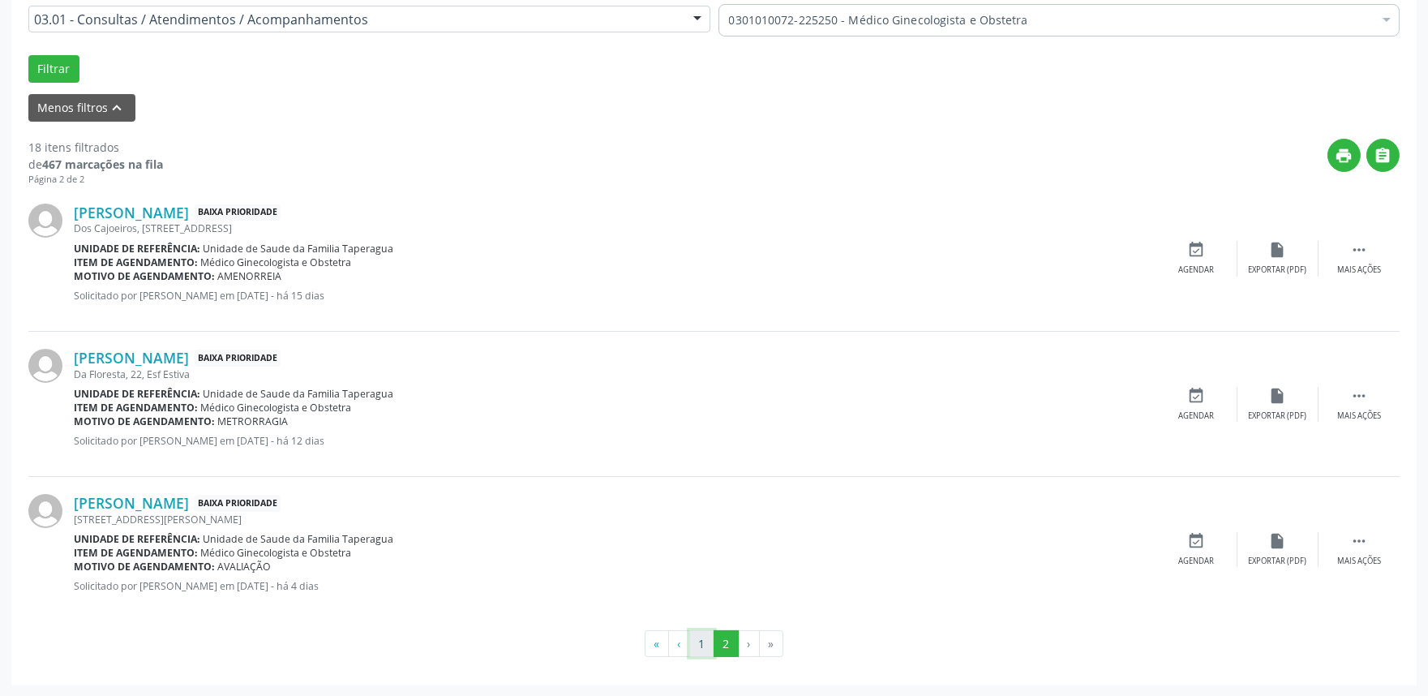
click at [702, 643] on button "1" at bounding box center [701, 644] width 25 height 28
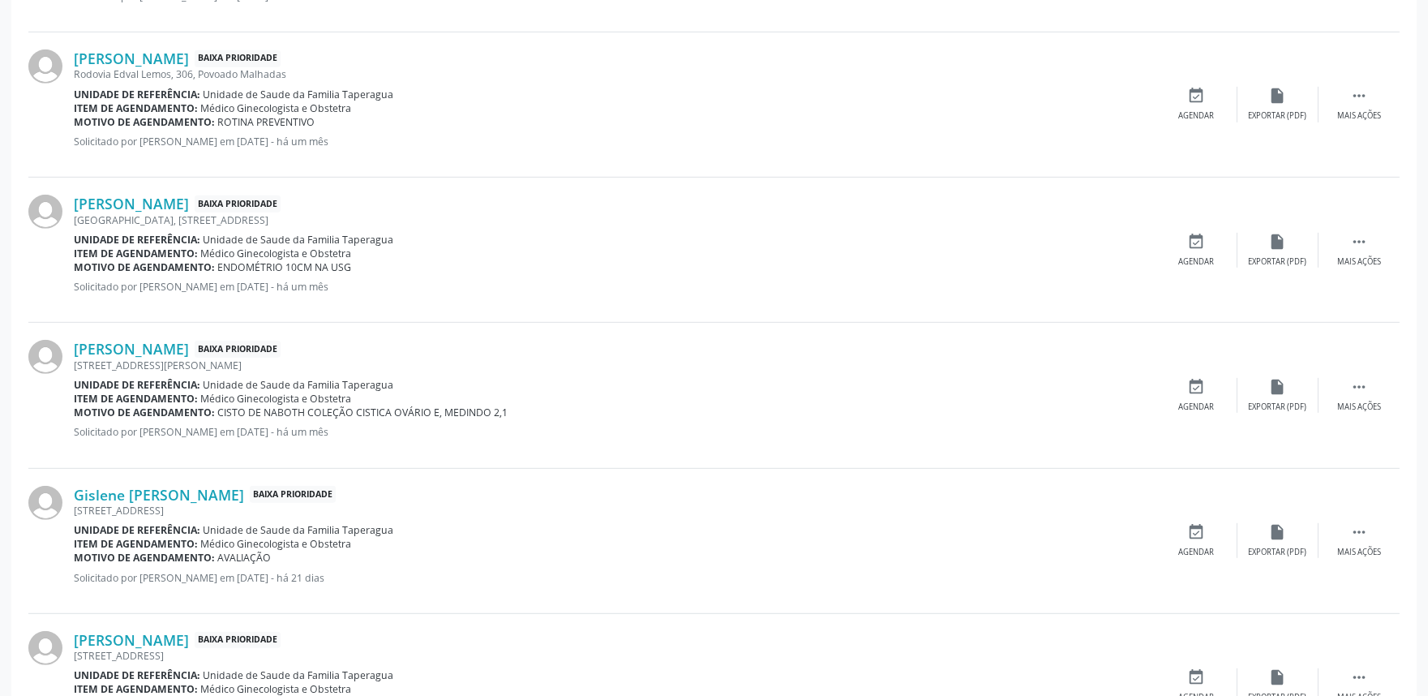
scroll to position [2182, 0]
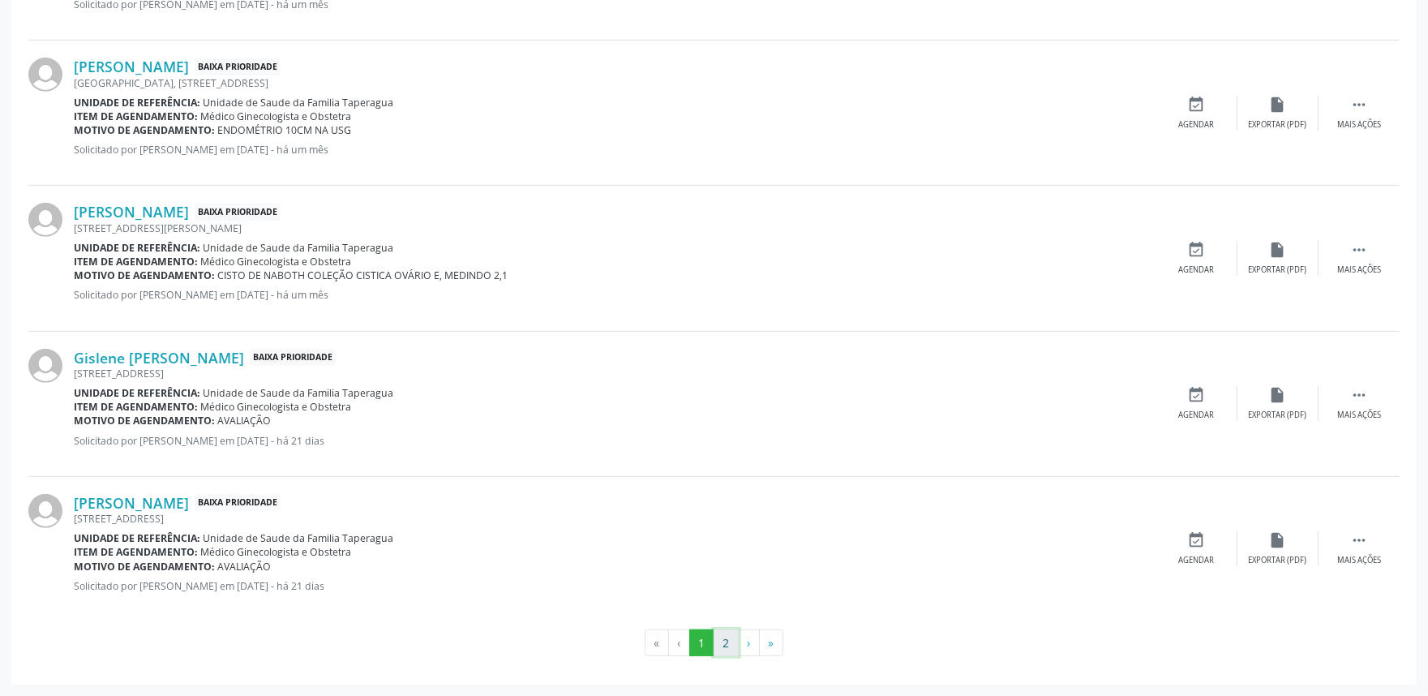
click at [730, 645] on button "2" at bounding box center [726, 643] width 25 height 28
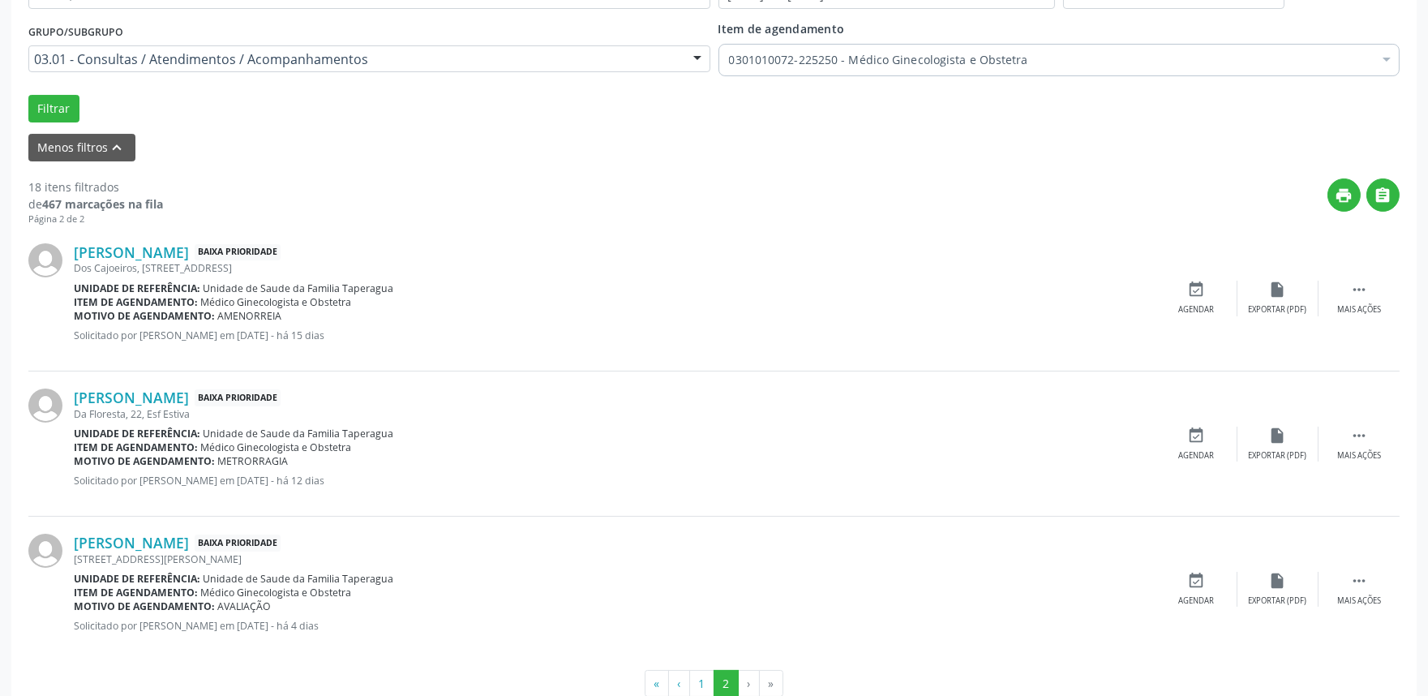
scroll to position [424, 0]
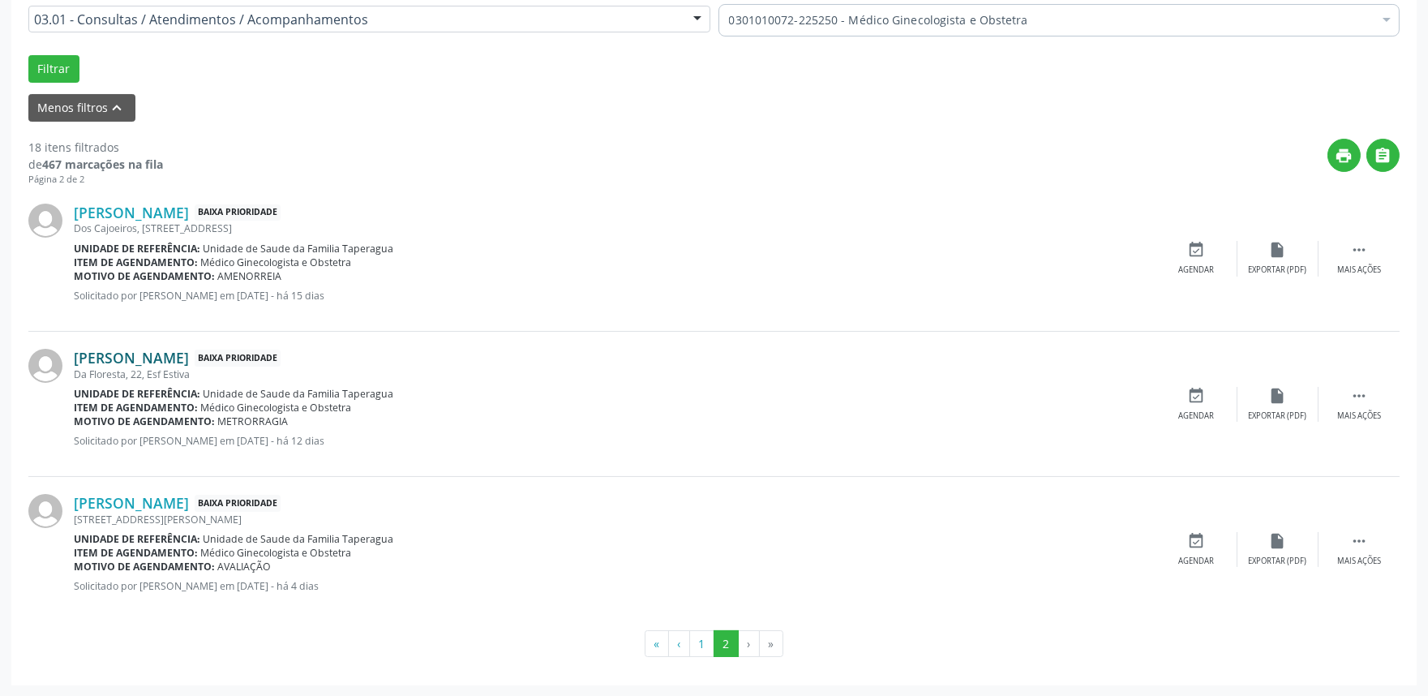
click at [189, 351] on link "Josefa Antonia dos Santos Vieira" at bounding box center [131, 358] width 115 height 18
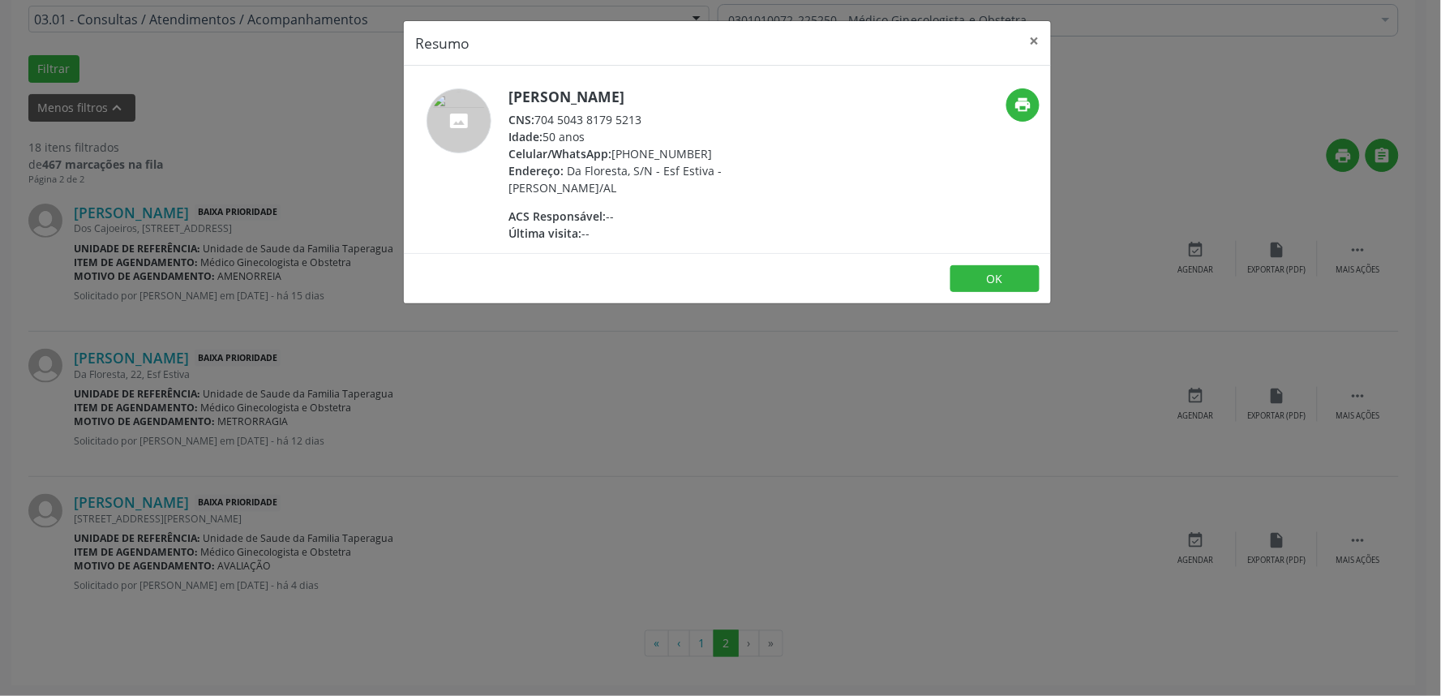
drag, startPoint x: 535, startPoint y: 115, endPoint x: 644, endPoint y: 118, distance: 108.7
click at [644, 118] on div "CNS: 704 5043 8179 5213" at bounding box center [665, 119] width 315 height 17
copy div "704 5043 8179 5213"
click at [214, 371] on div "Resumo × Josefa Antonia dos Santos Vieira CNS: 704 5043 8179 5213 Idade: 50 ano…" at bounding box center [720, 348] width 1441 height 696
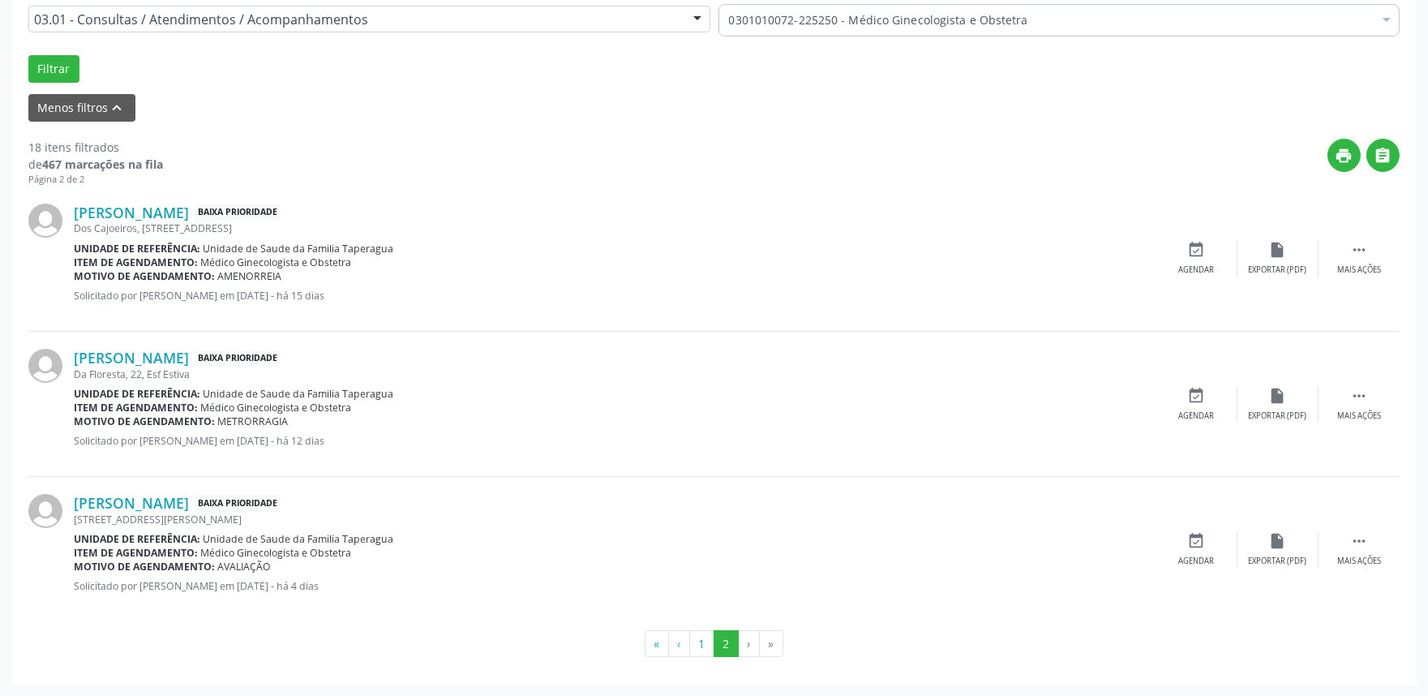
click at [157, 491] on div "Laura Beatriz dos Santos Baixa Prioridade Pergentina Pedrosa, 10, Barro Vermelh…" at bounding box center [713, 549] width 1371 height 144
click at [189, 491] on div "Laura Beatriz dos Santos Baixa Prioridade Pergentina Pedrosa, 10, Barro Vermelh…" at bounding box center [713, 549] width 1371 height 144
click at [189, 501] on link "[PERSON_NAME]" at bounding box center [131, 503] width 115 height 18
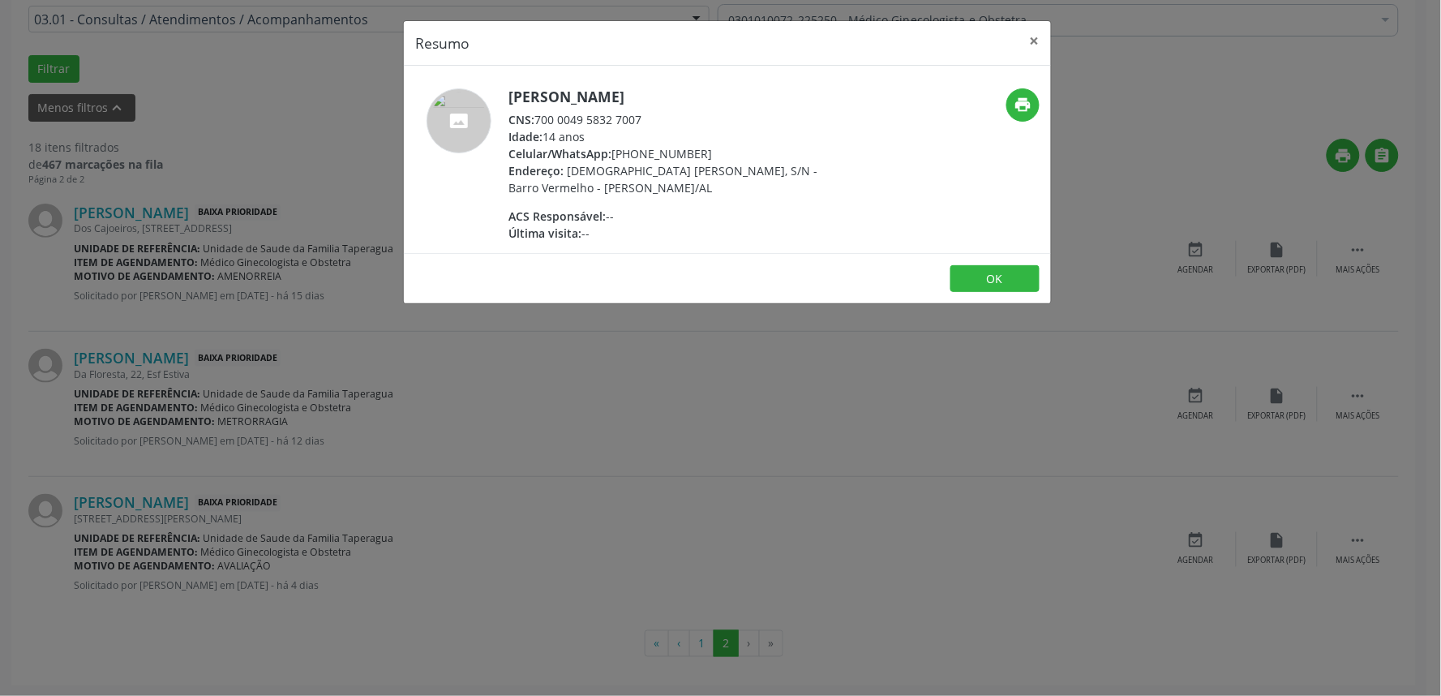
drag, startPoint x: 539, startPoint y: 119, endPoint x: 710, endPoint y: 109, distance: 170.6
click at [710, 109] on div "Laura Beatriz dos Santos CNS: 700 0049 5832 7007 Idade: 14 anos Celular/WhatsAp…" at bounding box center [665, 164] width 315 height 153
copy div "700 0049 5832 7007"
click at [603, 418] on div "Resumo × Laura Beatriz dos Santos CNS: 700 0049 5832 7007 Idade: 14 anos Celula…" at bounding box center [720, 348] width 1441 height 696
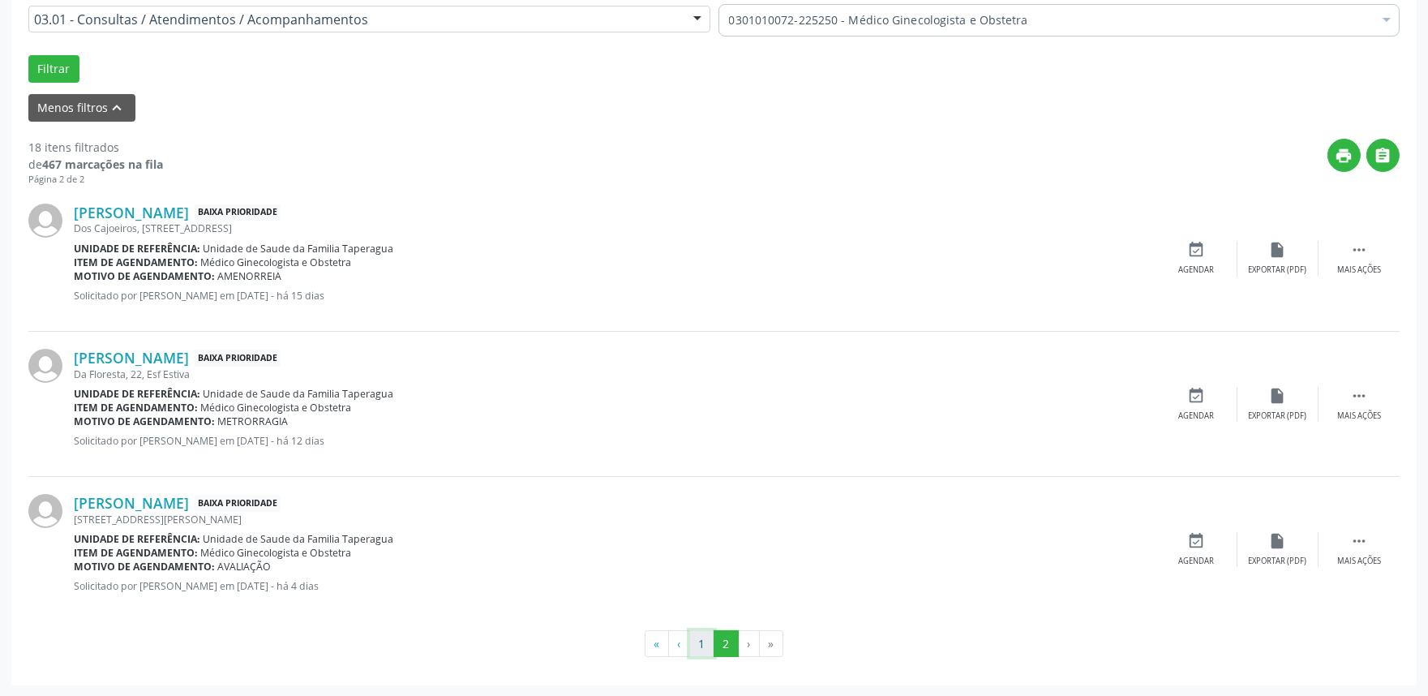
click at [706, 637] on button "1" at bounding box center [701, 644] width 25 height 28
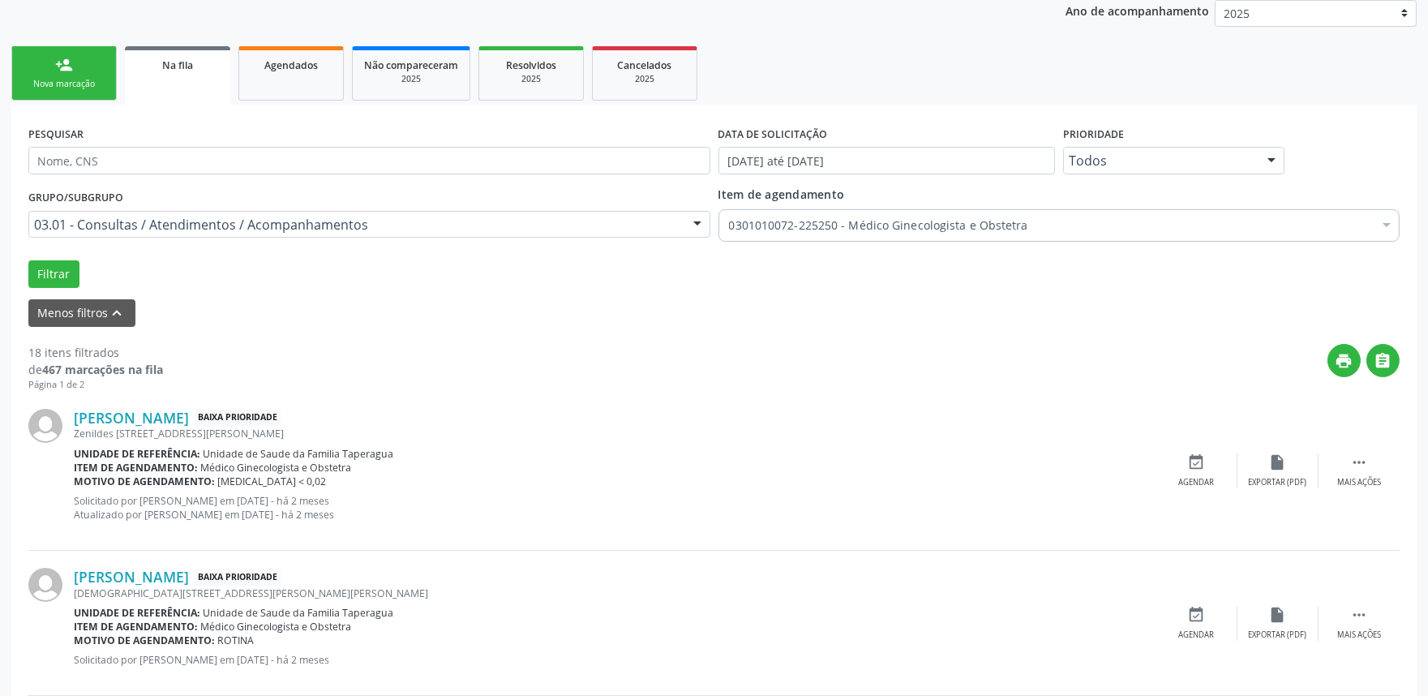
scroll to position [207, 0]
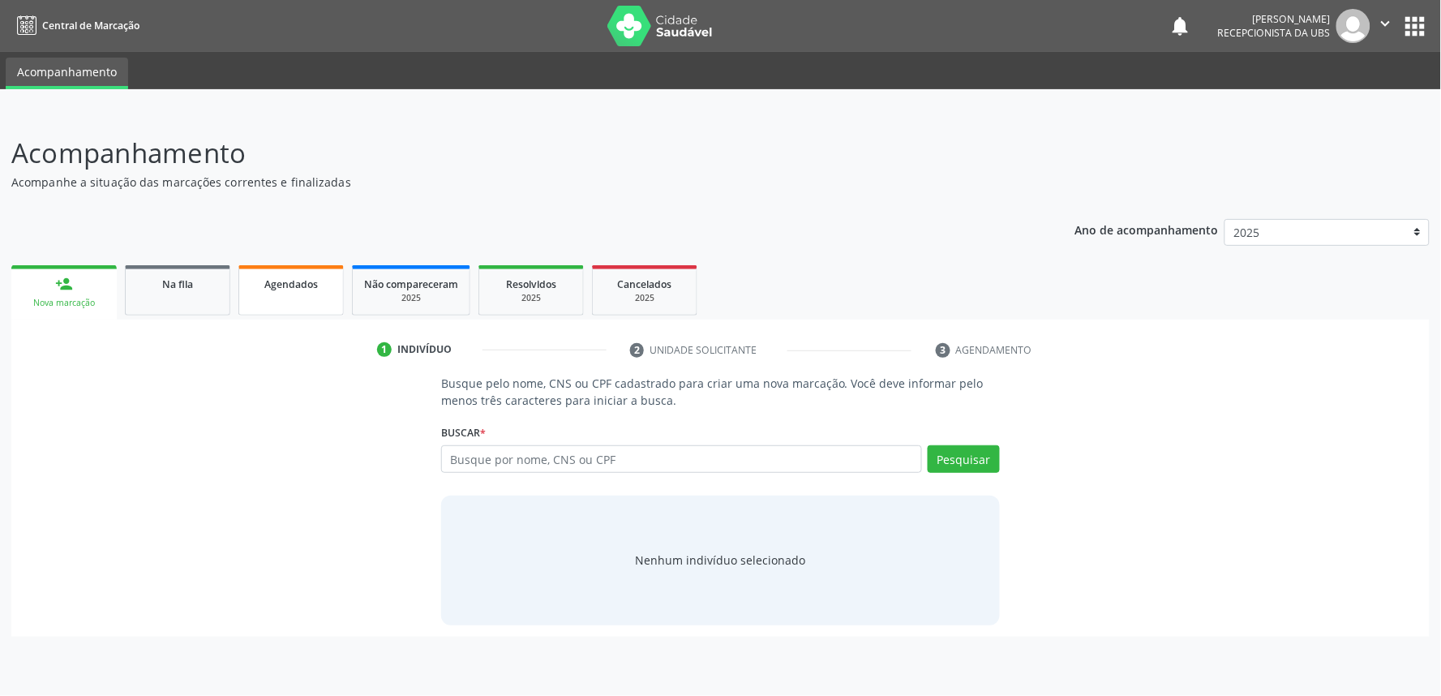
click at [313, 294] on link "Agendados" at bounding box center [290, 290] width 105 height 50
